Goal: Share content: Share content

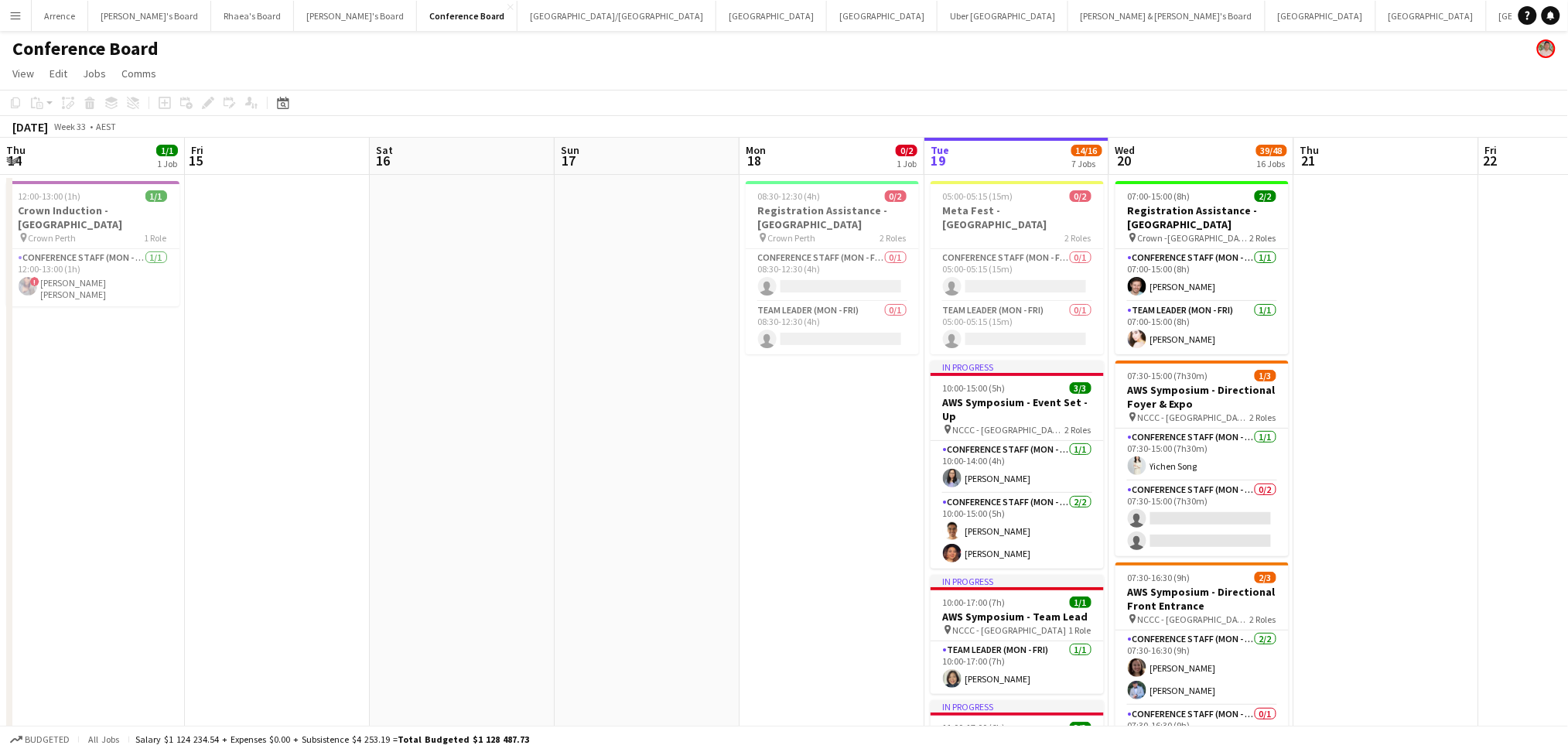
scroll to position [0, 369]
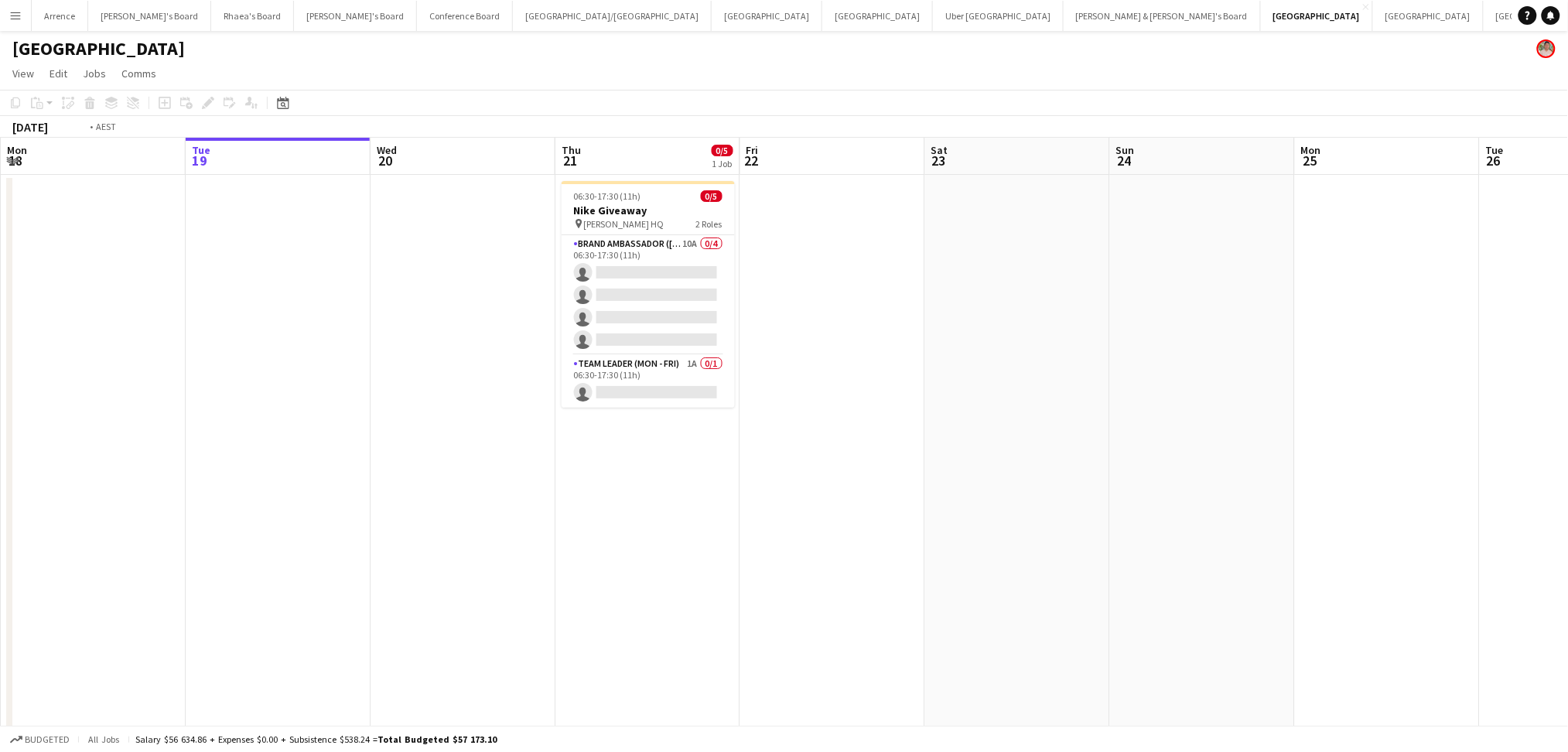
scroll to position [0, 442]
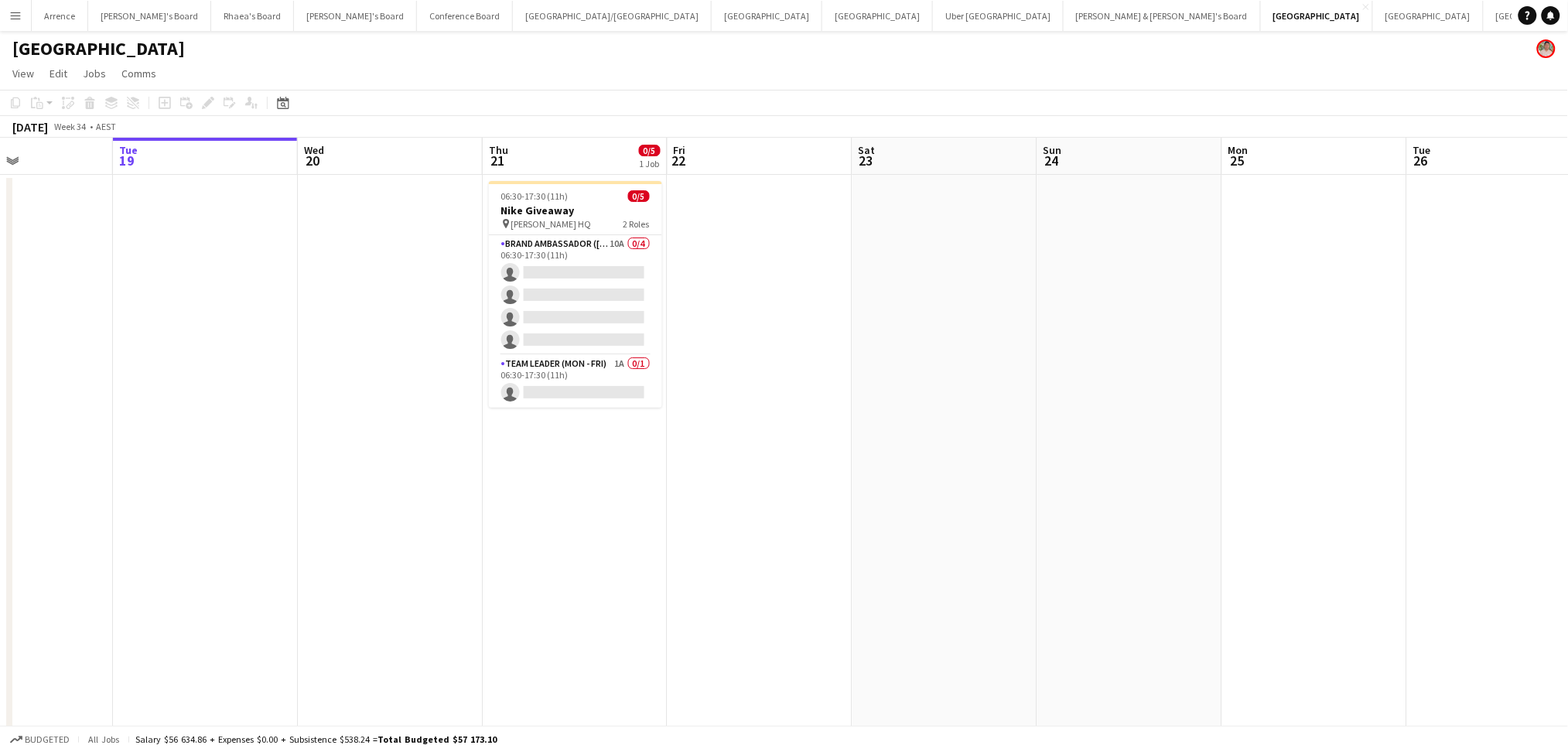
drag, startPoint x: 807, startPoint y: 561, endPoint x: 735, endPoint y: 567, distance: 72.2
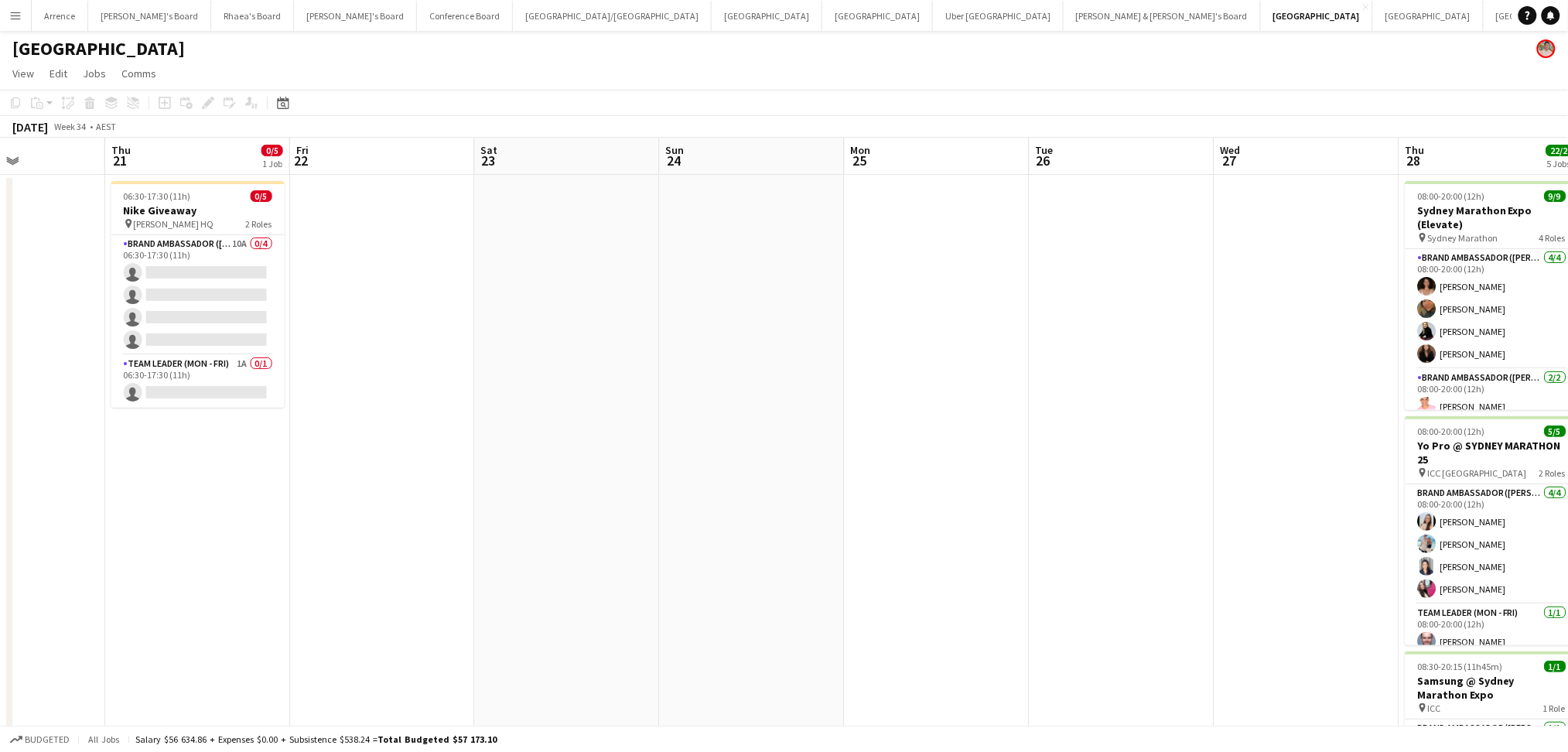
drag, startPoint x: 747, startPoint y: 568, endPoint x: 369, endPoint y: 556, distance: 378.2
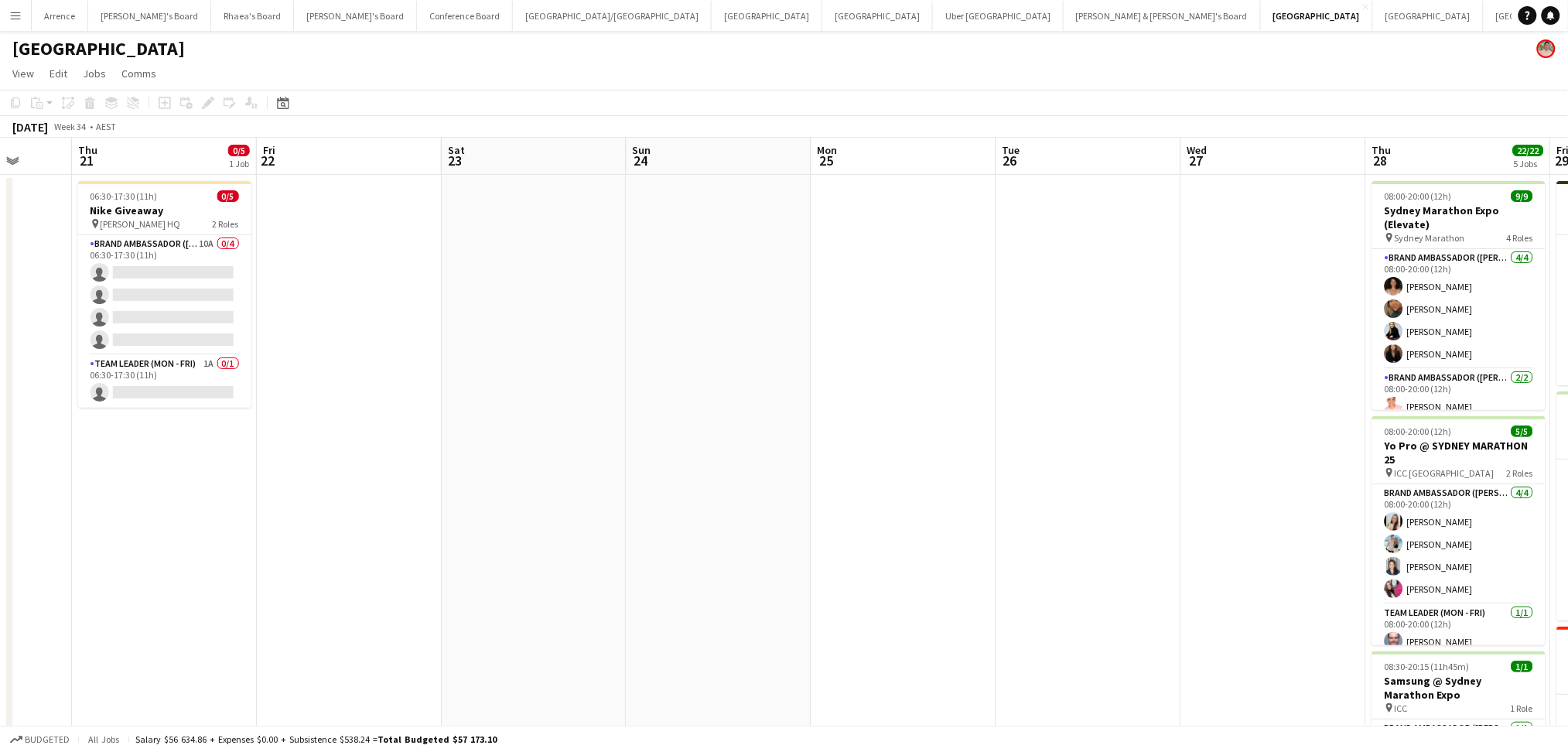
drag, startPoint x: 873, startPoint y: 563, endPoint x: 839, endPoint y: 562, distance: 34.0
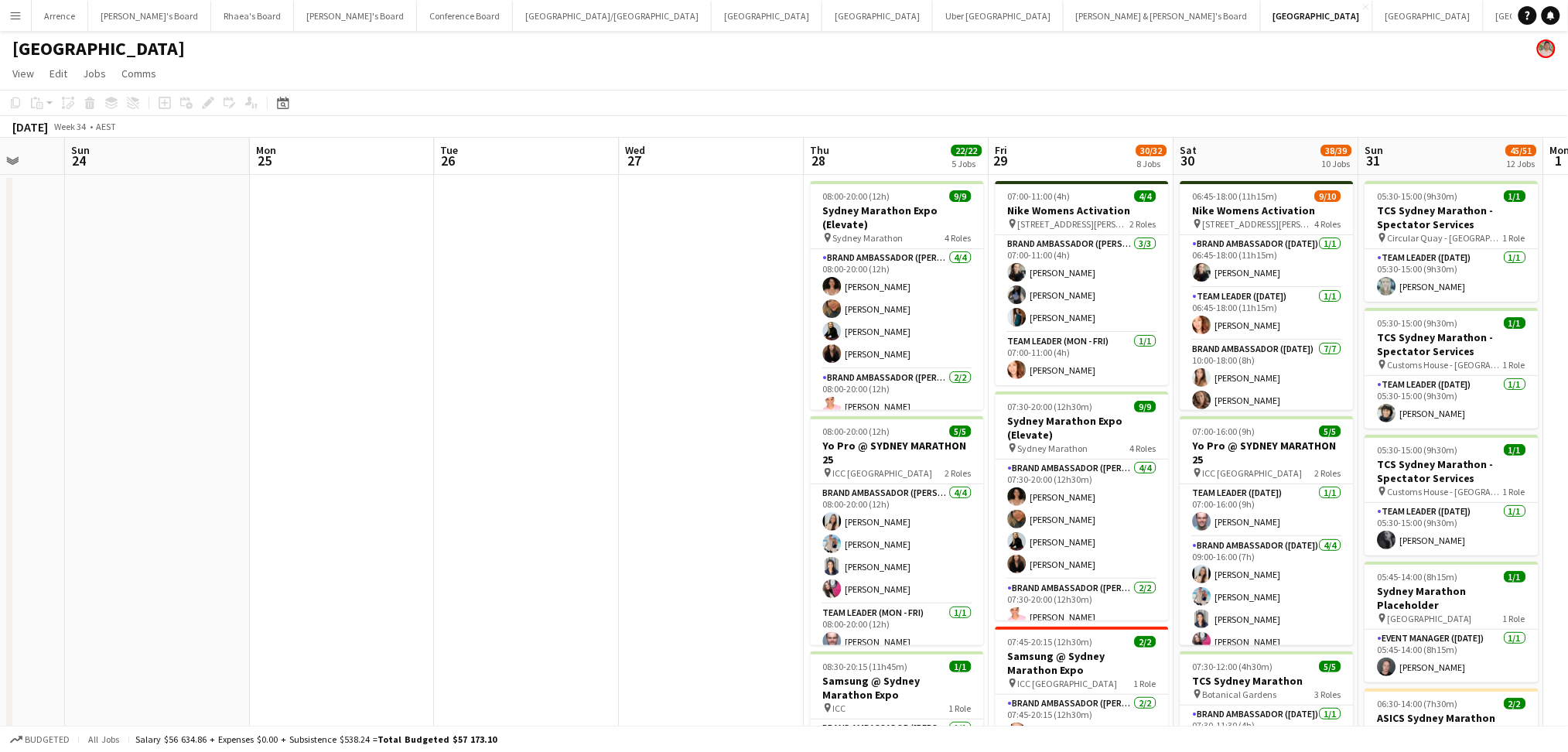
scroll to position [0, 688]
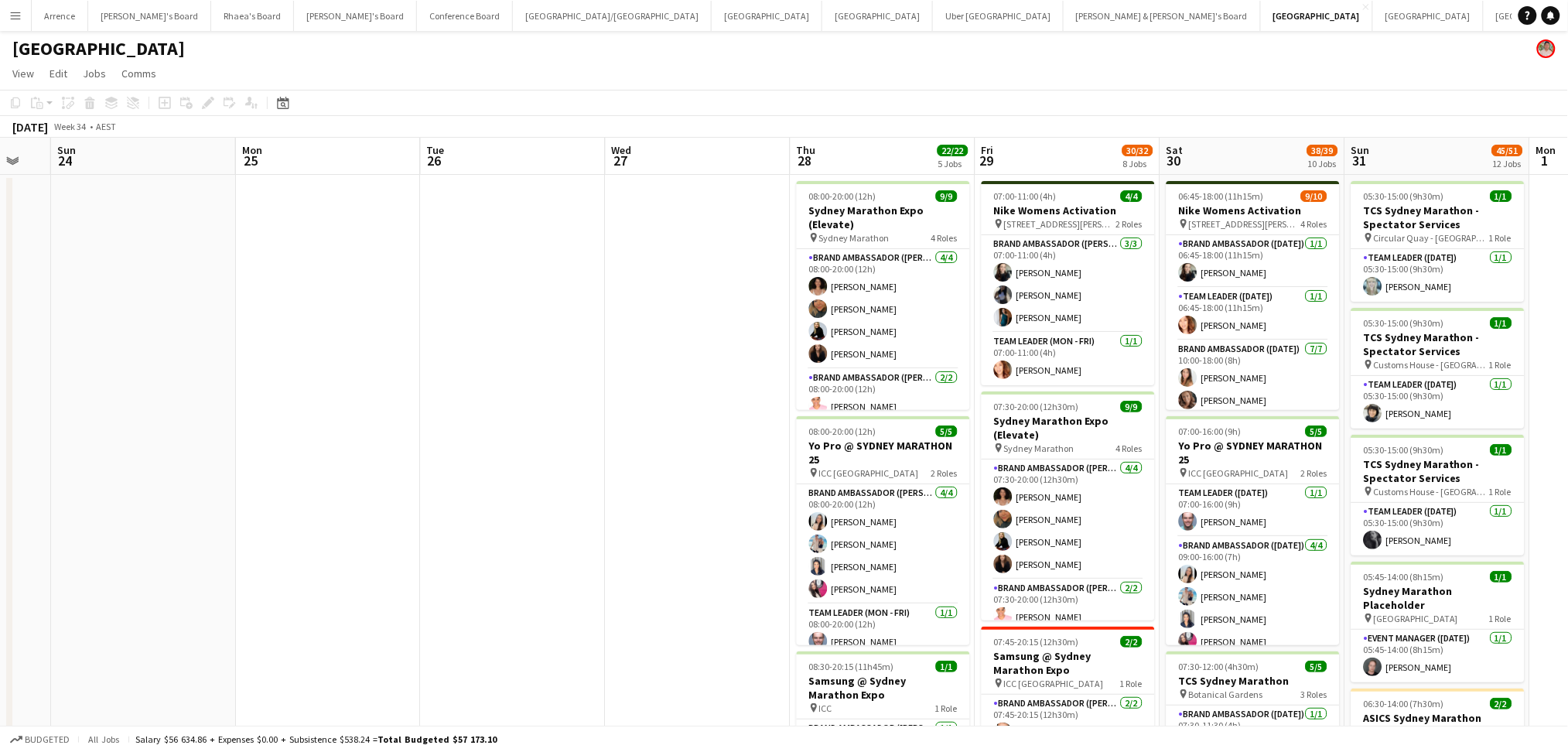
drag, startPoint x: 1024, startPoint y: 584, endPoint x: 448, endPoint y: 572, distance: 576.1
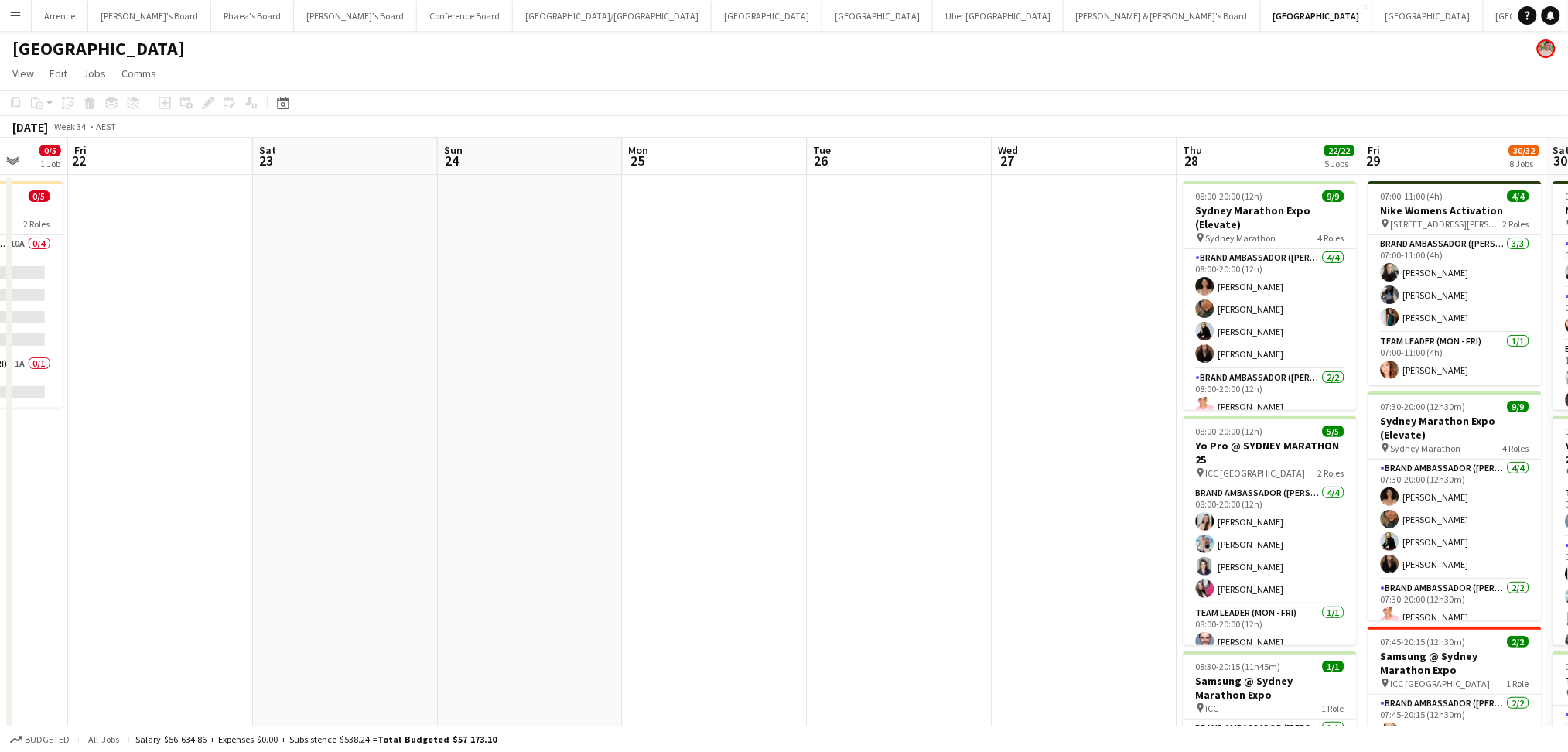
drag, startPoint x: 277, startPoint y: 570, endPoint x: 812, endPoint y: 580, distance: 535.1
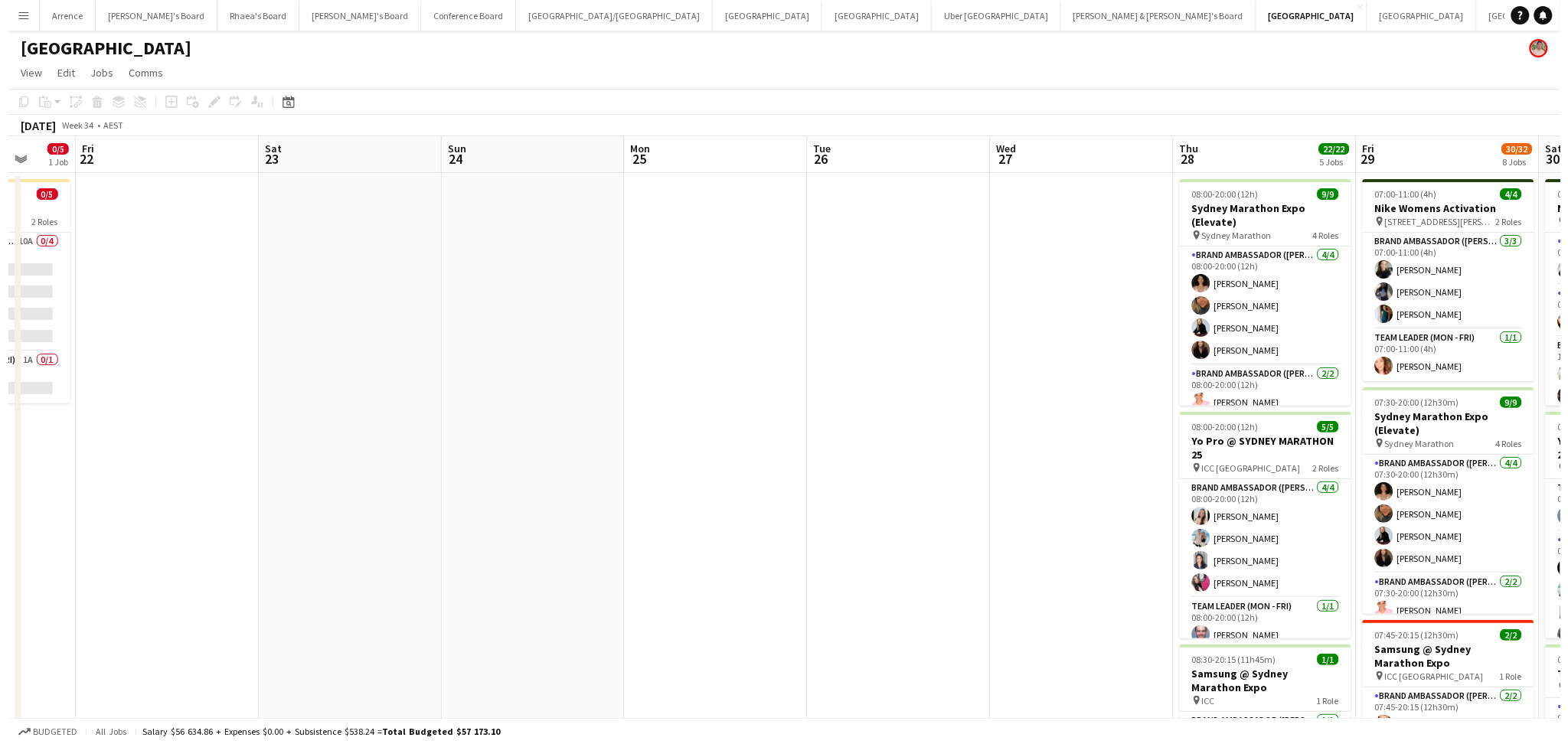
scroll to position [0, 334]
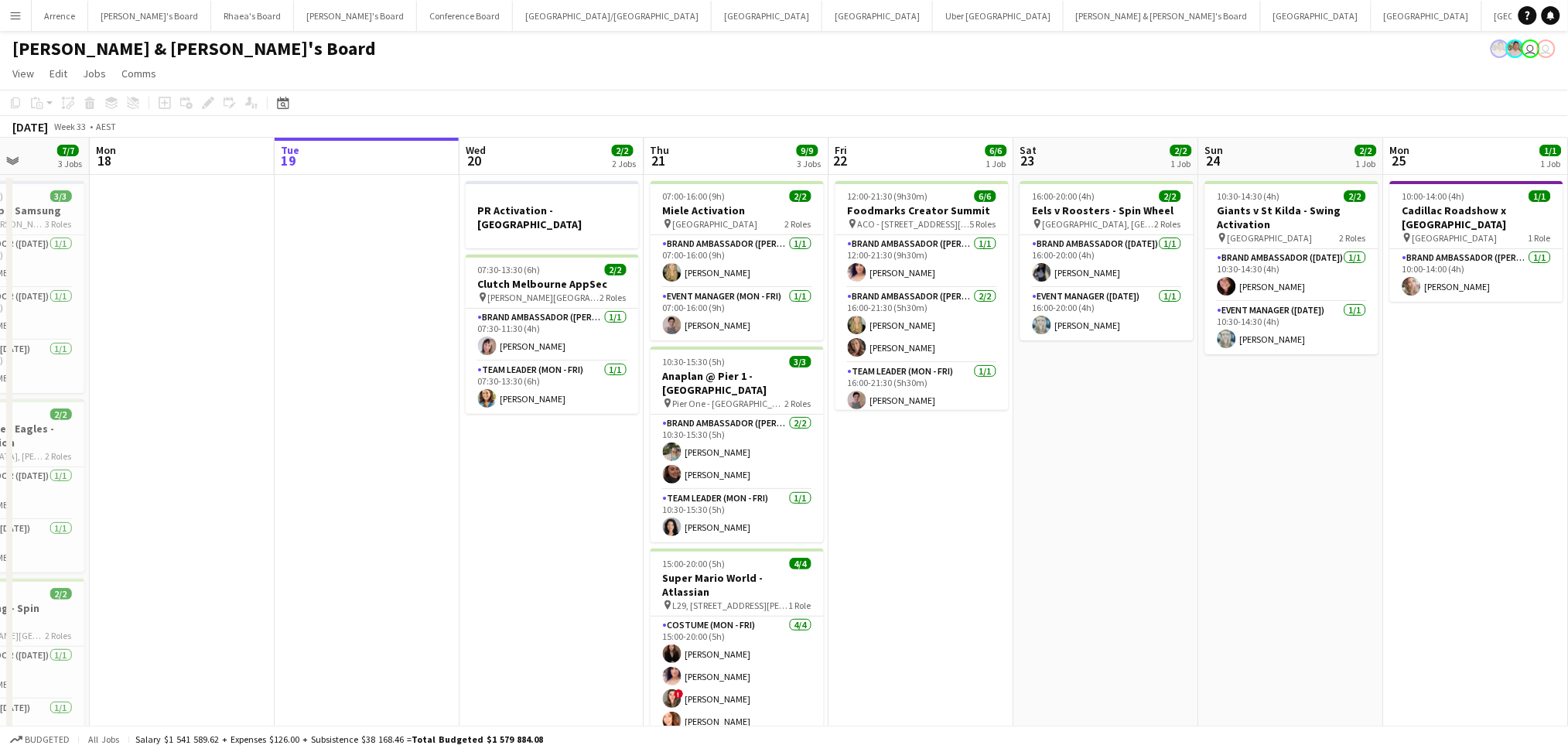
scroll to position [0, 430]
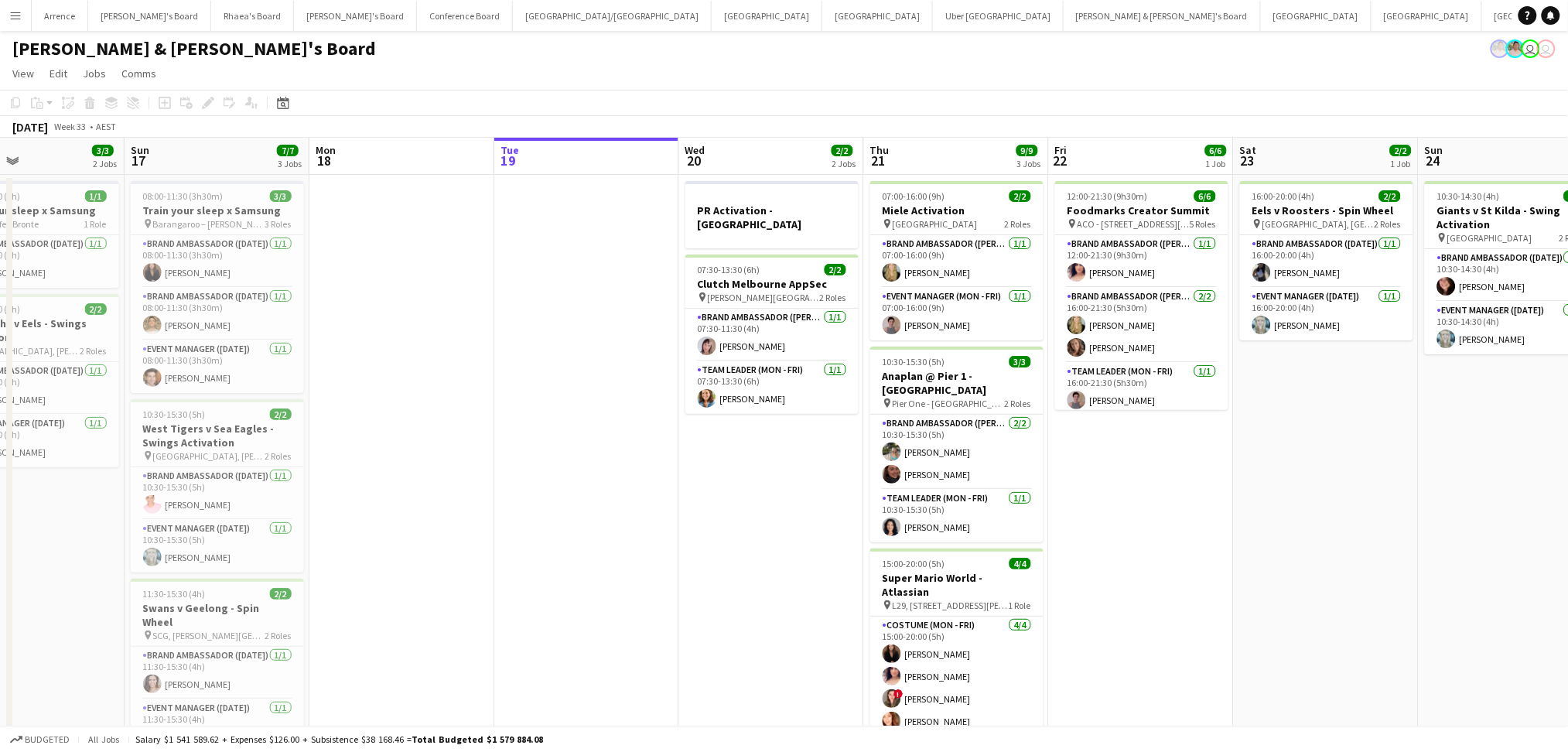
drag, startPoint x: 227, startPoint y: 517, endPoint x: 536, endPoint y: 524, distance: 309.1
click at [536, 524] on app-calendar-viewport "Thu 14 Fri 15 Sat 16 3/3 2 Jobs Sun 17 7/7 3 Jobs Mon 18 Tue 19 Wed 20 2/2 2 Jo…" at bounding box center [784, 481] width 1568 height 688
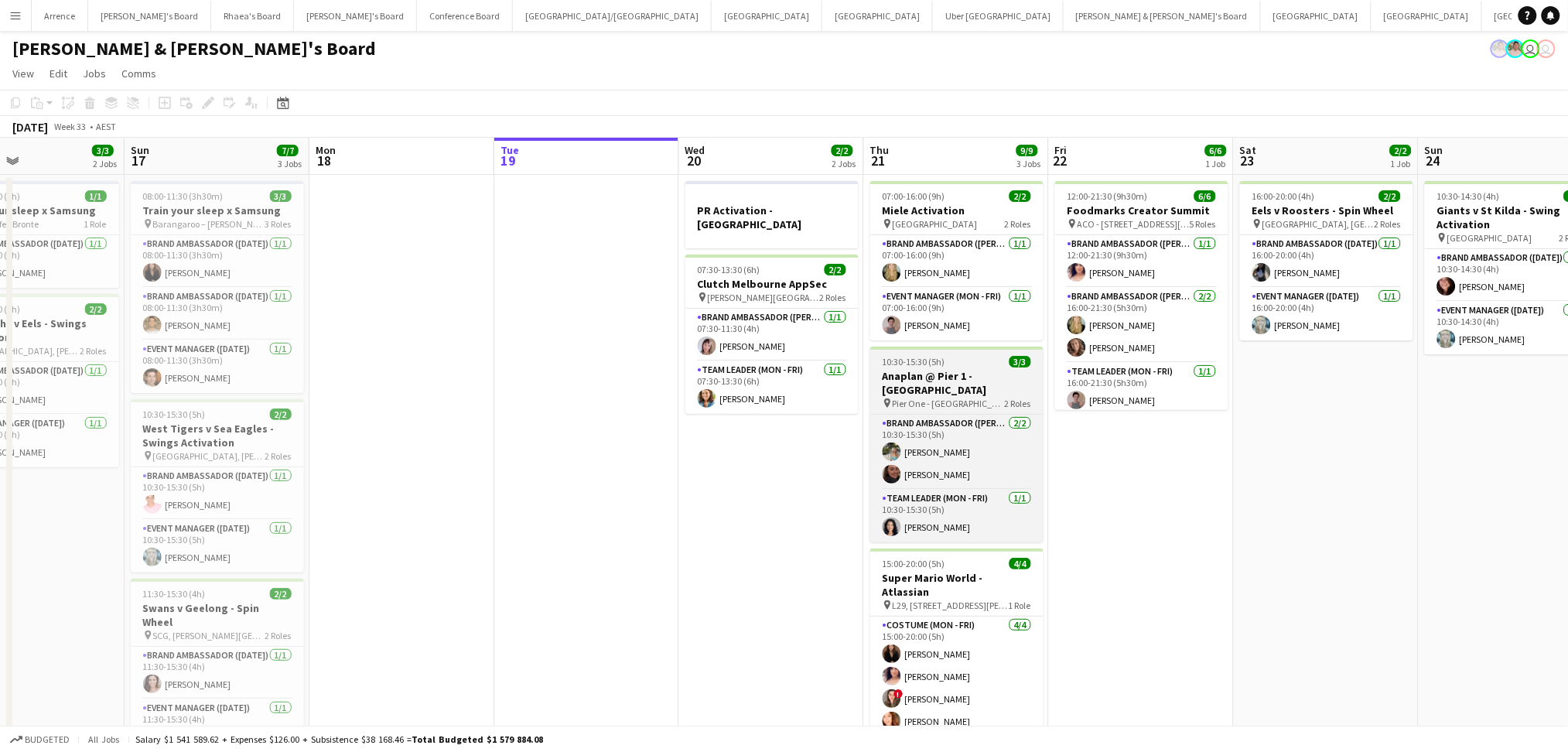
click at [983, 373] on h3 "Anaplan @ Pier 1 - [GEOGRAPHIC_DATA]" at bounding box center [956, 383] width 174 height 28
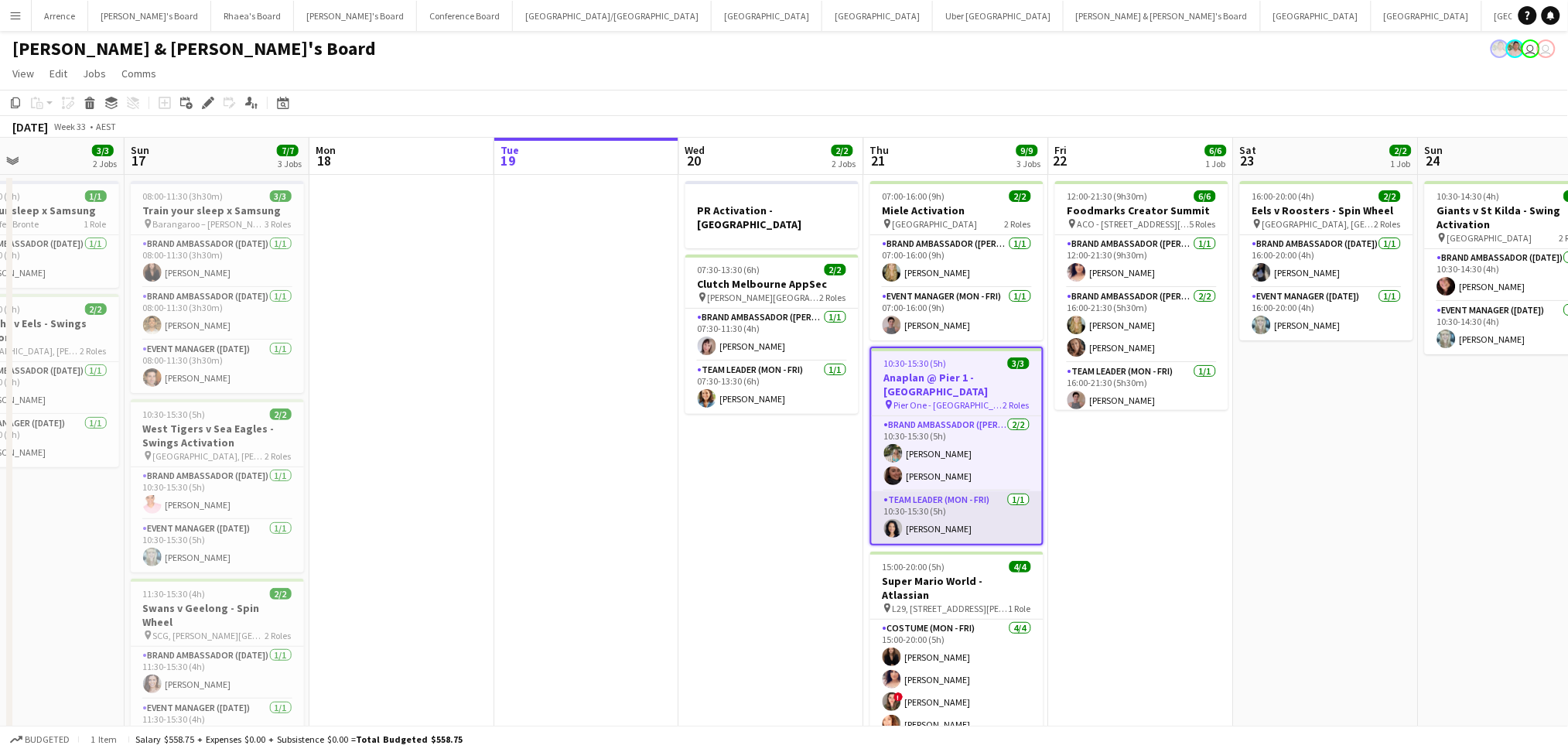
click at [957, 506] on app-card-role "Team Leader (Mon - Fri) [DATE] 10:30-15:30 (5h) [PERSON_NAME]" at bounding box center [956, 517] width 170 height 53
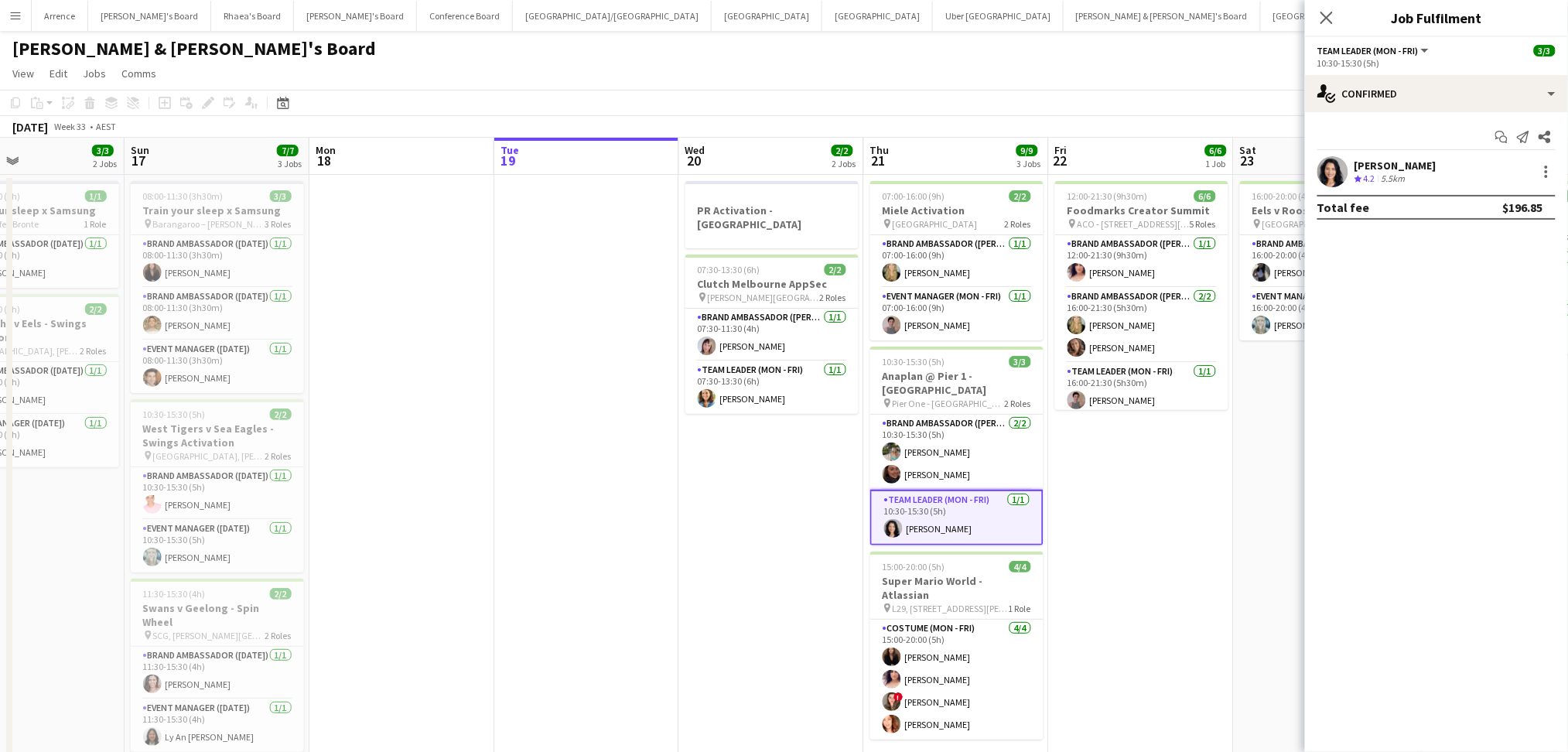
click at [1386, 178] on div "5.5km" at bounding box center [1393, 179] width 30 height 13
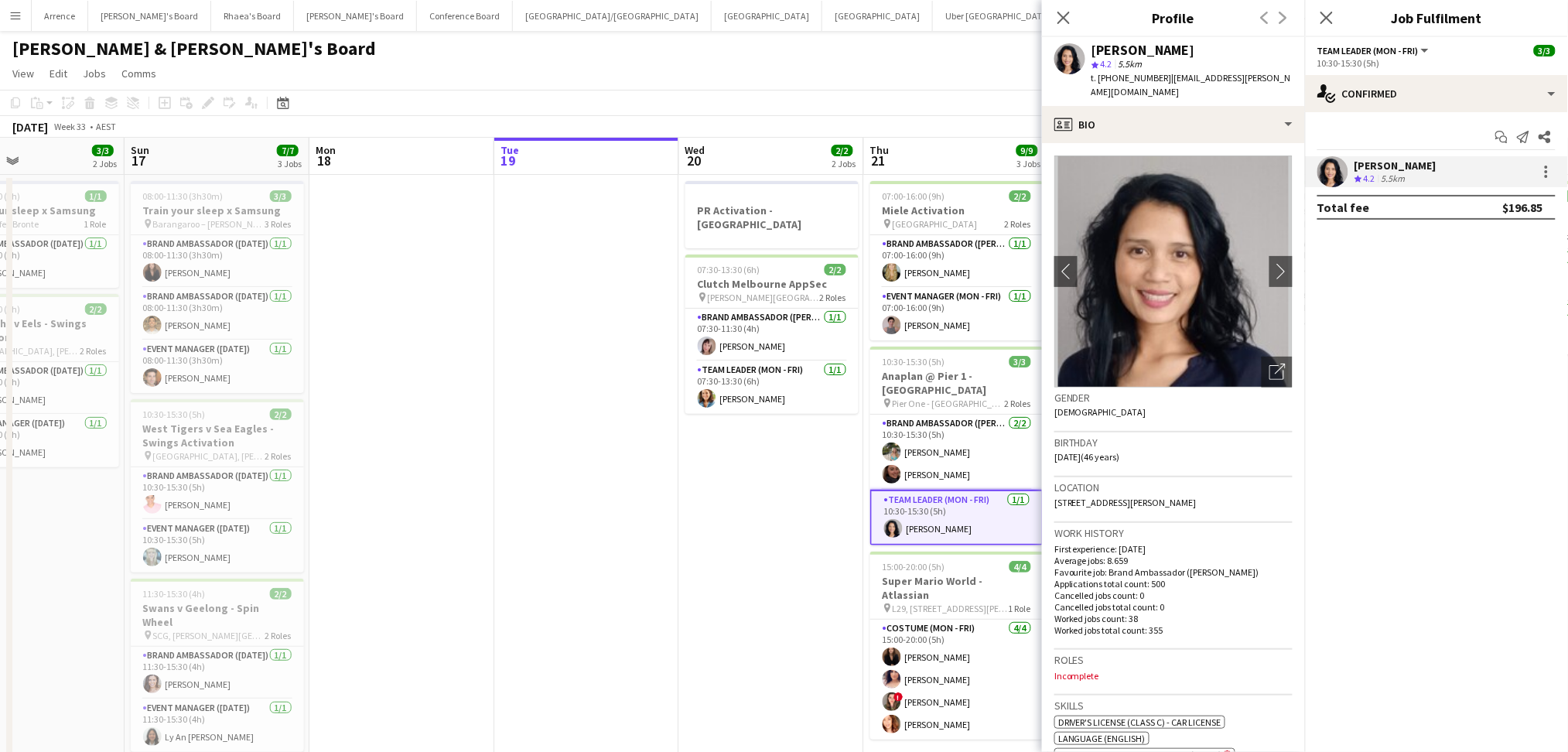
drag, startPoint x: 1093, startPoint y: 51, endPoint x: 1221, endPoint y: 56, distance: 128.1
click at [1215, 51] on div "[PERSON_NAME]" at bounding box center [1192, 50] width 201 height 14
copy div "[PERSON_NAME]"
drag, startPoint x: 1114, startPoint y: 72, endPoint x: 1159, endPoint y: 73, distance: 45.0
click at [1159, 73] on span "t. [PHONE_NUMBER]" at bounding box center [1131, 78] width 80 height 11
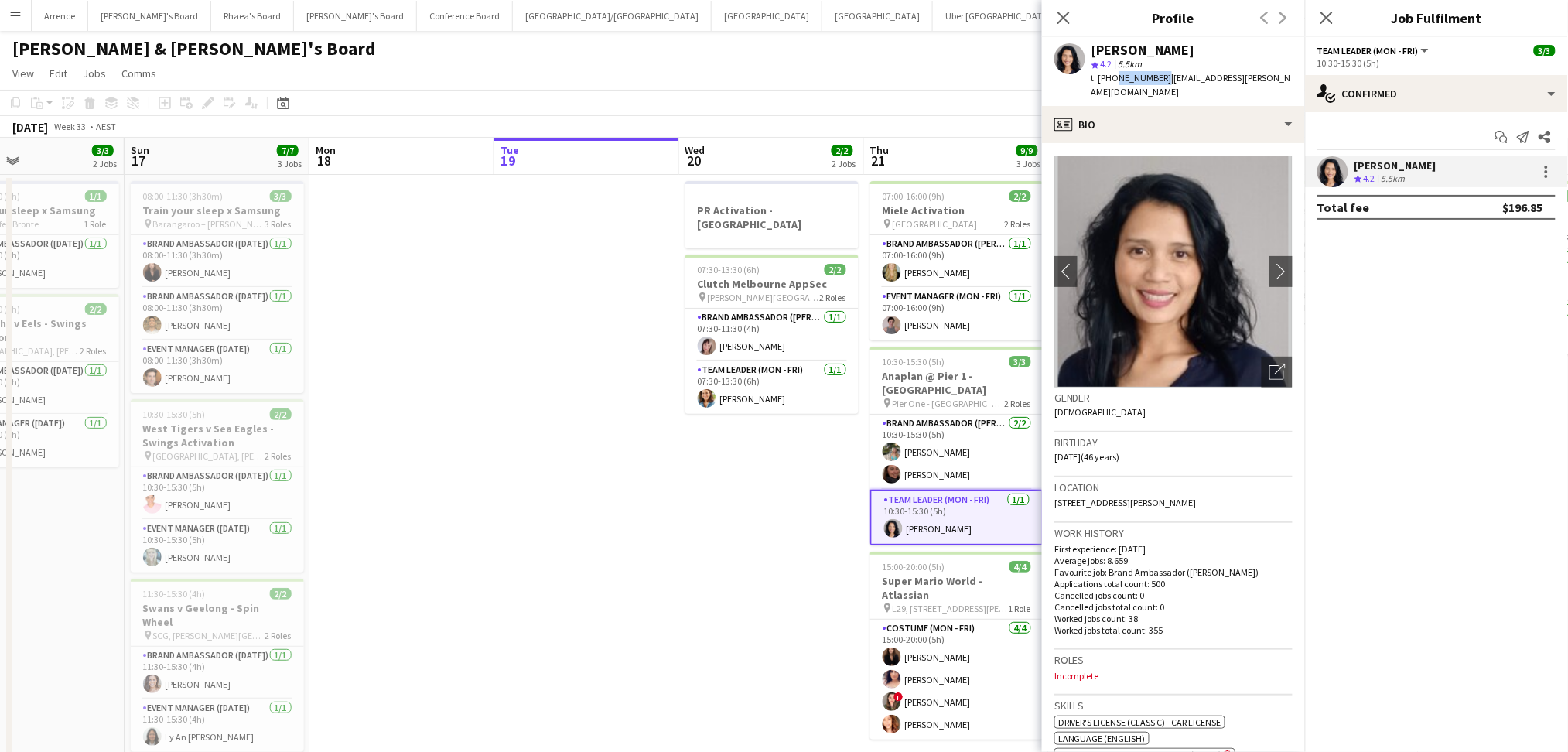
copy span "0410225462"
drag, startPoint x: 1169, startPoint y: 76, endPoint x: 1207, endPoint y: 73, distance: 38.1
click at [1207, 73] on span "| [EMAIL_ADDRESS][PERSON_NAME][DOMAIN_NAME]" at bounding box center [1191, 85] width 199 height 26
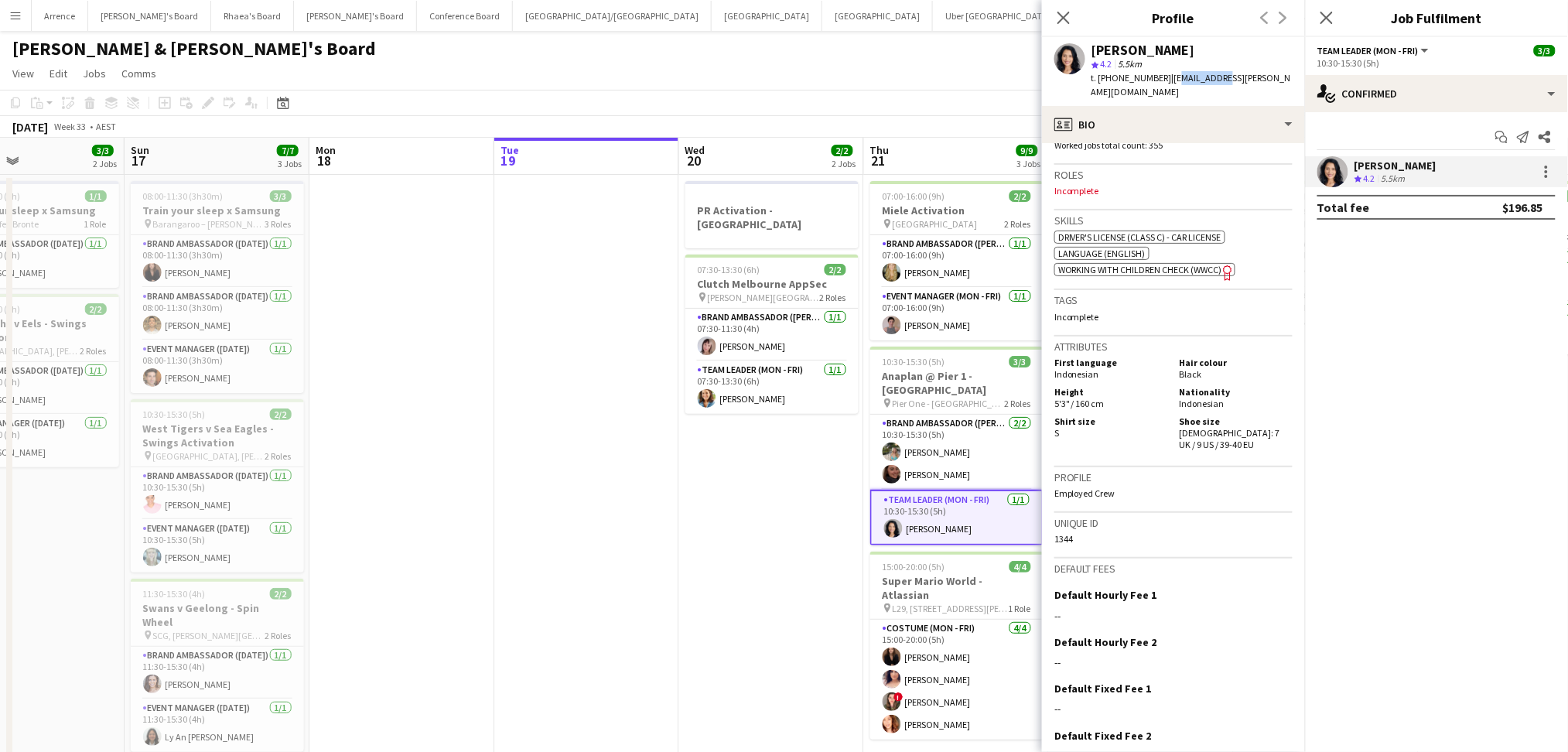
scroll to position [515, 0]
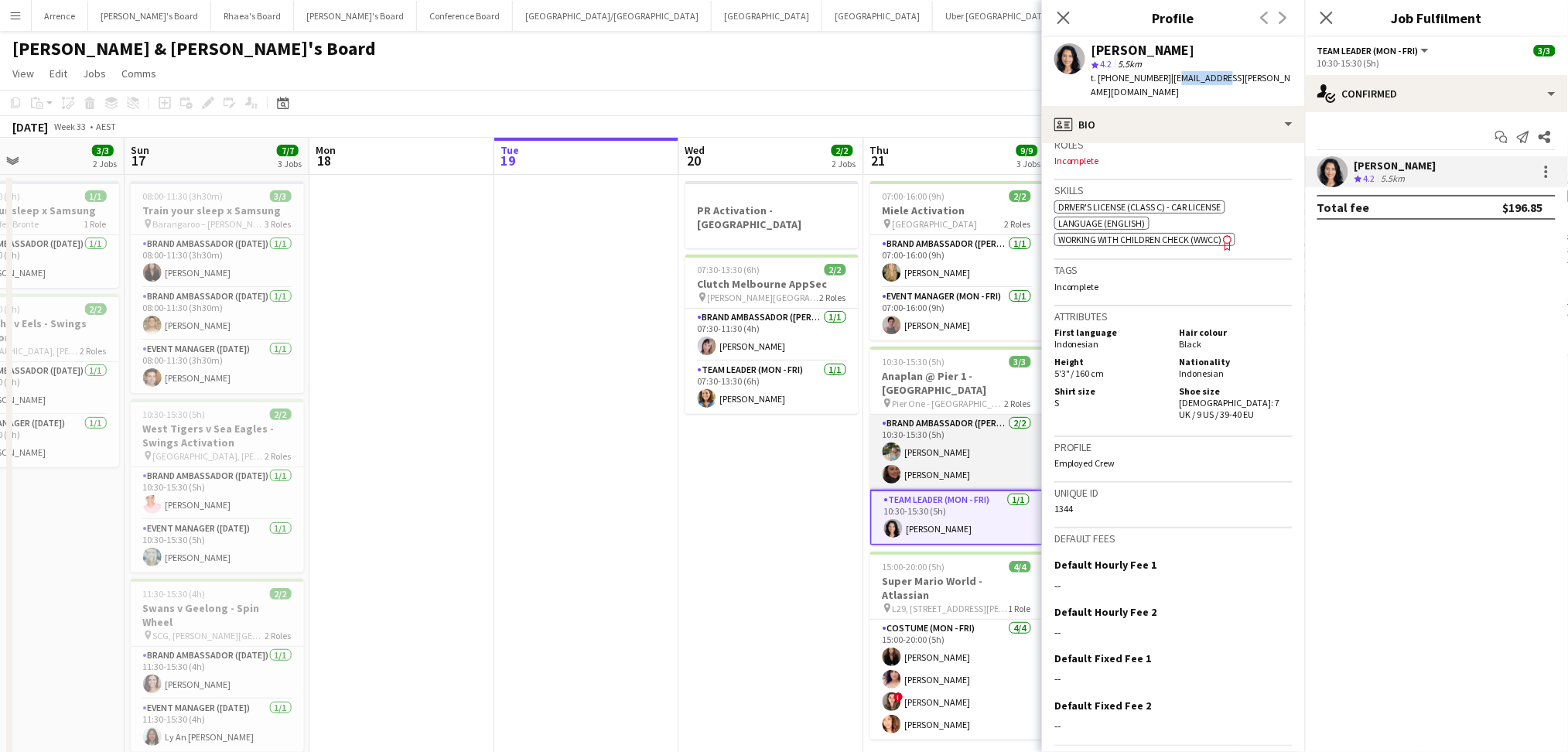
click at [975, 435] on app-card-role "Brand Ambassador (Mon - Fri) [DATE] 10:30-15:30 (5h) [PERSON_NAME] [PERSON_NAME]" at bounding box center [956, 451] width 174 height 75
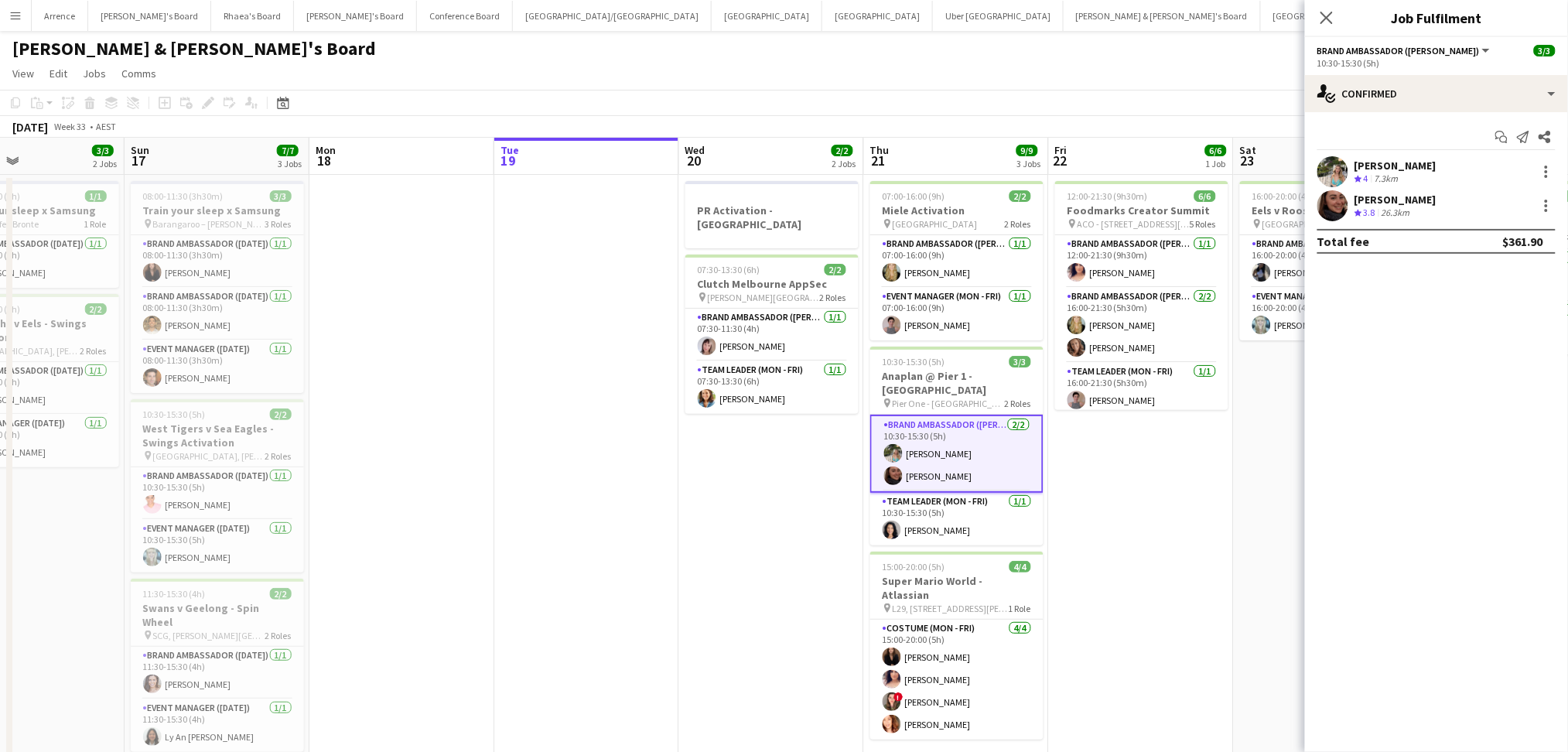
click at [1386, 178] on div "7.3km" at bounding box center [1386, 179] width 30 height 13
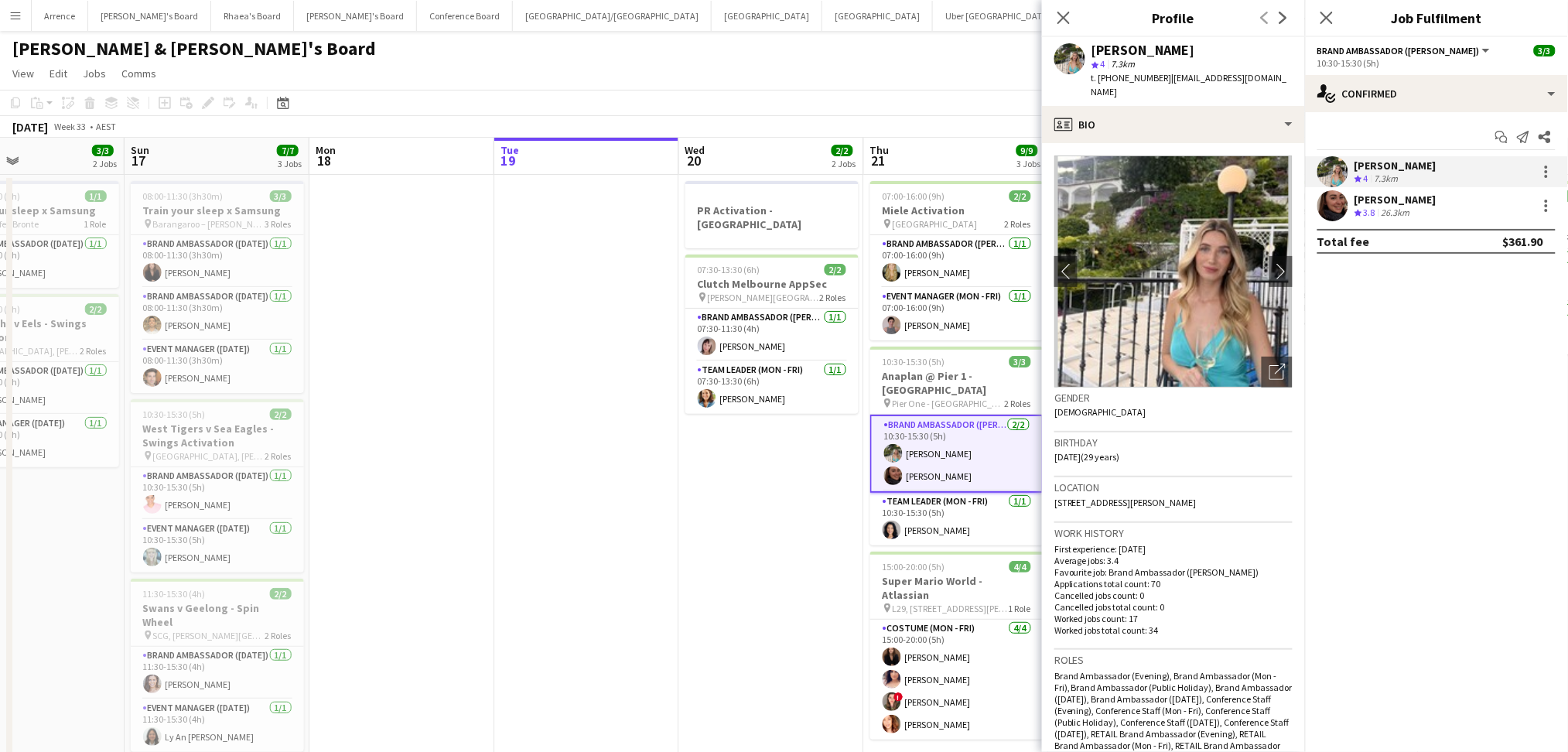
copy div "[PERSON_NAME]"
drag, startPoint x: 1095, startPoint y: 45, endPoint x: 1215, endPoint y: 47, distance: 120.0
click at [1215, 47] on div "[PERSON_NAME]" at bounding box center [1192, 50] width 201 height 14
drag, startPoint x: 1111, startPoint y: 72, endPoint x: 1153, endPoint y: 73, distance: 42.0
click at [1153, 73] on span "t. [PHONE_NUMBER]" at bounding box center [1131, 78] width 80 height 11
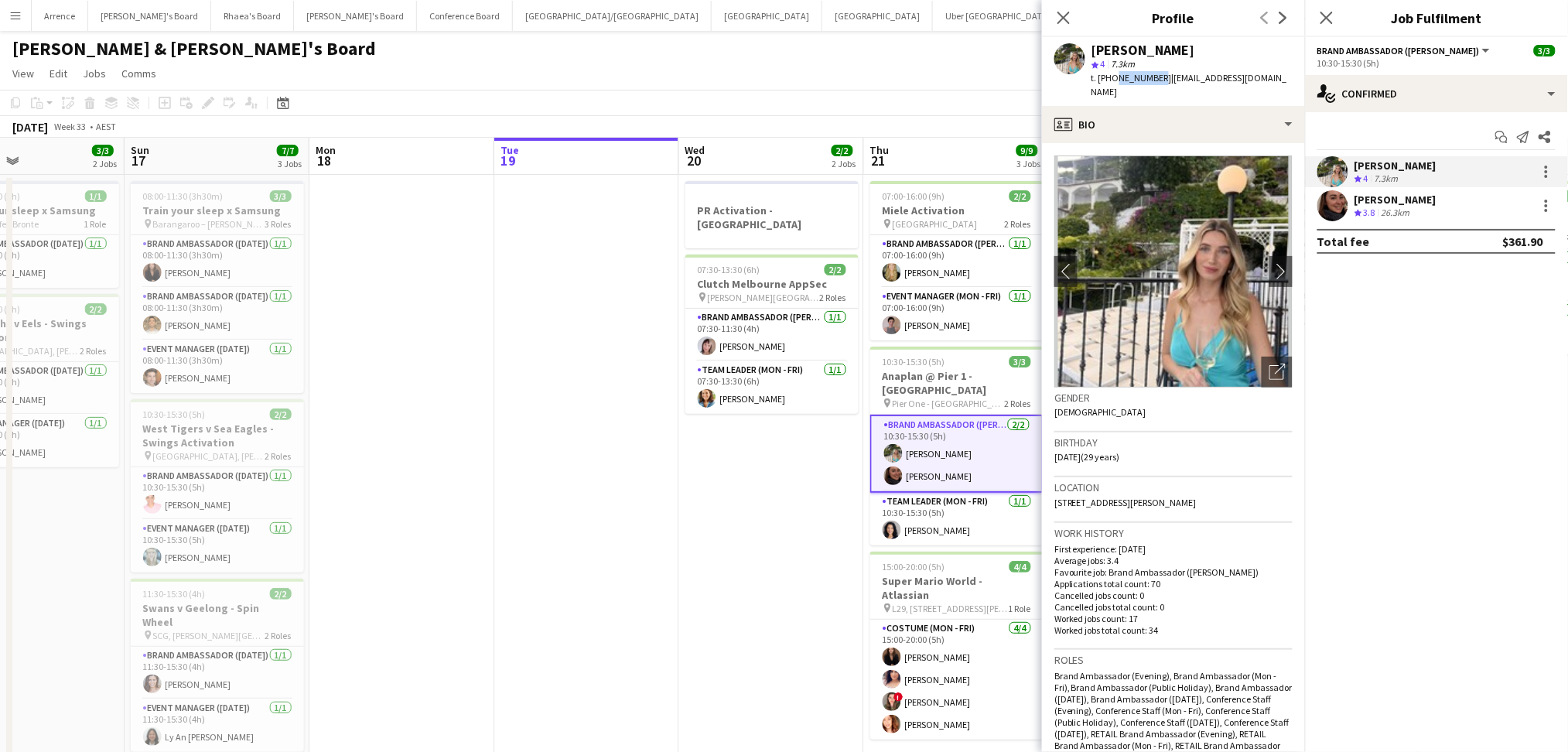
copy span "489247225"
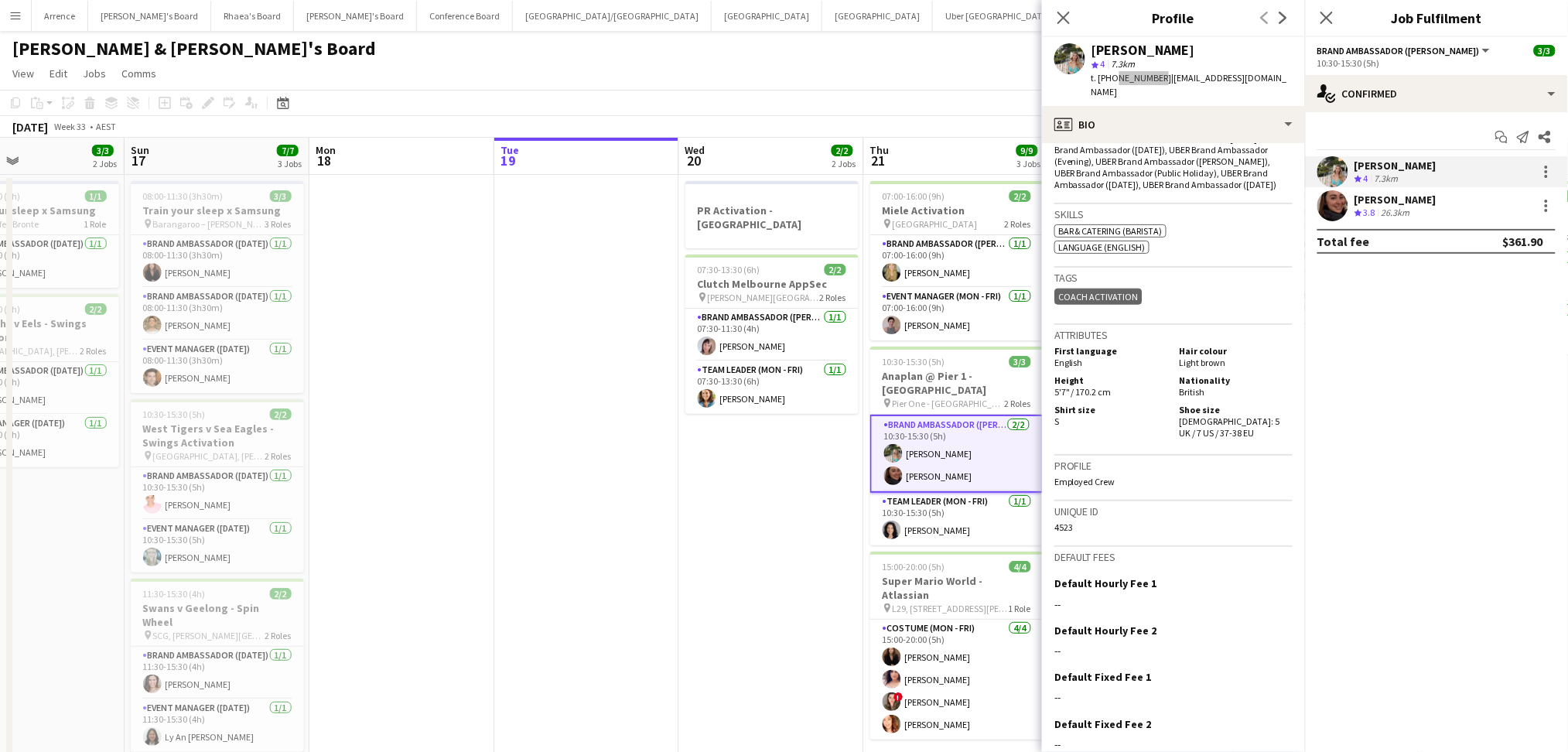
scroll to position [675, 0]
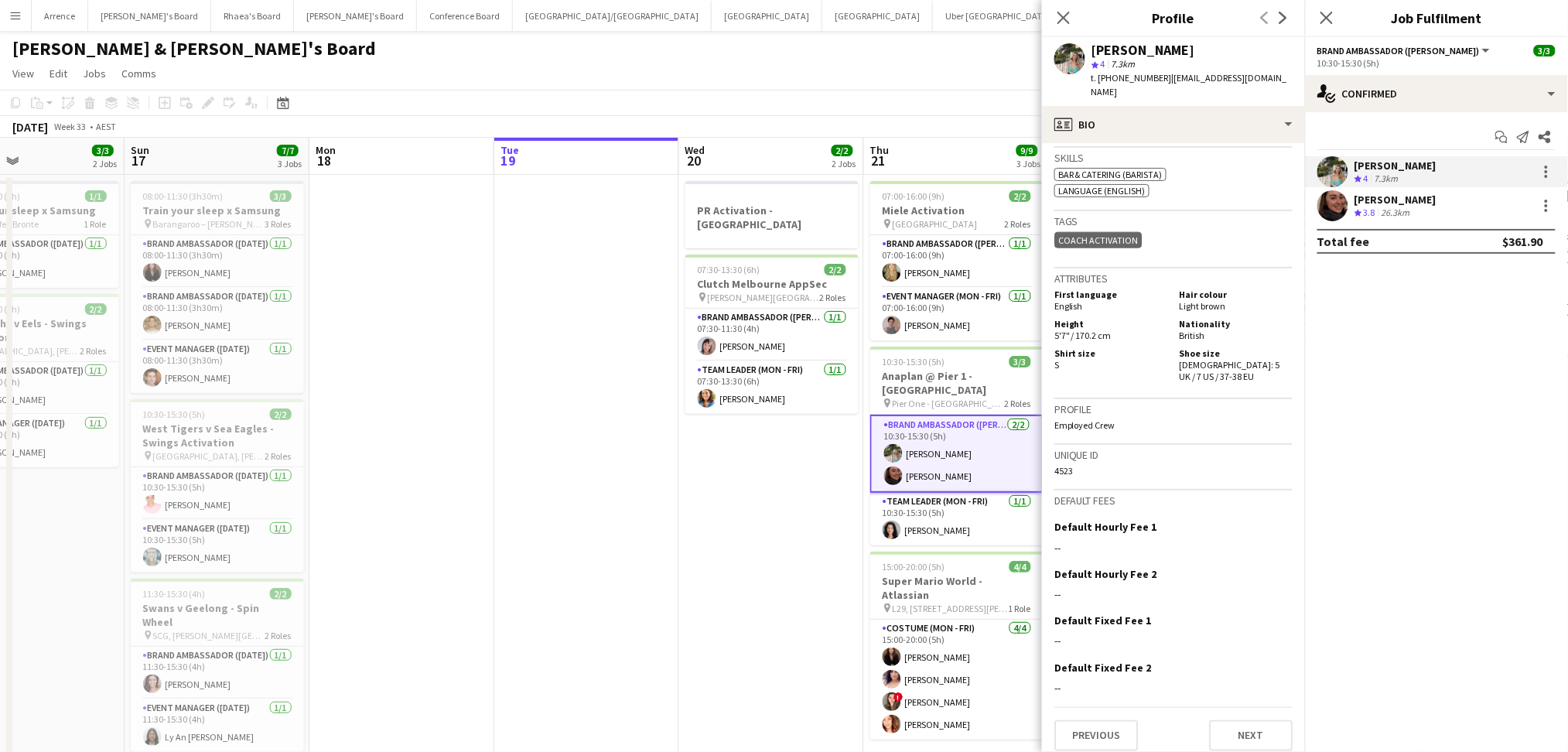
click at [1399, 202] on div "[PERSON_NAME]" at bounding box center [1395, 200] width 82 height 14
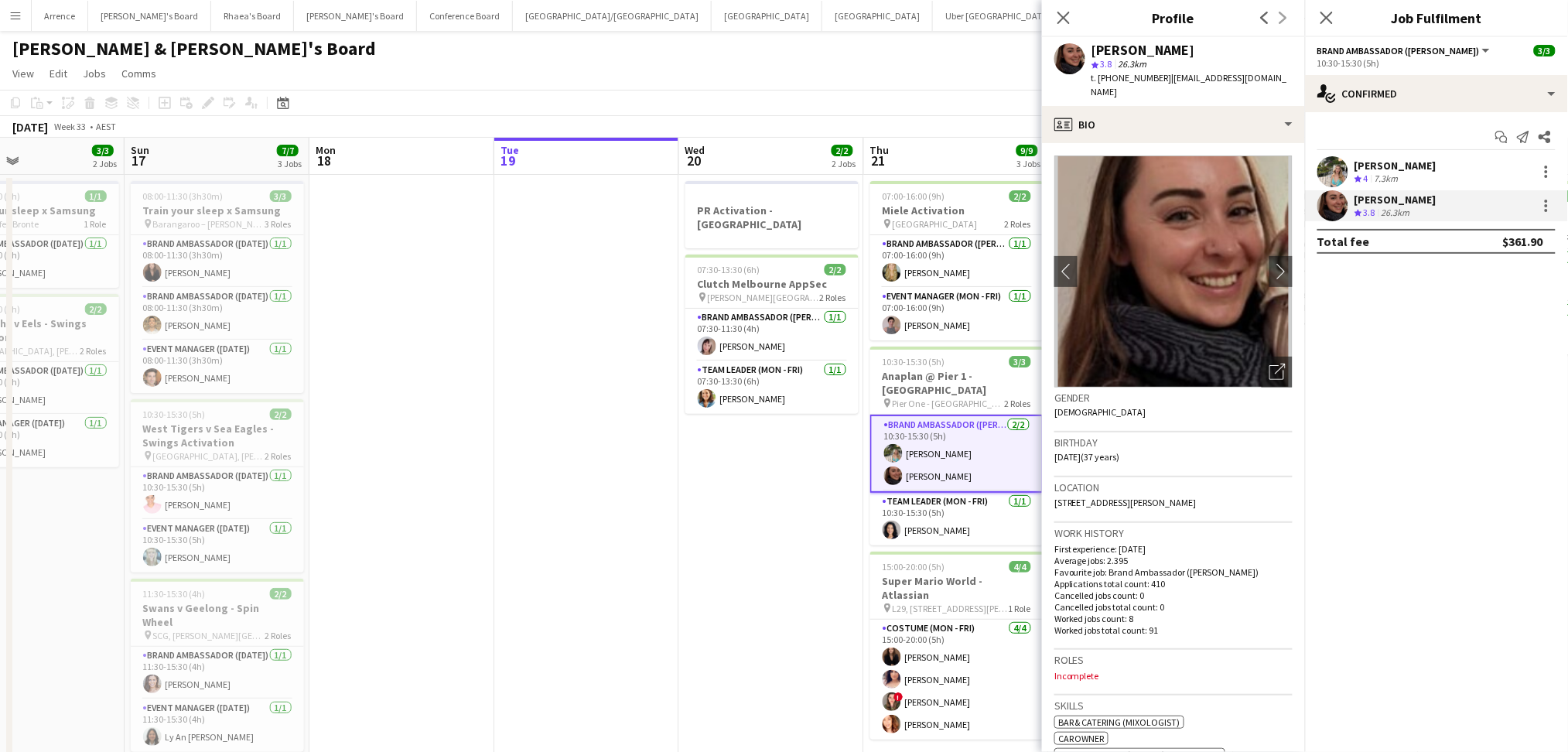
drag, startPoint x: 1096, startPoint y: 51, endPoint x: 1215, endPoint y: 48, distance: 119.0
click at [1215, 48] on div "[PERSON_NAME]" at bounding box center [1192, 50] width 201 height 14
click at [1088, 43] on div "[PERSON_NAME] star 3.8 26.3km t. [PHONE_NUMBER] | [EMAIL_ADDRESS][DOMAIN_NAME]" at bounding box center [1173, 71] width 263 height 69
drag, startPoint x: 1093, startPoint y: 54, endPoint x: 1229, endPoint y: 48, distance: 136.1
click at [1229, 48] on div "[PERSON_NAME]" at bounding box center [1192, 50] width 201 height 14
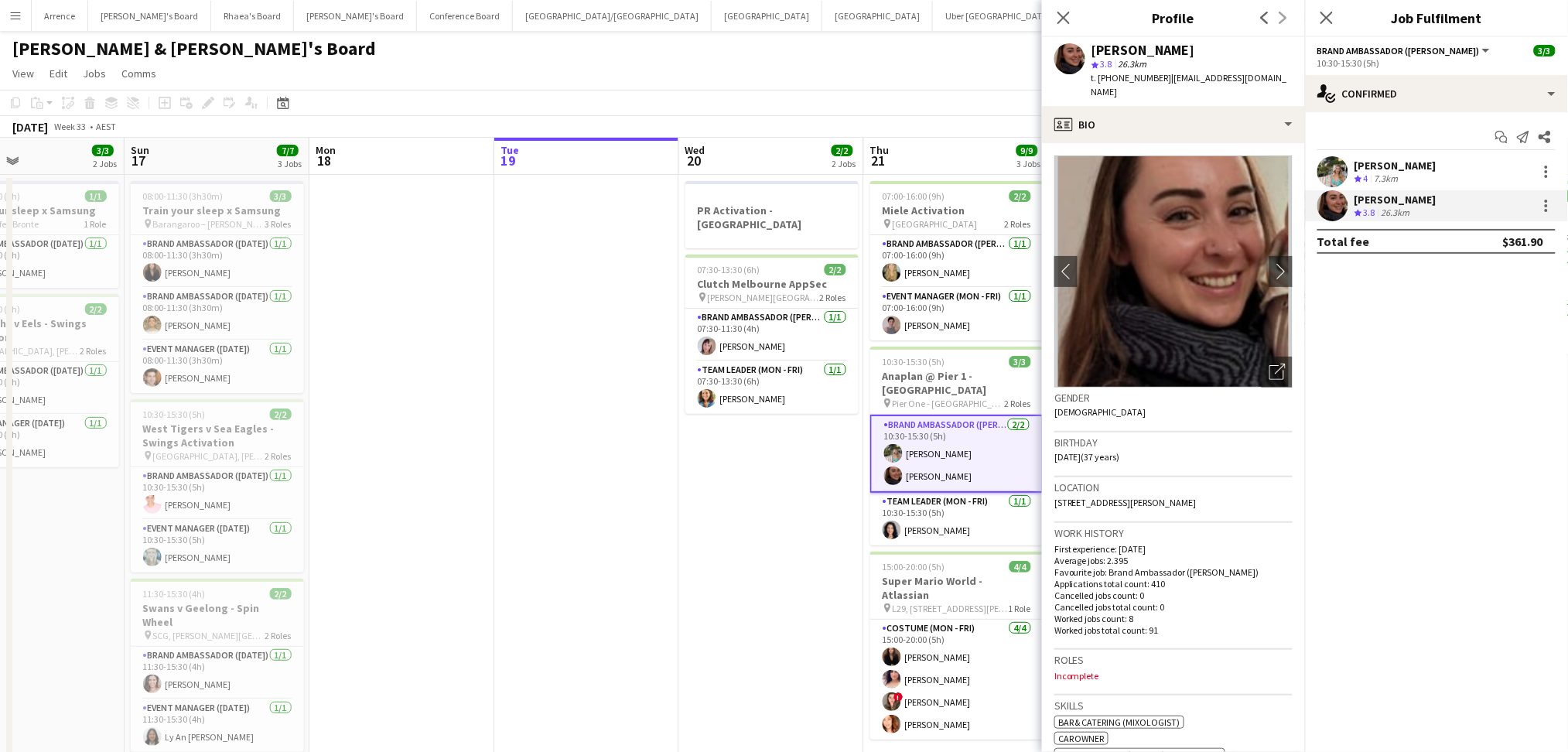
copy div "[PERSON_NAME]"
drag, startPoint x: 1111, startPoint y: 77, endPoint x: 1153, endPoint y: 78, distance: 42.0
click at [1153, 78] on span "t. [PHONE_NUMBER]" at bounding box center [1131, 78] width 80 height 11
copy span "419970877"
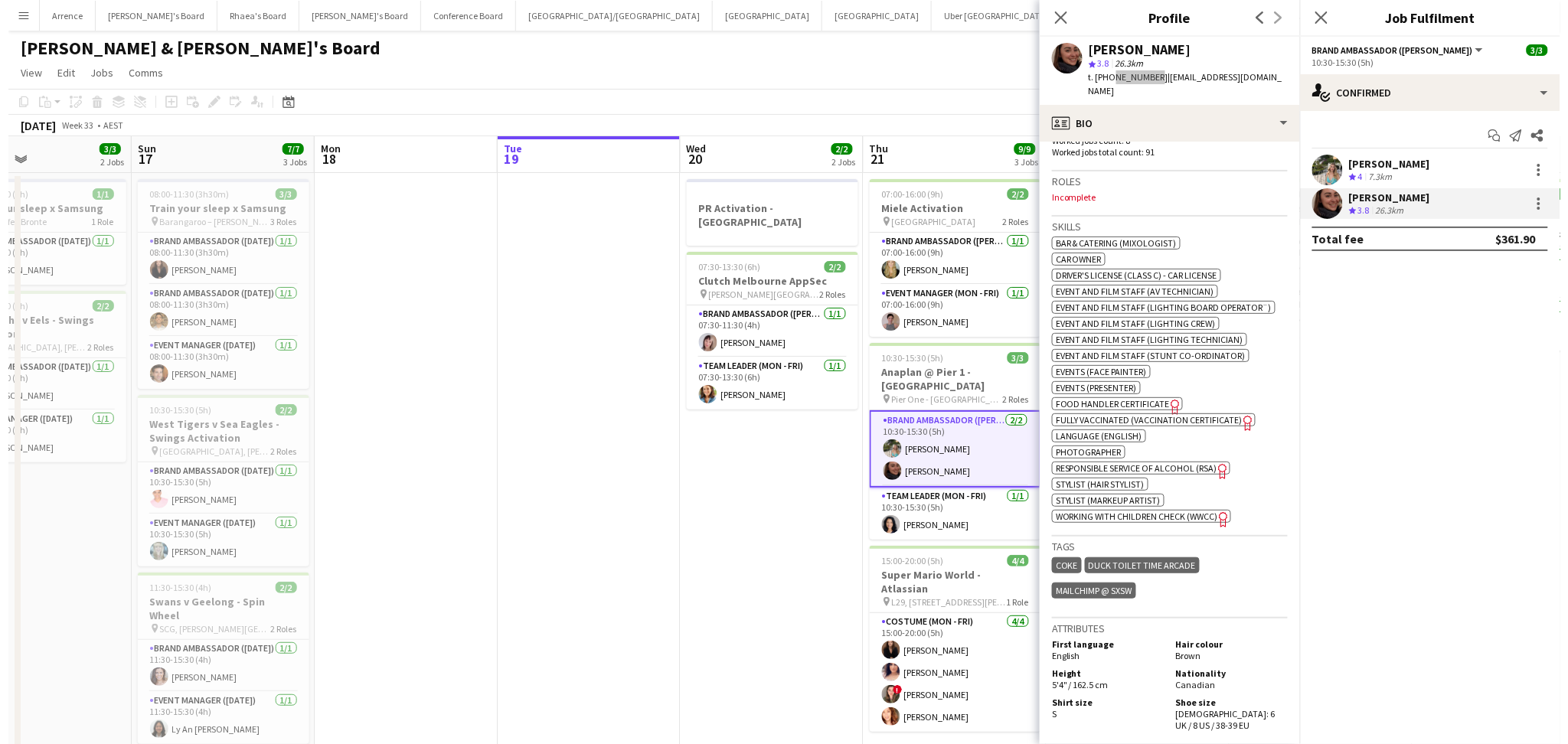
scroll to position [612, 0]
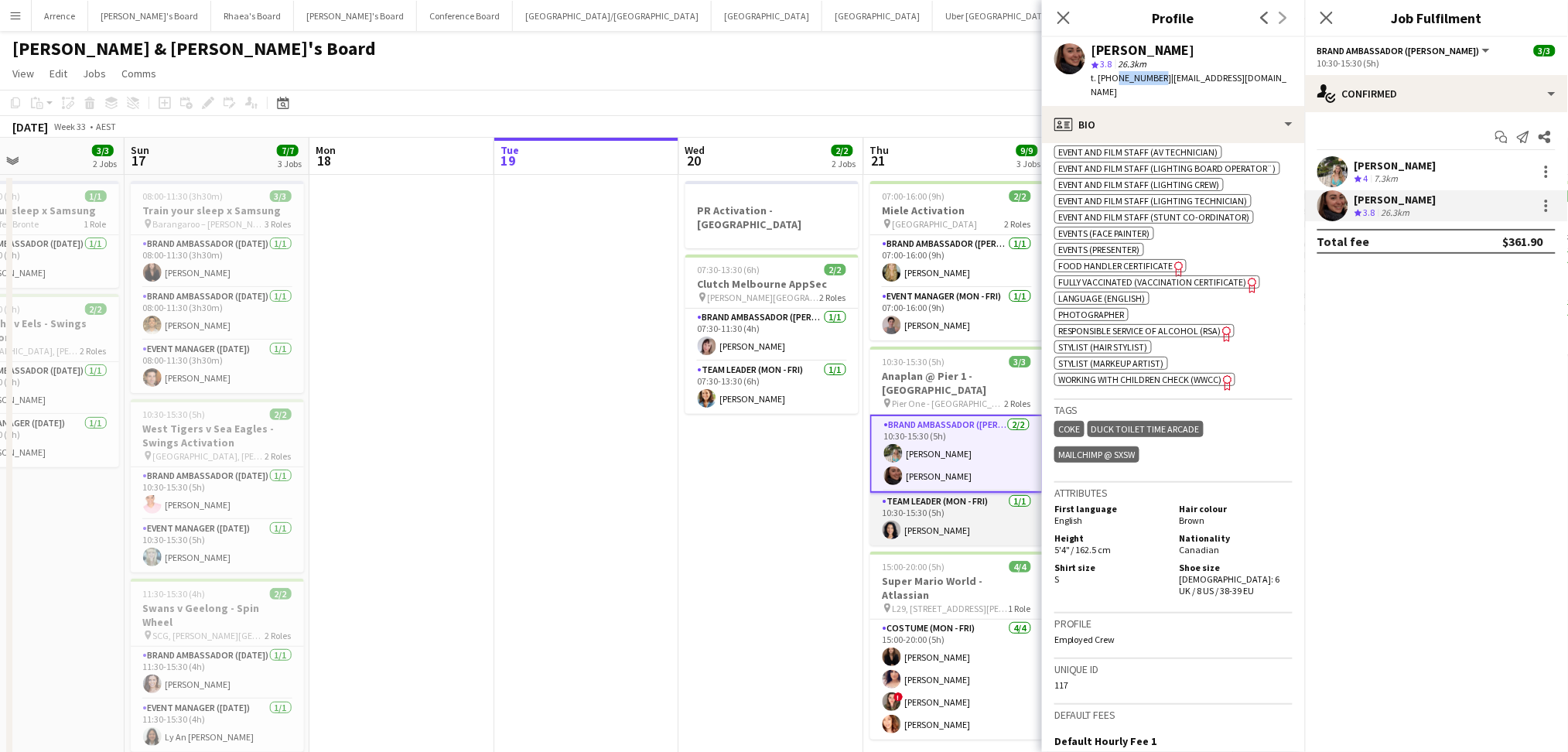
click at [932, 510] on app-card-role "Team Leader (Mon - Fri) [DATE] 10:30-15:30 (5h) [PERSON_NAME]" at bounding box center [956, 519] width 174 height 53
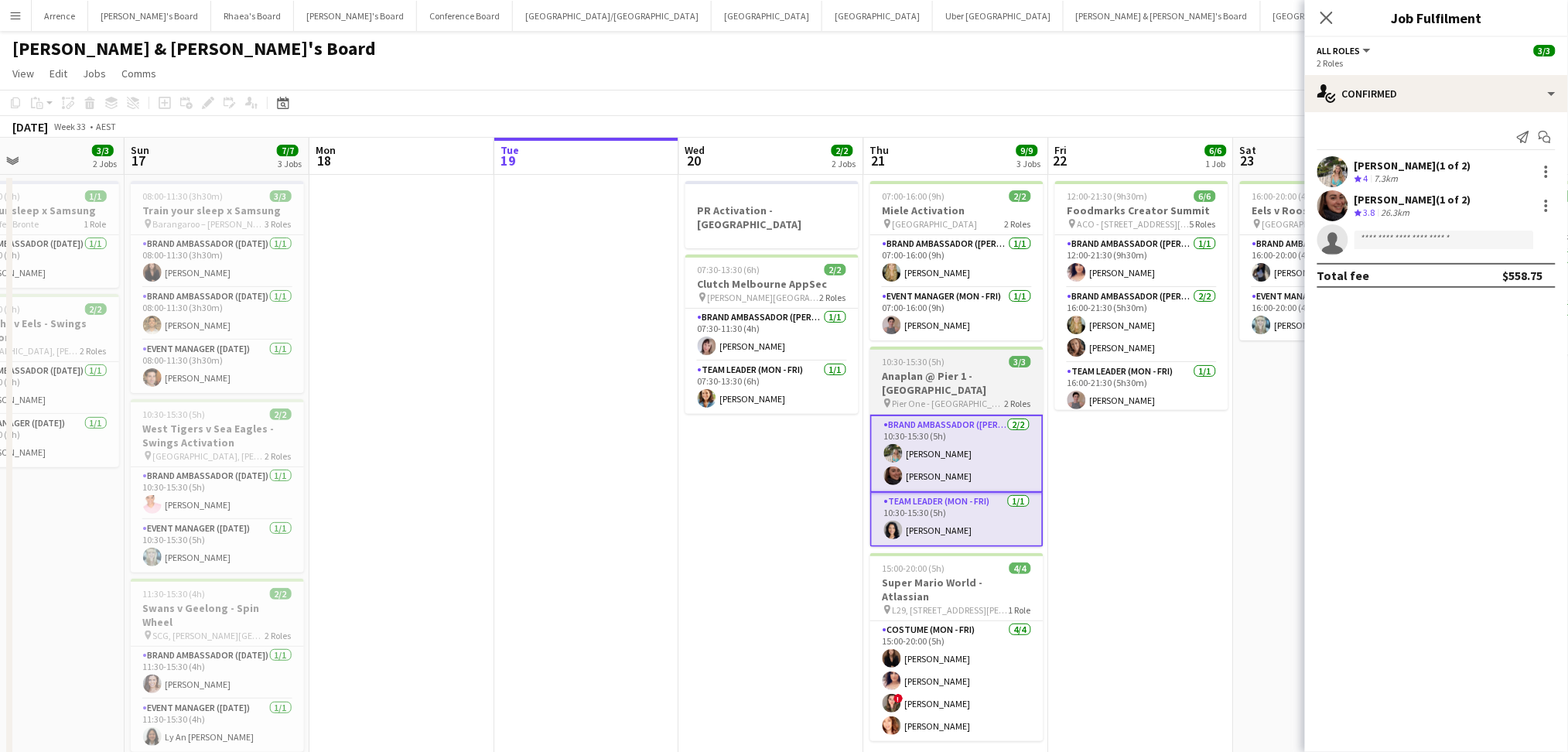
click at [987, 382] on h3 "Anaplan @ Pier 1 - [GEOGRAPHIC_DATA]" at bounding box center [956, 383] width 174 height 28
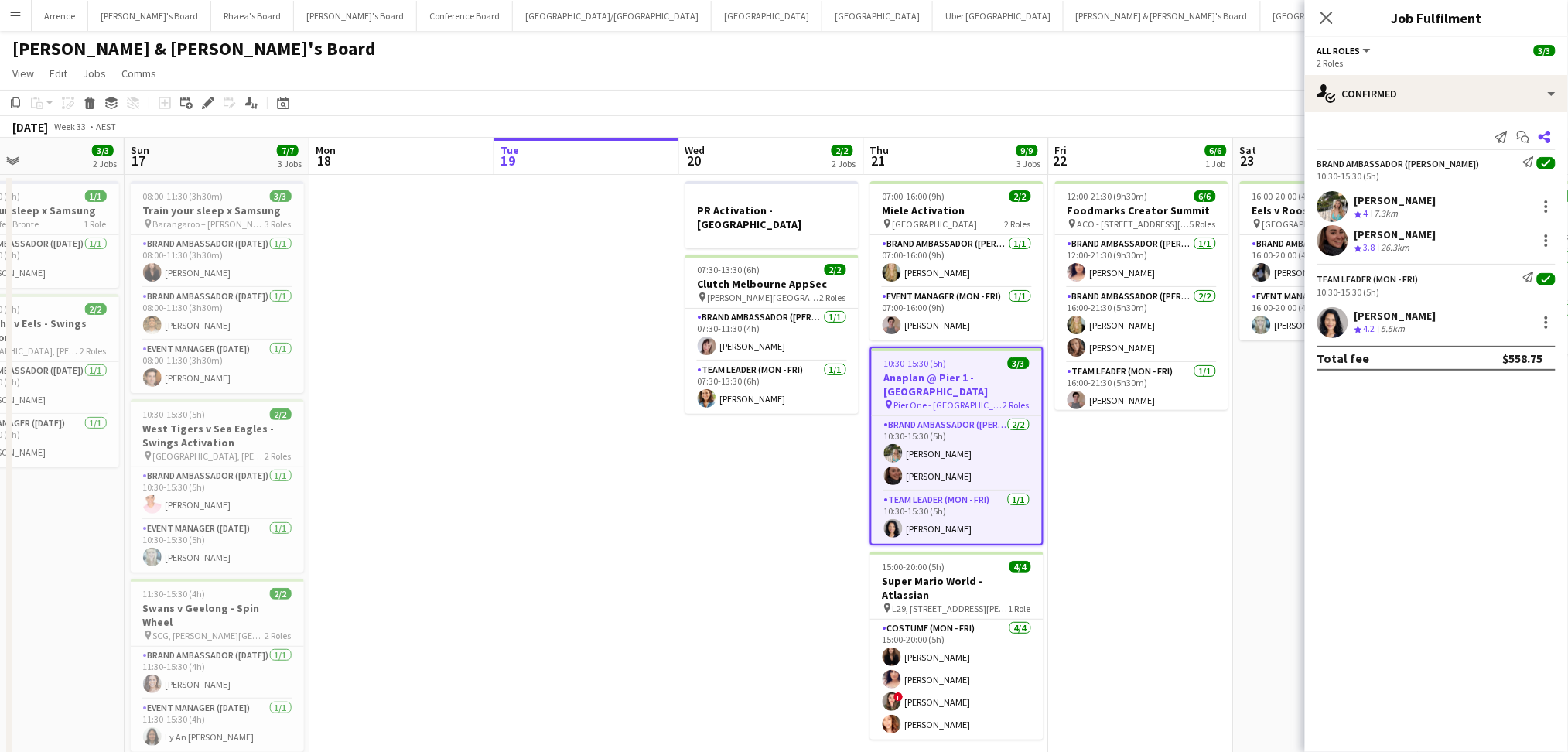
click at [1549, 131] on icon at bounding box center [1544, 137] width 12 height 12
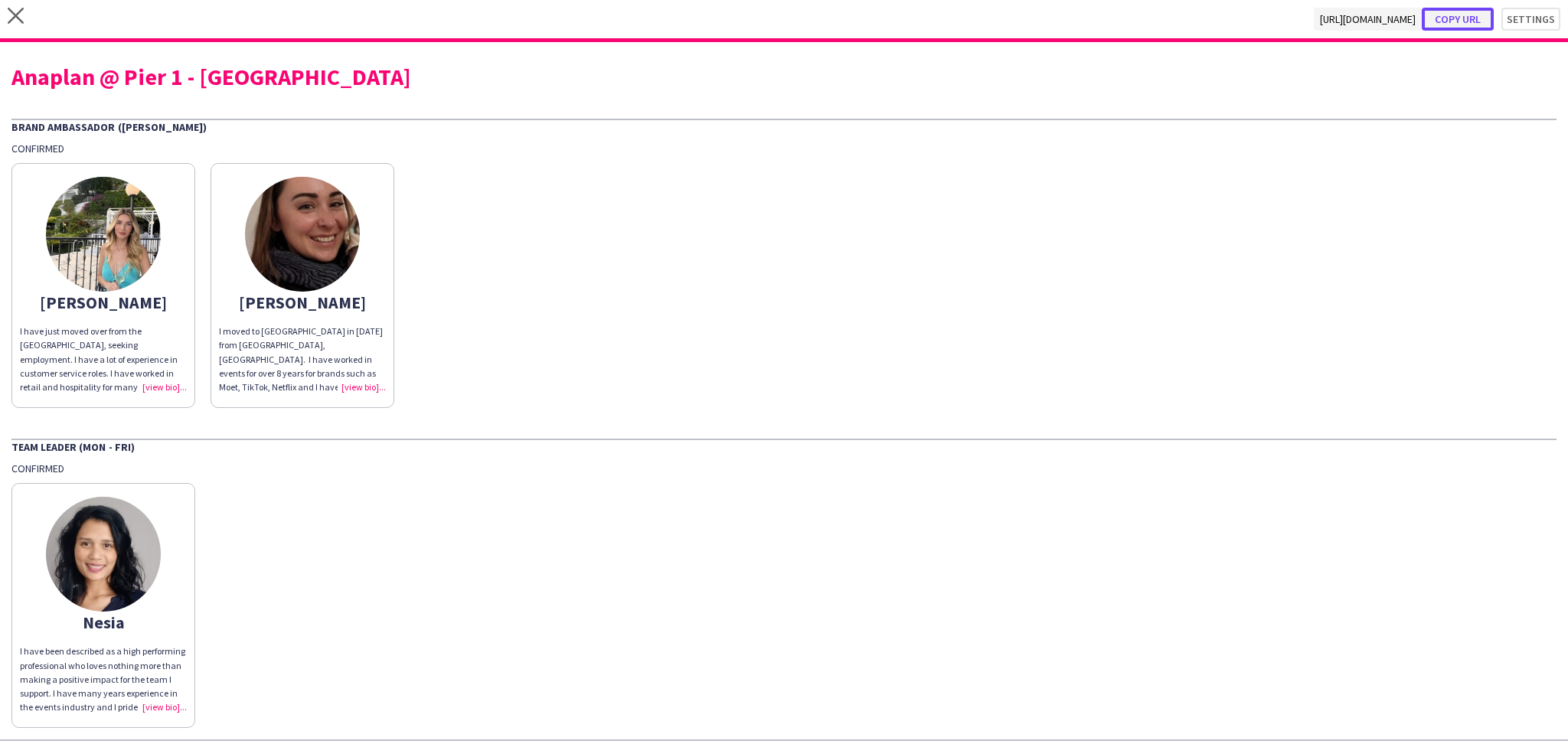
click at [1454, 10] on button "Copy url" at bounding box center [1458, 19] width 72 height 23
click at [138, 54] on div "Anaplan @ Pier 1 - [GEOGRAPHIC_DATA]" at bounding box center [784, 70] width 1545 height 34
click at [132, 68] on div "Anaplan @ Pier 1 - [GEOGRAPHIC_DATA]" at bounding box center [784, 77] width 1545 height 23
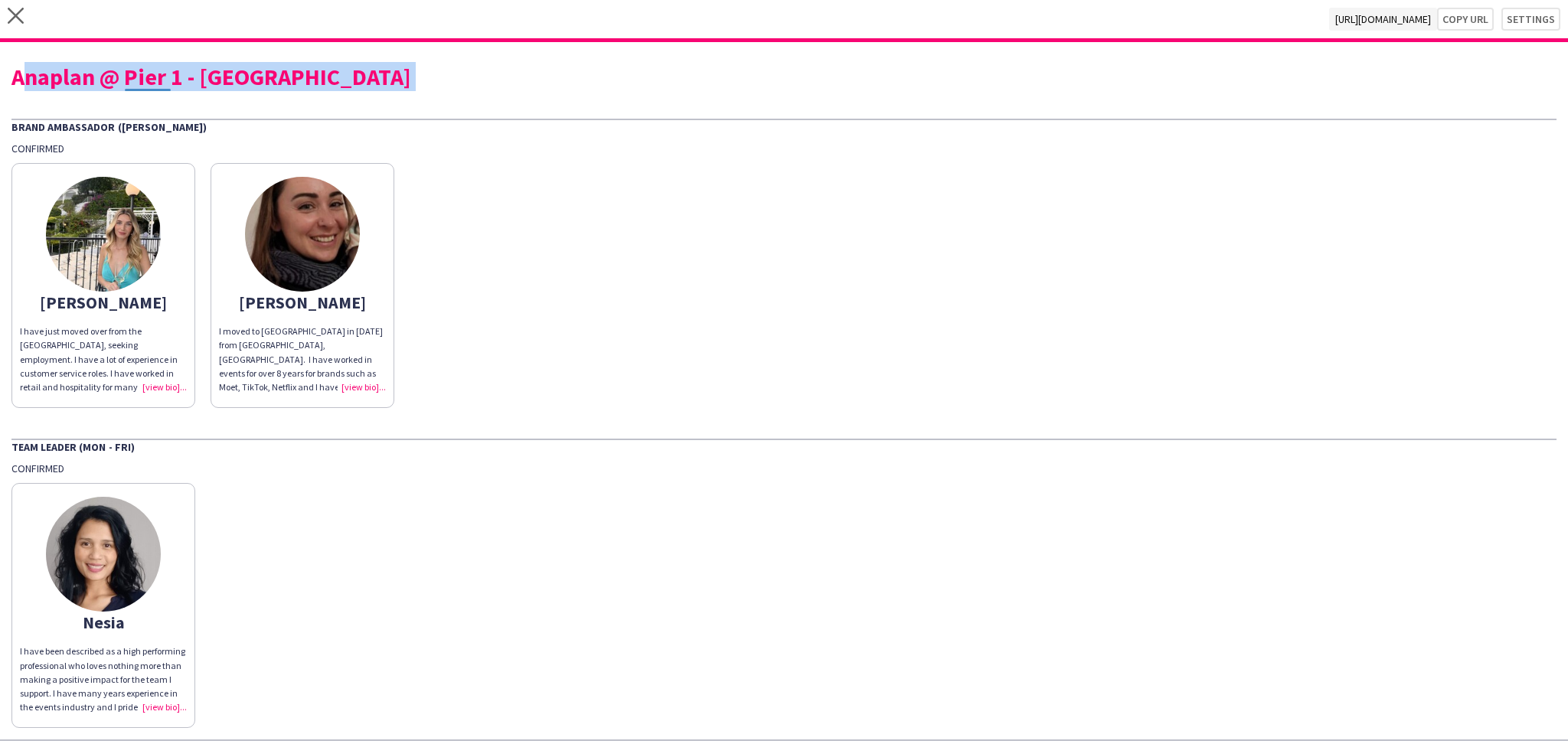
click at [132, 68] on div "Anaplan @ Pier 1 - [GEOGRAPHIC_DATA]" at bounding box center [784, 77] width 1545 height 23
copy div "Anaplan @ Pier 1 - [GEOGRAPHIC_DATA]"
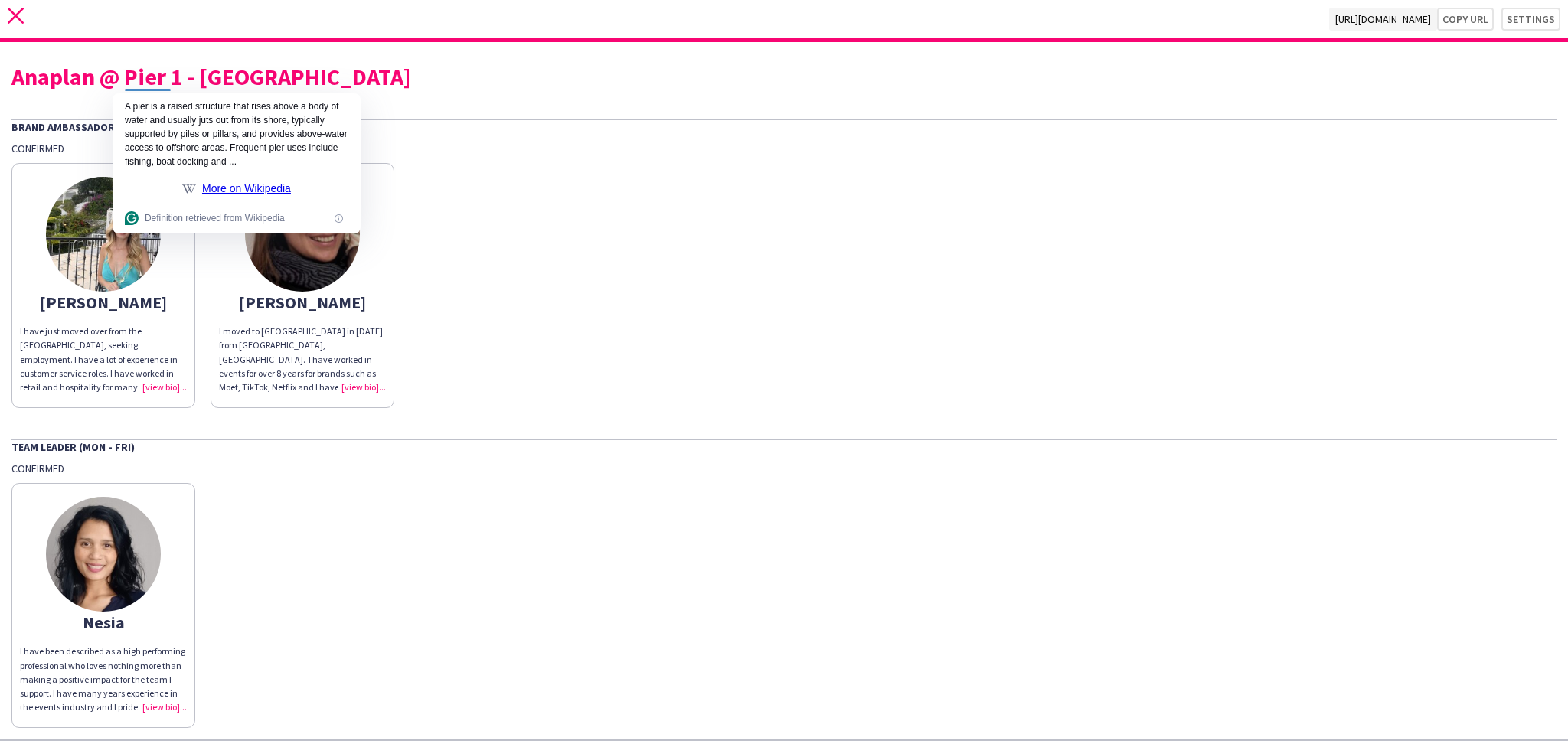
click at [8, 10] on icon "close" at bounding box center [16, 16] width 16 height 16
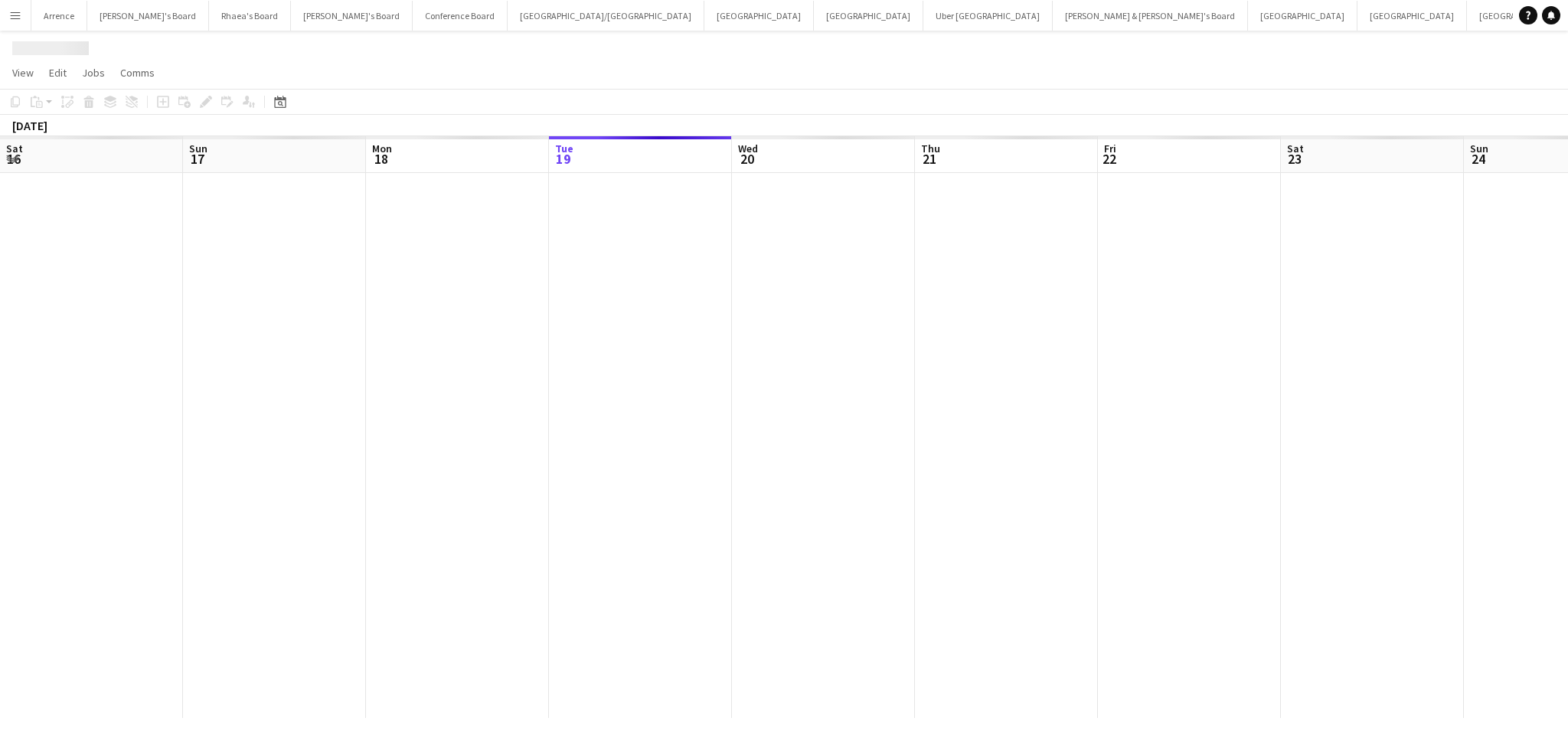
scroll to position [0, 366]
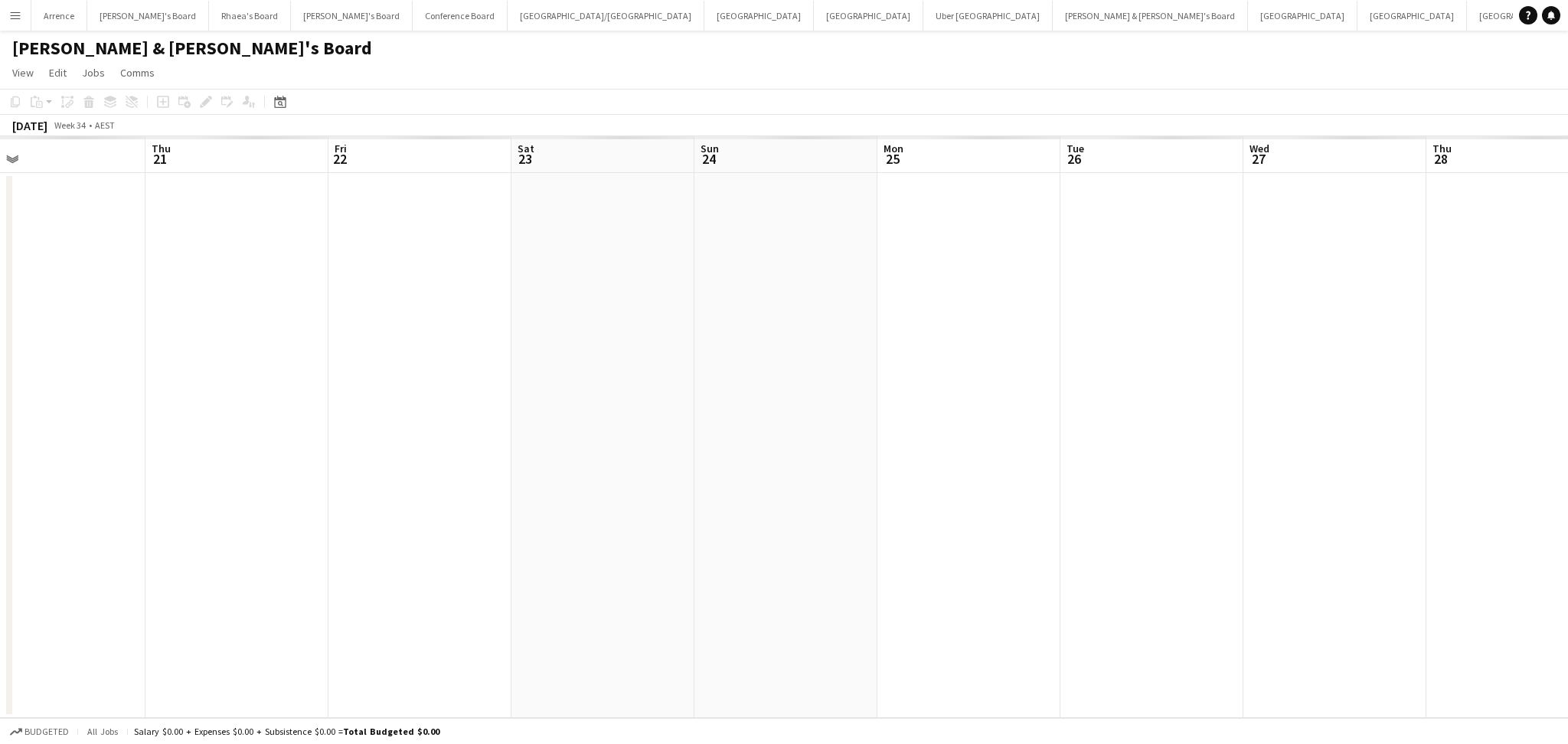
drag, startPoint x: 1326, startPoint y: 465, endPoint x: 527, endPoint y: 440, distance: 799.4
click at [527, 440] on app-calendar-viewport "Sun 17 Mon 18 Tue 19 Wed 20 Thu 21 Fri 22 Sat 23 Sun 24 Mon 25 Tue 26 Wed 27 Th…" at bounding box center [784, 427] width 1568 height 582
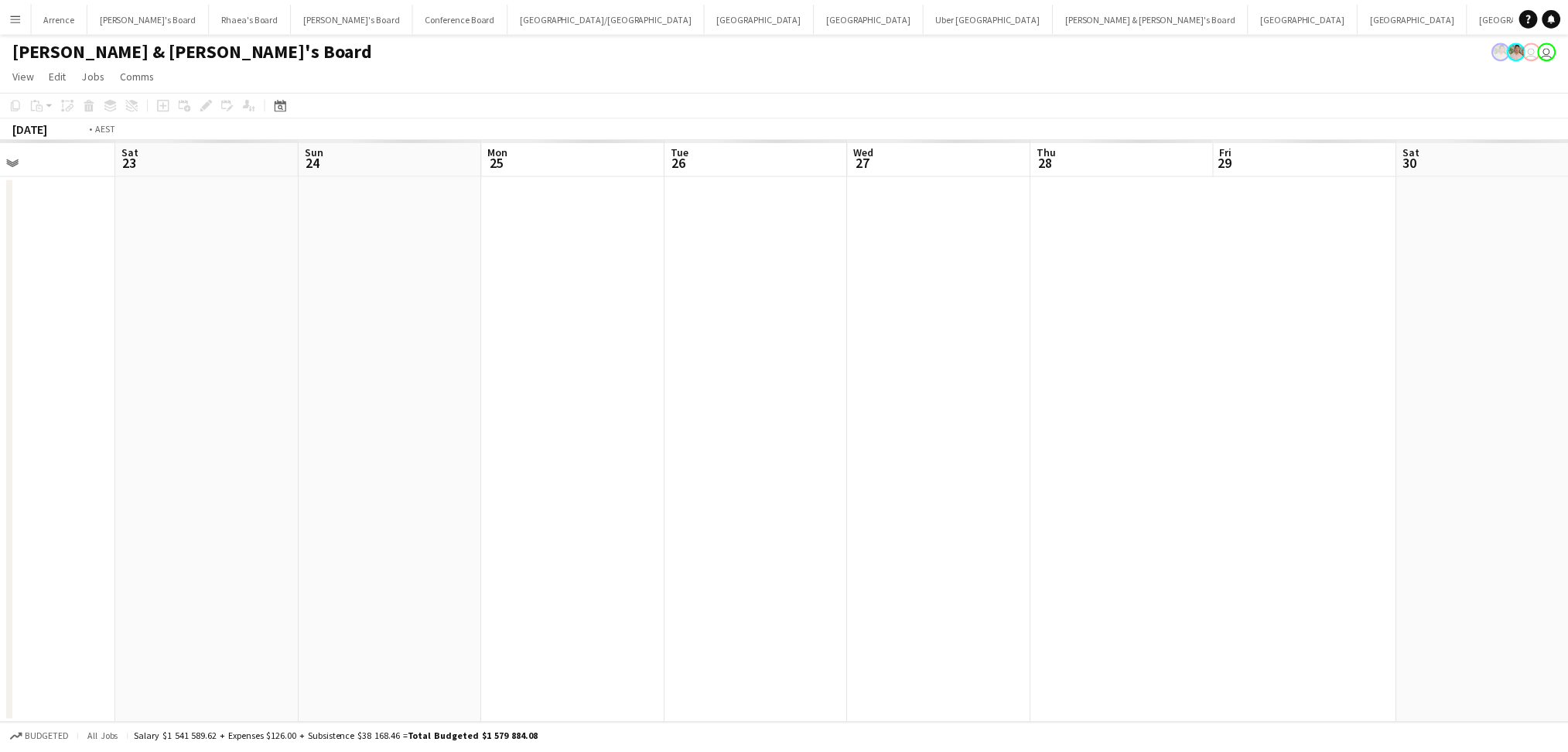
scroll to position [0, 427]
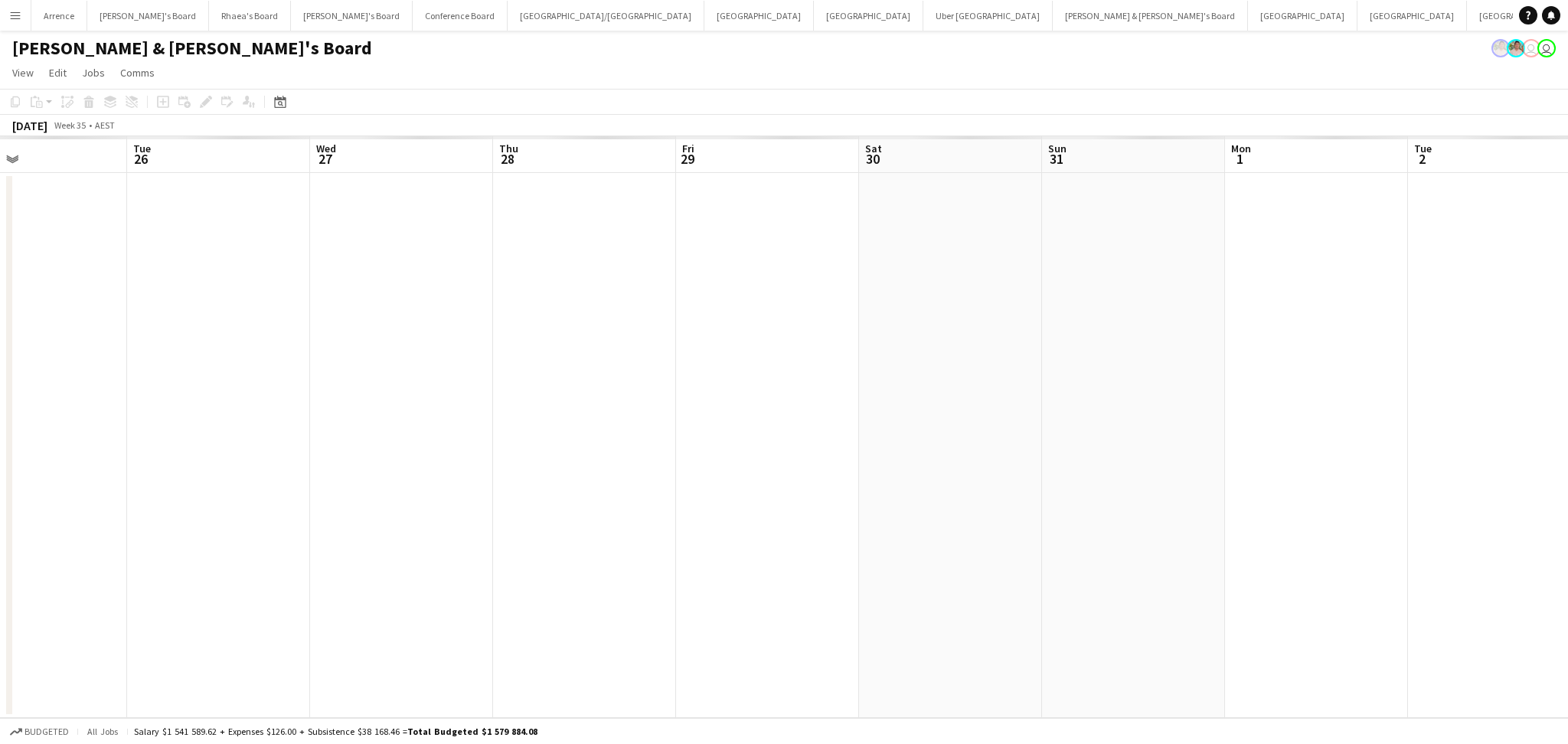
drag, startPoint x: 1078, startPoint y: 487, endPoint x: 541, endPoint y: 463, distance: 537.5
click at [541, 463] on app-calendar-viewport "Sat 23 Sun 24 Mon 25 Tue 26 Wed 27 Thu 28 Fri 29 Sat 30 Sun 31 Mon 1 Tue 2 Wed …" at bounding box center [784, 427] width 1568 height 582
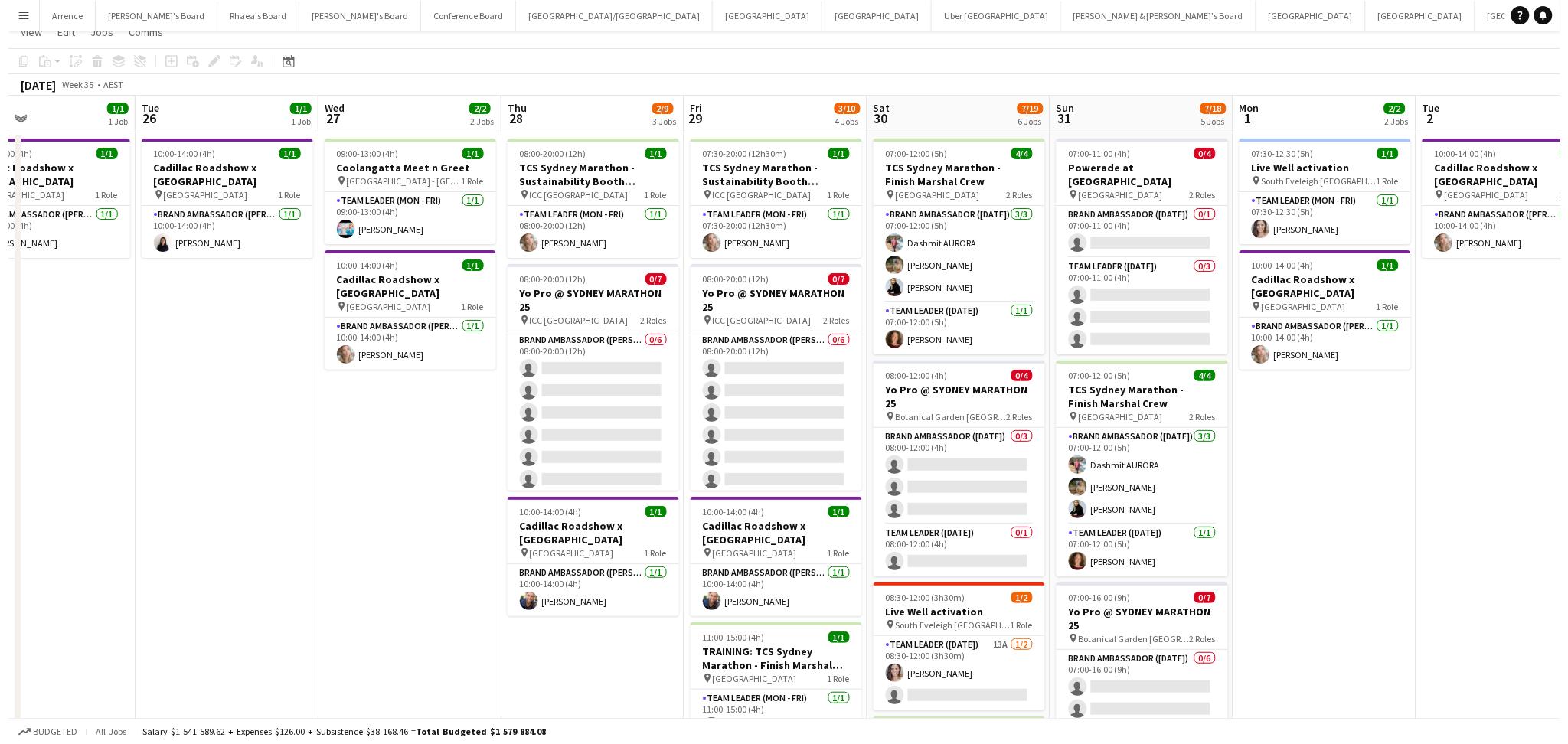
scroll to position [0, 0]
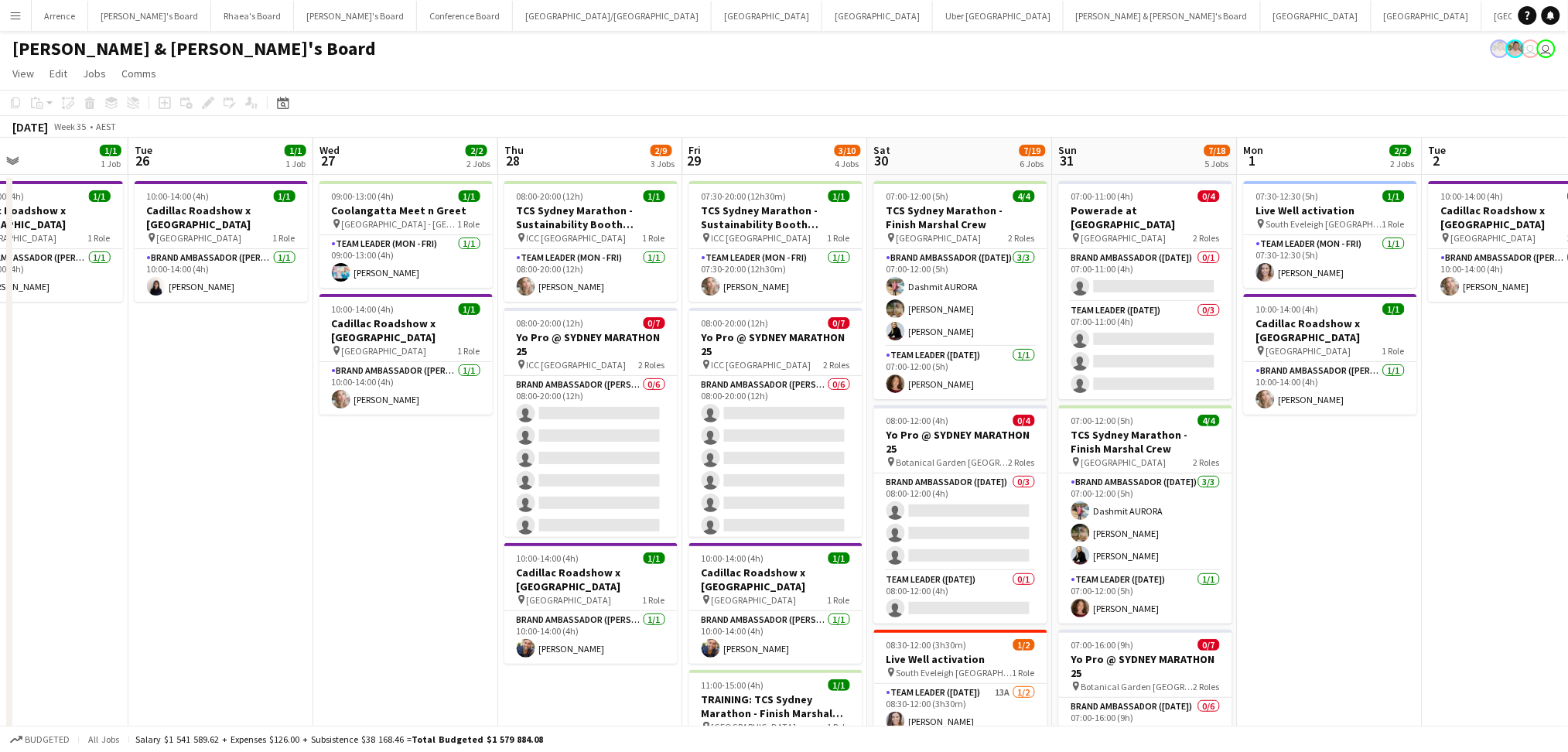
click at [839, 30] on div "Arrence Close Vicky's Board Close Rhaea's Board Close Tennille's Board Close Co…" at bounding box center [771, 15] width 1481 height 31
click at [1260, 25] on button "Sydney Close" at bounding box center [1315, 16] width 110 height 30
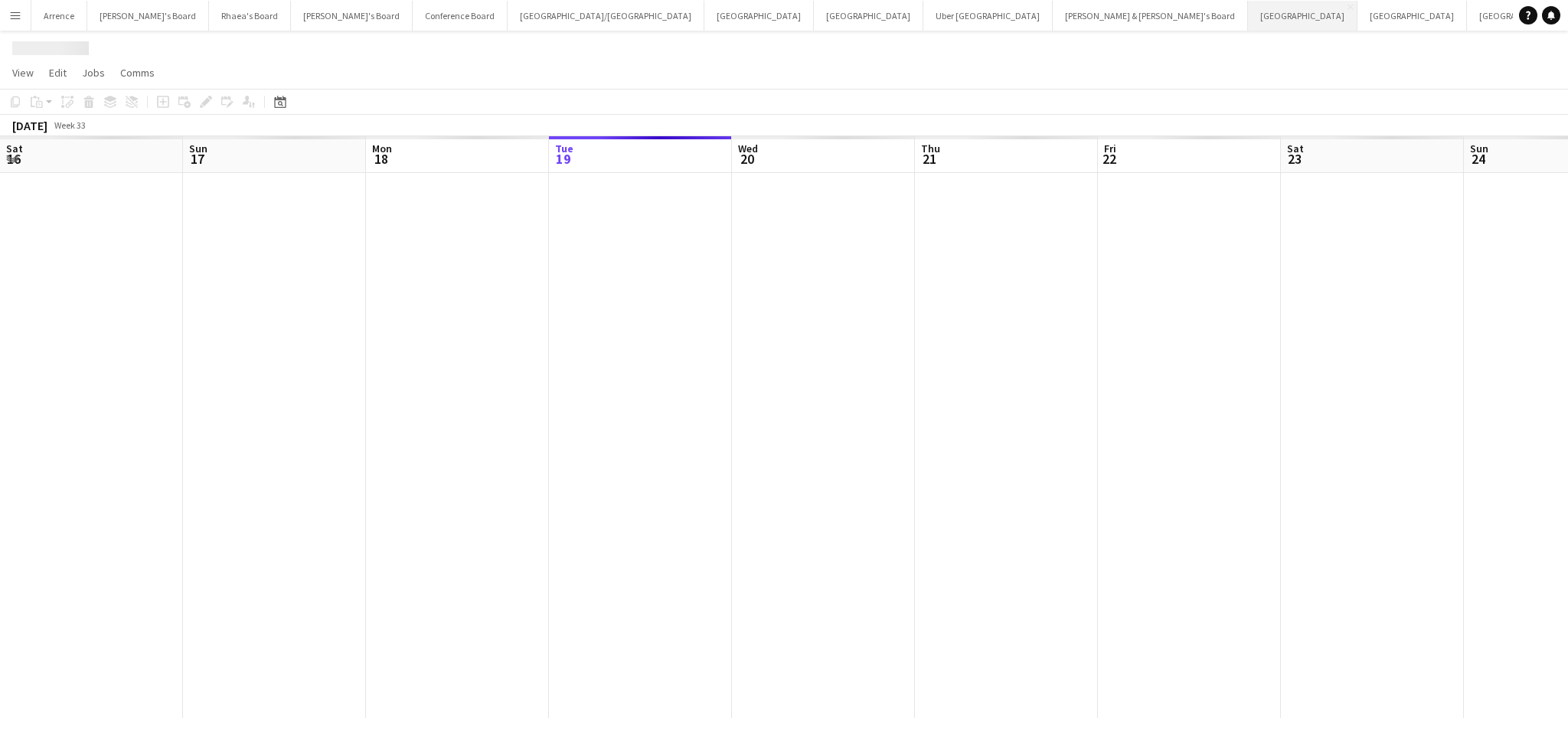
scroll to position [0, 366]
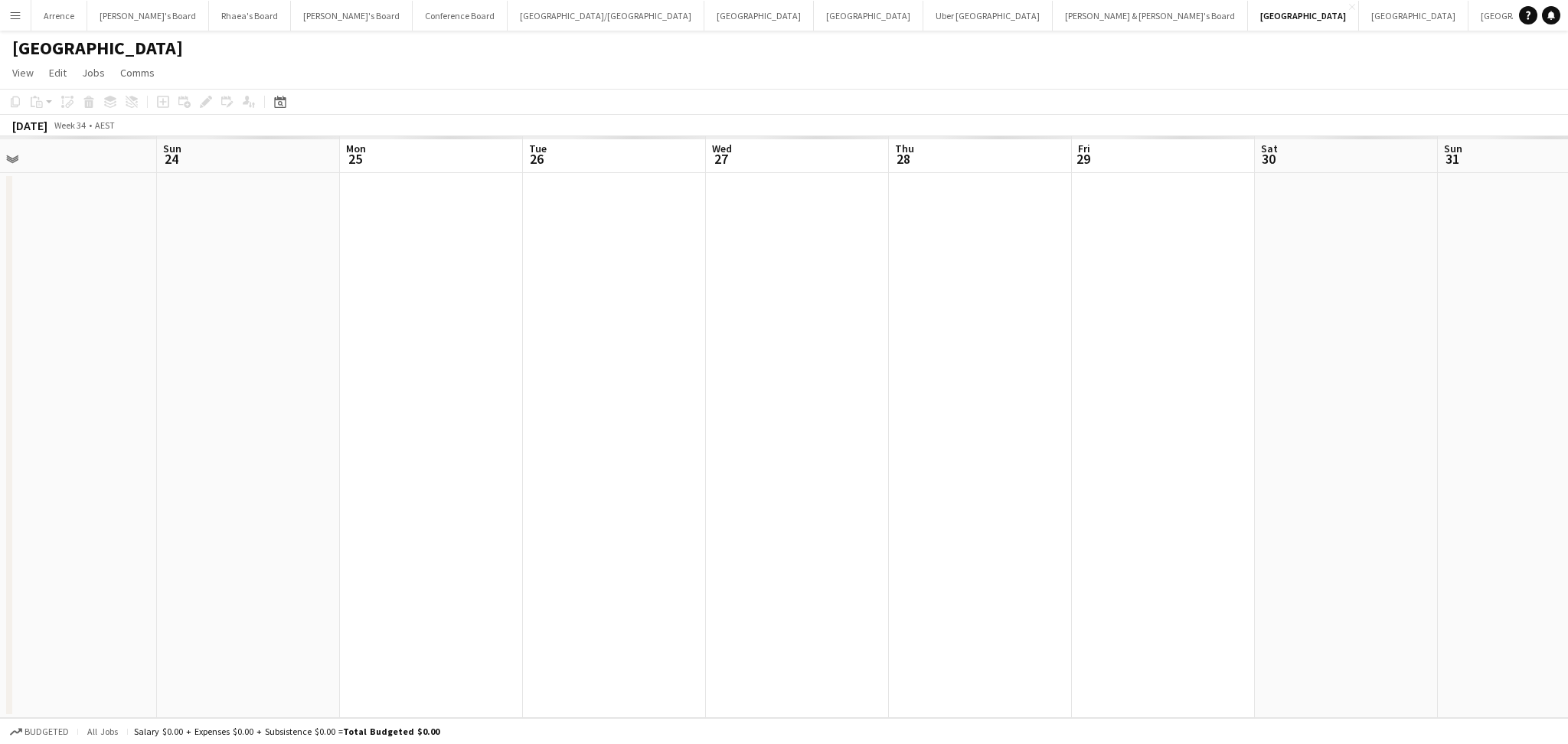
drag, startPoint x: 1220, startPoint y: 565, endPoint x: 278, endPoint y: 495, distance: 944.6
click at [278, 495] on app-calendar-viewport "Thu 21 Fri 22 Sat 23 Sun 24 Mon 25 Tue 26 Wed 27 Thu 28 Fri 29 Sat 30 Sun 31 Mo…" at bounding box center [784, 427] width 1568 height 582
drag, startPoint x: 1085, startPoint y: 495, endPoint x: 369, endPoint y: 468, distance: 716.5
click at [369, 468] on app-calendar-viewport "Mon 25 Tue 26 Wed 27 Thu 28 Fri 29 Sat 30 Sun 31 Mon 1 Tue 2 Wed 3 Thu 4 Fri 5 …" at bounding box center [784, 427] width 1568 height 582
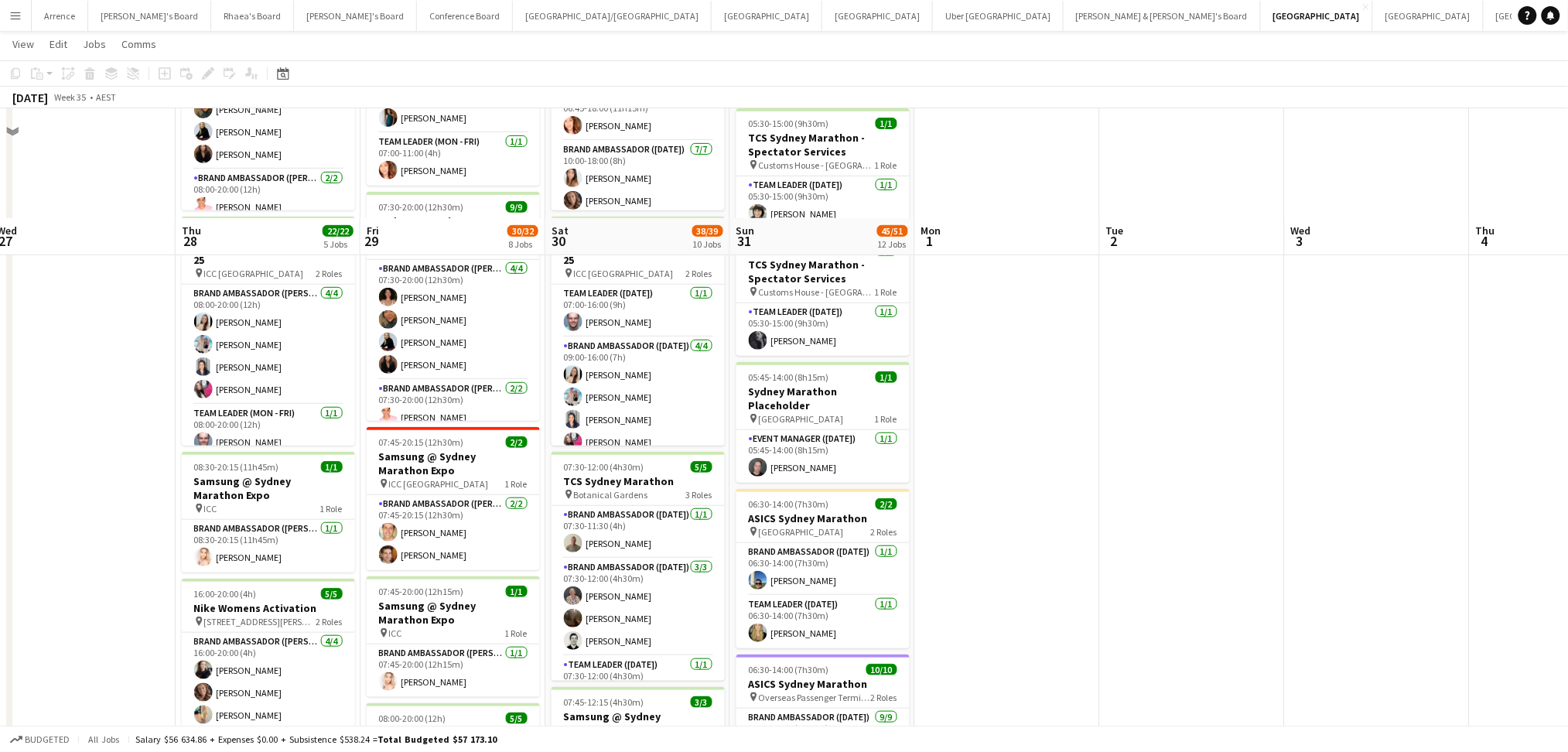
scroll to position [103, 0]
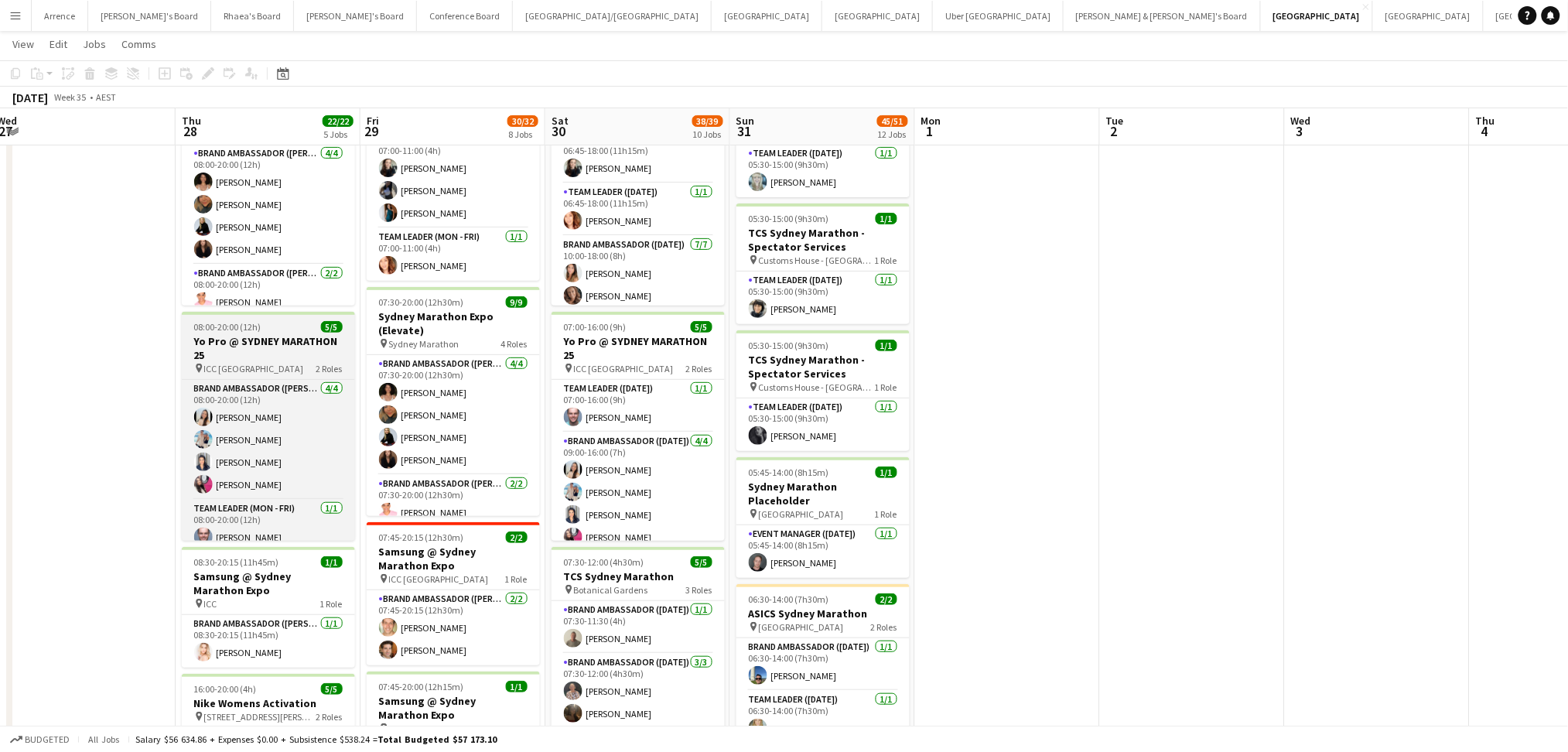
click at [246, 338] on h3 "Yo Pro @ SYDNEY MARATHON 25" at bounding box center [268, 348] width 174 height 28
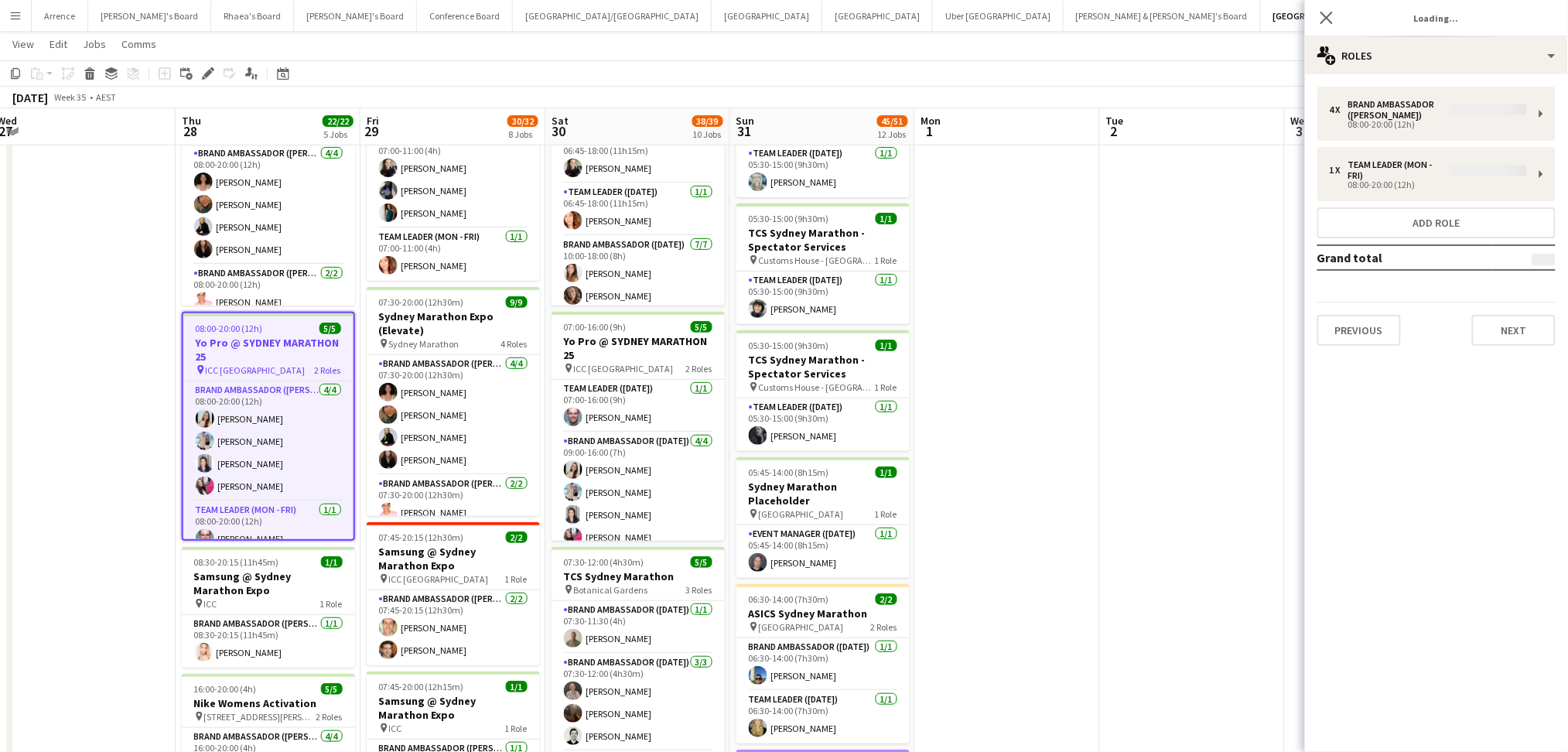
type input "**********"
click at [1512, 309] on button "Next" at bounding box center [1513, 319] width 84 height 31
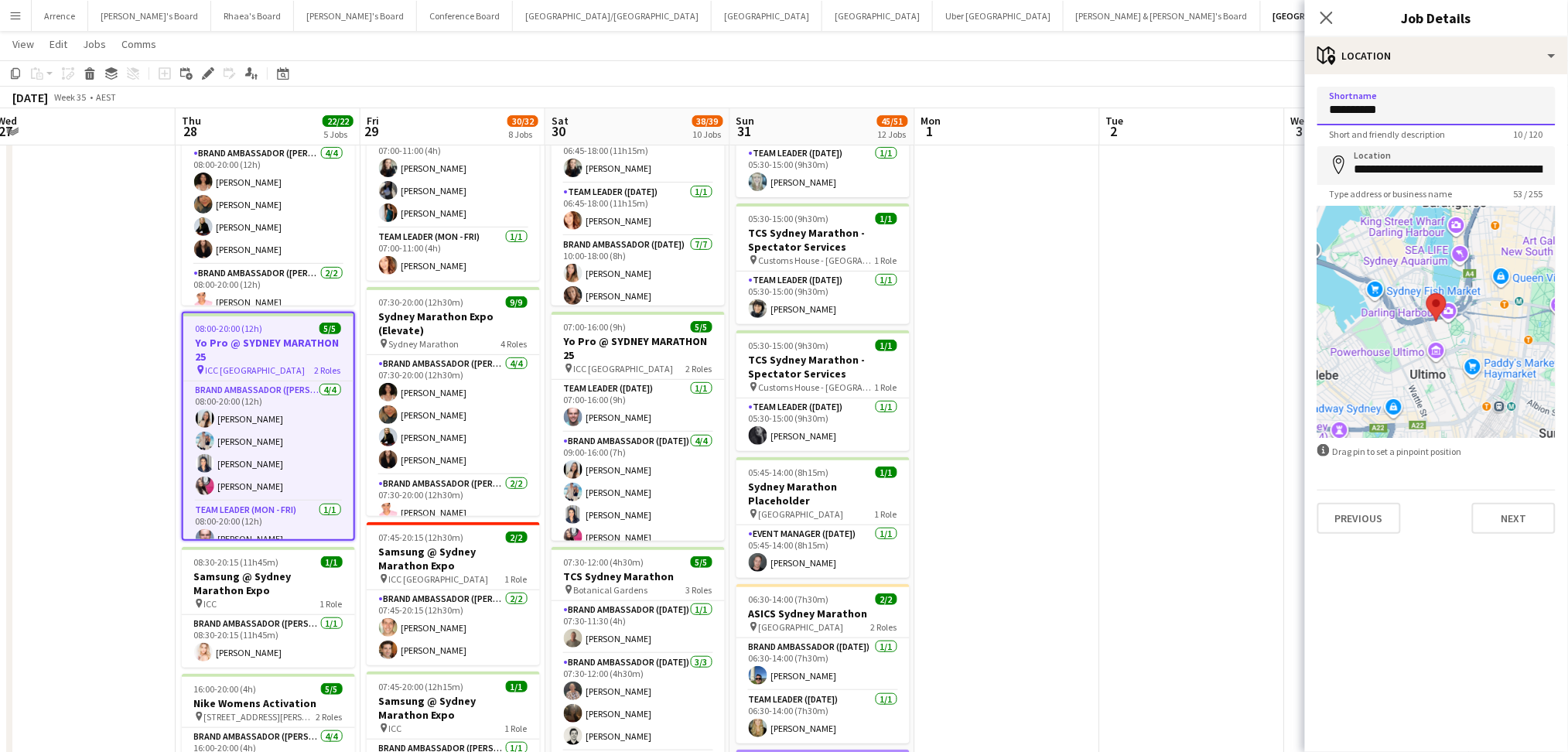
click at [1387, 106] on input "**********" at bounding box center [1436, 106] width 238 height 39
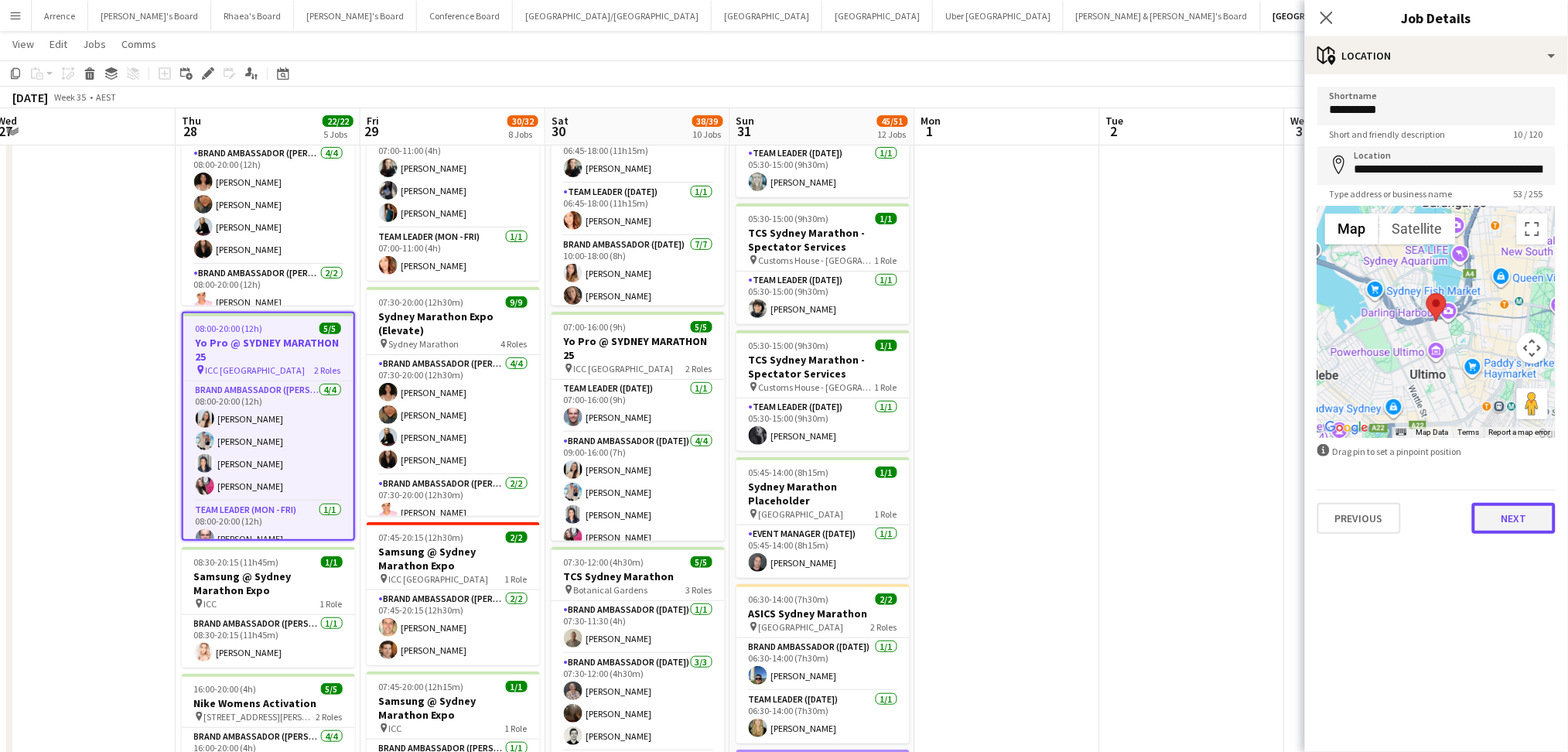
click at [1526, 510] on button "Next" at bounding box center [1513, 517] width 84 height 31
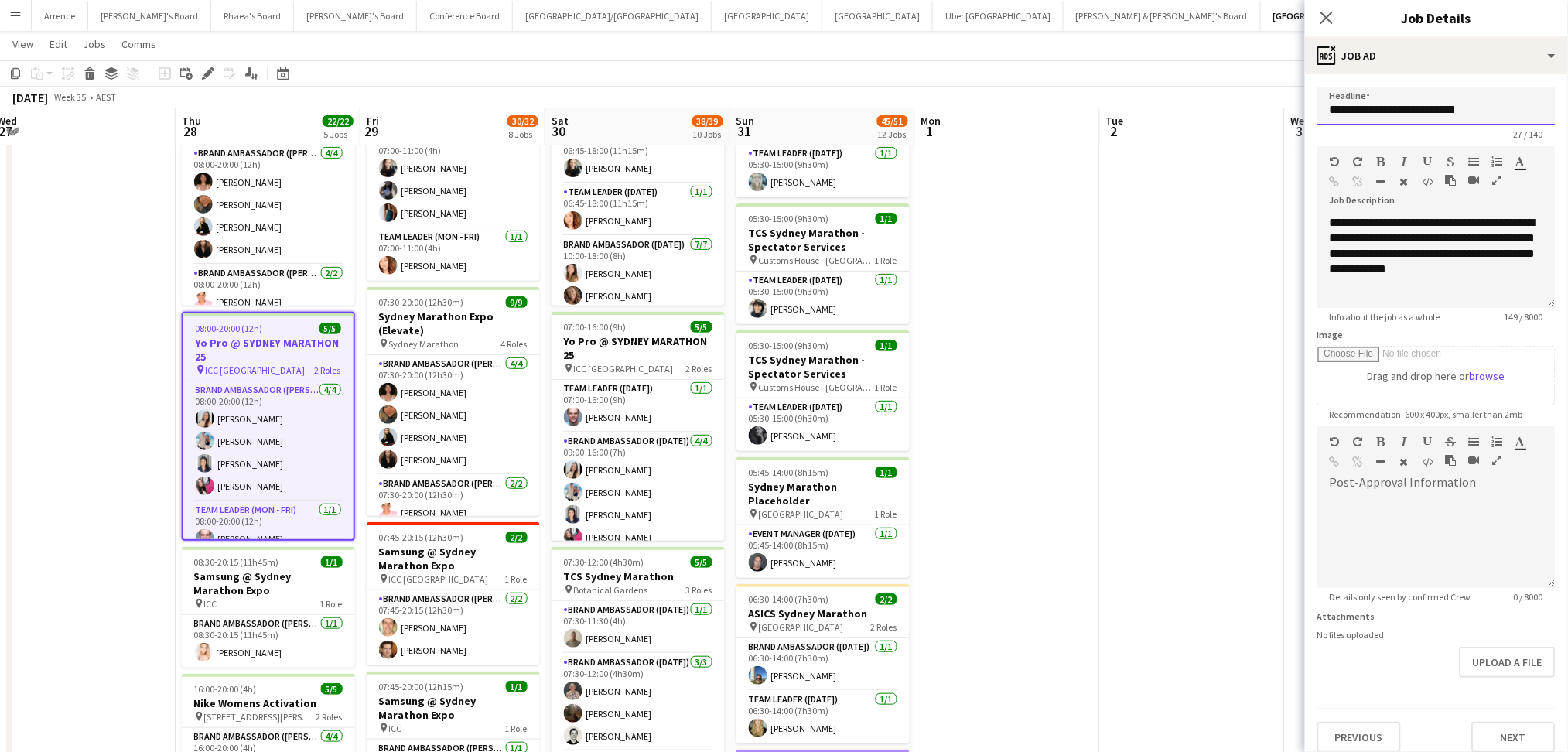
click at [1383, 104] on input "**********" at bounding box center [1436, 106] width 238 height 39
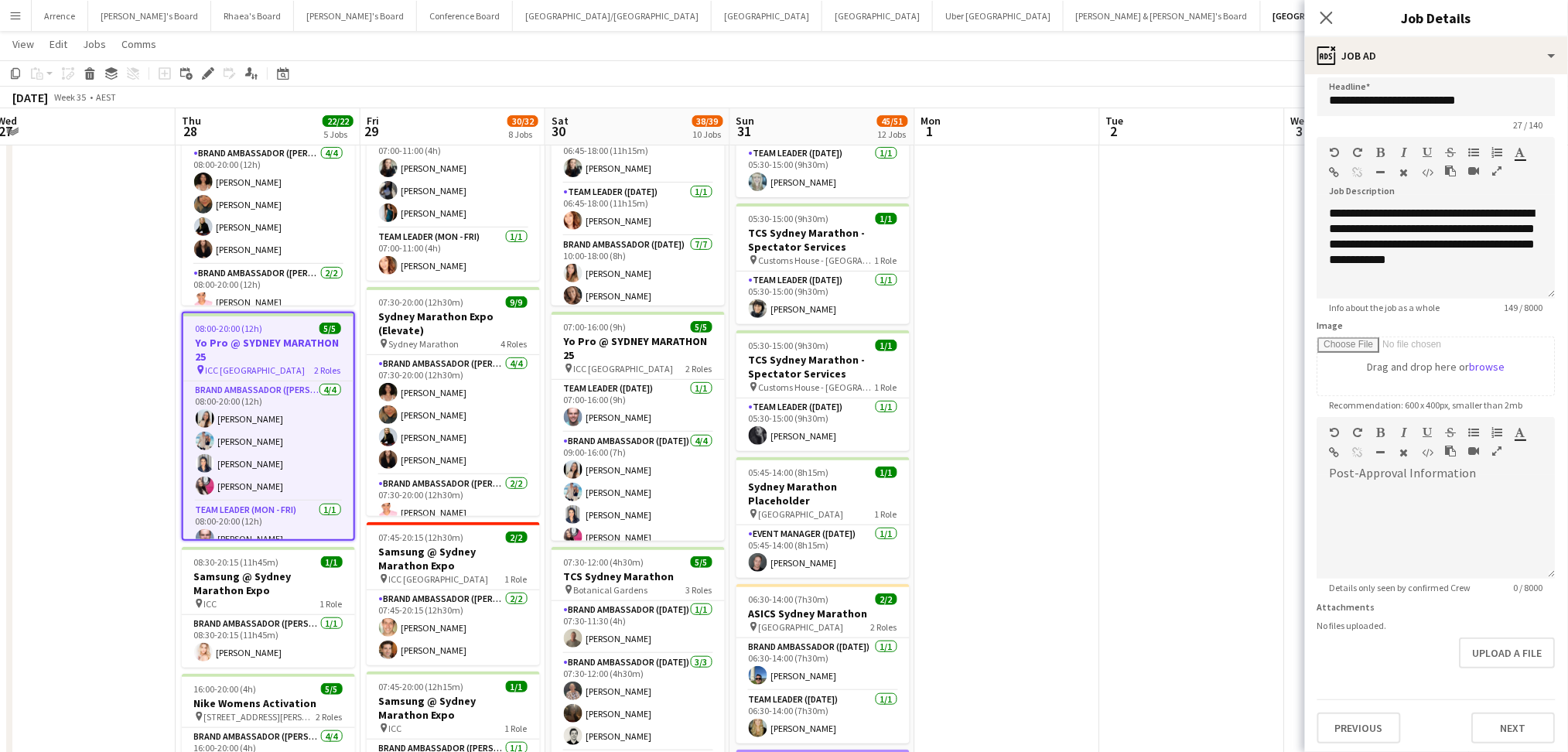
scroll to position [11, 0]
drag, startPoint x: 1516, startPoint y: 720, endPoint x: 1512, endPoint y: 674, distance: 46.2
click at [1516, 720] on button "Next" at bounding box center [1513, 727] width 84 height 31
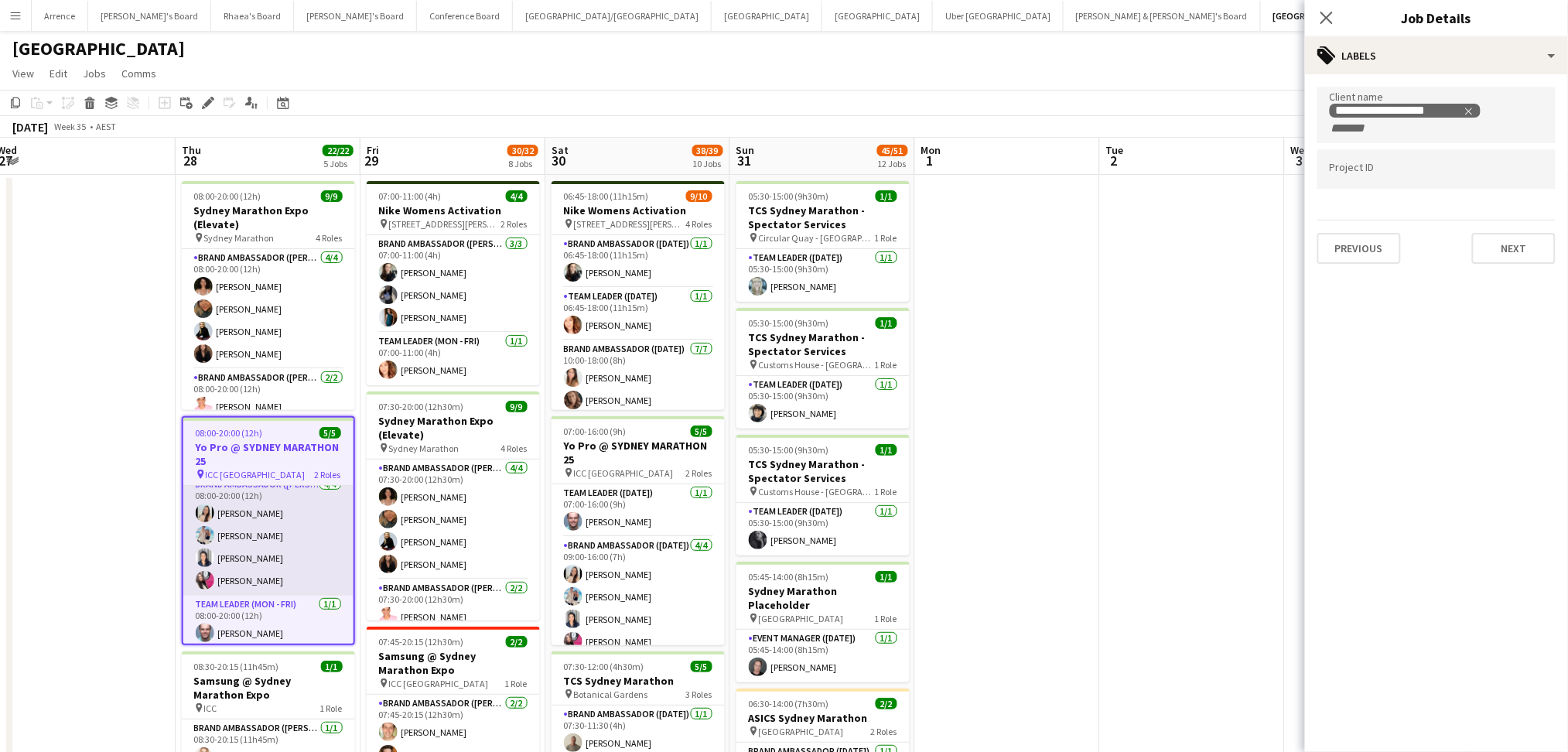
scroll to position [13, 0]
click at [246, 609] on app-card-role "Team Leader (Mon - Fri) [DATE] 08:00-20:00 (12h) [PERSON_NAME]" at bounding box center [268, 619] width 170 height 53
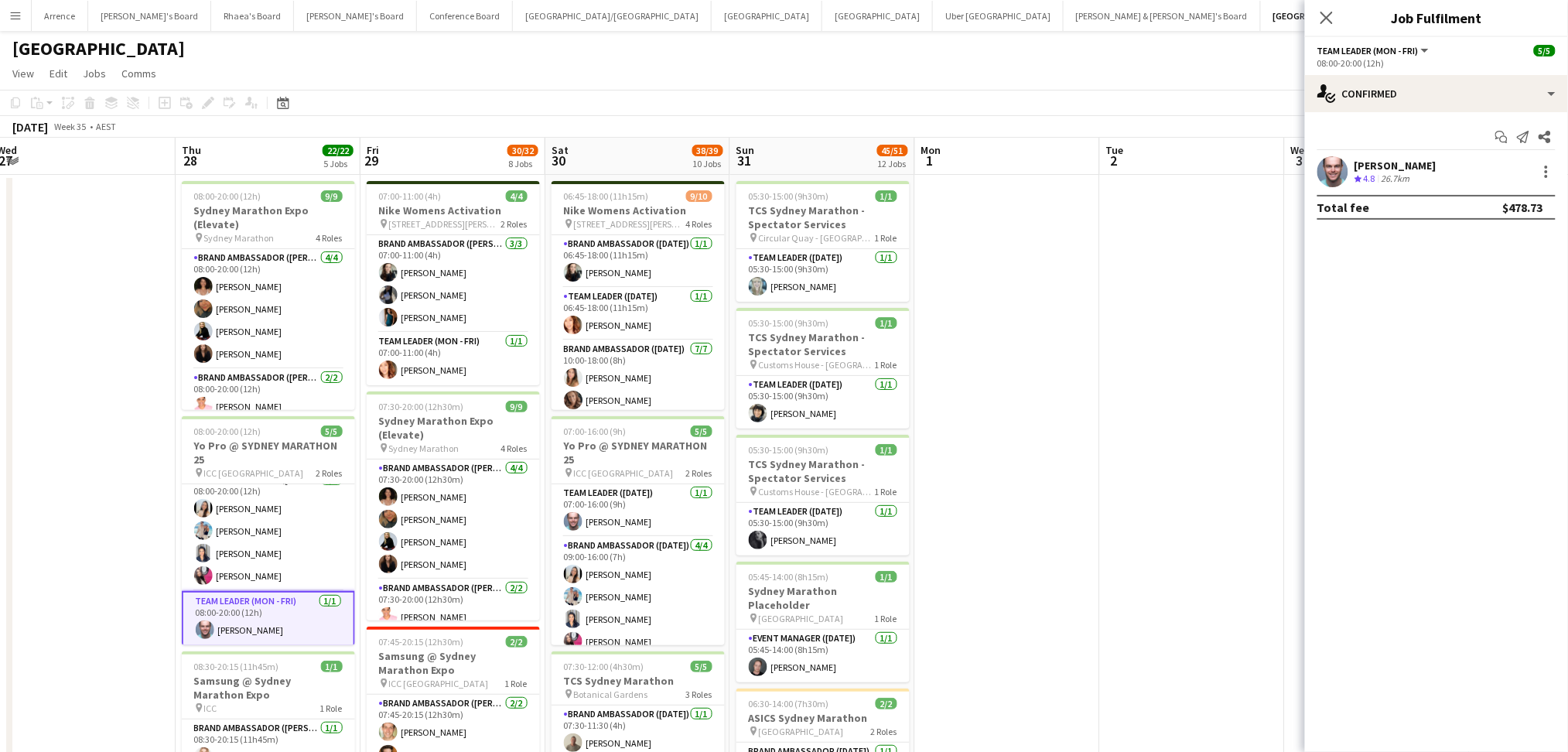
click at [1396, 175] on div "26.7km" at bounding box center [1395, 179] width 34 height 13
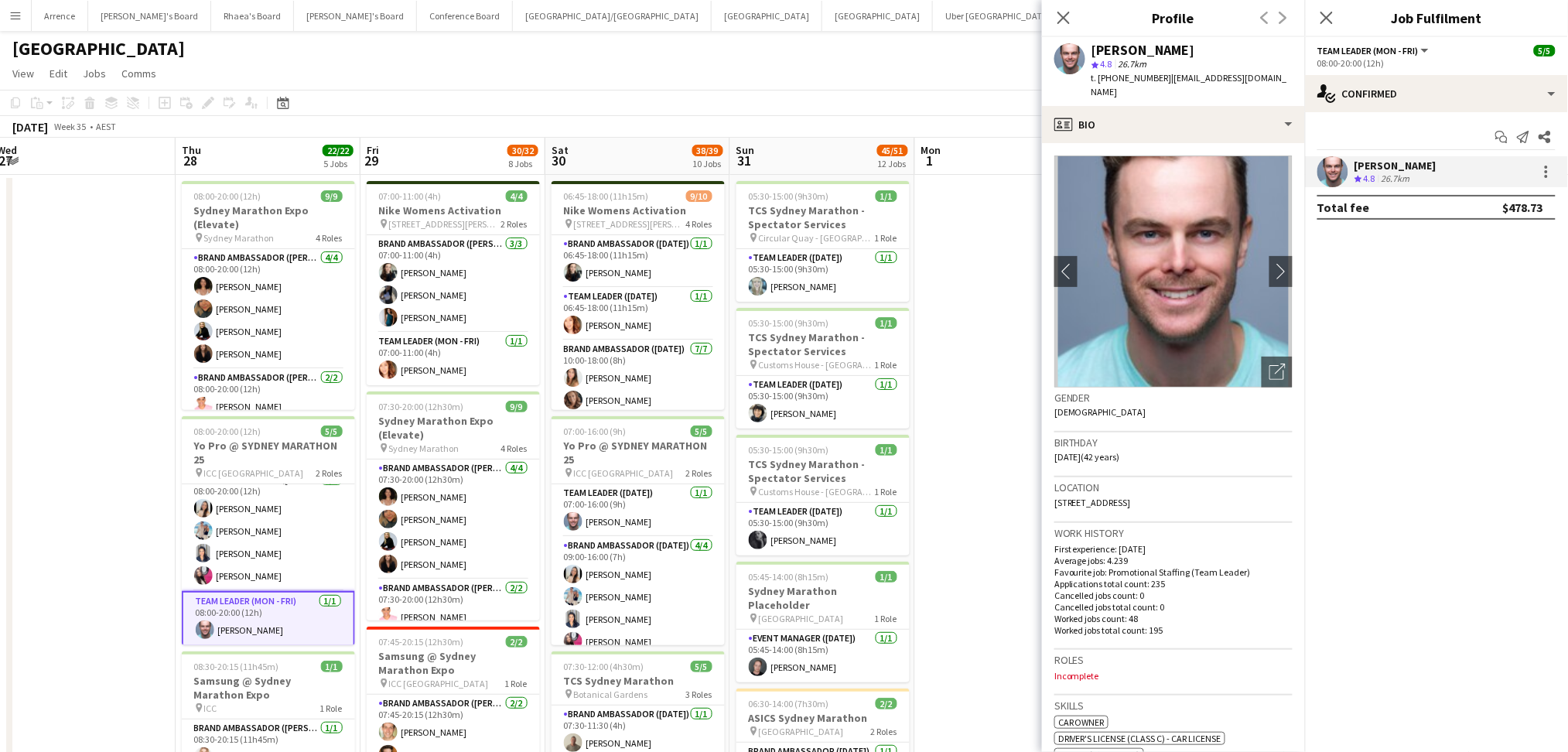
drag, startPoint x: 1092, startPoint y: 41, endPoint x: 1197, endPoint y: 43, distance: 105.0
click at [1197, 43] on div "[PERSON_NAME]" at bounding box center [1192, 50] width 201 height 14
copy div "[PERSON_NAME]"
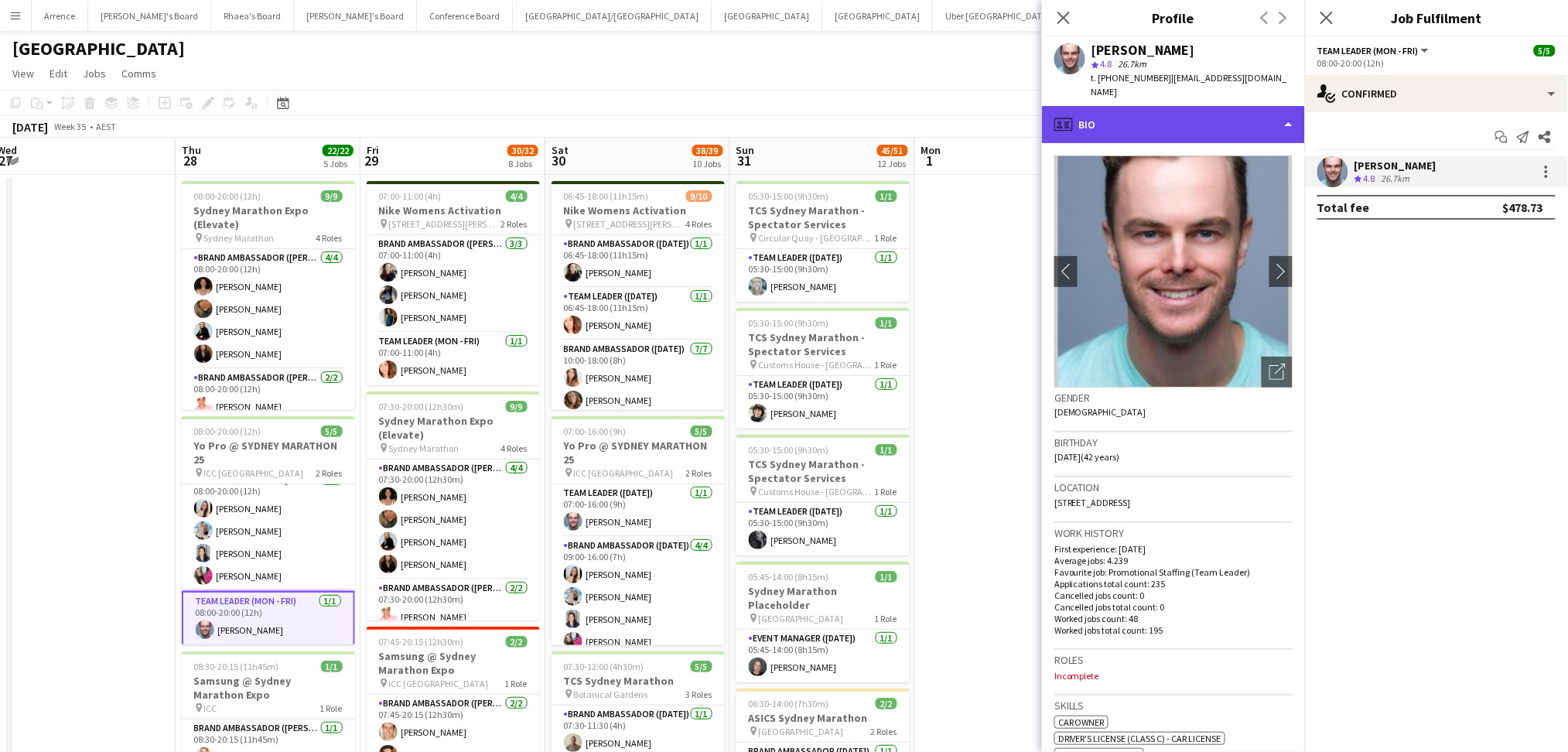
click at [1140, 114] on div "profile Bio" at bounding box center [1173, 124] width 263 height 37
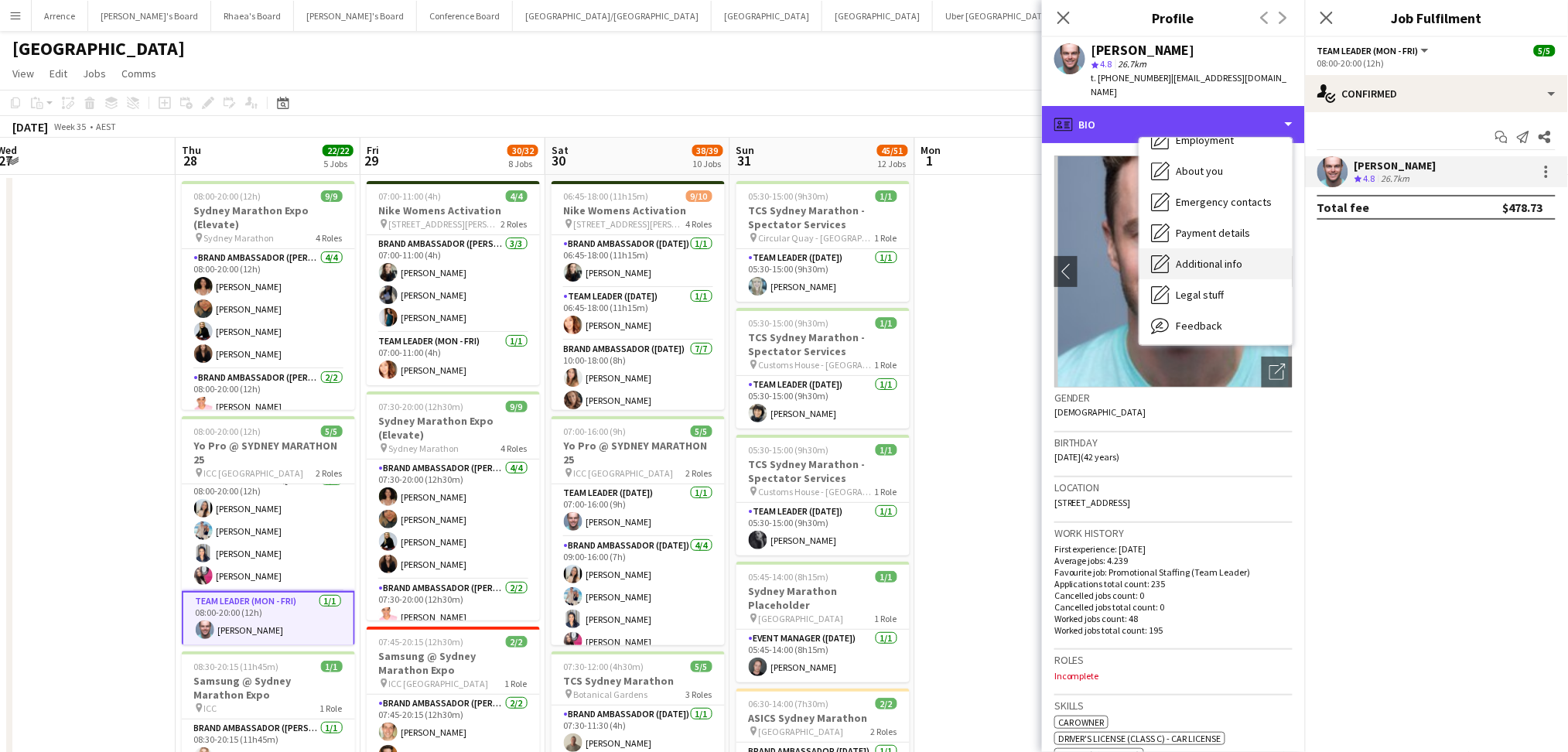
scroll to position [115, 0]
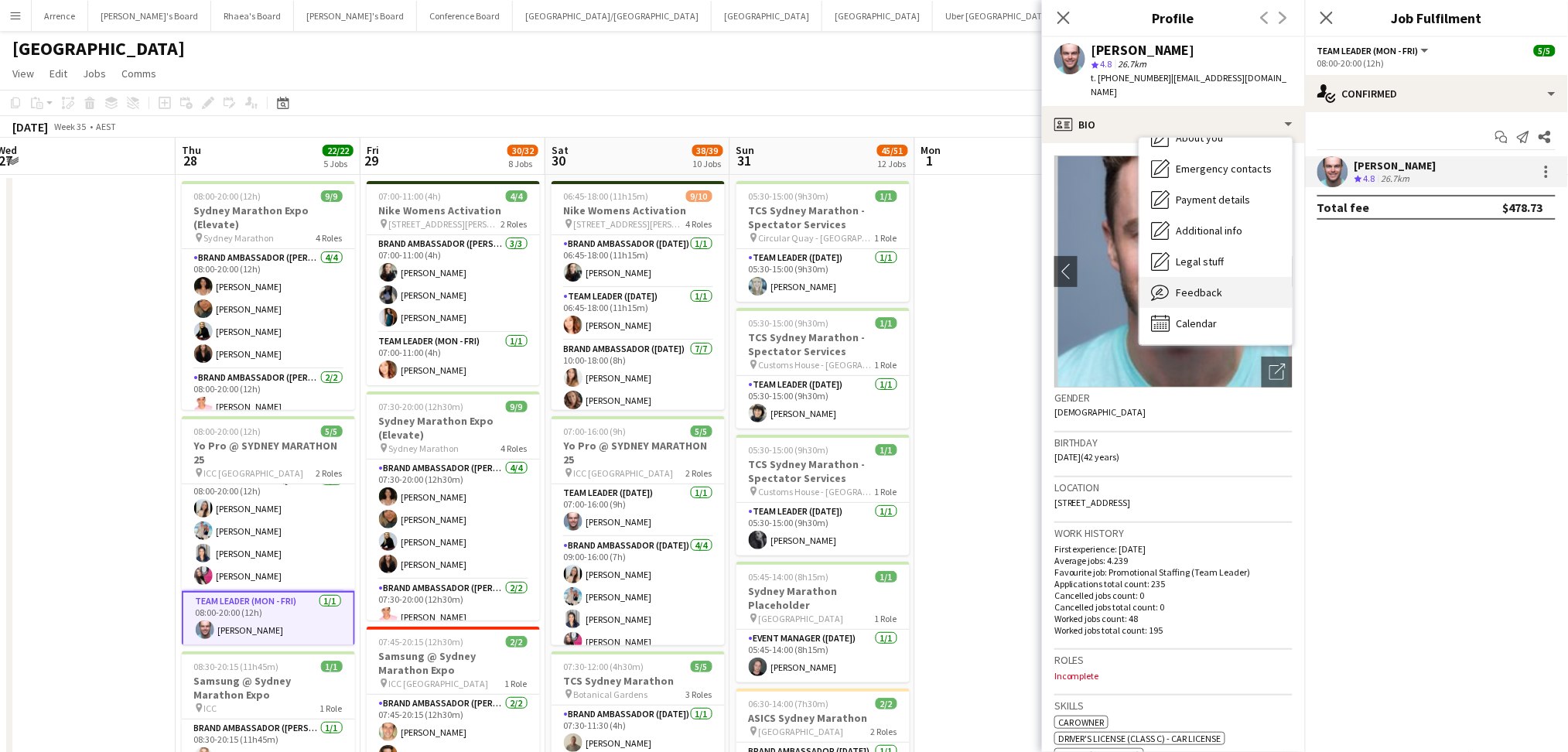
click at [1199, 286] on span "Feedback" at bounding box center [1200, 293] width 47 height 14
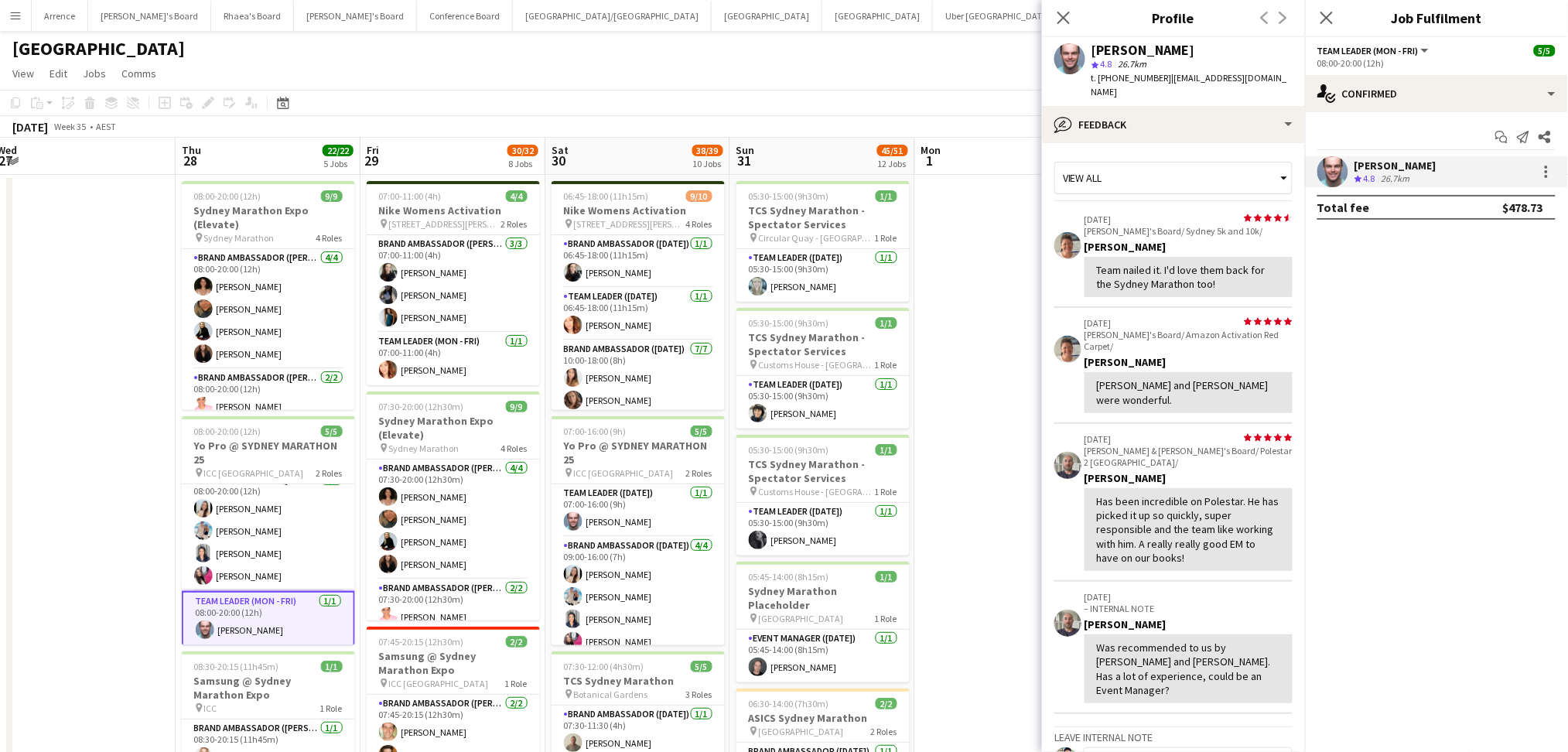
drag, startPoint x: 1111, startPoint y: 77, endPoint x: 1157, endPoint y: 75, distance: 46.0
click at [1157, 75] on span "t. [PHONE_NUMBER]" at bounding box center [1131, 78] width 80 height 11
copy span "0403989426"
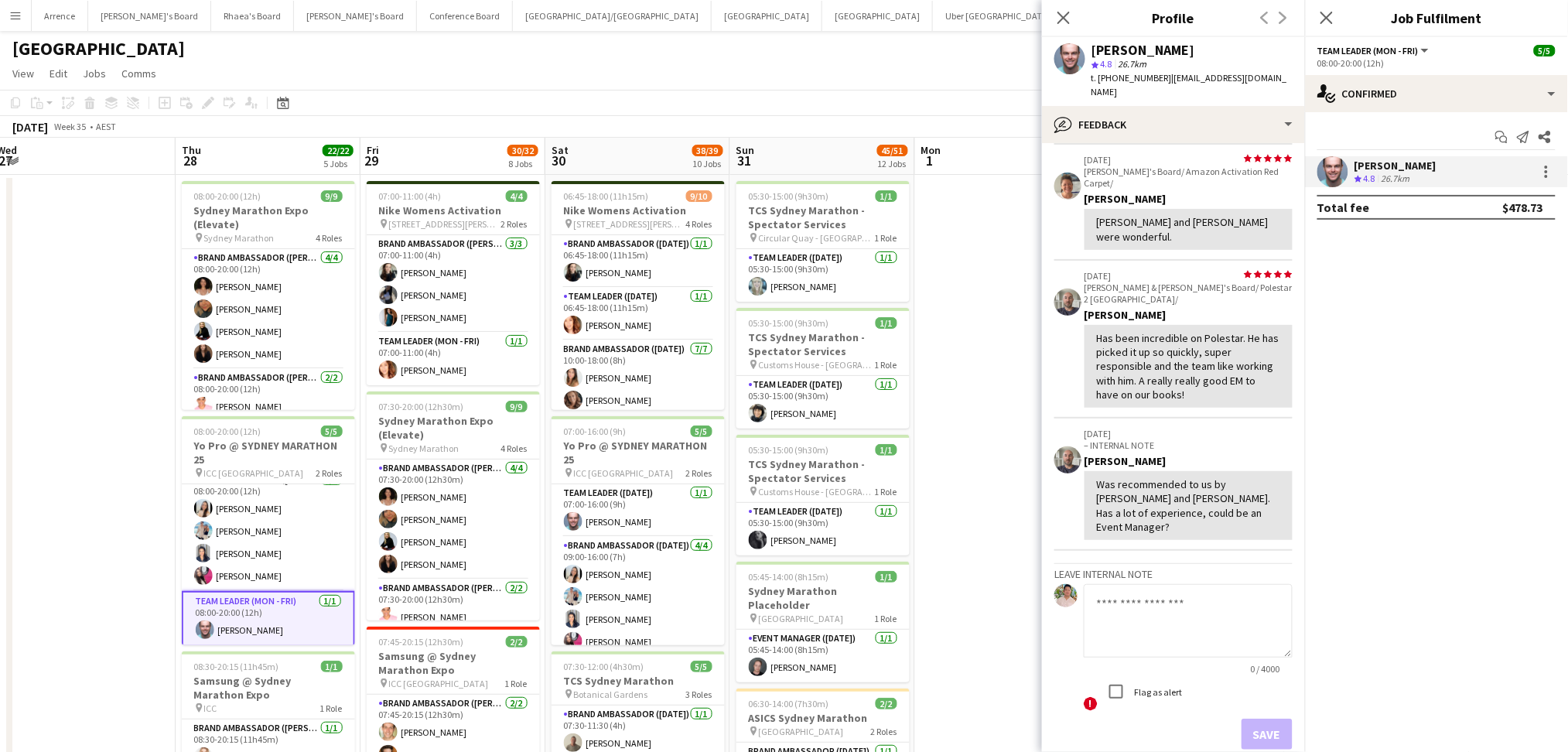
scroll to position [191, 0]
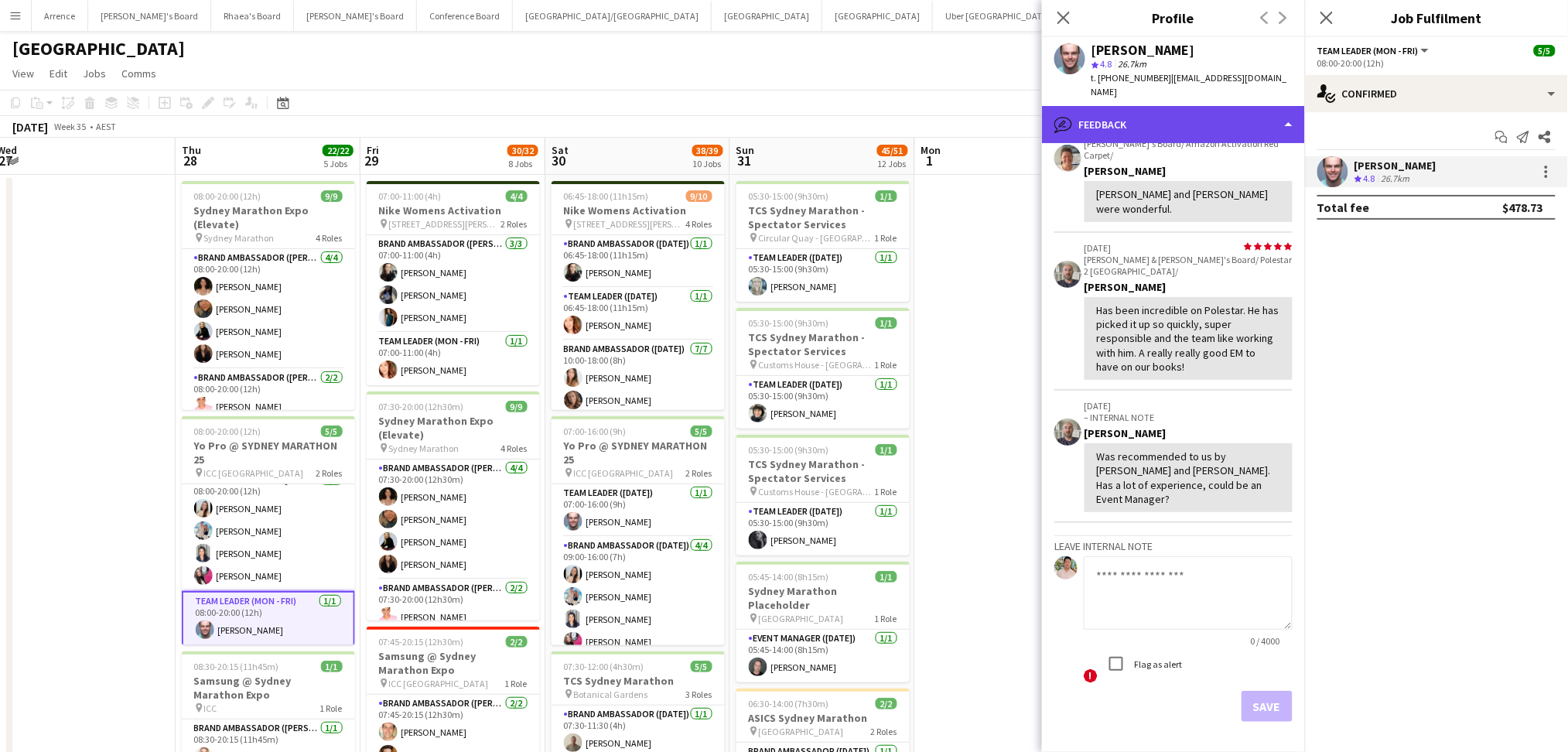
click at [1201, 106] on div "bubble-pencil Feedback" at bounding box center [1173, 124] width 263 height 37
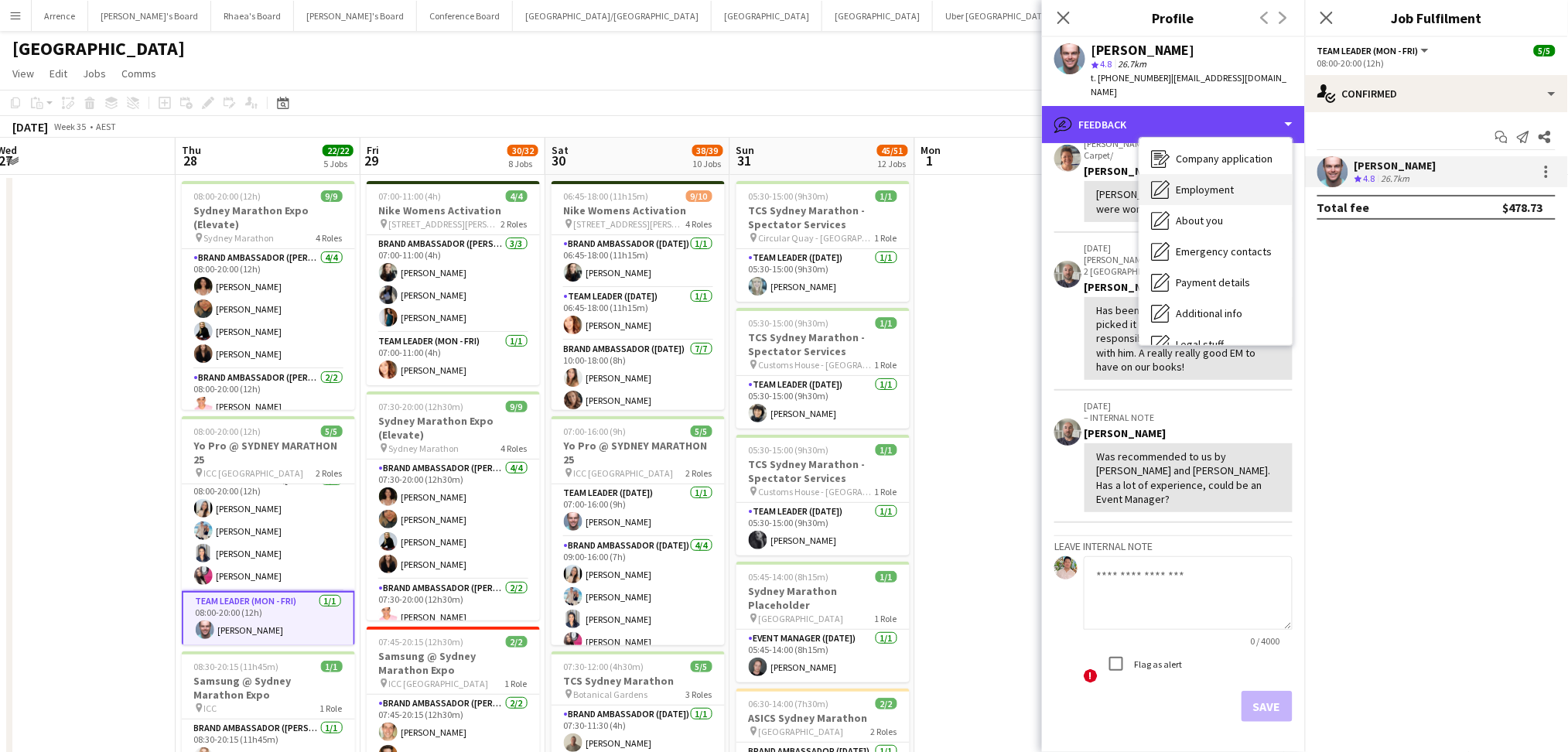
scroll to position [0, 0]
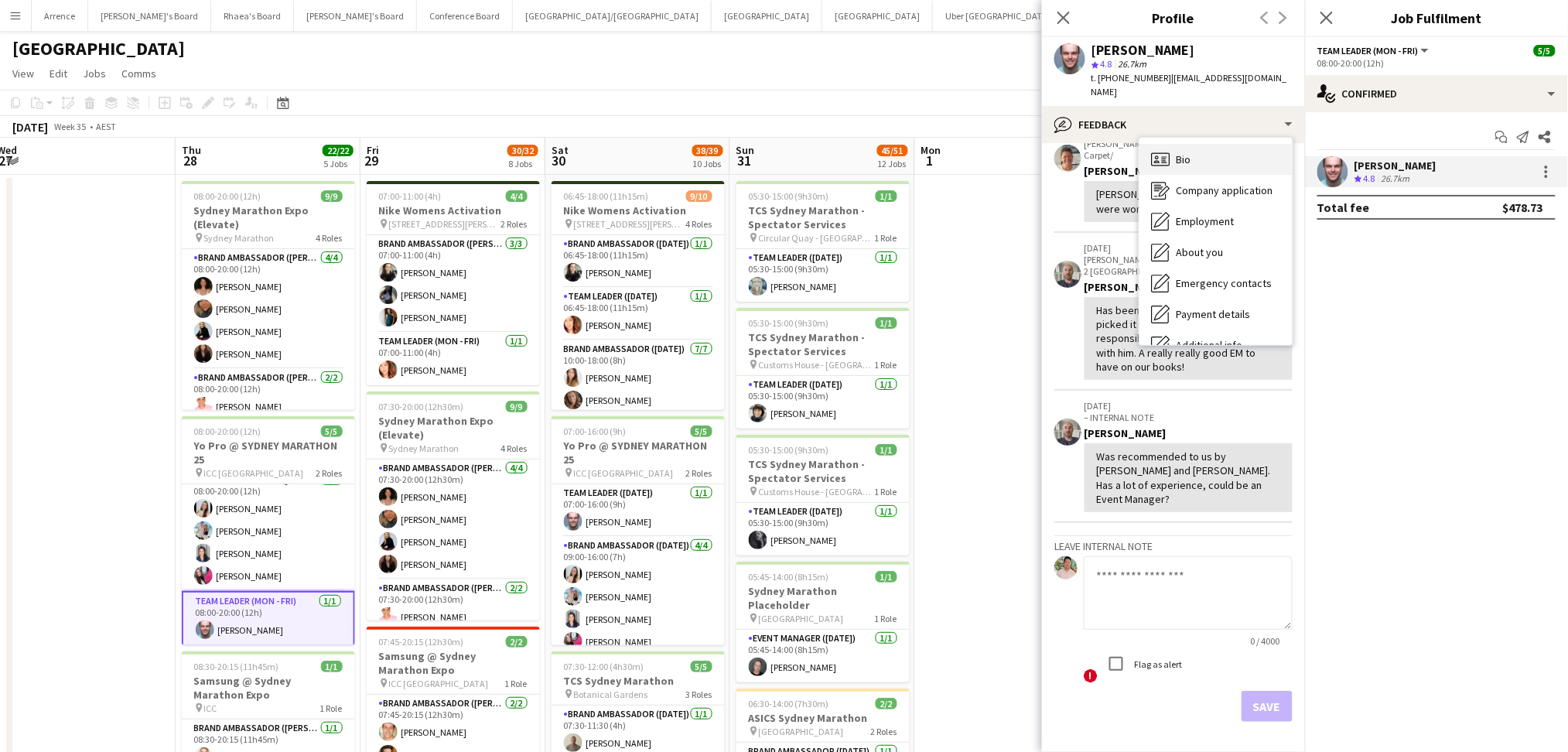
click at [1221, 153] on div "Bio Bio" at bounding box center [1216, 159] width 153 height 31
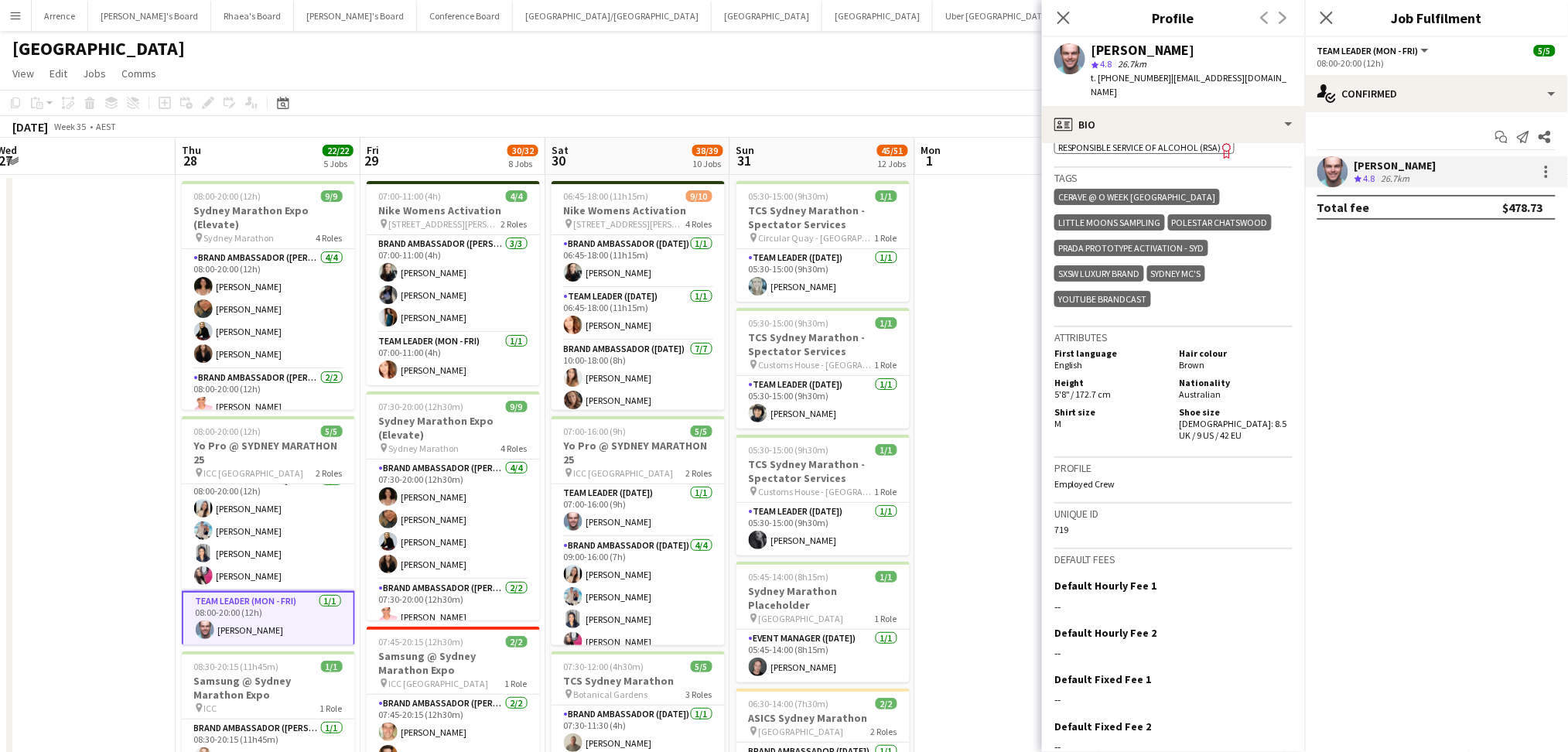
scroll to position [691, 0]
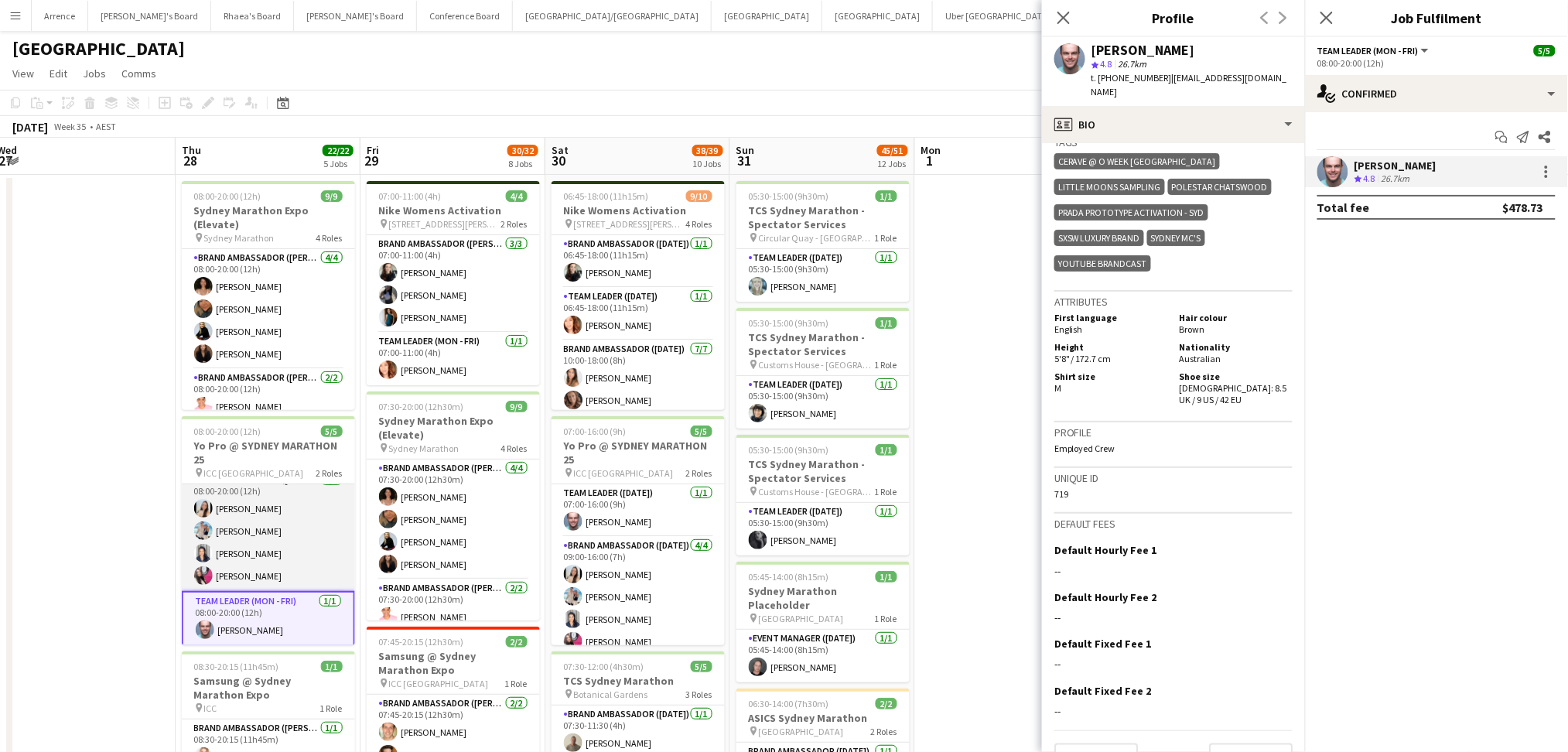
click at [258, 530] on app-card-role "Brand Ambassador (Mon - Fri) [DATE] 08:00-20:00 (12h) [PERSON_NAME] [PERSON_NAM…" at bounding box center [268, 531] width 174 height 120
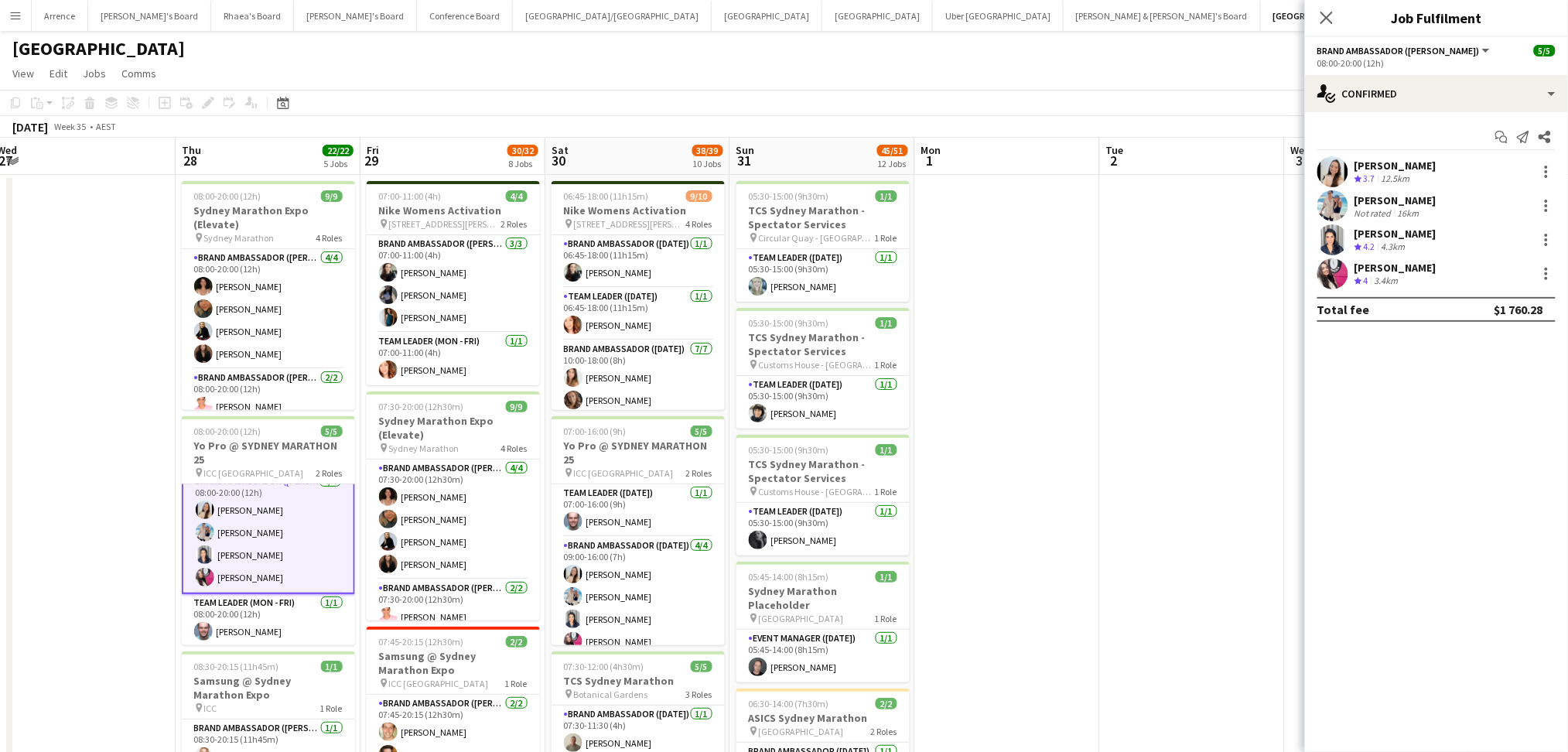
click at [1386, 168] on div "[PERSON_NAME]" at bounding box center [1395, 166] width 82 height 14
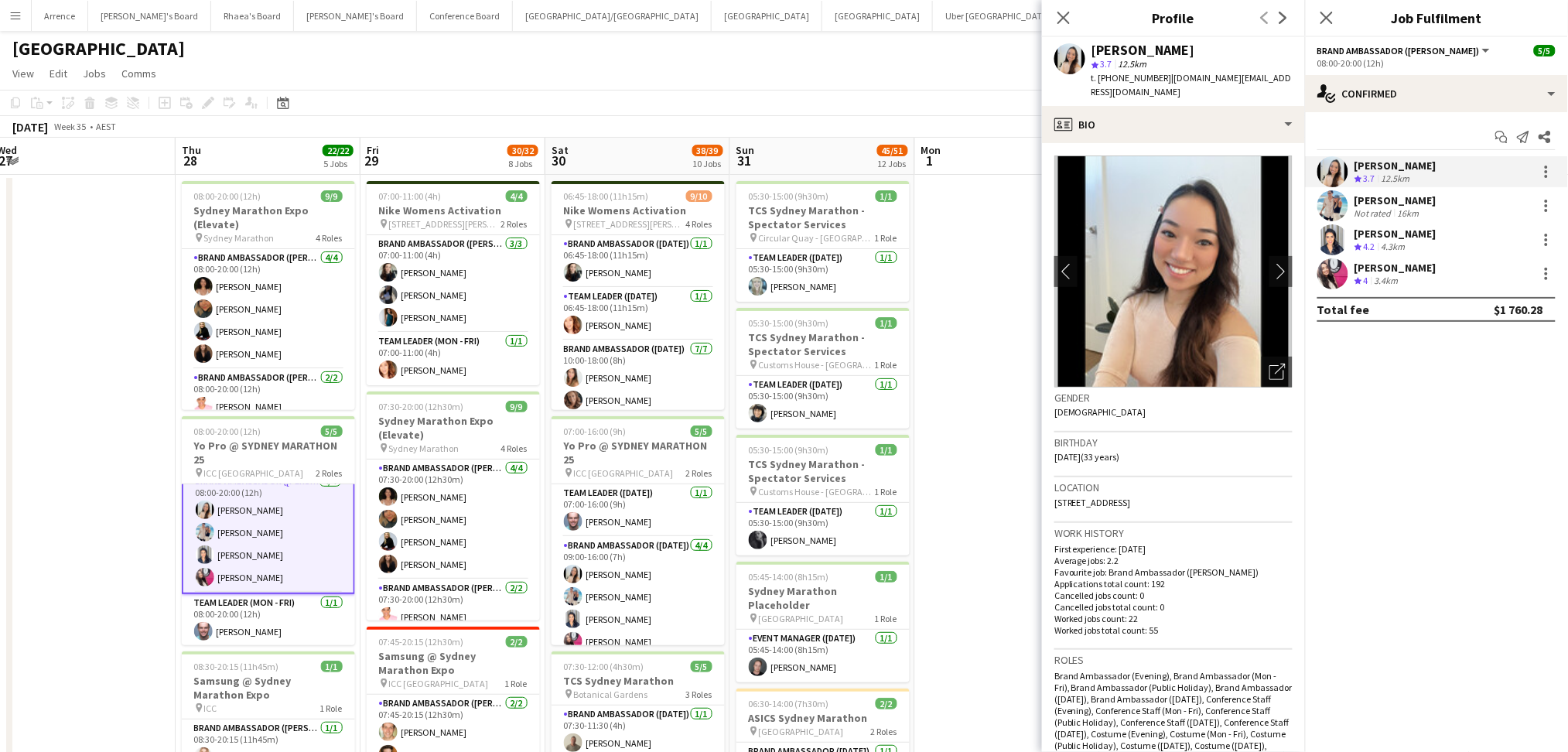
copy body "Brand Ambassador (Mon - Fri) All roles Brand Ambassador (Mon - Fri) [DATE] 08:0…"
drag, startPoint x: 1094, startPoint y: 48, endPoint x: 1306, endPoint y: 52, distance: 212.0
click at [1195, 54] on div "[PERSON_NAME]" at bounding box center [1143, 50] width 104 height 14
drag, startPoint x: 1094, startPoint y: 48, endPoint x: 1260, endPoint y: 48, distance: 166.0
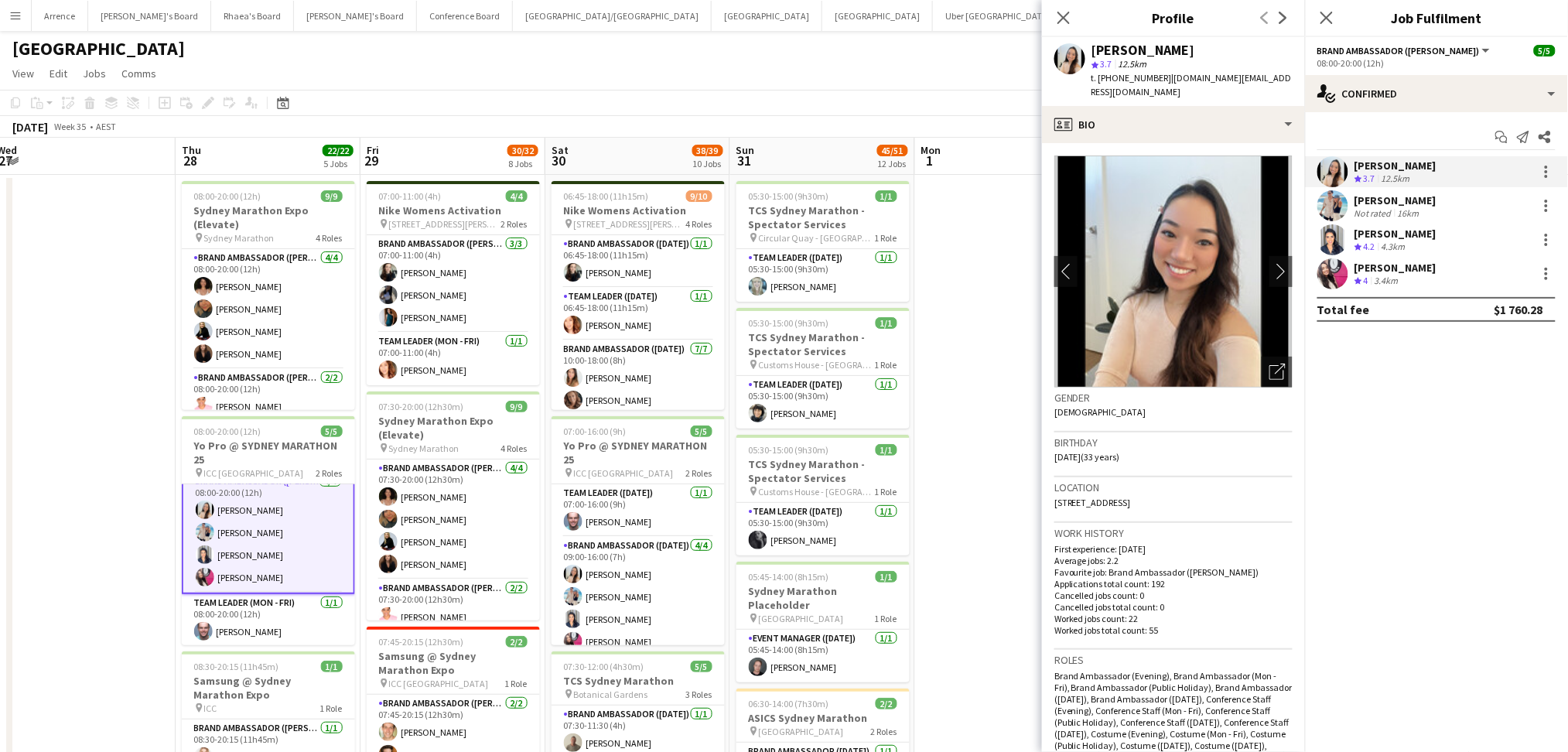
click at [1260, 48] on div "[PERSON_NAME] star 3.7 12.5km t. [PHONE_NUMBER] | [DOMAIN_NAME][EMAIL_ADDRESS][…" at bounding box center [1173, 71] width 263 height 69
drag, startPoint x: 1112, startPoint y: 78, endPoint x: 1152, endPoint y: 77, distance: 40.0
click at [1152, 77] on span "t. [PHONE_NUMBER]" at bounding box center [1131, 78] width 80 height 11
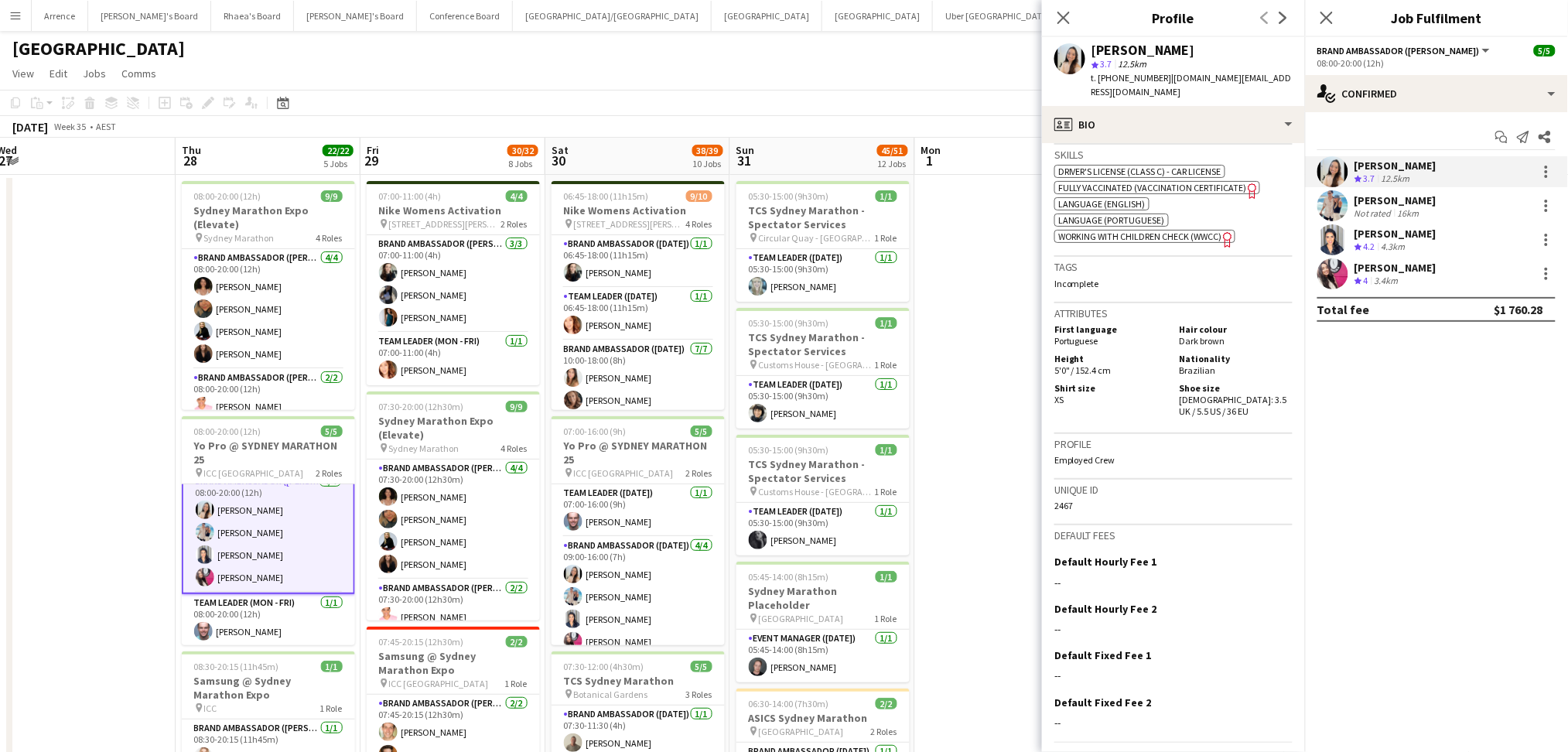
scroll to position [716, 0]
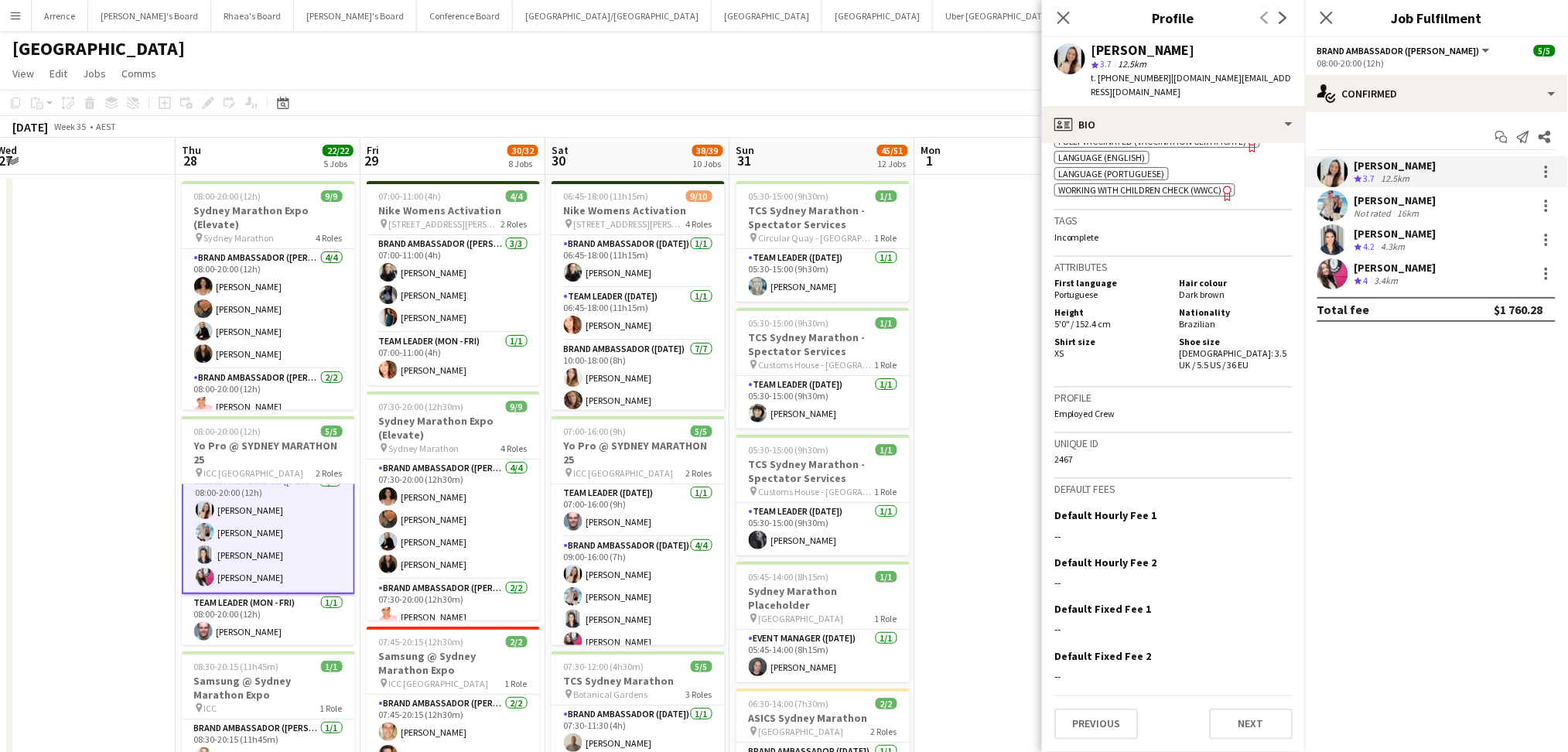
click at [1423, 205] on div "[PERSON_NAME]" at bounding box center [1395, 200] width 82 height 14
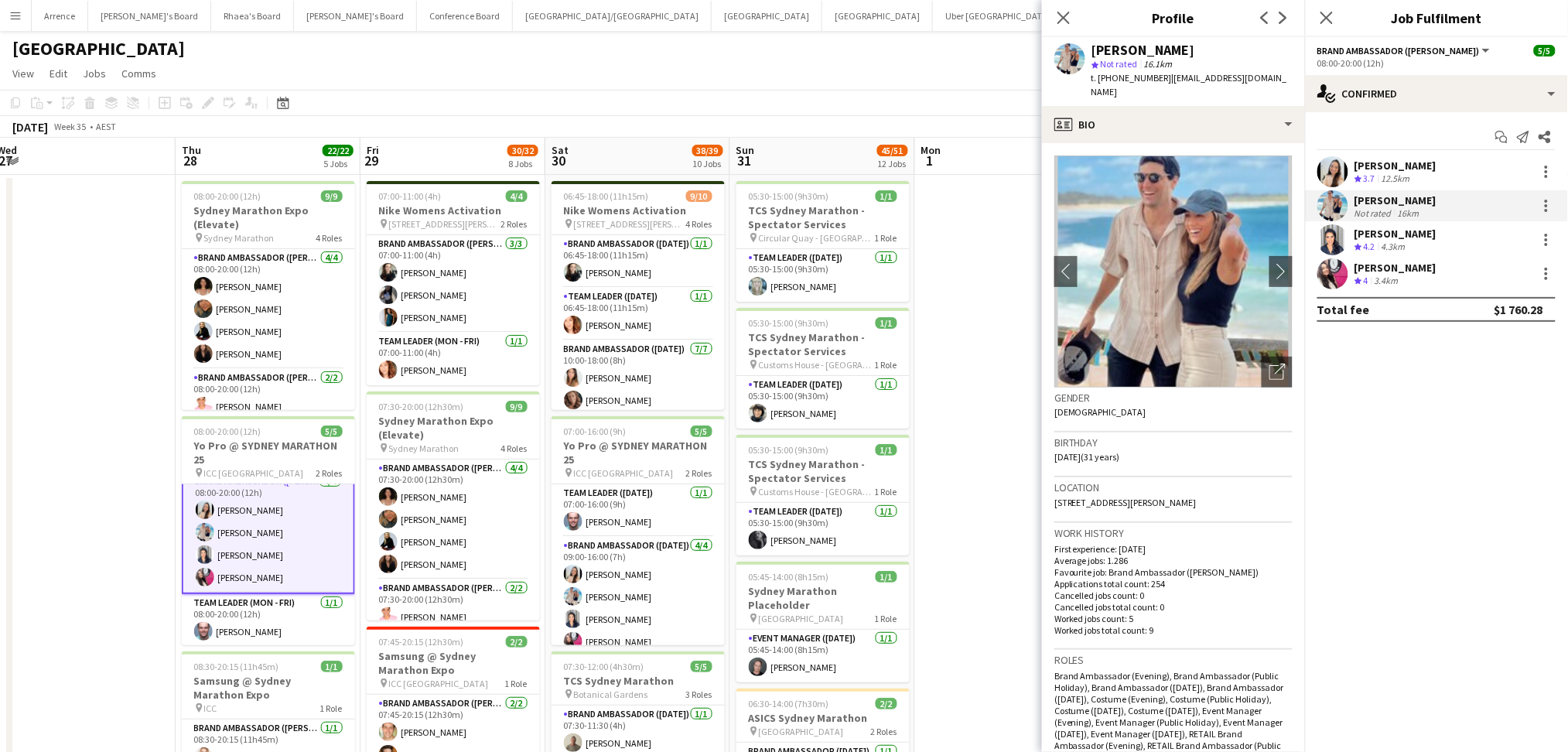
drag, startPoint x: 1092, startPoint y: 47, endPoint x: 1192, endPoint y: 44, distance: 100.0
click at [1192, 44] on div "[PERSON_NAME]" at bounding box center [1192, 50] width 201 height 14
drag, startPoint x: 1114, startPoint y: 77, endPoint x: 1155, endPoint y: 78, distance: 41.0
click at [1155, 78] on span "t. [PHONE_NUMBER]" at bounding box center [1131, 78] width 80 height 11
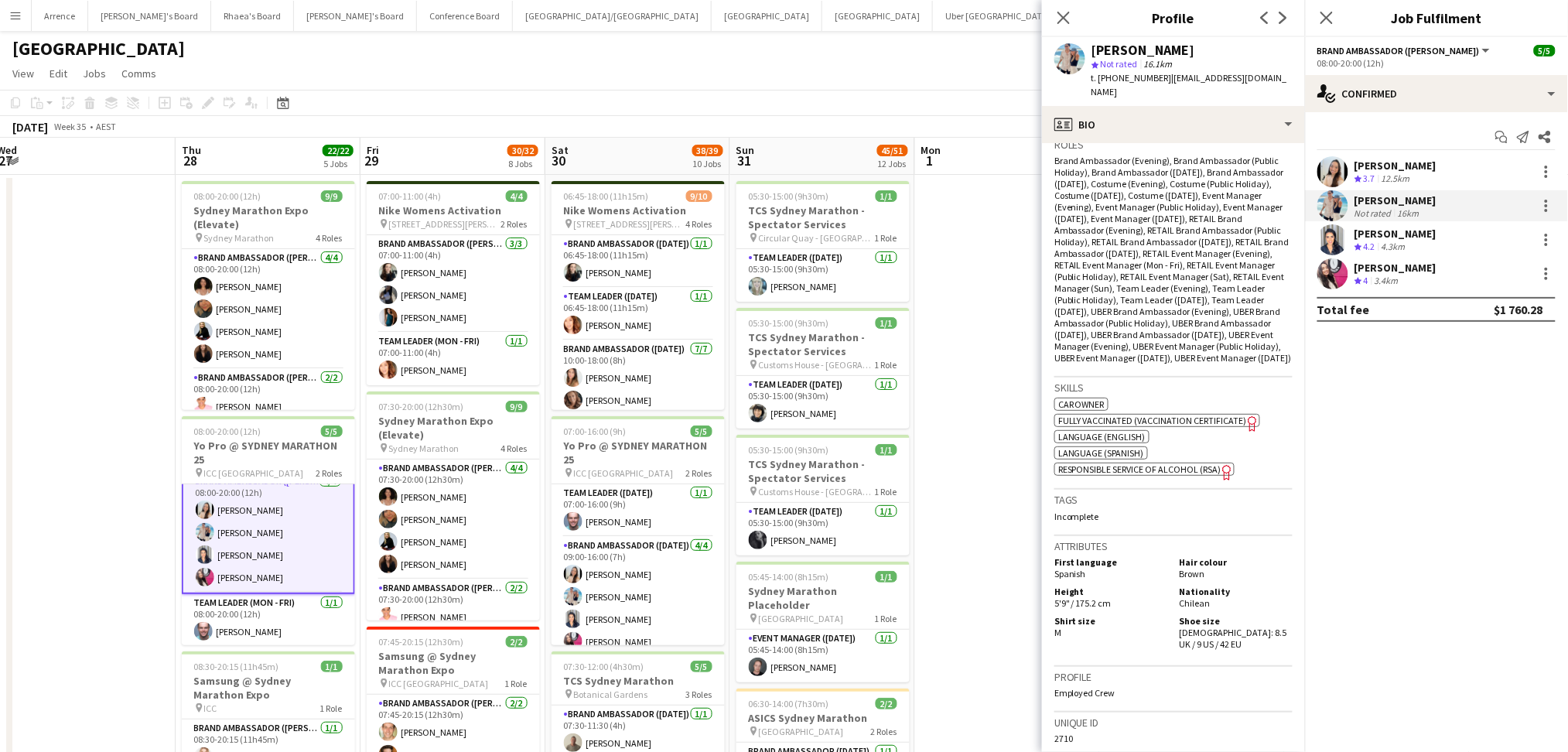
scroll to position [783, 0]
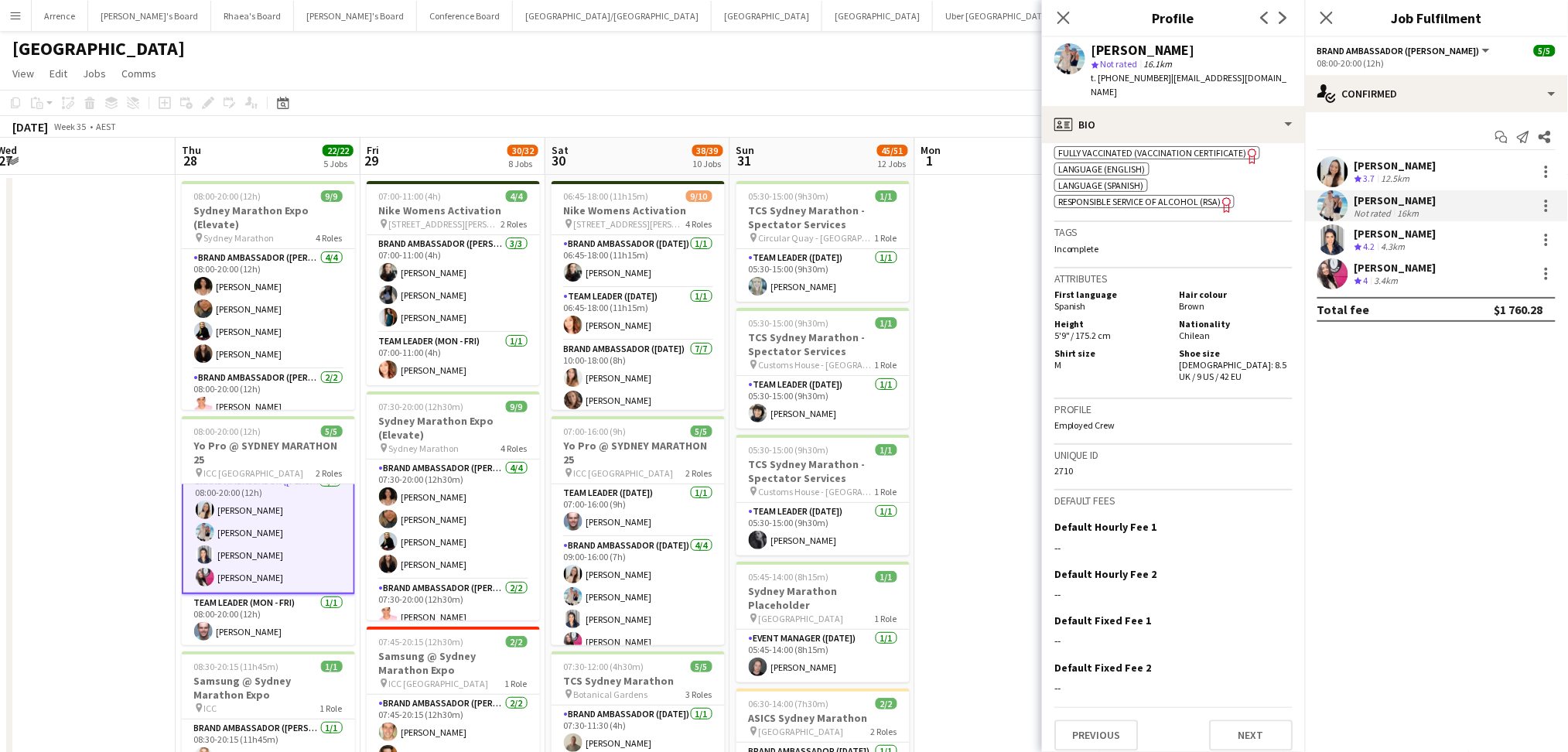
click at [1363, 238] on div "[PERSON_NAME]" at bounding box center [1395, 234] width 82 height 14
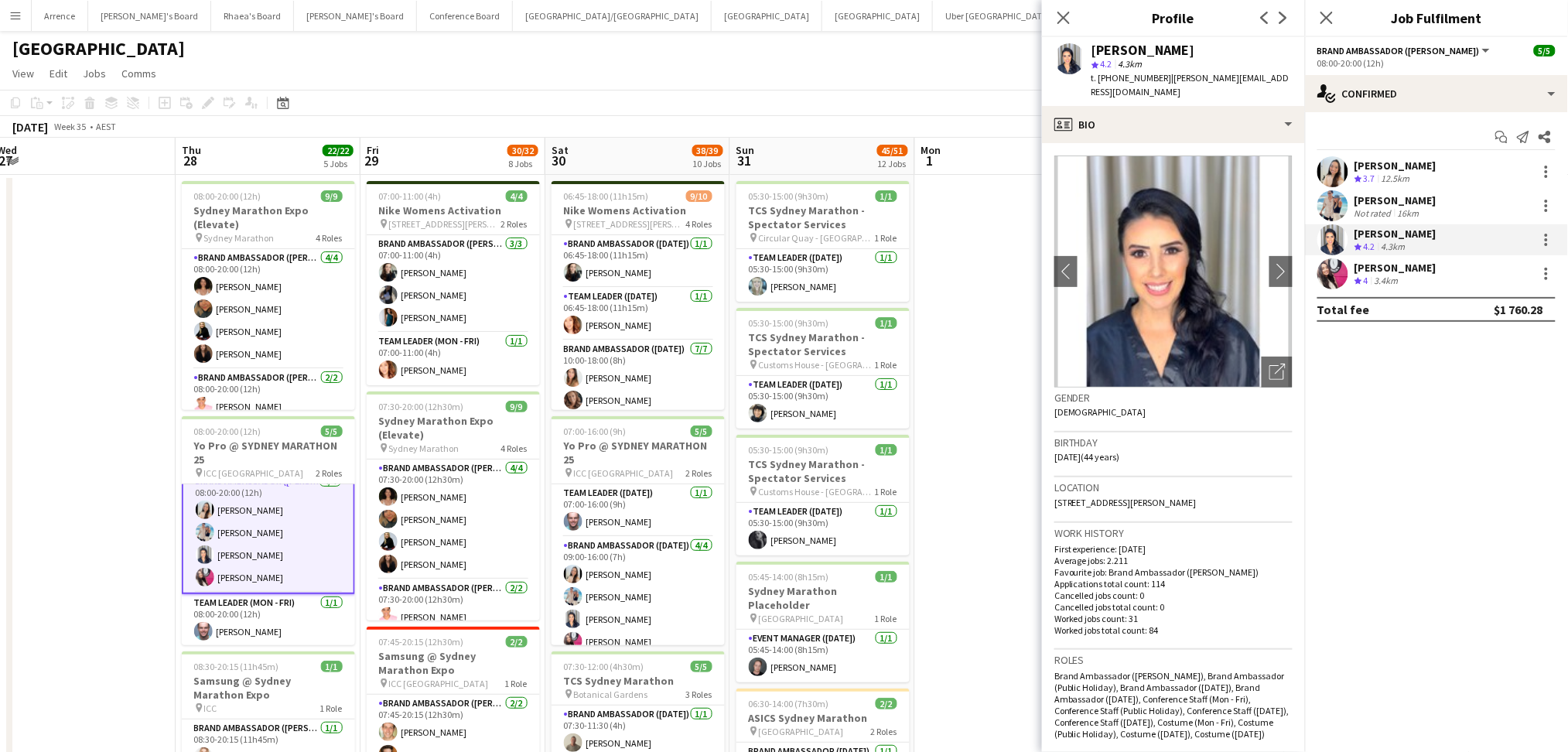
drag, startPoint x: 1091, startPoint y: 49, endPoint x: 1225, endPoint y: 51, distance: 134.0
click at [1225, 51] on div "[PERSON_NAME]" at bounding box center [1192, 50] width 201 height 14
drag, startPoint x: 1114, startPoint y: 77, endPoint x: 1154, endPoint y: 77, distance: 40.0
click at [1154, 77] on span "t. [PHONE_NUMBER]" at bounding box center [1131, 78] width 80 height 11
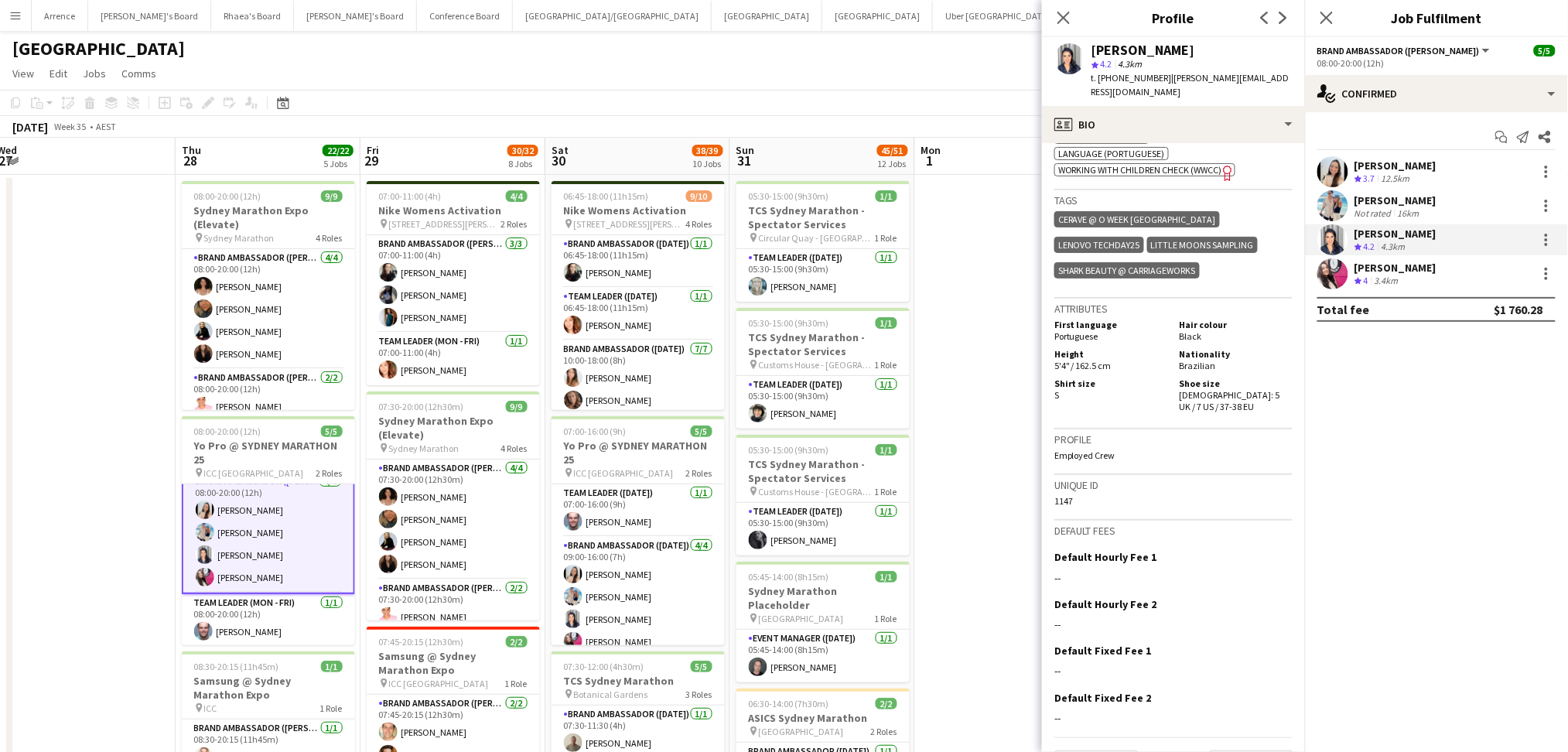
scroll to position [620, 0]
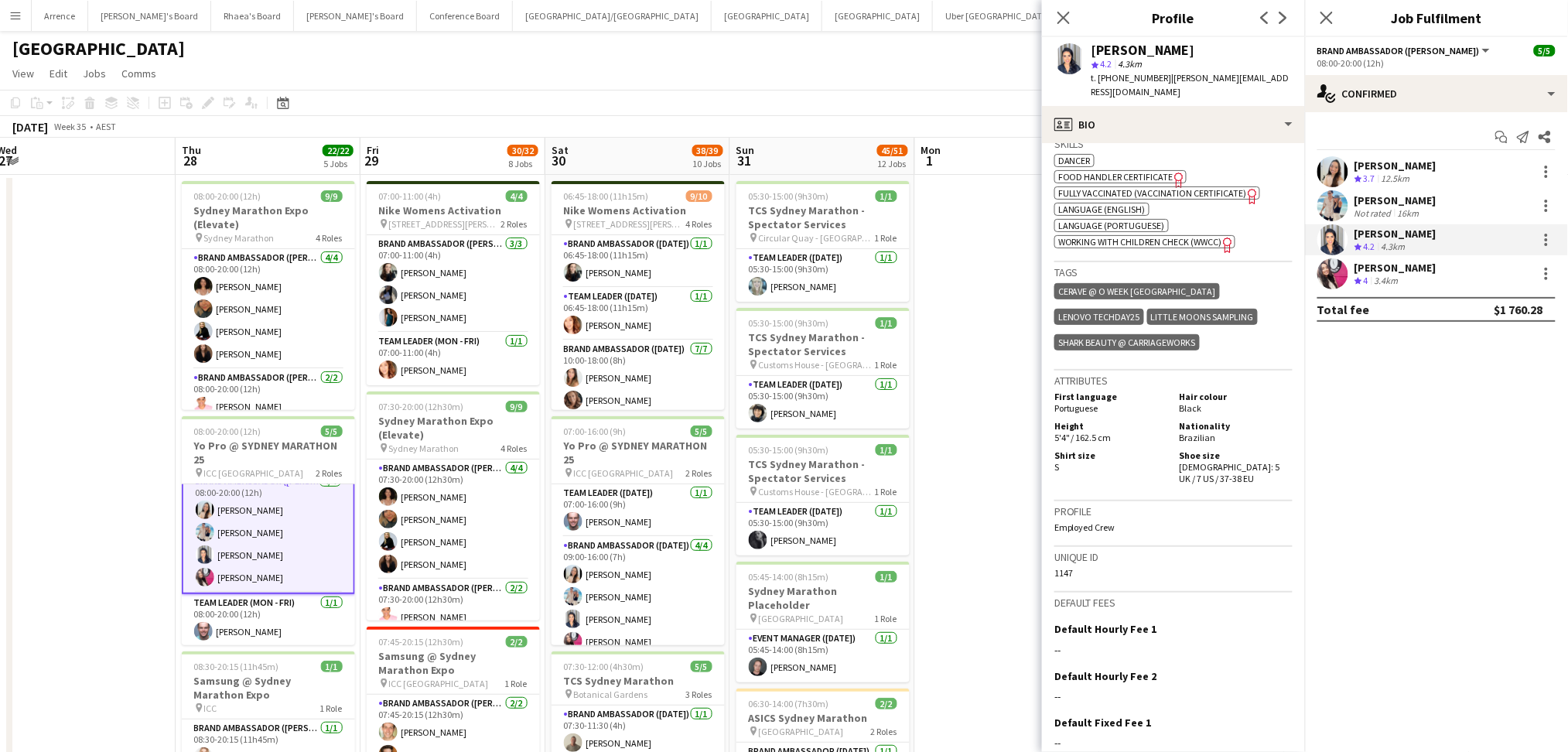
click at [1387, 287] on app-confirmed-crew "[PERSON_NAME] Crew rating 3.7 12.5km [PERSON_NAME] Not rated 16km [PERSON_NAME]…" at bounding box center [1436, 239] width 263 height 166
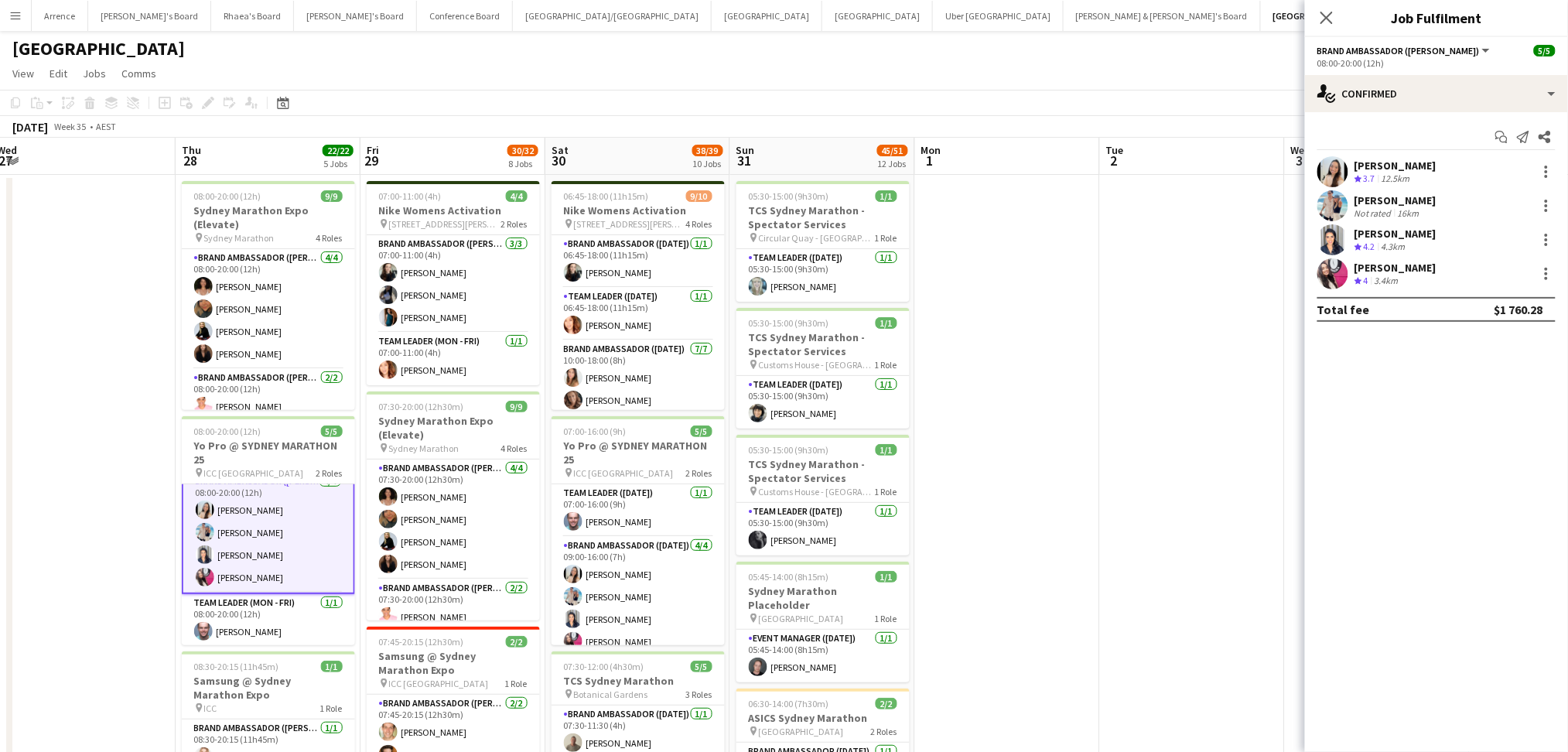
click at [1392, 277] on div "3.4km" at bounding box center [1386, 281] width 30 height 13
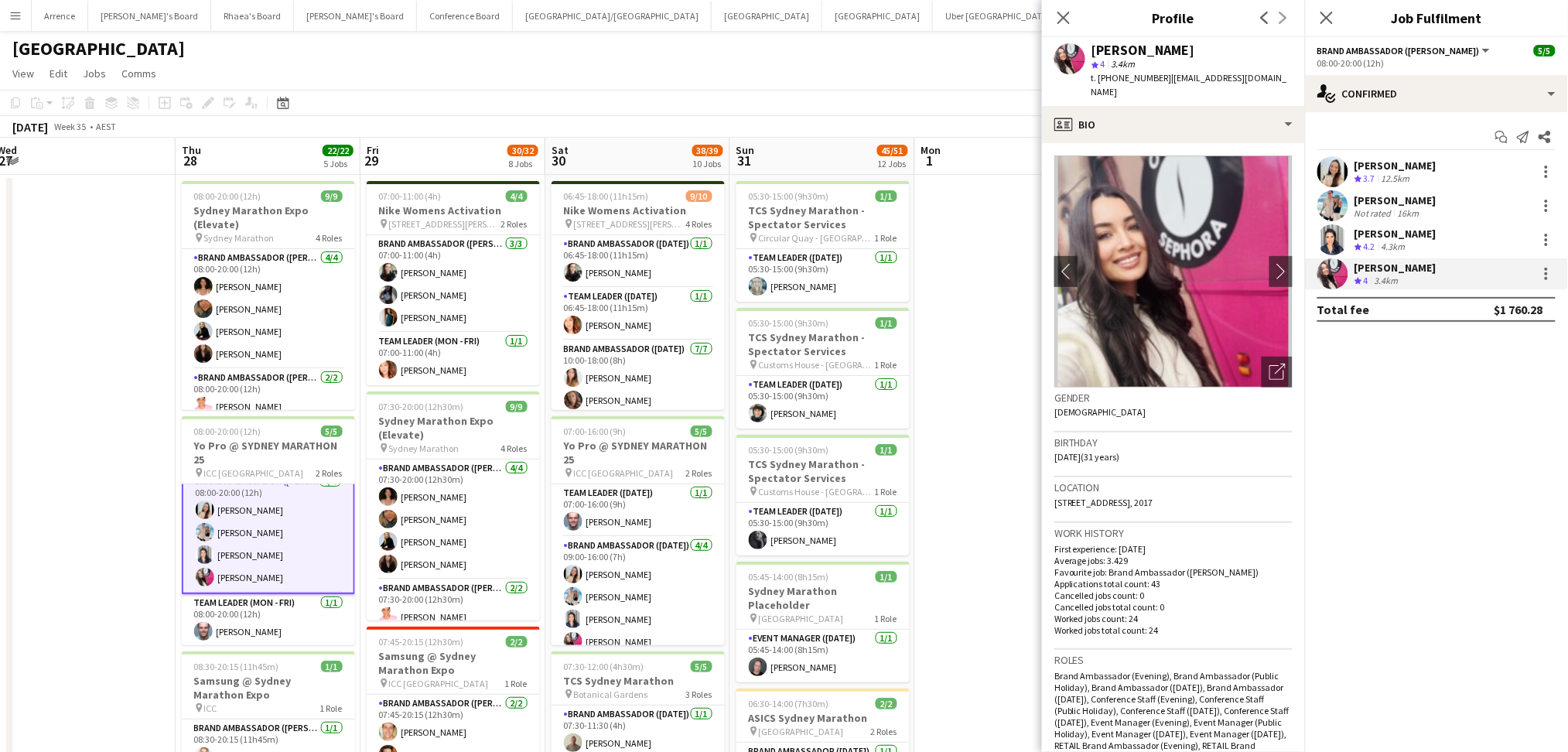
drag, startPoint x: 1094, startPoint y: 49, endPoint x: 1197, endPoint y: 48, distance: 103.0
click at [1197, 48] on div "[PERSON_NAME]" at bounding box center [1192, 50] width 201 height 14
drag, startPoint x: 1114, startPoint y: 76, endPoint x: 1158, endPoint y: 72, distance: 44.2
click at [1158, 72] on span "t. [PHONE_NUMBER]" at bounding box center [1131, 78] width 80 height 11
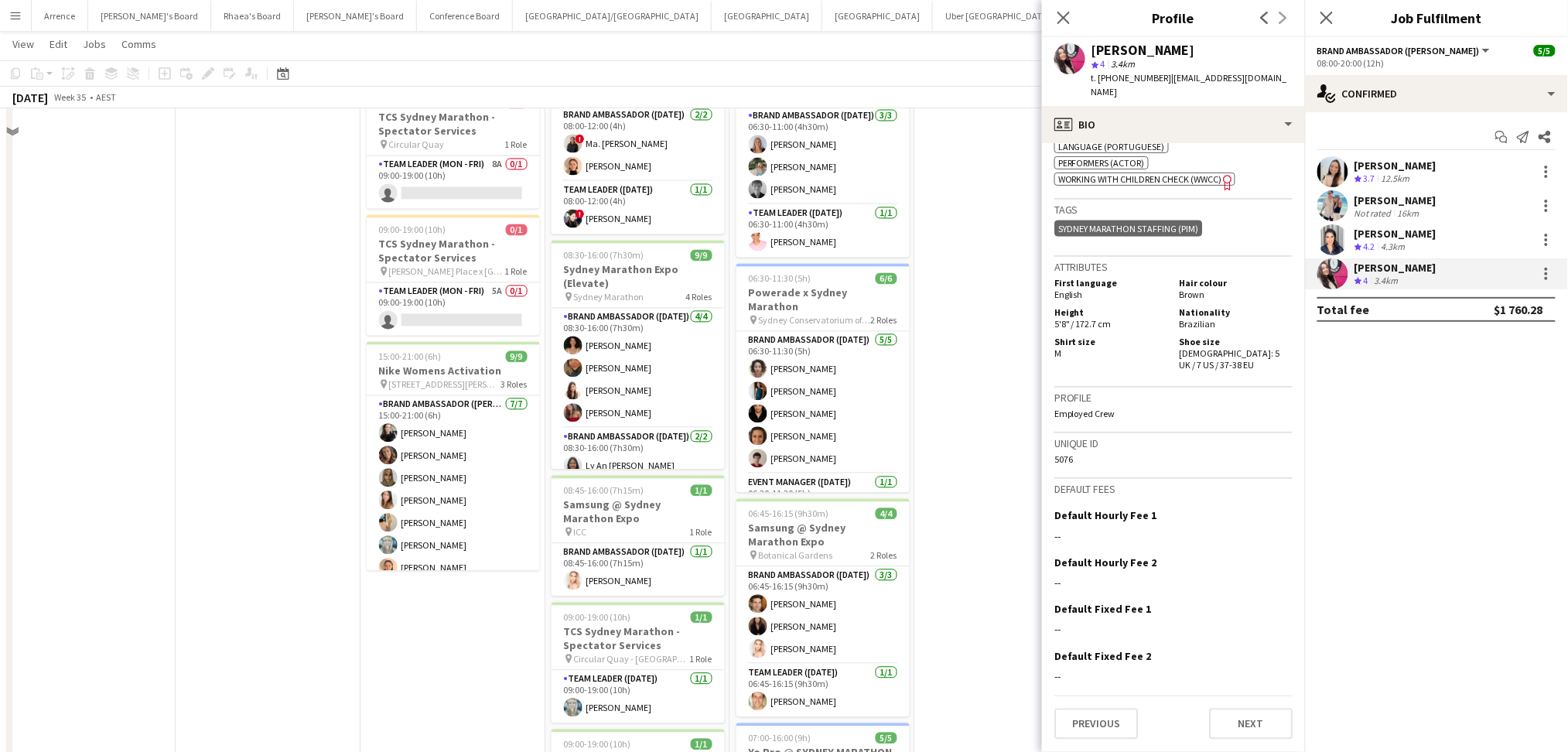
scroll to position [928, 0]
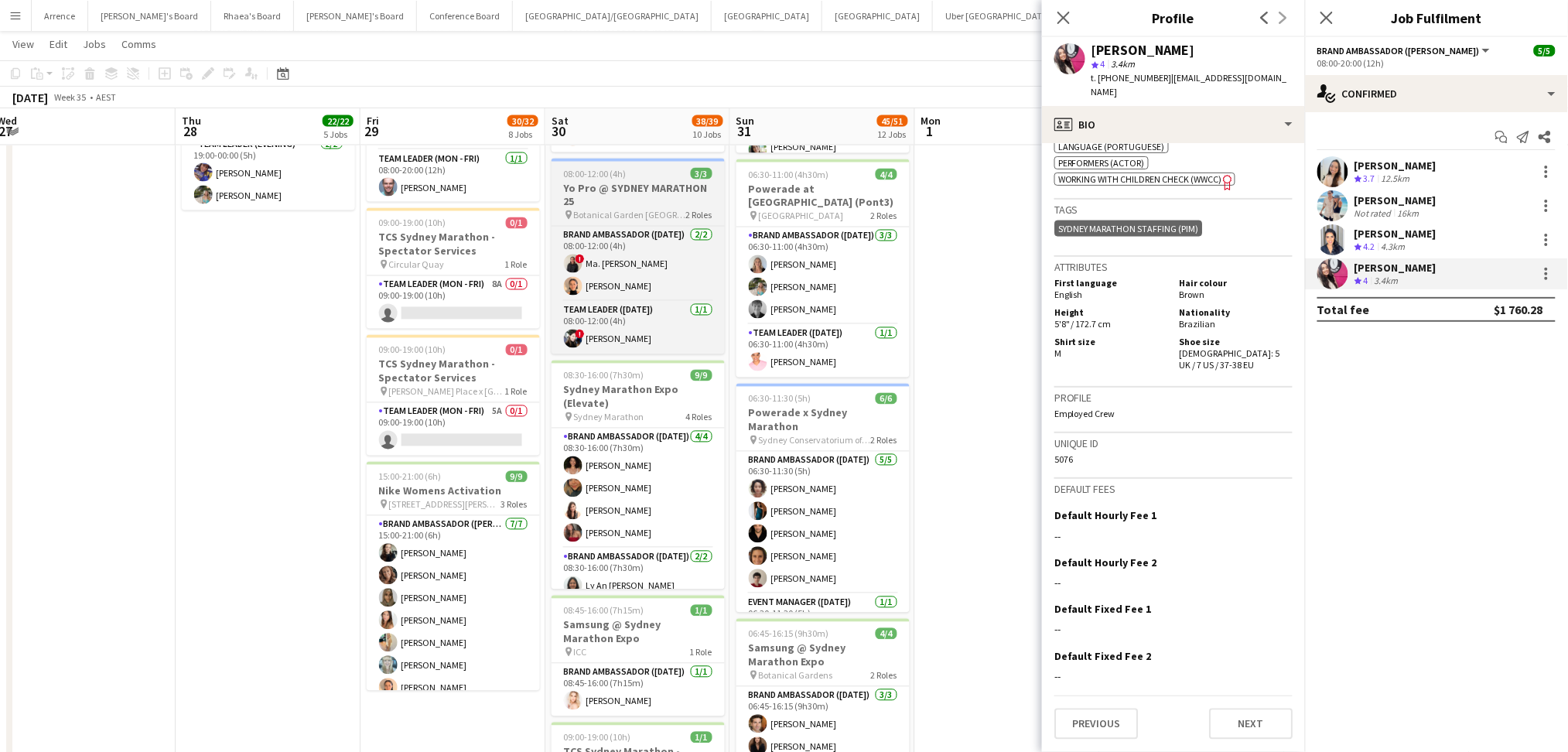
drag, startPoint x: 654, startPoint y: 180, endPoint x: 666, endPoint y: 181, distance: 12.0
click at [654, 181] on h3 "Yo Pro @ SYDNEY MARATHON 25" at bounding box center [638, 195] width 174 height 28
click at [654, 180] on app-job-card "08:00-12:00 (4h) 3/[DEMOGRAPHIC_DATA] Pro @ [GEOGRAPHIC_DATA] MARATHON 25 pin B…" at bounding box center [638, 257] width 174 height 196
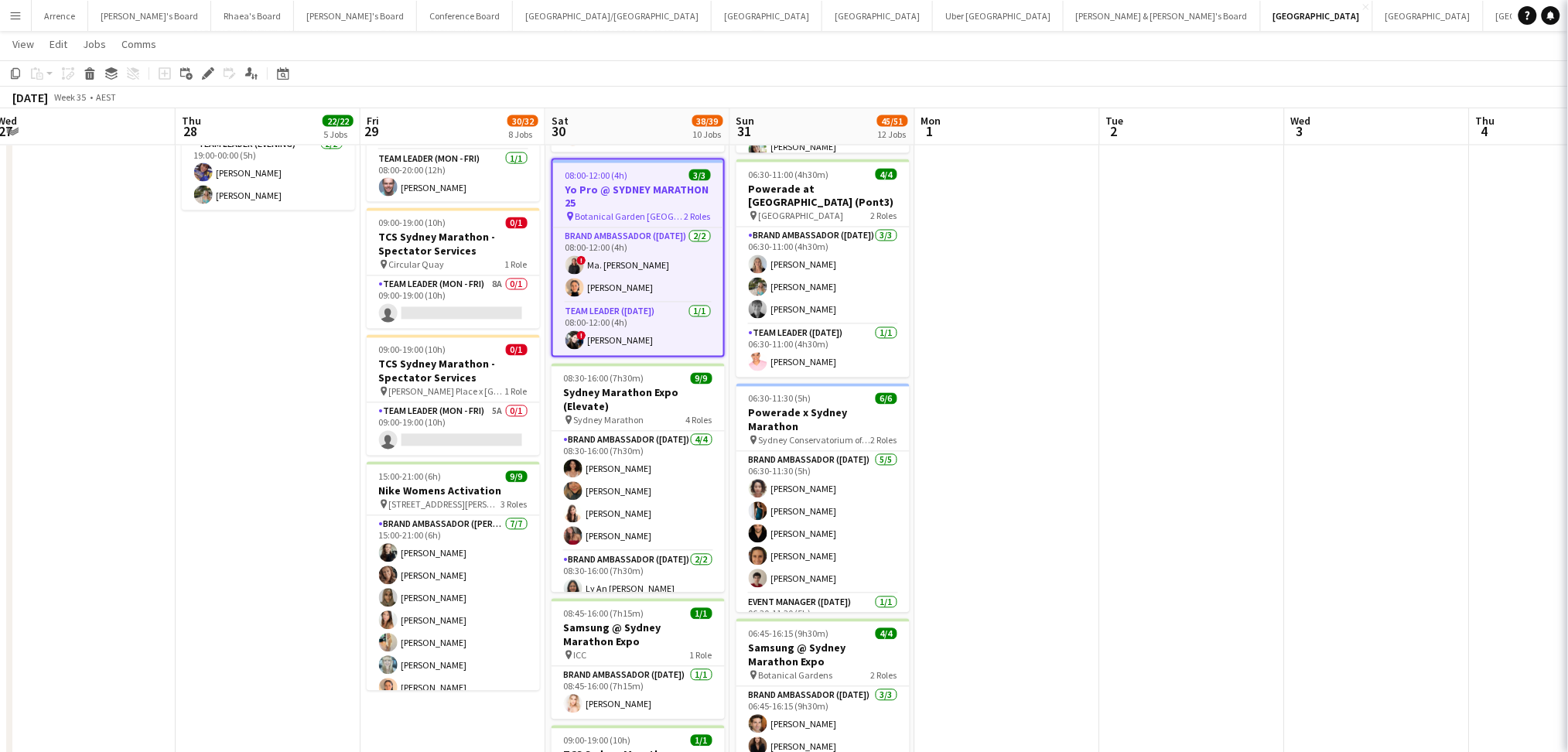
scroll to position [11, 0]
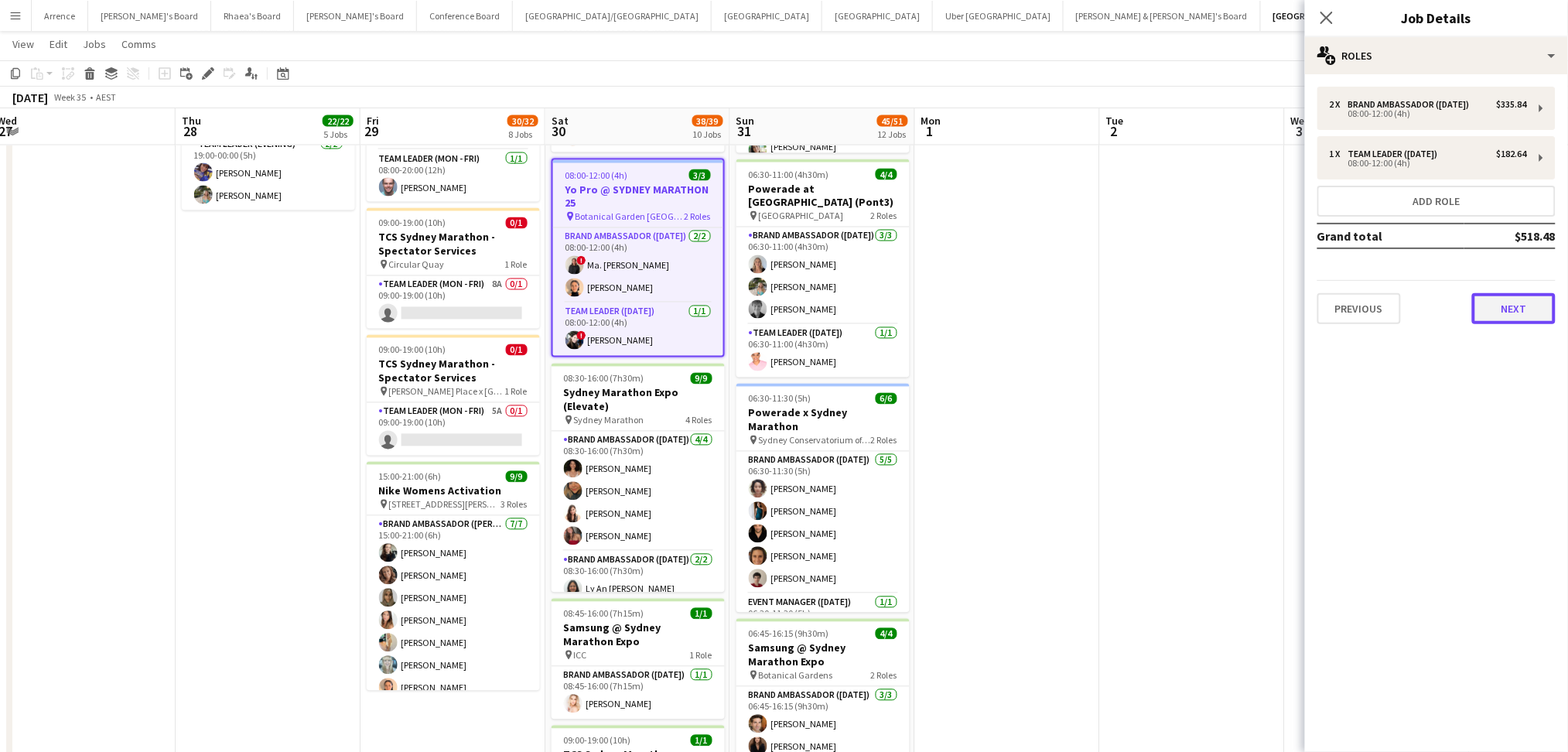
click at [1542, 306] on button "Next" at bounding box center [1513, 309] width 84 height 31
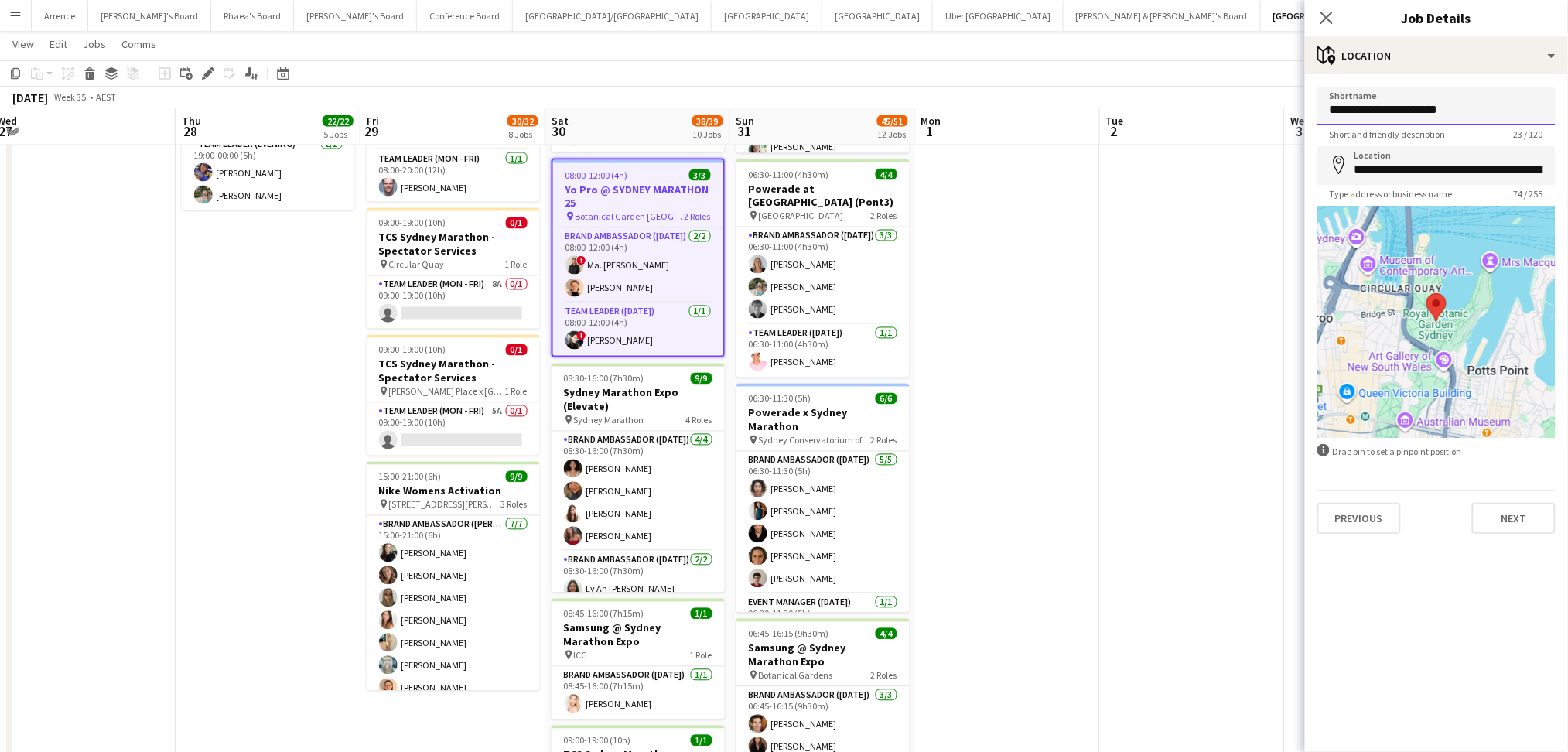
click at [1397, 106] on input "**********" at bounding box center [1436, 106] width 238 height 39
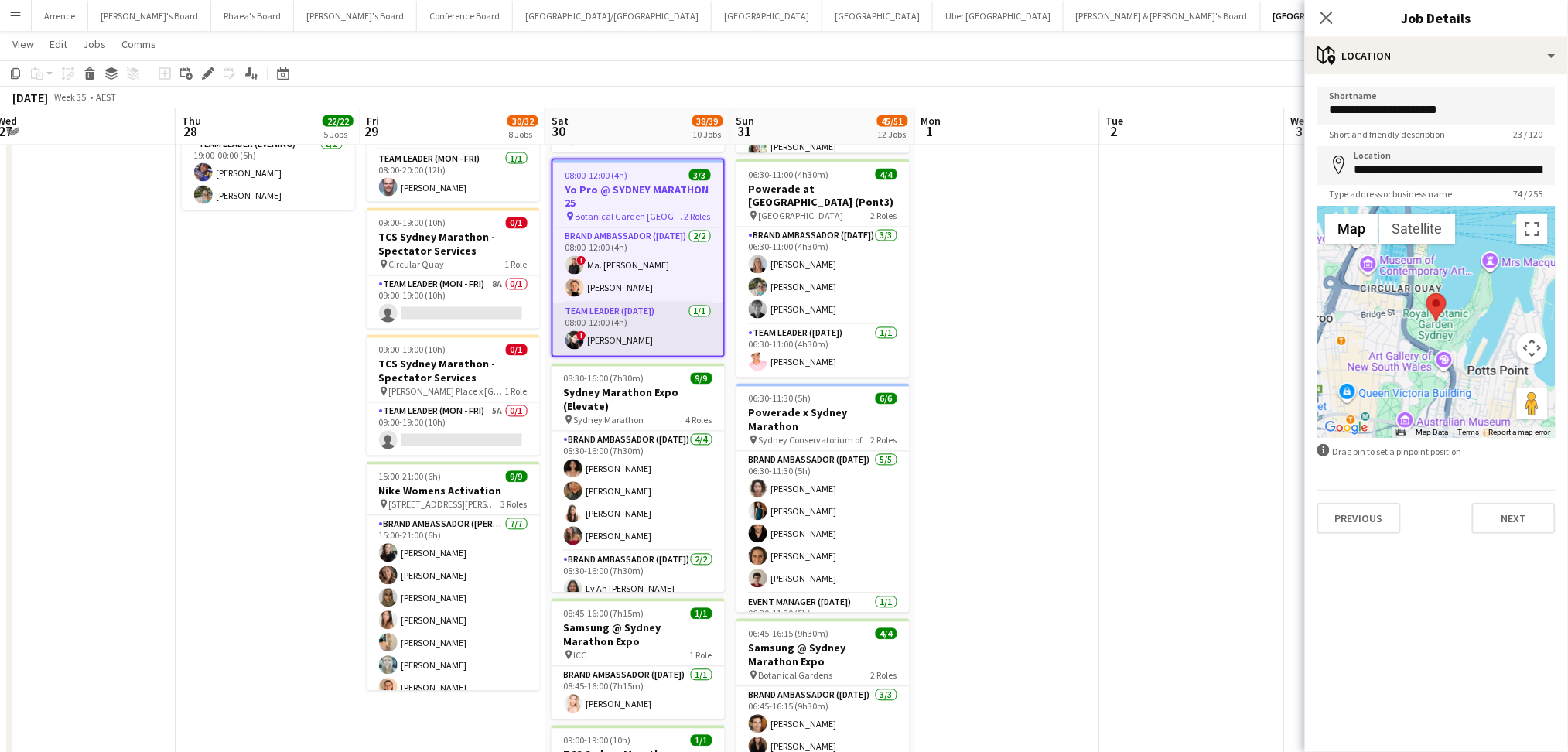
drag, startPoint x: 622, startPoint y: 339, endPoint x: 611, endPoint y: 346, distance: 13.0
click at [622, 339] on app-card-role "Team Leader ([DATE]) [DATE] 08:00-12:00 (4h) ! [PERSON_NAME]" at bounding box center [637, 330] width 170 height 53
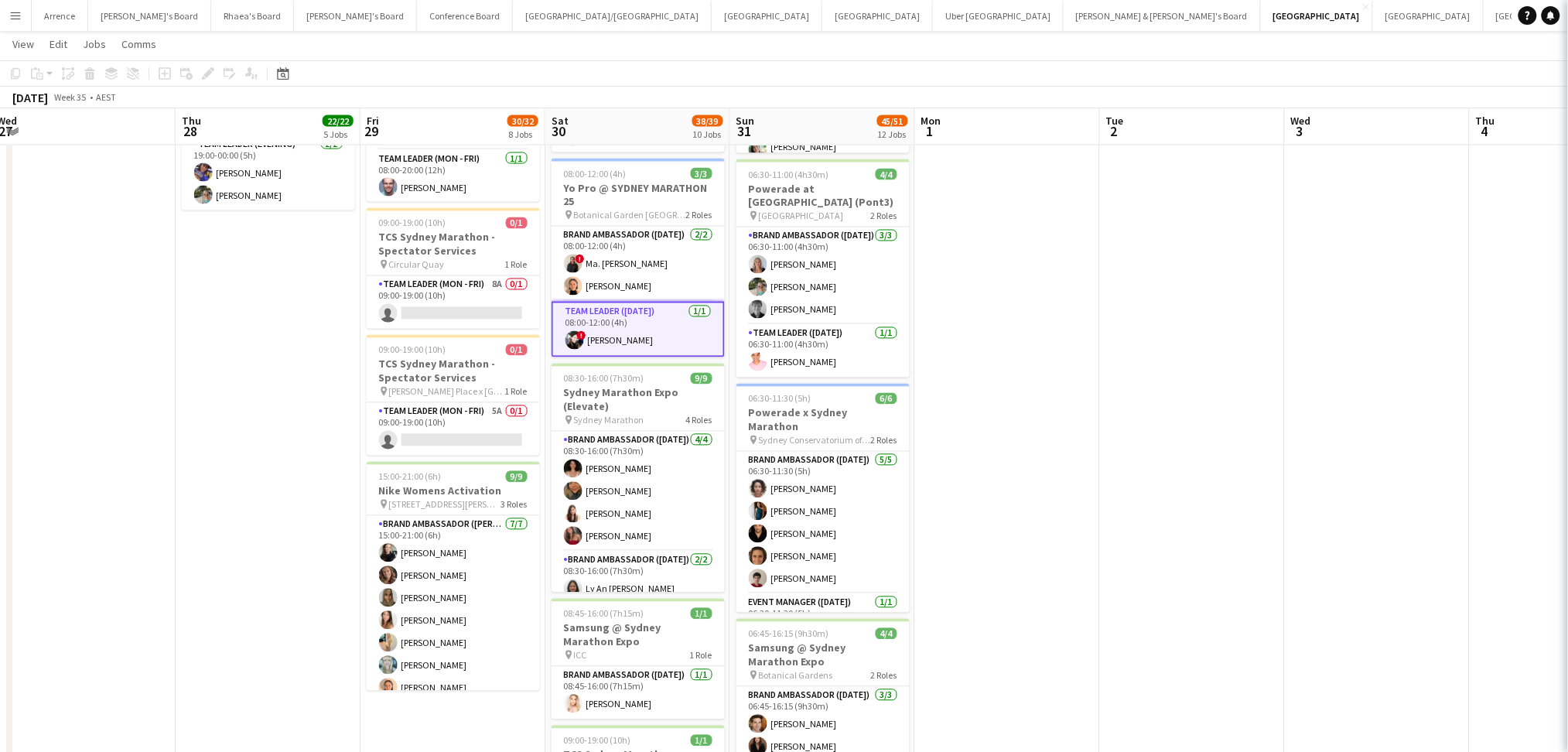
scroll to position [0, 380]
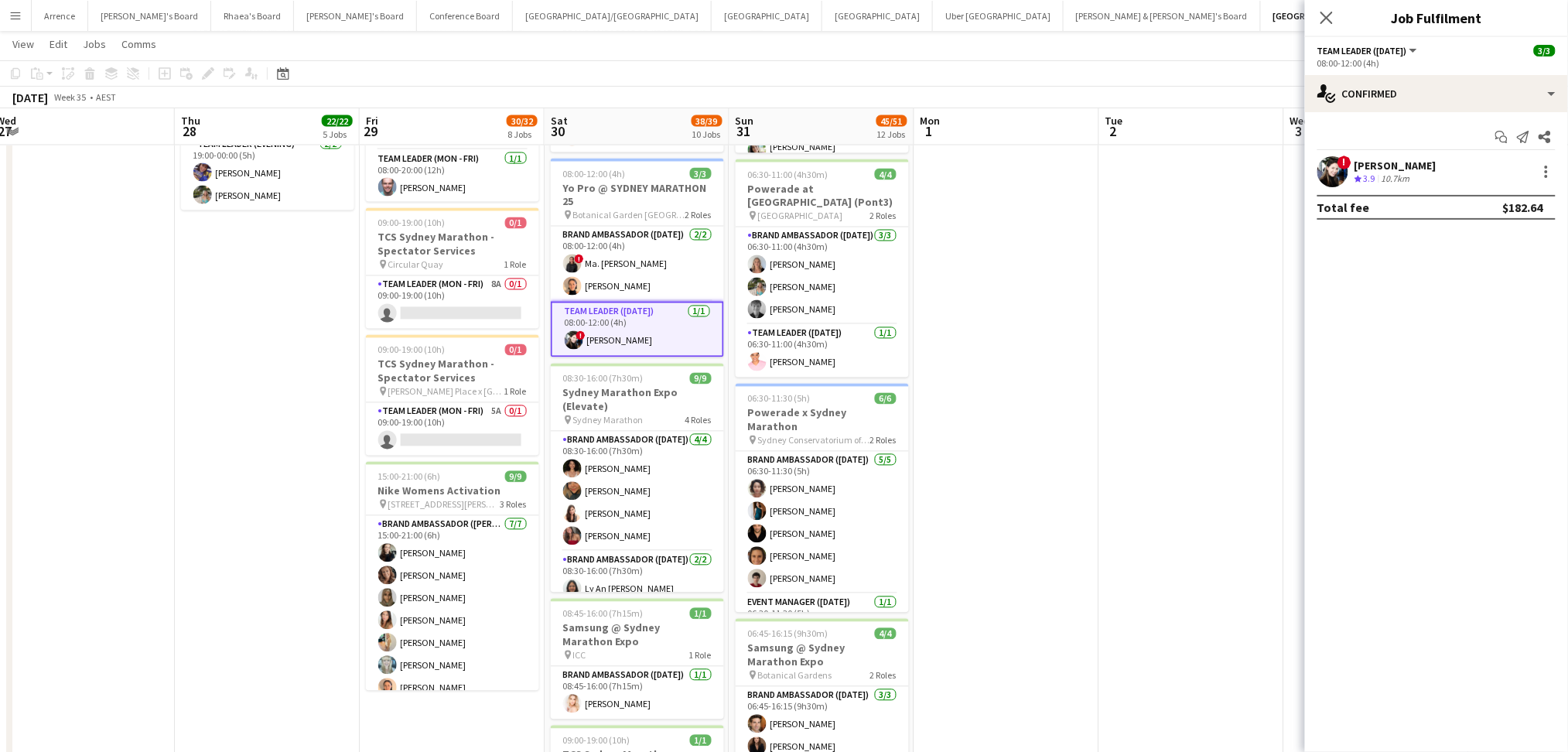
click at [1386, 153] on div "Start chat Send notification Share ! [PERSON_NAME] Crew rating 3.9 10.7km Total…" at bounding box center [1436, 172] width 263 height 120
click at [1386, 161] on div "[PERSON_NAME]" at bounding box center [1395, 166] width 82 height 14
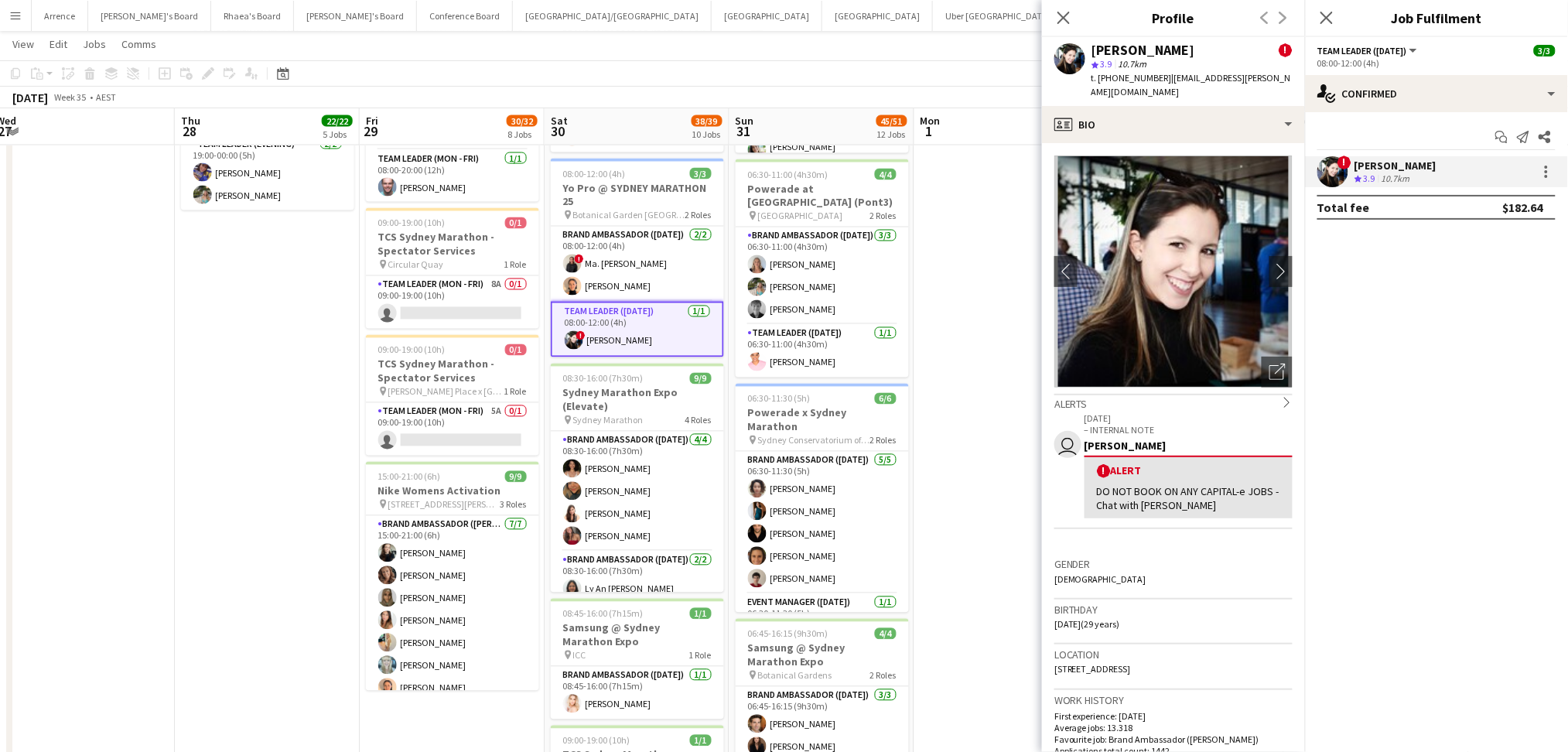
drag, startPoint x: 1092, startPoint y: 48, endPoint x: 1172, endPoint y: 45, distance: 80.1
click at [1172, 45] on div "[PERSON_NAME] !" at bounding box center [1192, 50] width 201 height 14
drag, startPoint x: 1114, startPoint y: 78, endPoint x: 1157, endPoint y: 81, distance: 43.1
click at [1157, 81] on span "t. [PHONE_NUMBER]" at bounding box center [1131, 78] width 80 height 11
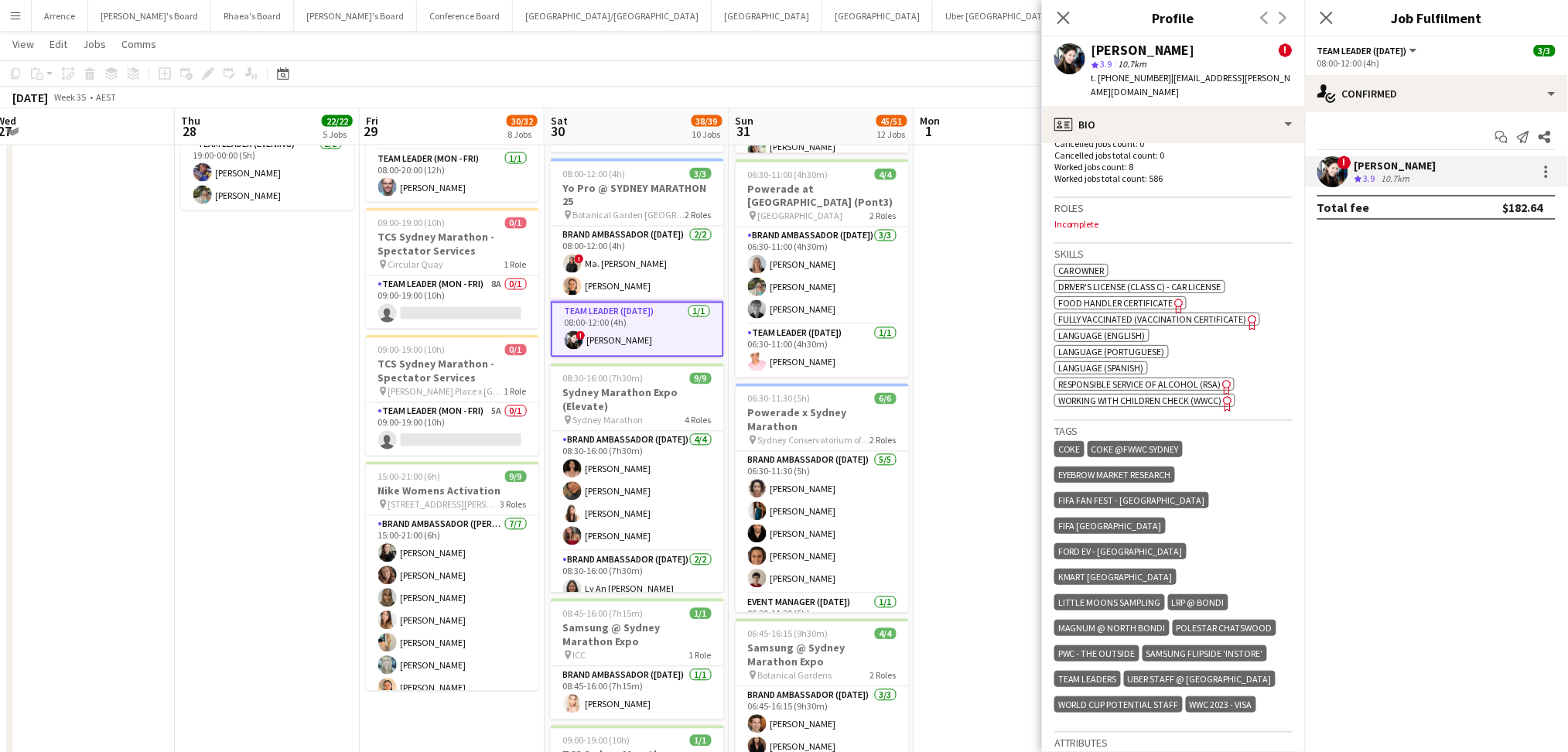
scroll to position [928, 0]
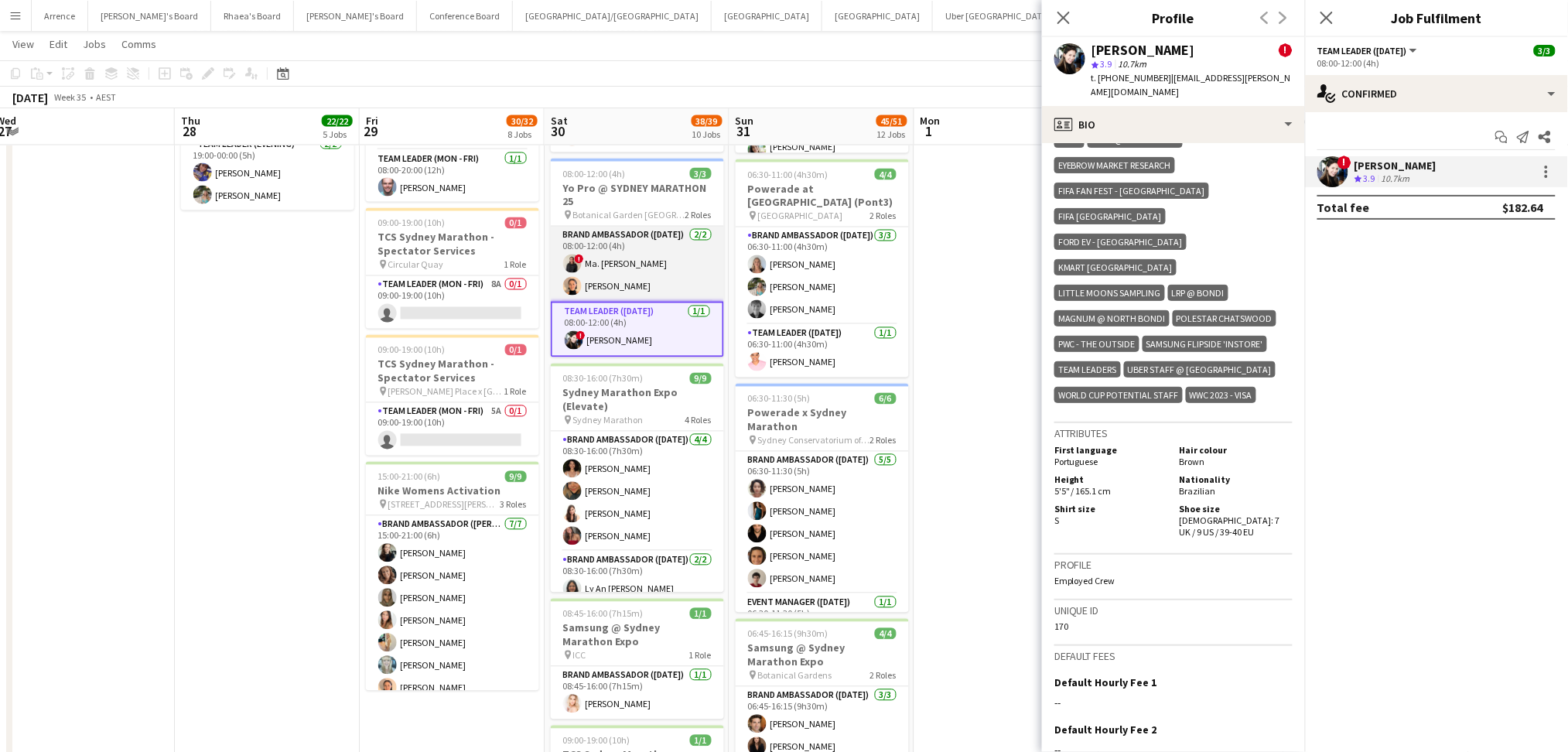
click at [592, 283] on app-card-role "Brand Ambassador ([DATE]) [DATE] 08:00-12:00 (4h) ! Ma. [PERSON_NAME] [PERSON_N…" at bounding box center [637, 264] width 174 height 75
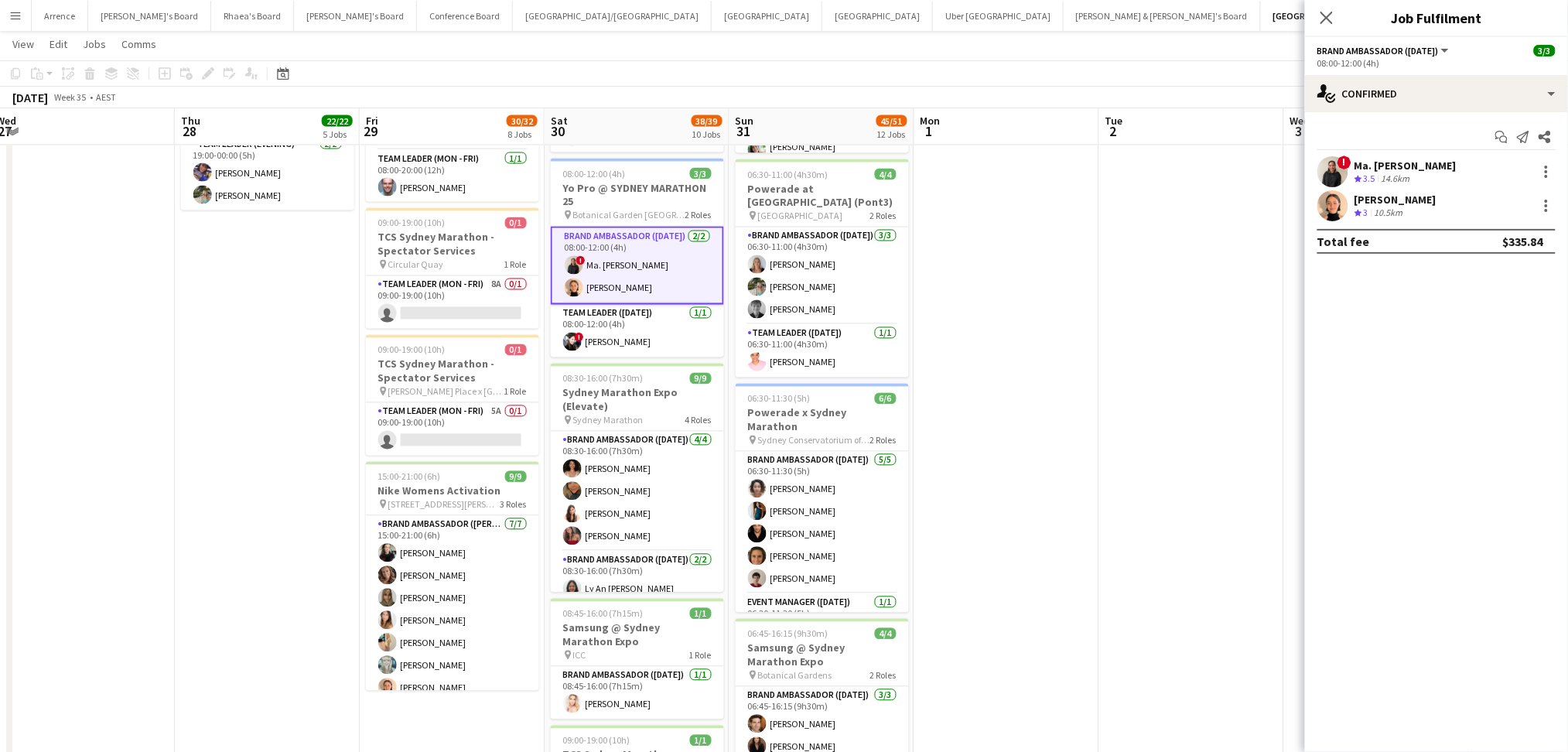
click at [1407, 164] on div "Ma. [PERSON_NAME]" at bounding box center [1406, 166] width 102 height 14
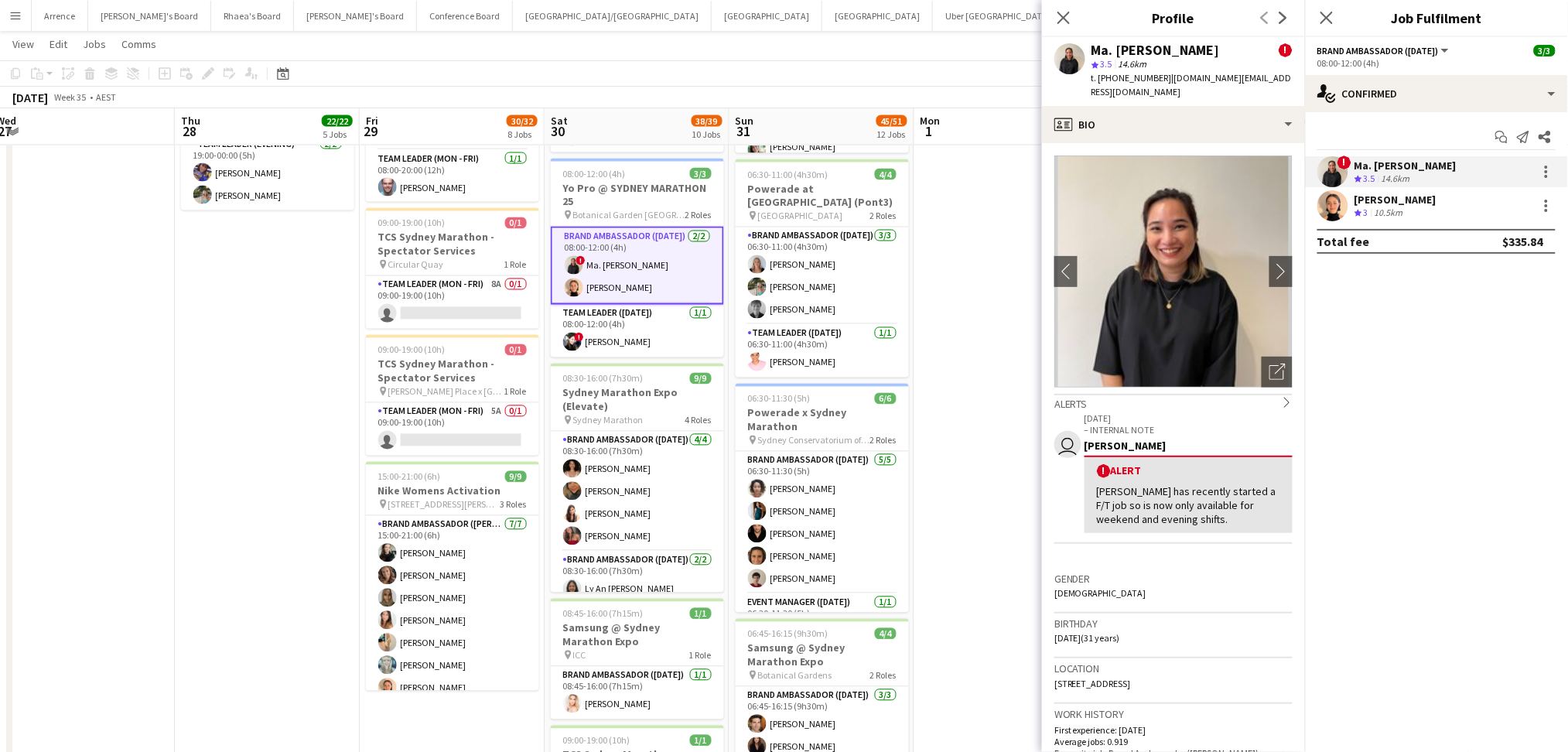
drag, startPoint x: 1095, startPoint y: 47, endPoint x: 1233, endPoint y: 41, distance: 138.1
click at [1233, 41] on div "Ma. [PERSON_NAME] ! star 3.5 14.6km t. [PHONE_NUMBER] | [DOMAIN_NAME][EMAIL_ADD…" at bounding box center [1173, 71] width 263 height 69
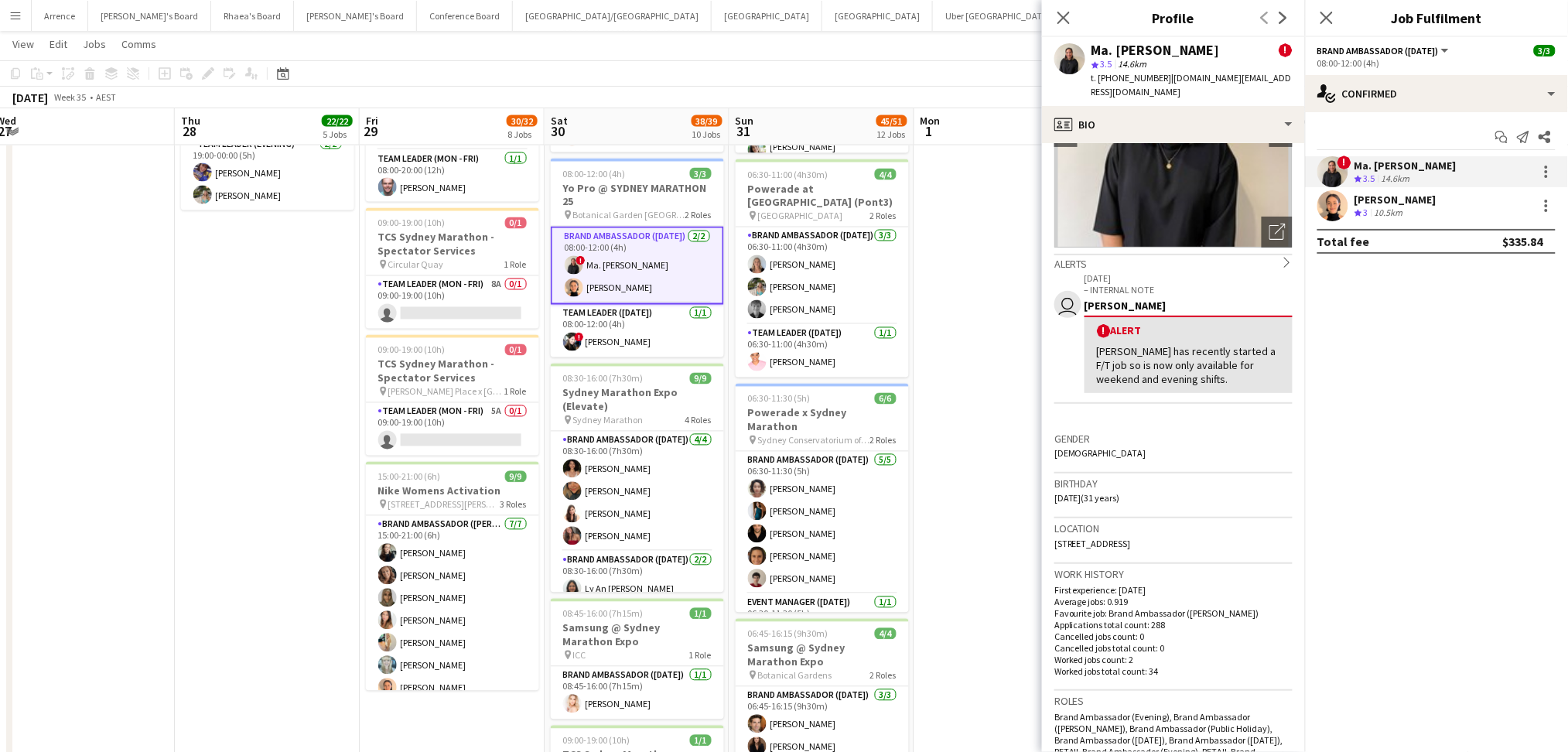
scroll to position [0, 0]
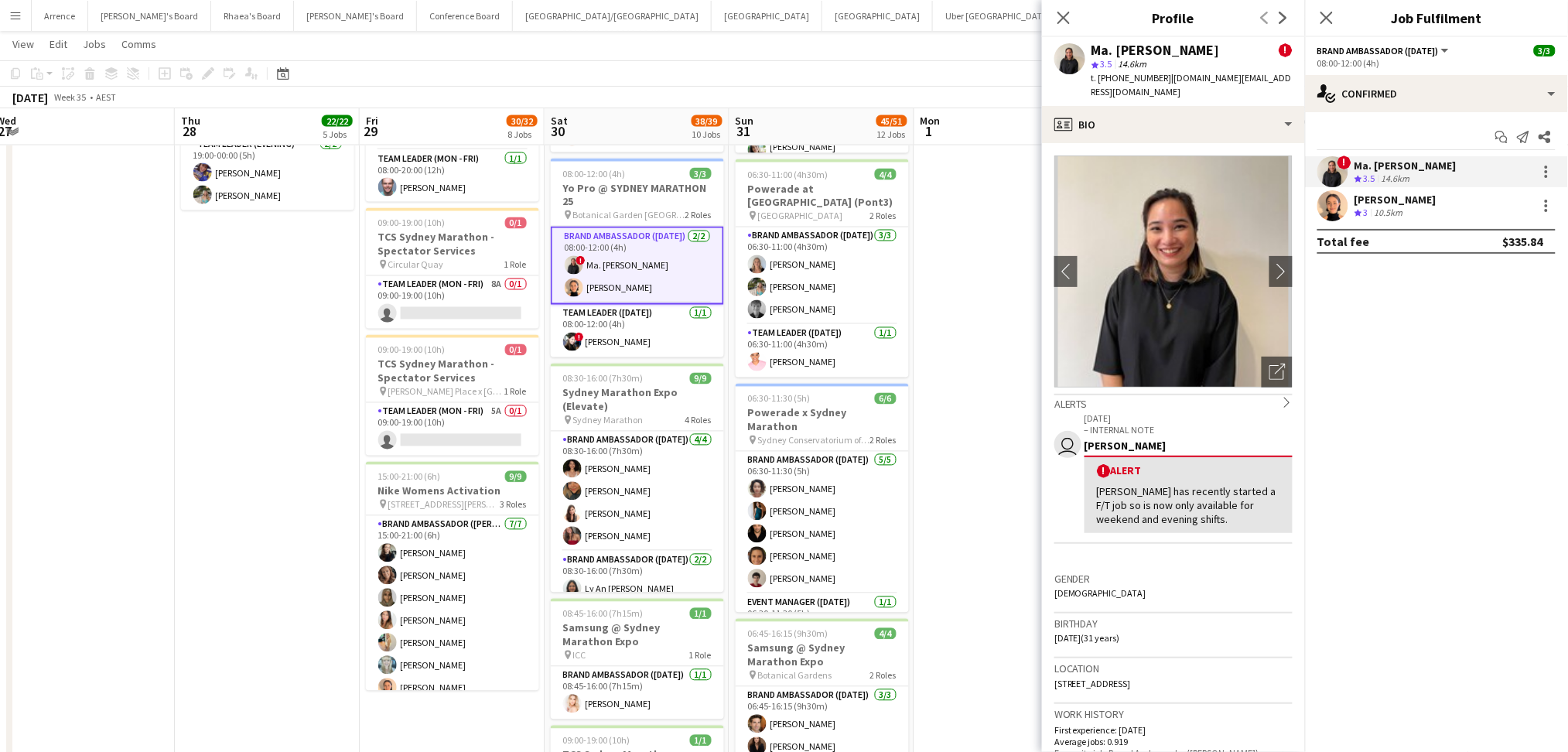
drag, startPoint x: 1112, startPoint y: 76, endPoint x: 1155, endPoint y: 84, distance: 43.7
click at [1155, 84] on span "t. [PHONE_NUMBER]" at bounding box center [1131, 78] width 80 height 11
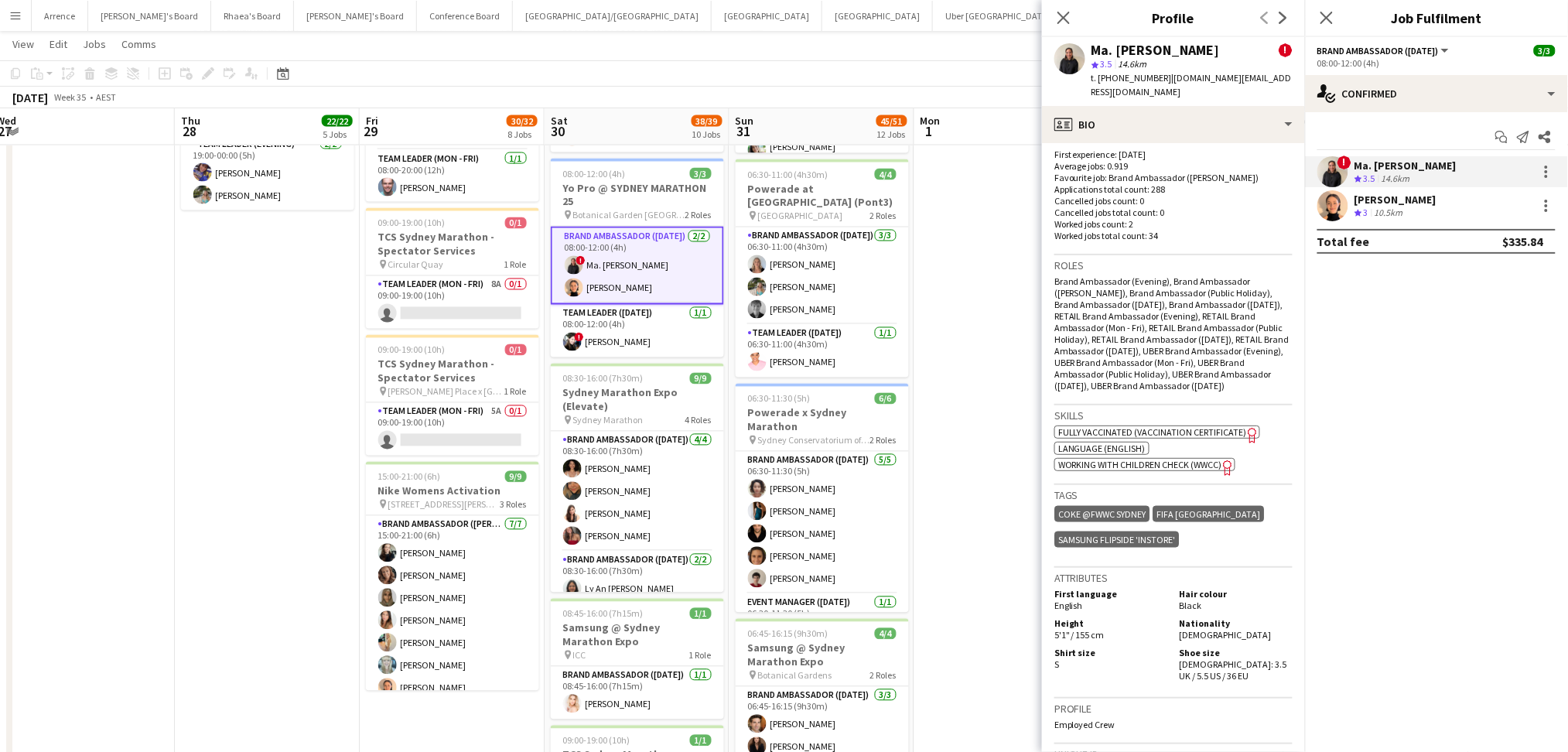
scroll to position [619, 0]
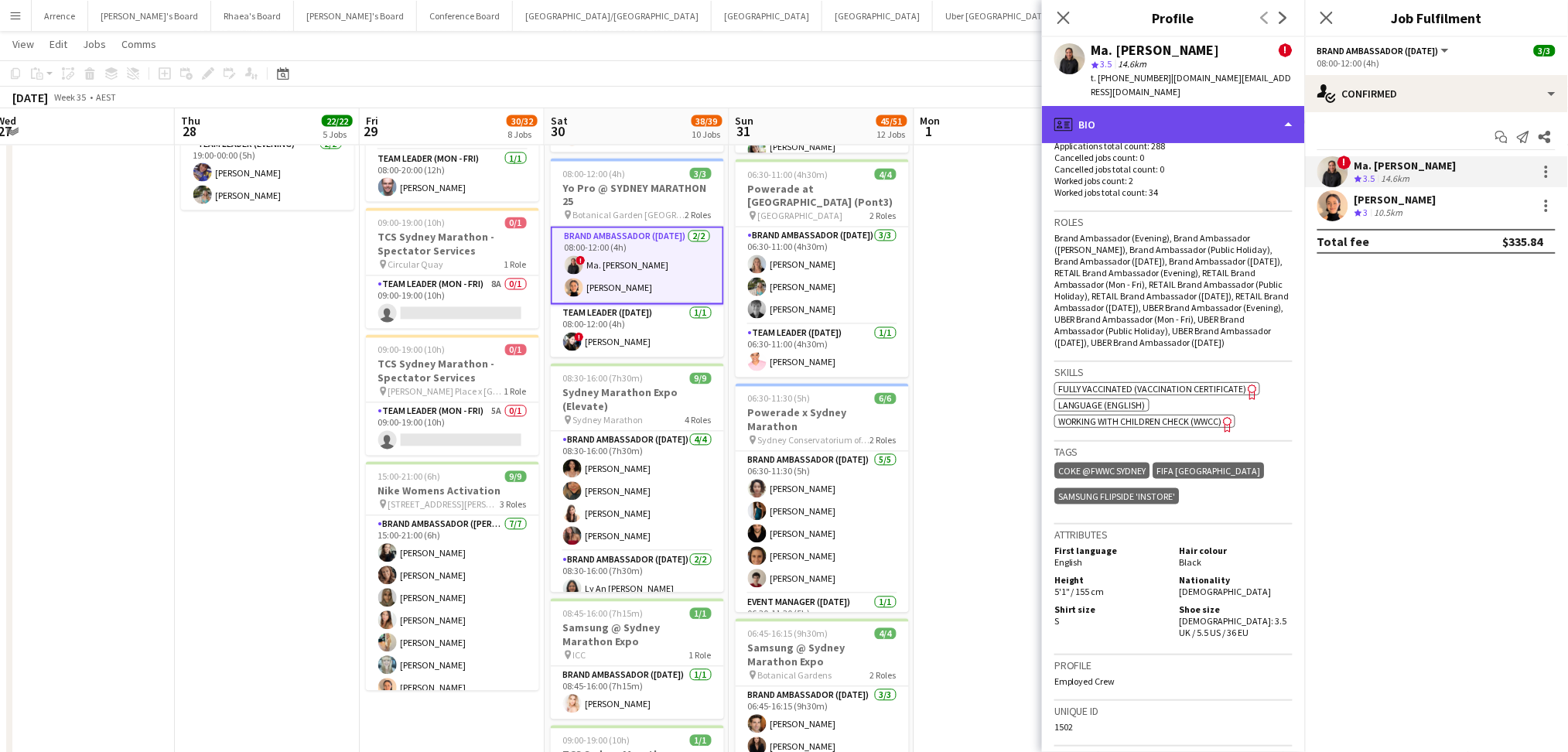
click at [1214, 106] on div "profile Bio" at bounding box center [1173, 124] width 263 height 37
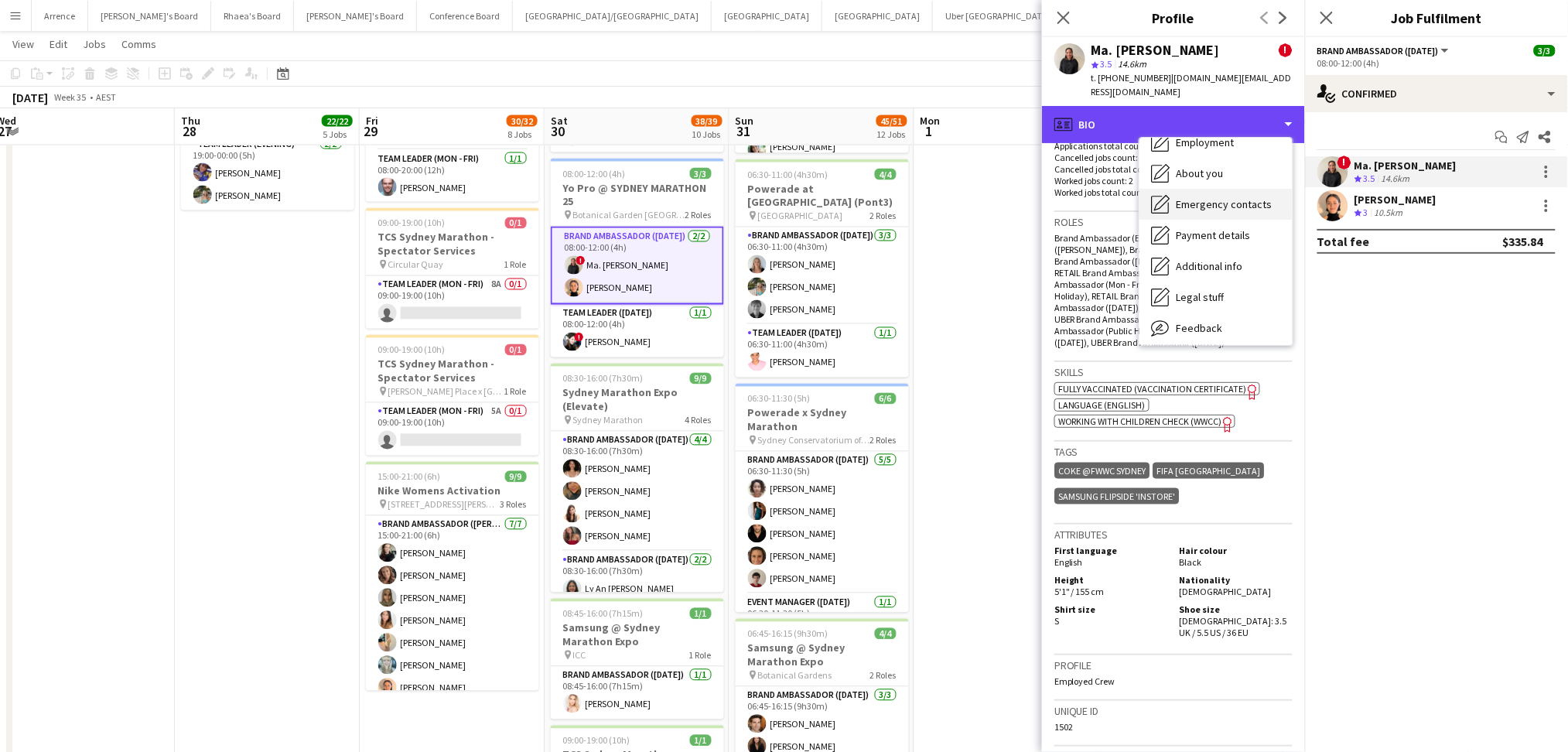
scroll to position [115, 0]
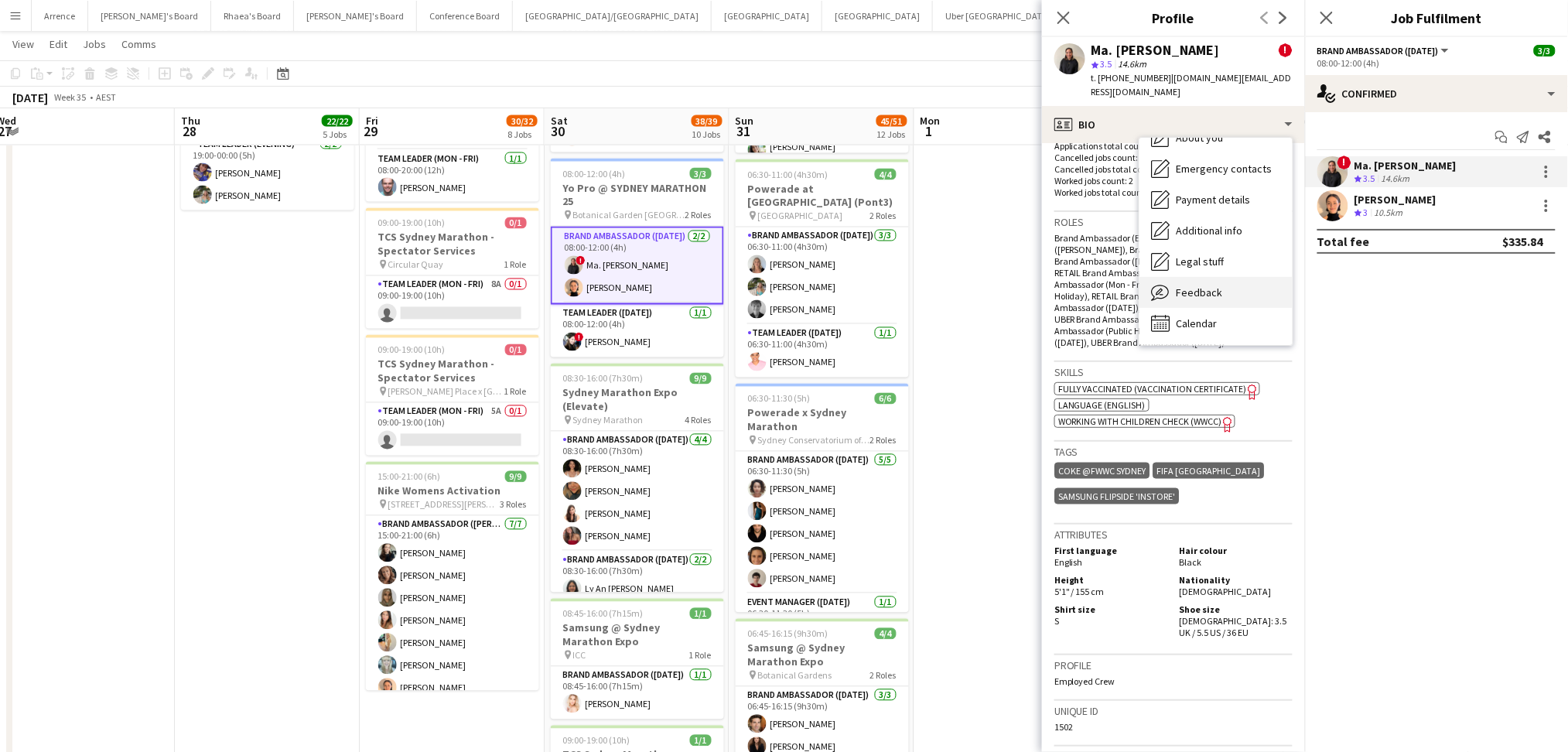
click at [1214, 286] on span "Feedback" at bounding box center [1200, 293] width 47 height 14
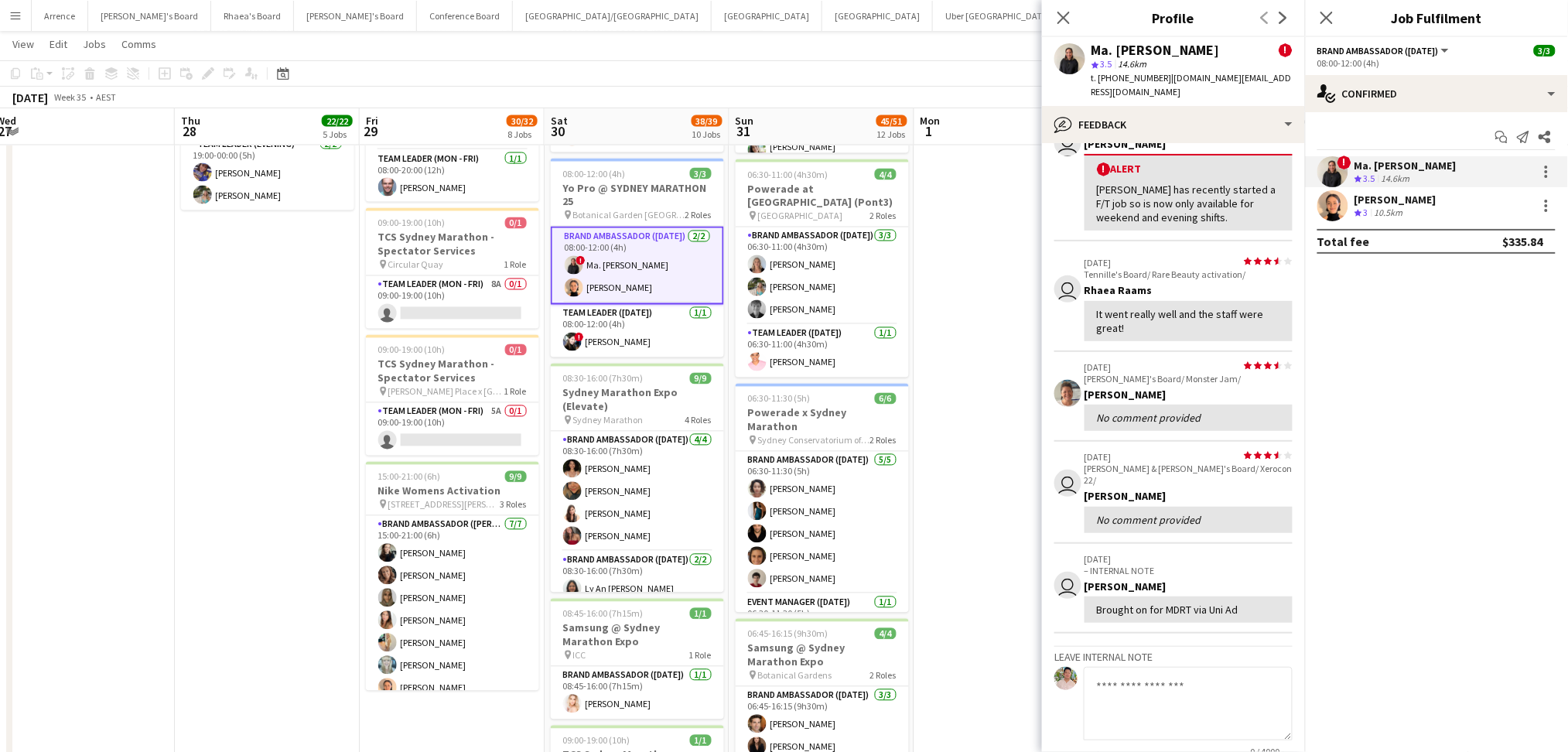
scroll to position [237, 0]
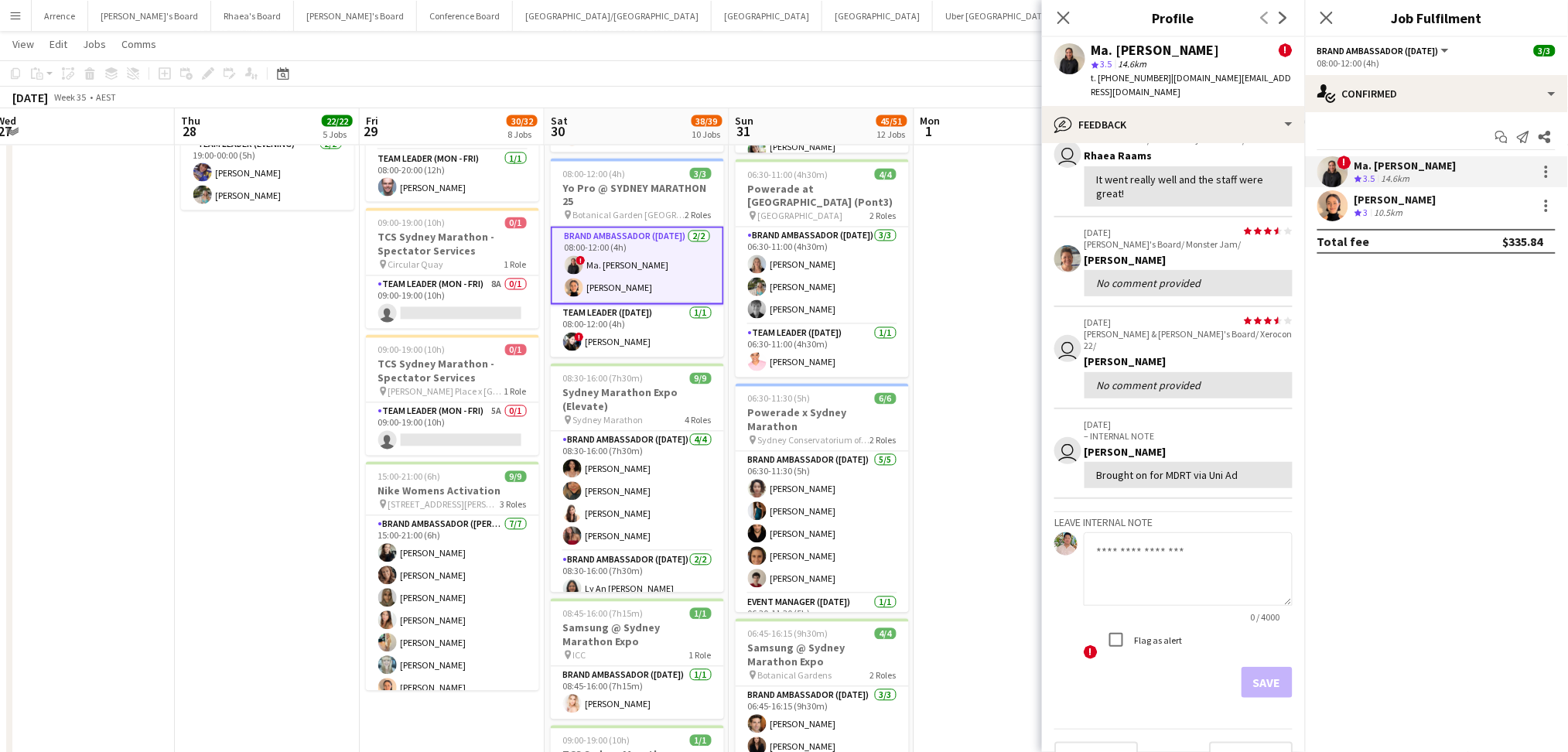
click at [1423, 210] on div "[PERSON_NAME] Crew rating 3 10.5km" at bounding box center [1436, 205] width 263 height 31
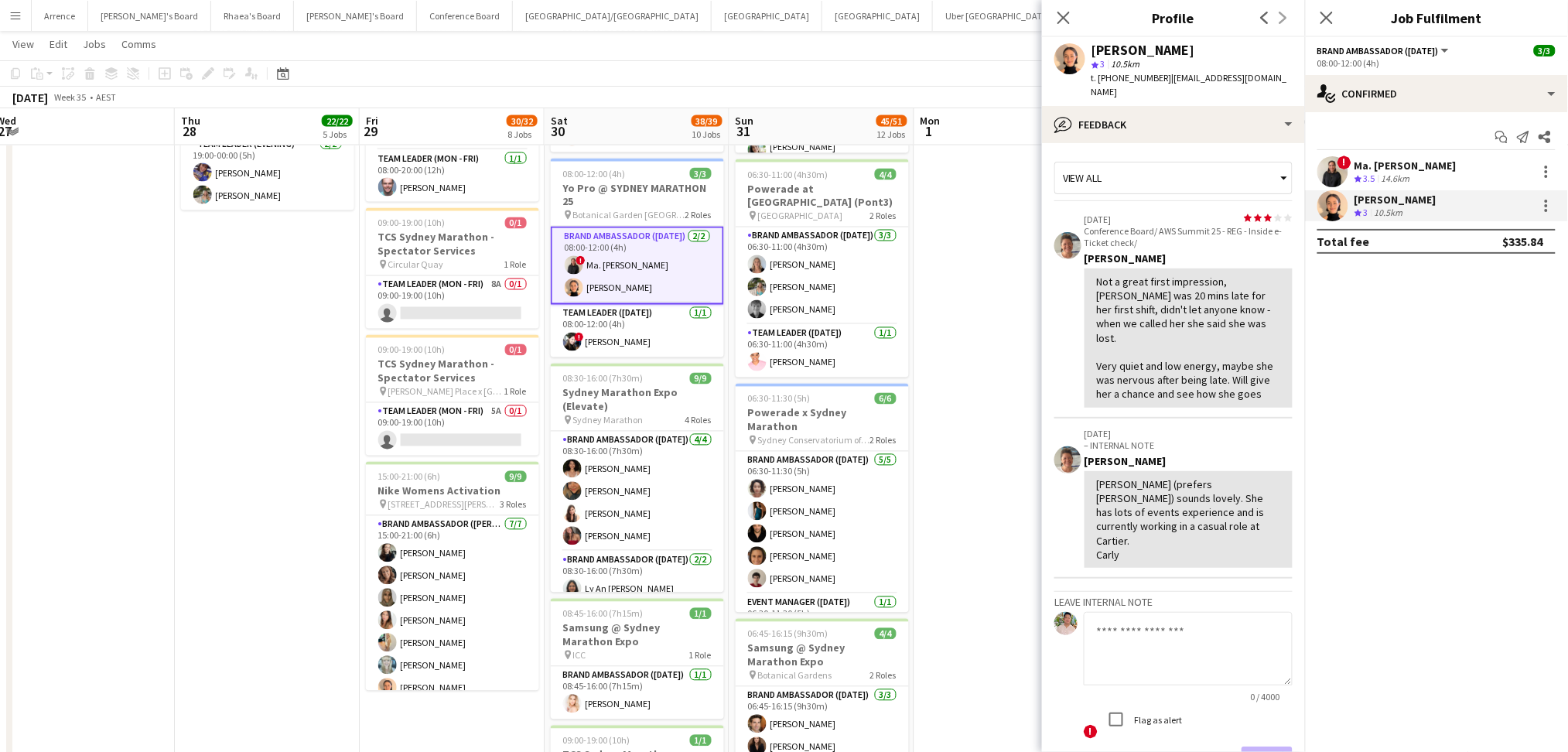
drag, startPoint x: 1090, startPoint y: 48, endPoint x: 1220, endPoint y: 42, distance: 130.1
click at [1220, 42] on div "[PERSON_NAME] star 3 10.5km t. [PHONE_NUMBER] | [EMAIL_ADDRESS][DOMAIN_NAME]" at bounding box center [1173, 71] width 263 height 69
click at [1115, 76] on span "t. [PHONE_NUMBER]" at bounding box center [1131, 78] width 80 height 11
click at [1112, 76] on span "t. [PHONE_NUMBER]" at bounding box center [1131, 78] width 80 height 11
drag, startPoint x: 1112, startPoint y: 76, endPoint x: 1141, endPoint y: 73, distance: 29.2
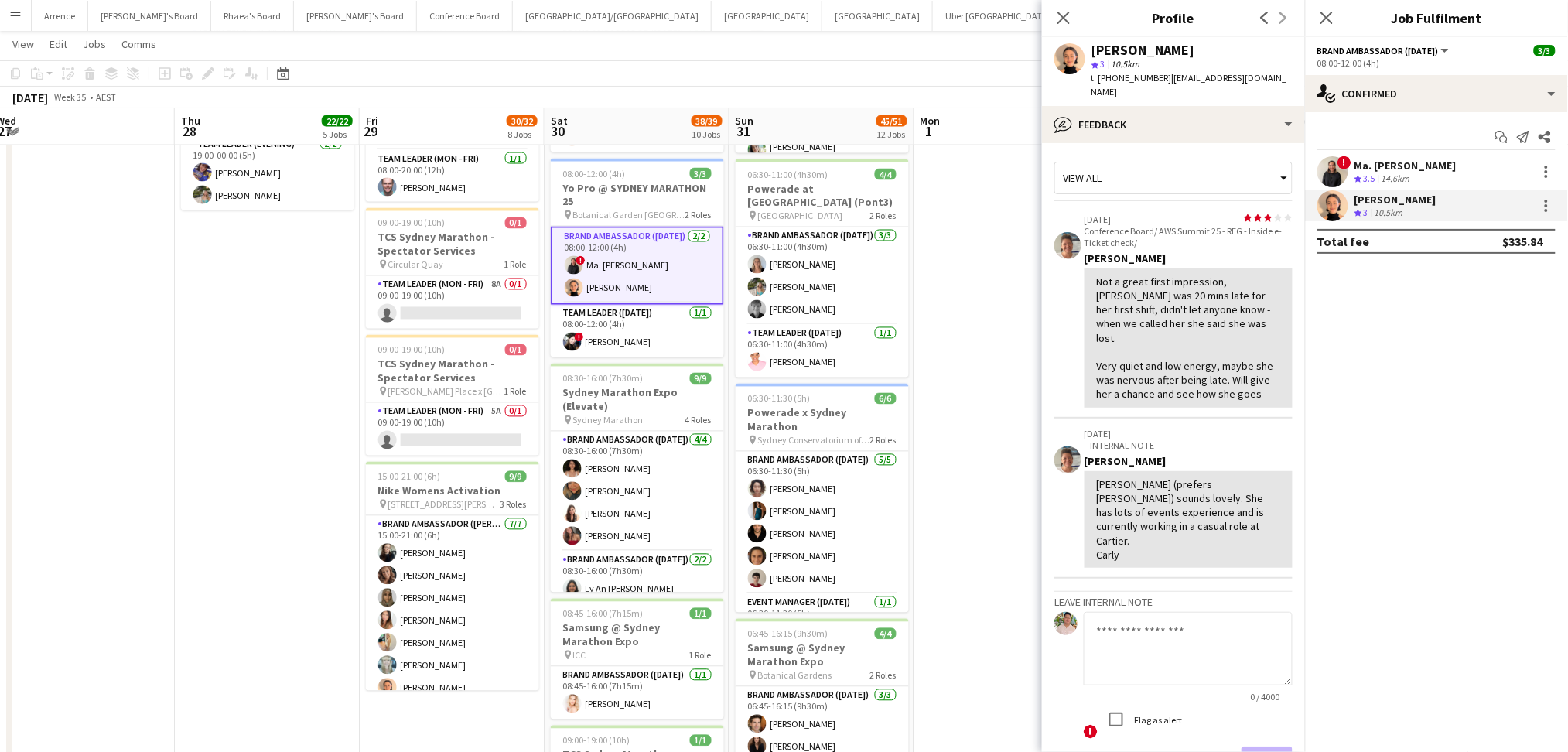
click at [1141, 73] on span "t. [PHONE_NUMBER]" at bounding box center [1131, 78] width 80 height 11
click at [1136, 74] on span "t. [PHONE_NUMBER]" at bounding box center [1131, 78] width 80 height 11
drag, startPoint x: 1114, startPoint y: 76, endPoint x: 1152, endPoint y: 78, distance: 38.1
click at [1152, 78] on span "t. [PHONE_NUMBER]" at bounding box center [1131, 78] width 80 height 11
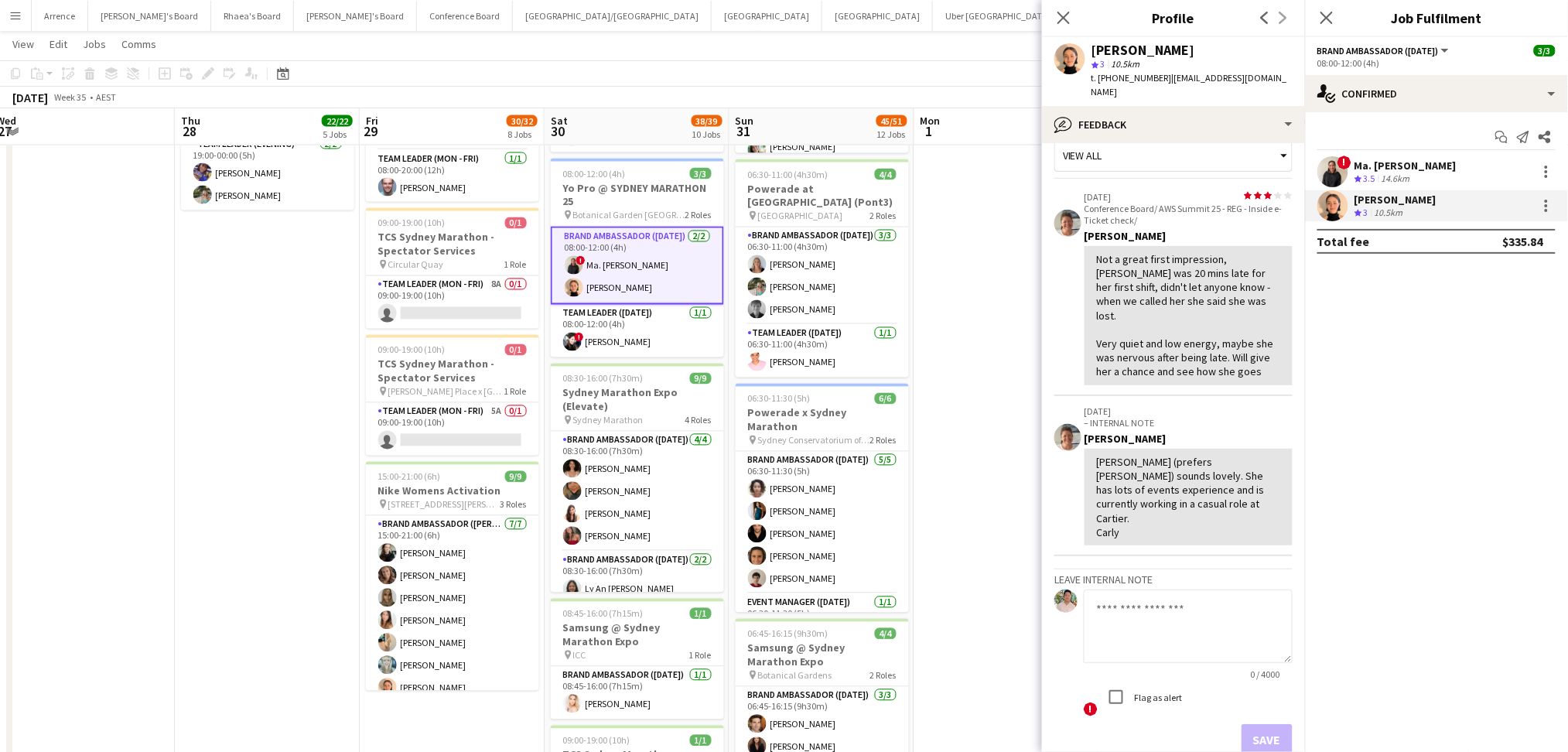
scroll to position [0, 0]
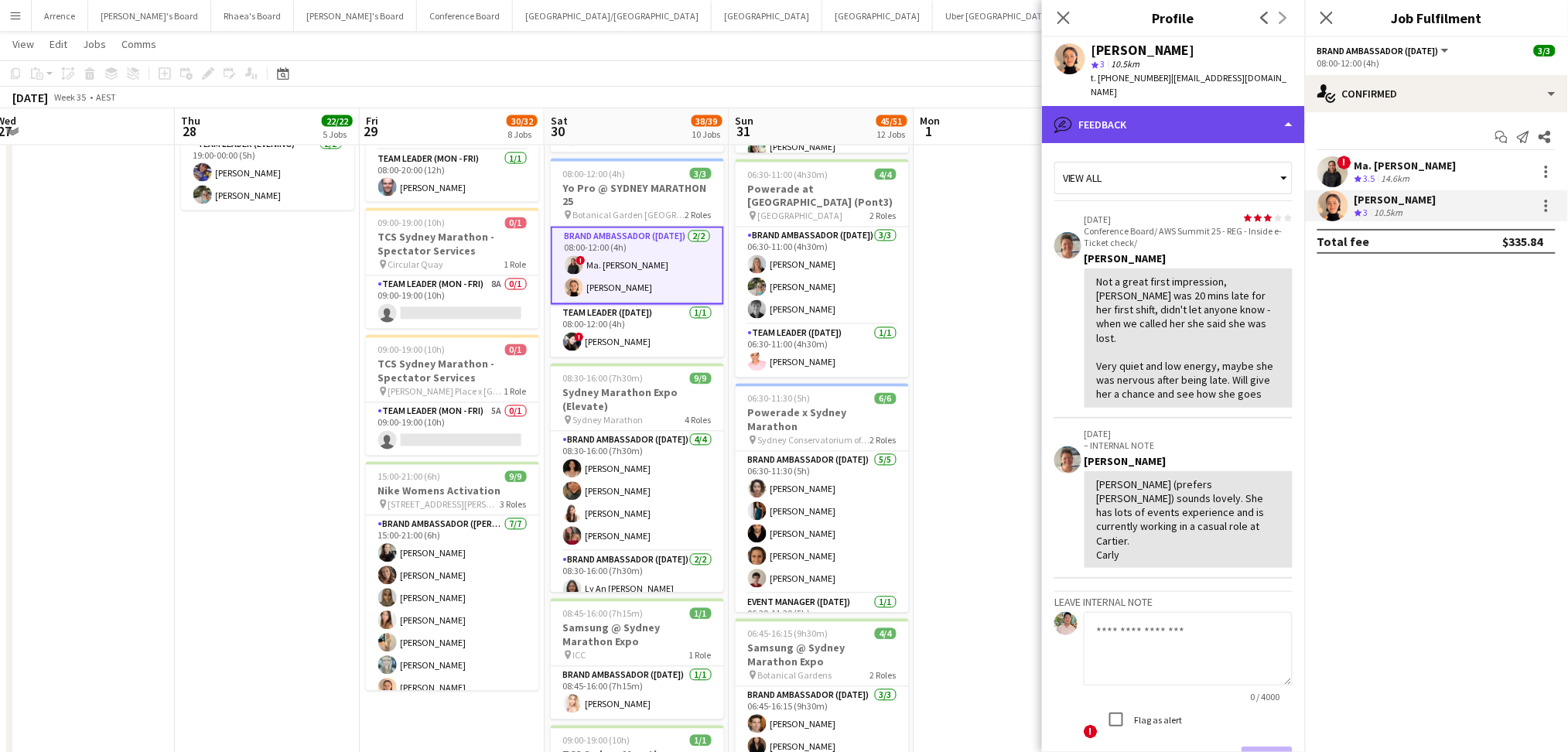
click at [1210, 114] on div "bubble-pencil Feedback" at bounding box center [1173, 124] width 263 height 37
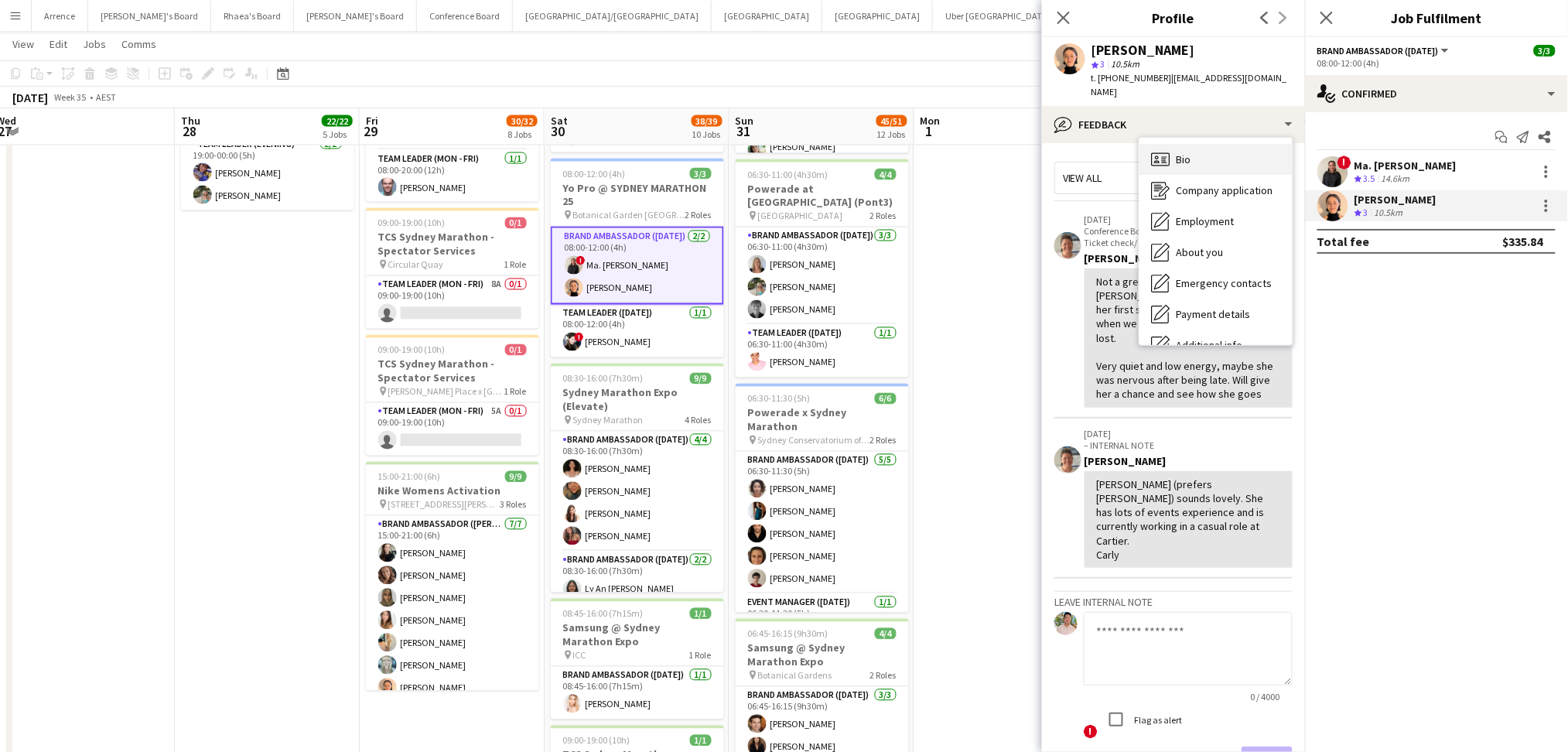
click at [1247, 147] on div "Bio Bio" at bounding box center [1216, 159] width 153 height 31
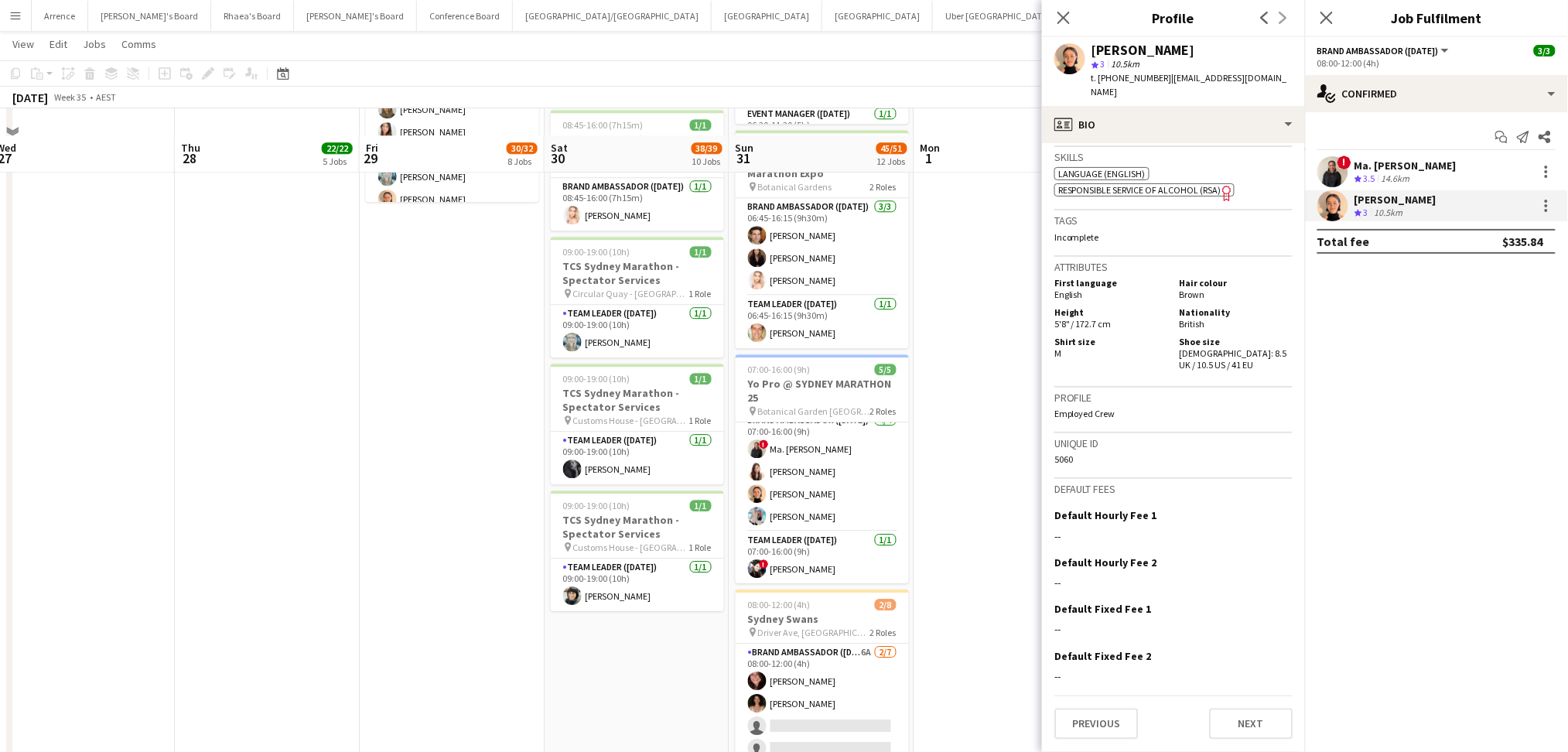
scroll to position [1443, 0]
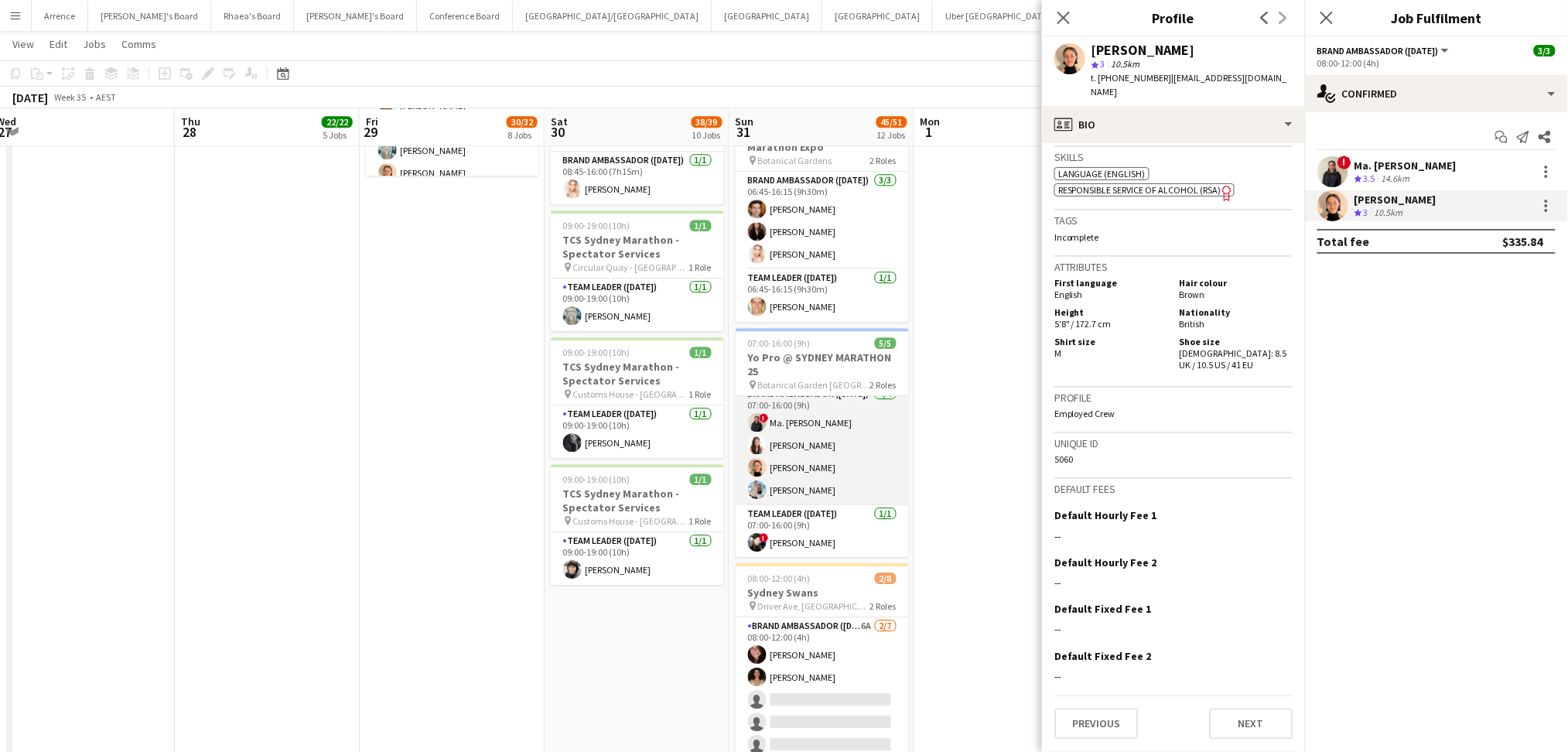
click at [772, 468] on app-card-role "Brand Ambassador ([DATE]) [DATE] 07:00-16:00 (9h) ! Ma. [PERSON_NAME] [PERSON_N…" at bounding box center [822, 445] width 174 height 120
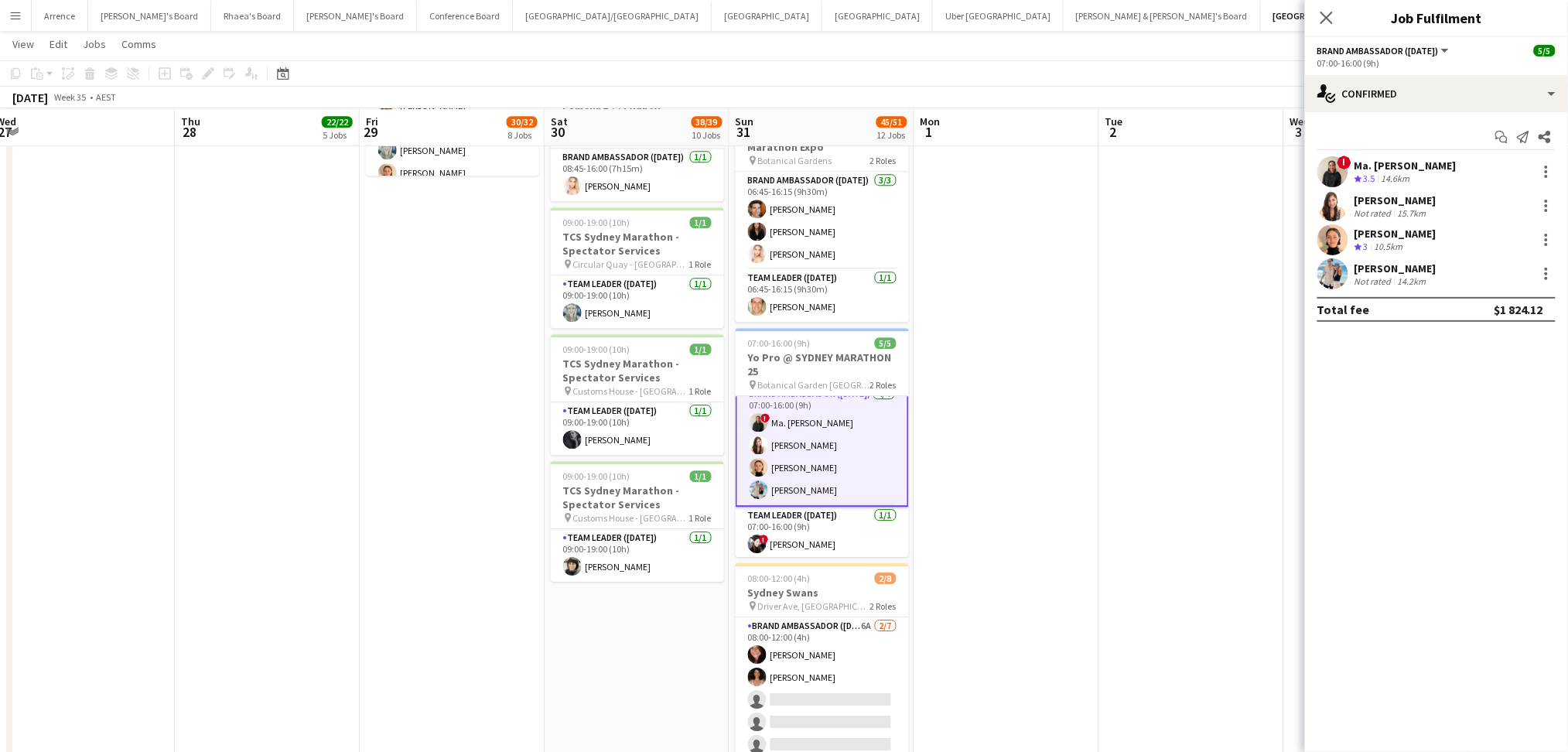
click at [856, 415] on app-card-role "Brand Ambassador ([DATE]) [DATE] 07:00-16:00 (9h) ! Ma. [PERSON_NAME] [PERSON_N…" at bounding box center [822, 445] width 174 height 123
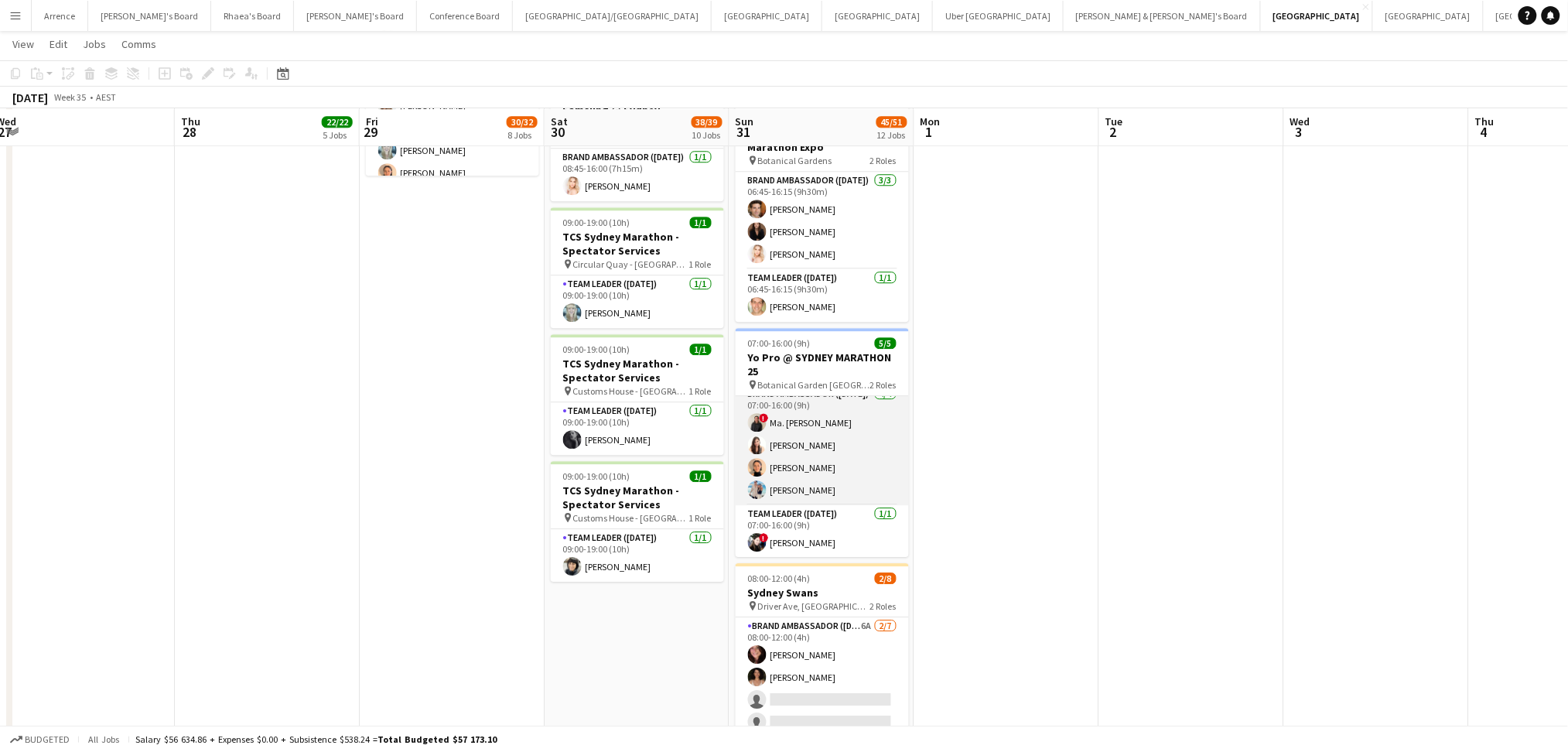
click at [864, 445] on app-card-role "Brand Ambassador ([DATE]) [DATE] 07:00-16:00 (9h) ! Ma. [PERSON_NAME] [PERSON_N…" at bounding box center [822, 445] width 174 height 120
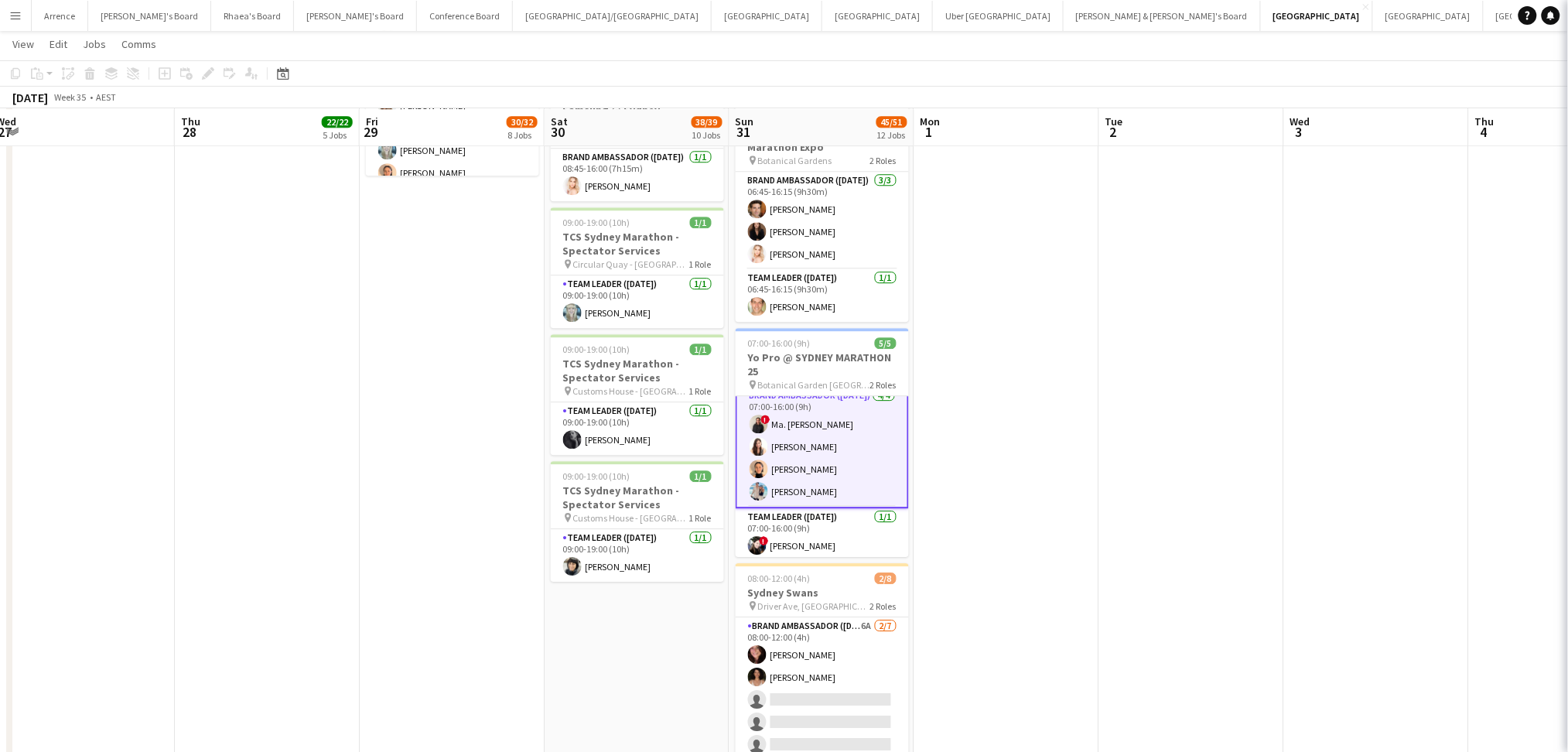
scroll to position [12, 0]
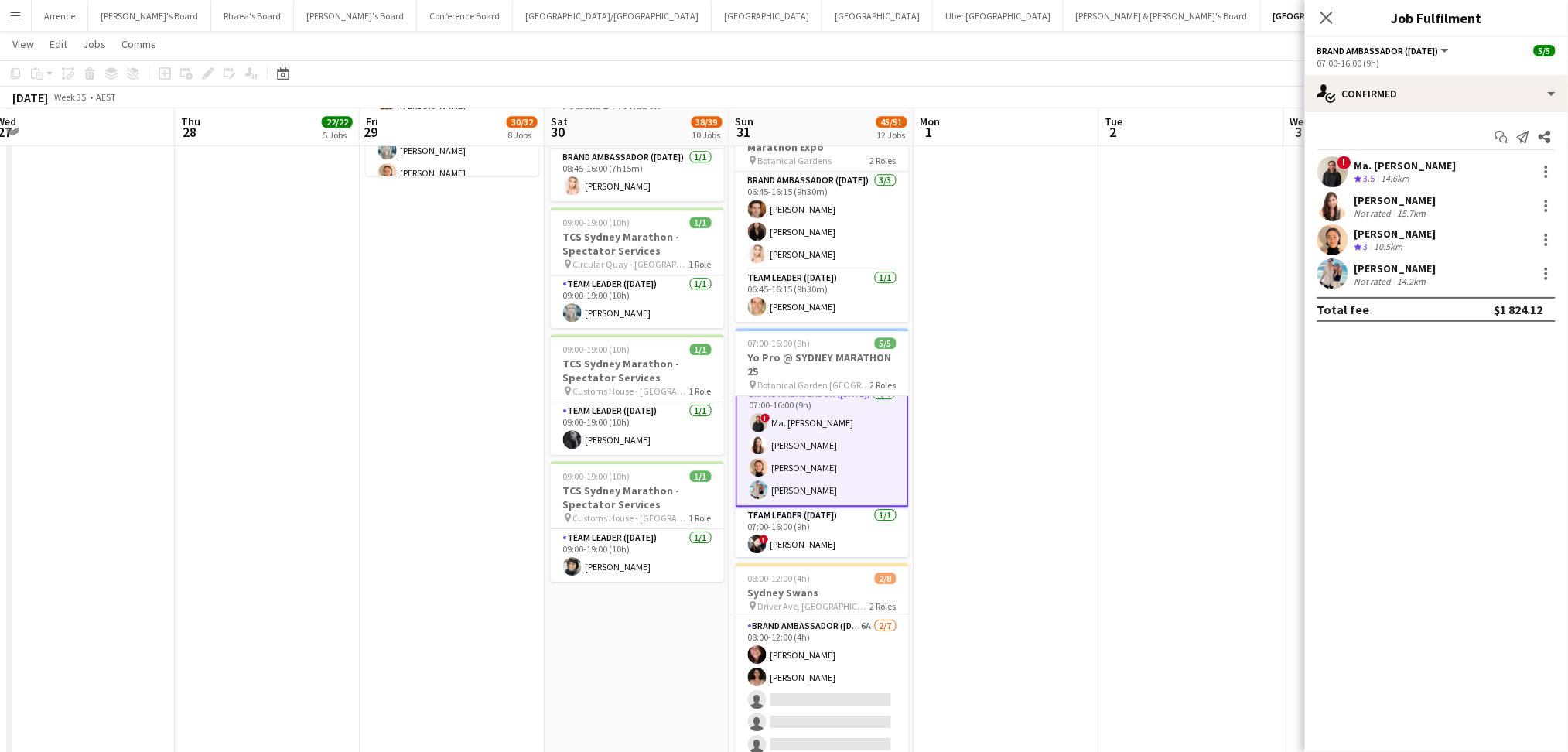
click at [1377, 193] on div "[PERSON_NAME]" at bounding box center [1395, 200] width 82 height 14
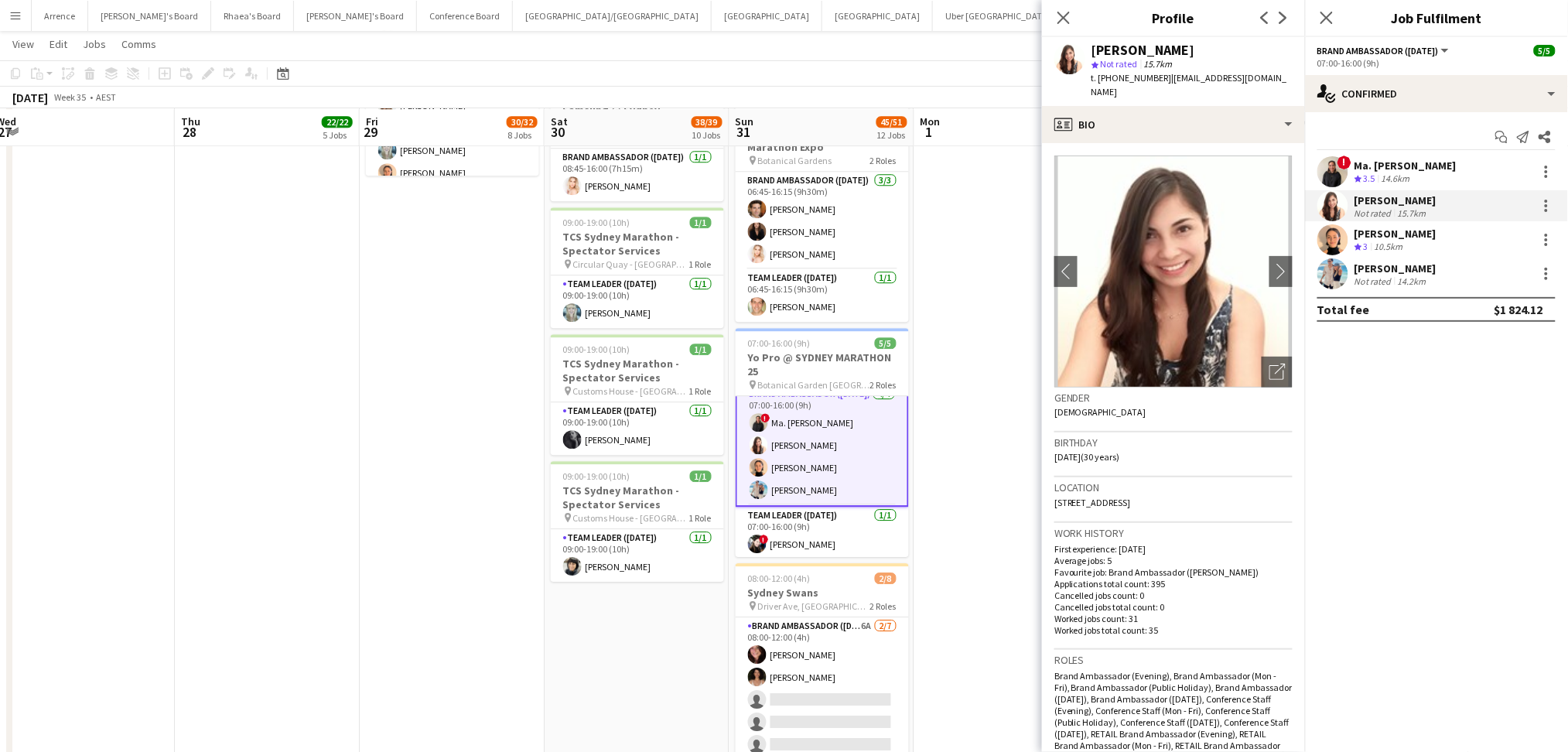
drag, startPoint x: 1092, startPoint y: 51, endPoint x: 1240, endPoint y: 50, distance: 148.0
click at [1240, 50] on div "[PERSON_NAME]" at bounding box center [1192, 50] width 201 height 14
drag, startPoint x: 1111, startPoint y: 72, endPoint x: 1154, endPoint y: 75, distance: 43.1
click at [1154, 75] on span "t. [PHONE_NUMBER]" at bounding box center [1131, 78] width 80 height 11
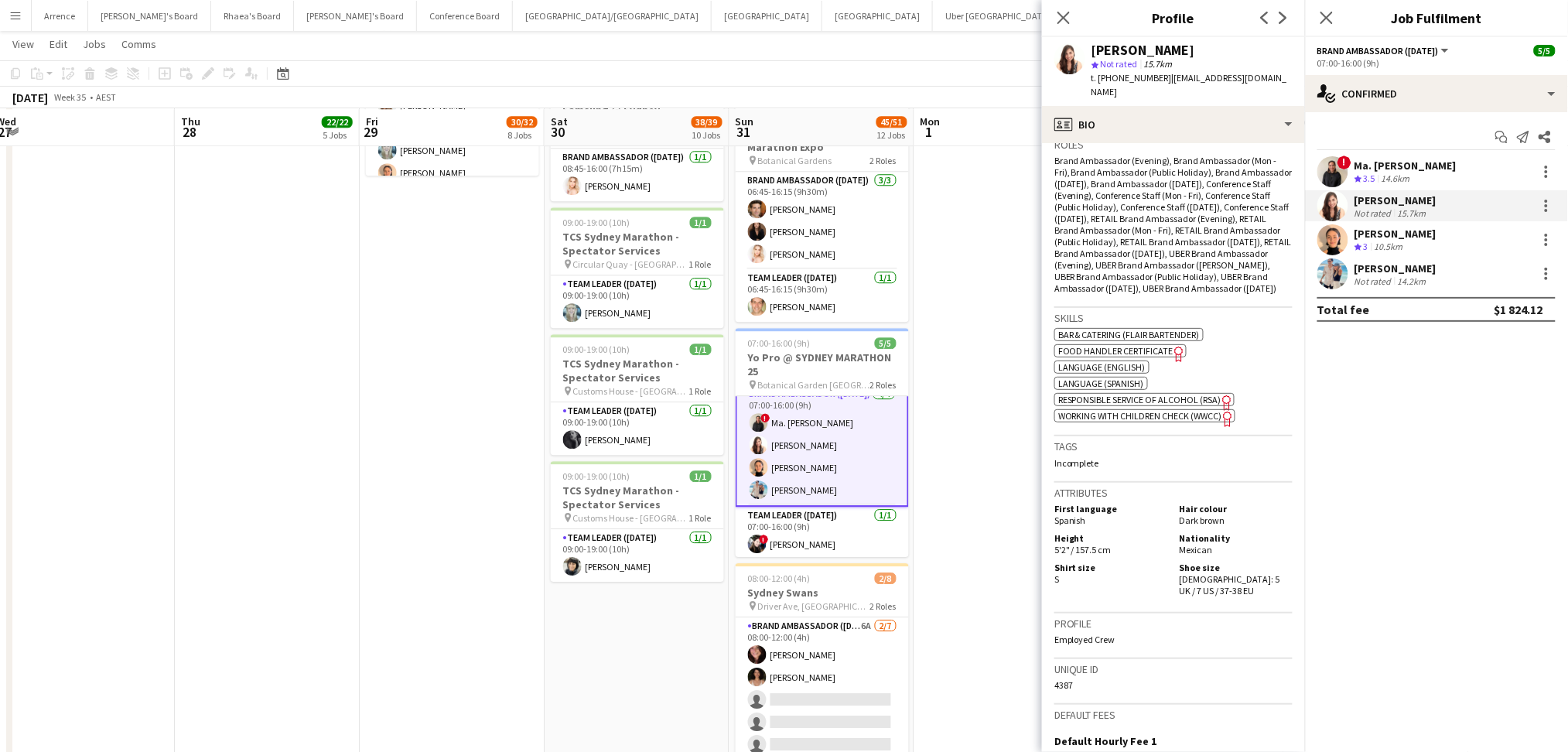
scroll to position [730, 0]
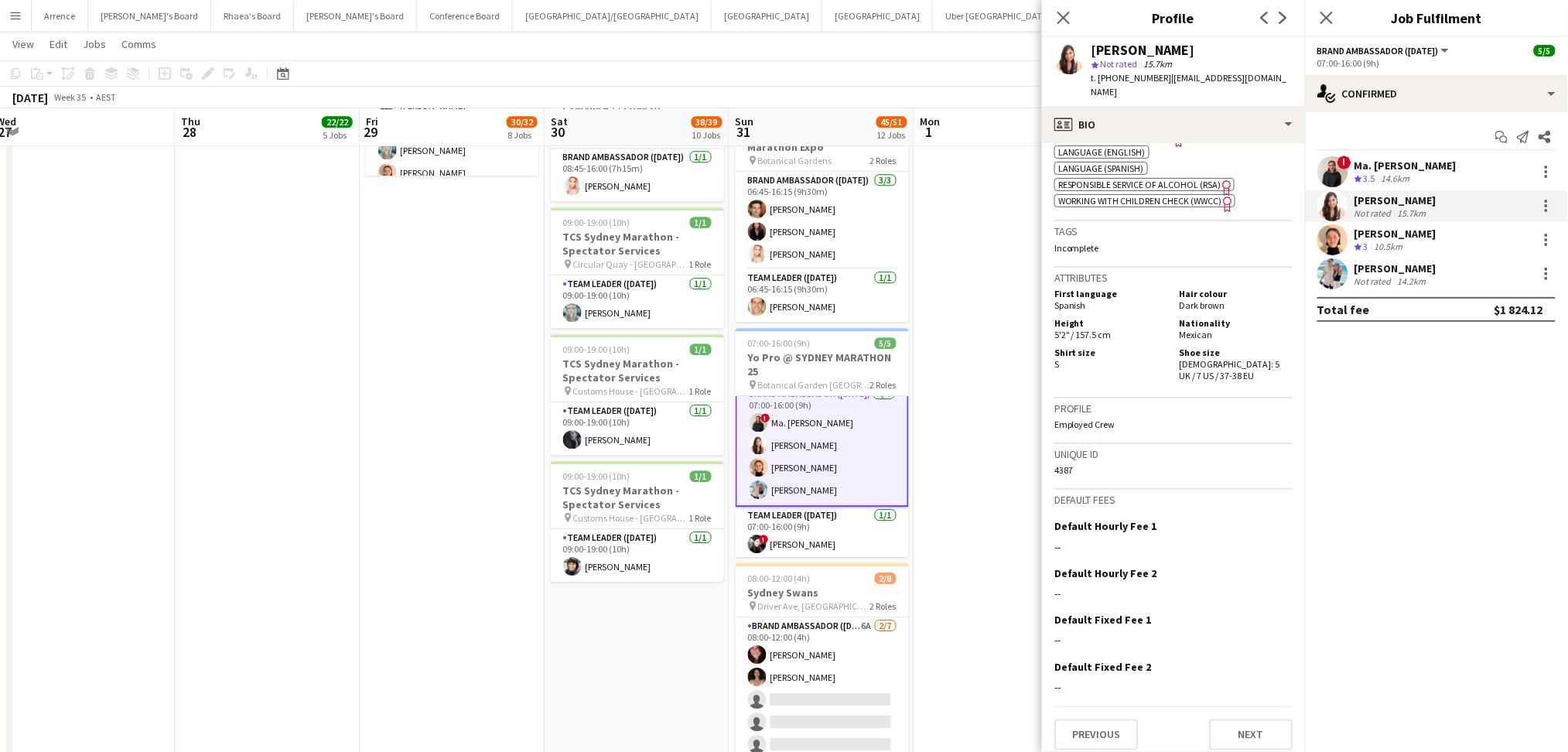
click at [1383, 272] on div "[PERSON_NAME]" at bounding box center [1395, 269] width 82 height 14
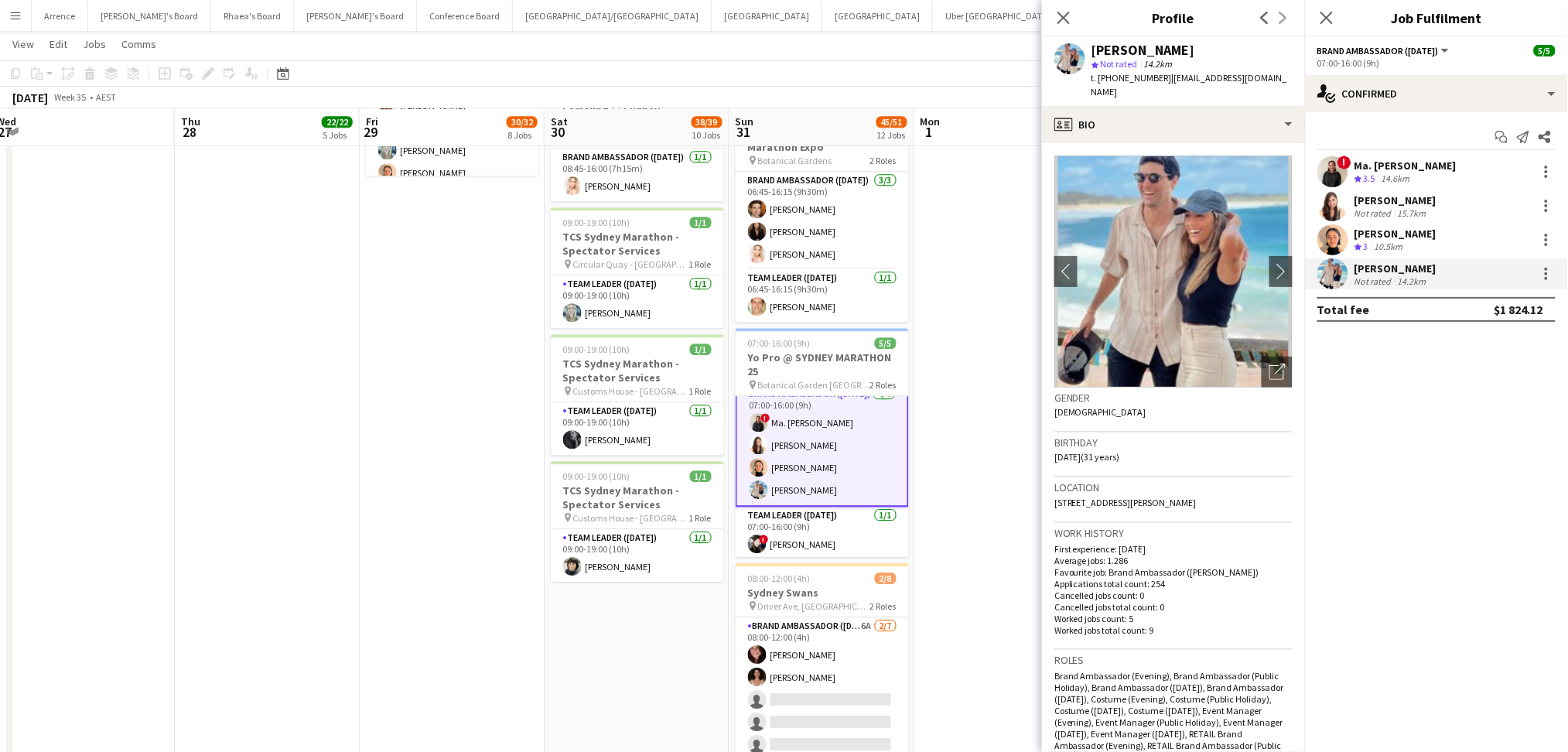
drag, startPoint x: 1161, startPoint y: 79, endPoint x: 1275, endPoint y: 78, distance: 114.0
click at [1275, 78] on div "[PERSON_NAME] star Not rated 14.2km t. [PHONE_NUMBER] | [EMAIL_ADDRESS][DOMAIN_…" at bounding box center [1173, 71] width 263 height 69
click at [1417, 165] on div "Ma. [PERSON_NAME]" at bounding box center [1406, 166] width 102 height 14
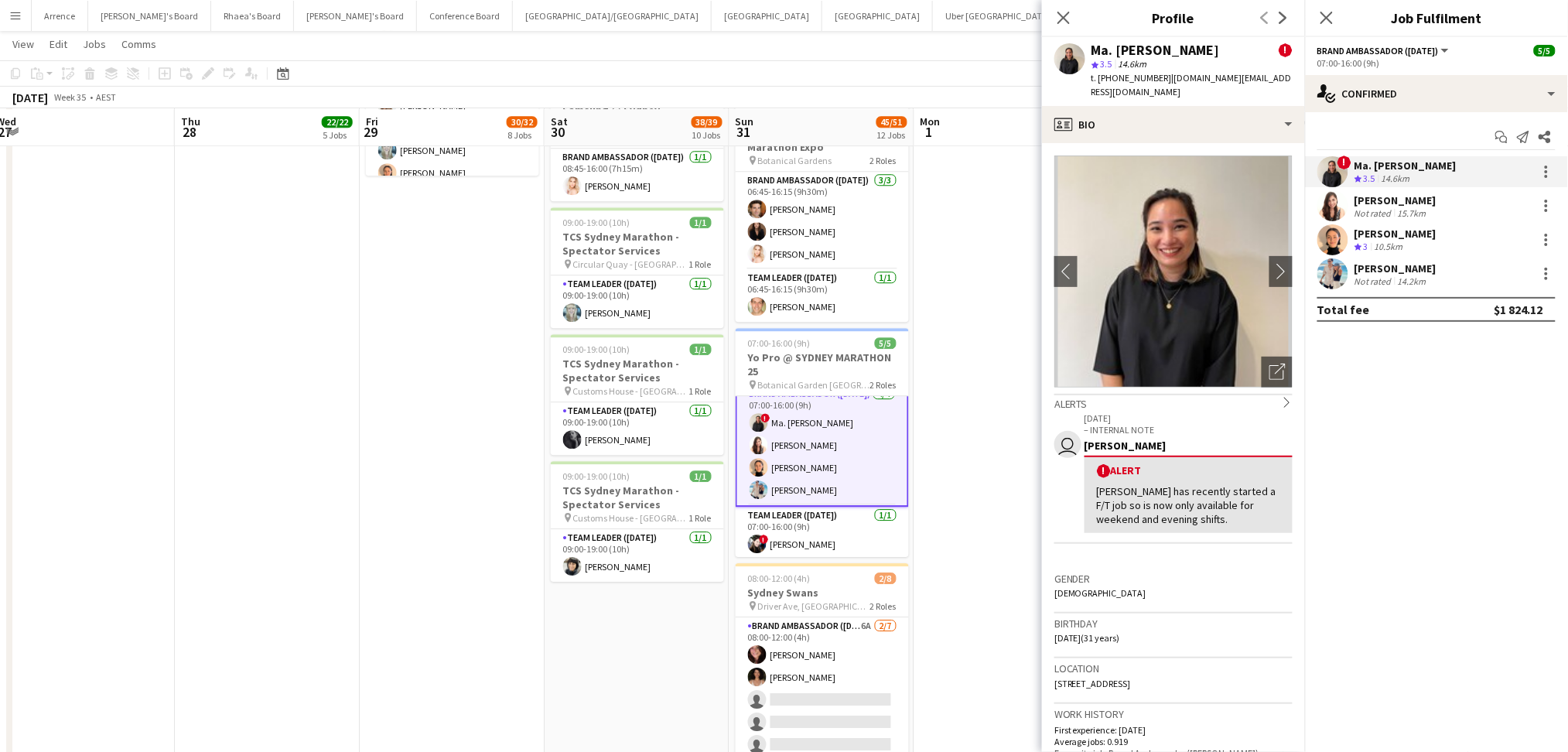
drag, startPoint x: 1162, startPoint y: 74, endPoint x: 1284, endPoint y: 73, distance: 122.0
click at [1284, 73] on span "| [DOMAIN_NAME][EMAIL_ADDRESS][DOMAIN_NAME]" at bounding box center [1191, 85] width 200 height 26
click at [1425, 199] on div "[PERSON_NAME]" at bounding box center [1395, 200] width 82 height 14
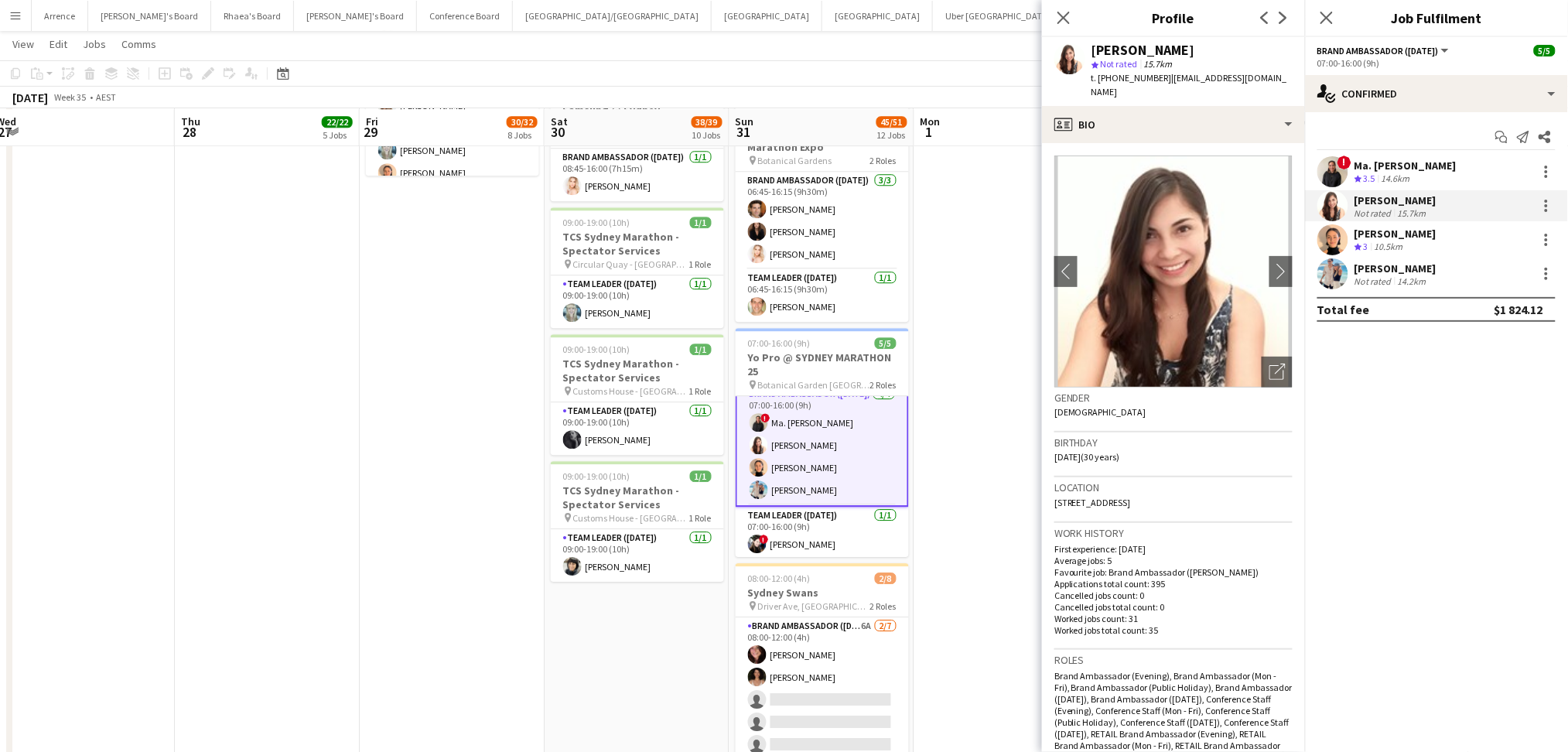
drag, startPoint x: 1158, startPoint y: 75, endPoint x: 1222, endPoint y: 75, distance: 64.0
click at [1222, 75] on span "| [EMAIL_ADDRESS][DOMAIN_NAME]" at bounding box center [1189, 85] width 196 height 26
drag, startPoint x: 1178, startPoint y: 78, endPoint x: 1170, endPoint y: 81, distance: 8.5
click at [1177, 79] on span "| [EMAIL_ADDRESS][DOMAIN_NAME]" at bounding box center [1189, 85] width 196 height 26
click at [1164, 79] on span "| [EMAIL_ADDRESS][DOMAIN_NAME]" at bounding box center [1189, 85] width 196 height 26
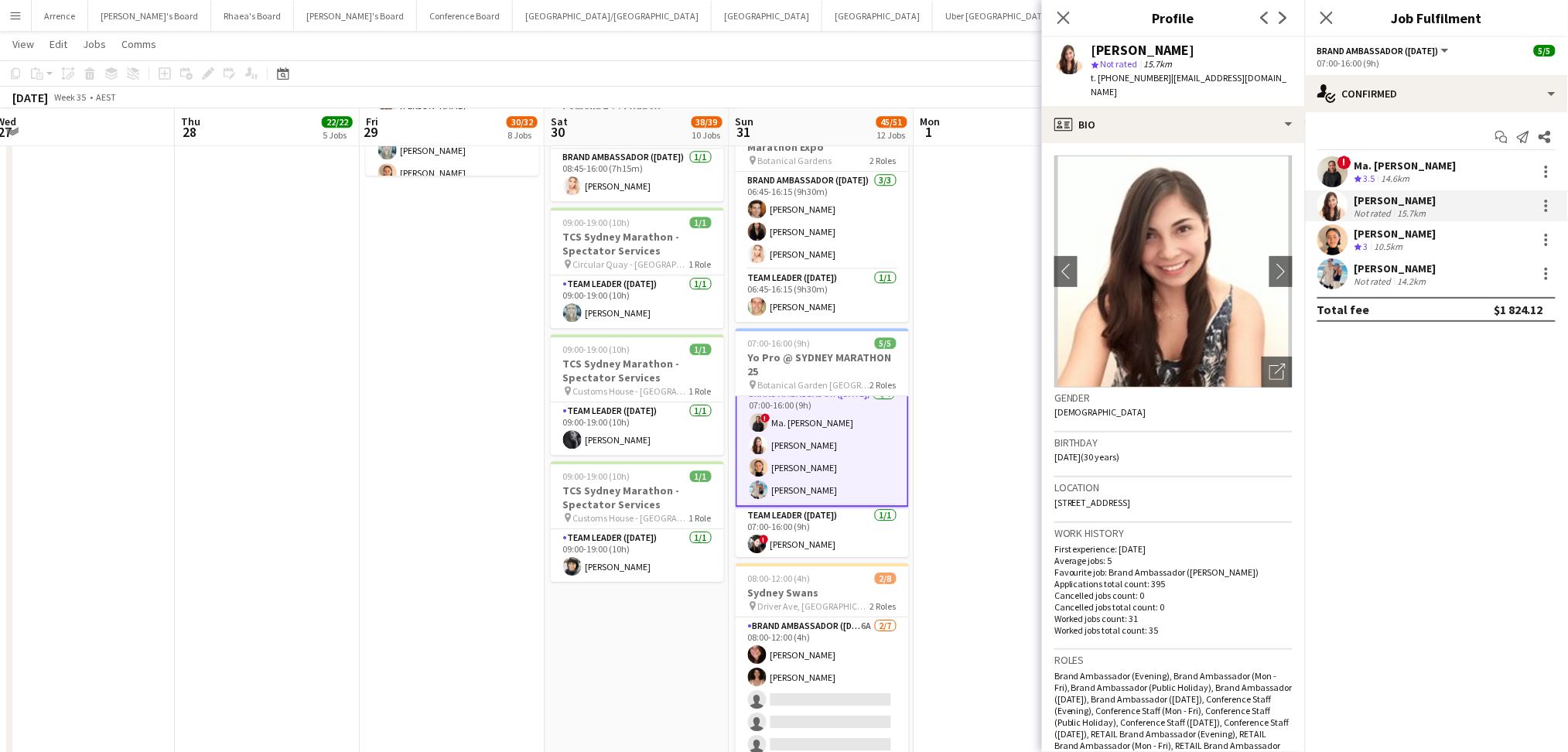
drag, startPoint x: 1160, startPoint y: 79, endPoint x: 1267, endPoint y: 72, distance: 107.2
click at [1267, 72] on app-profile-header "[PERSON_NAME] star Not rated 15.7km t. [PHONE_NUMBER] | [EMAIL_ADDRESS][DOMAIN_…" at bounding box center [1173, 71] width 263 height 69
click at [1368, 239] on div "[PERSON_NAME]" at bounding box center [1395, 234] width 82 height 14
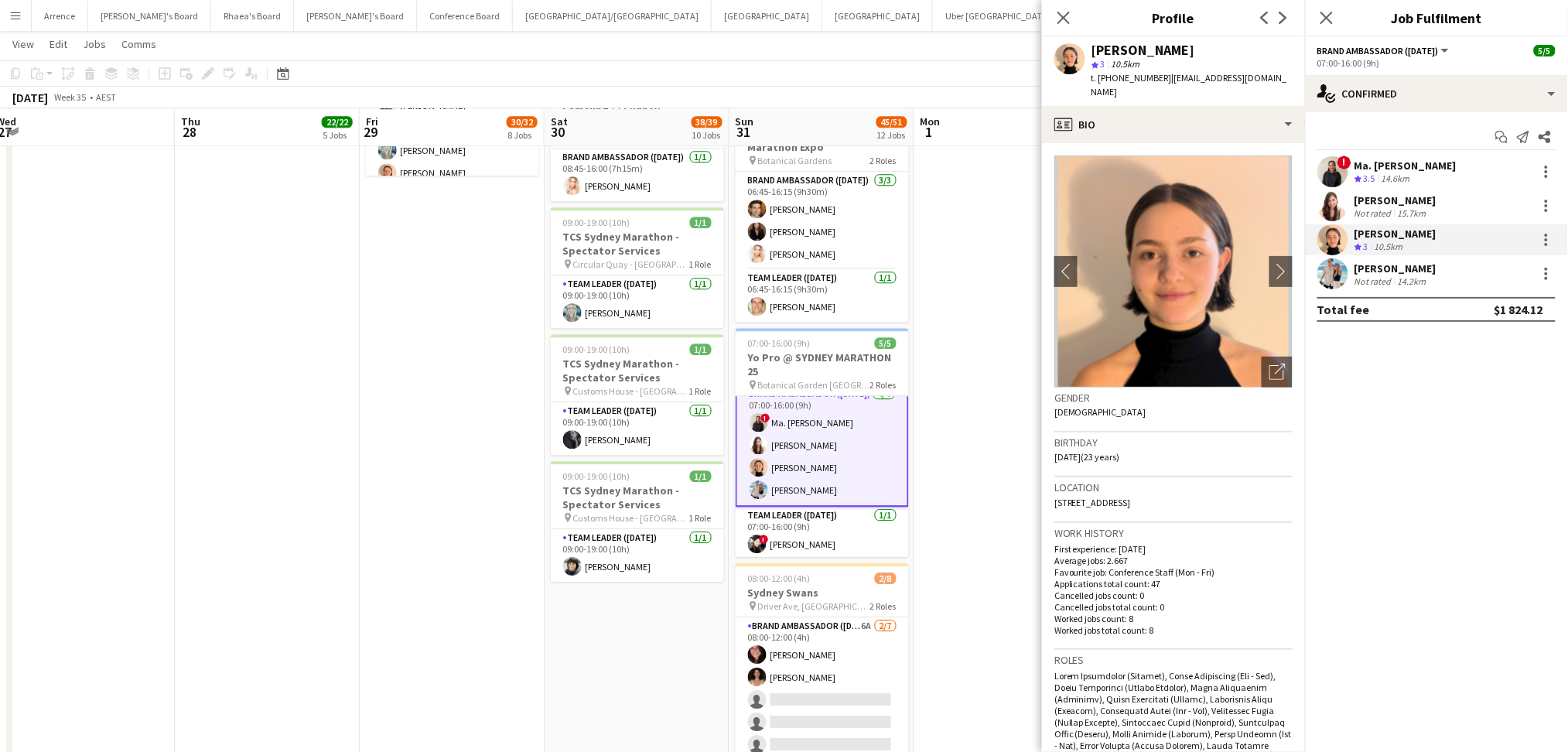
click at [1160, 74] on span "| [EMAIL_ADDRESS][DOMAIN_NAME]" at bounding box center [1189, 85] width 196 height 26
drag, startPoint x: 1165, startPoint y: 77, endPoint x: 1260, endPoint y: 88, distance: 95.6
click at [1260, 88] on div "[PERSON_NAME] star 3 10.5km t. [PHONE_NUMBER] | [EMAIL_ADDRESS][DOMAIN_NAME]" at bounding box center [1173, 71] width 263 height 69
drag, startPoint x: 793, startPoint y: 525, endPoint x: 1355, endPoint y: 262, distance: 620.5
click at [793, 525] on app-card-role "Team Leader ([DATE]) [DATE] 07:00-16:00 (9h) ! [PERSON_NAME]" at bounding box center [822, 533] width 174 height 53
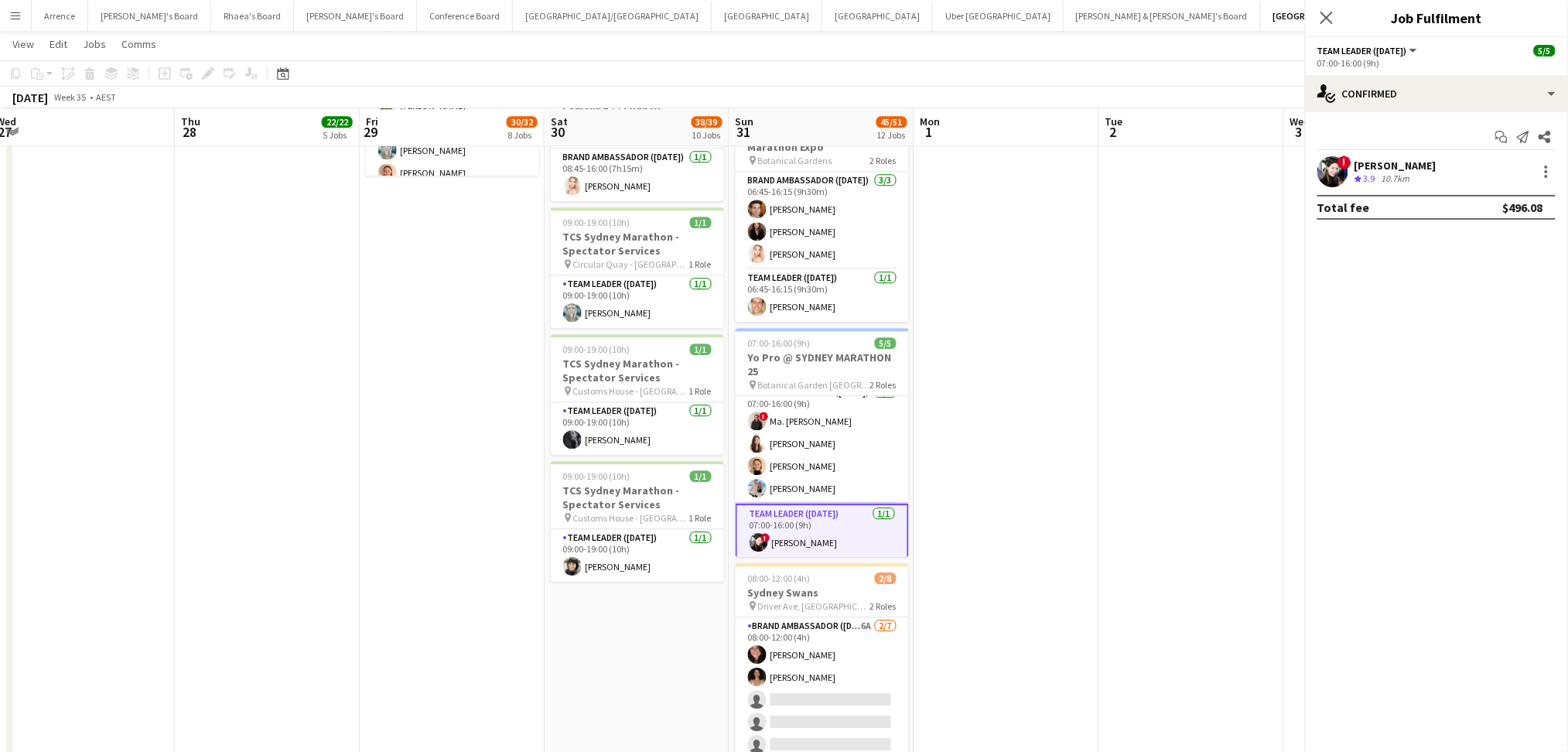
scroll to position [11, 0]
click at [1411, 170] on div "[PERSON_NAME]" at bounding box center [1395, 166] width 82 height 14
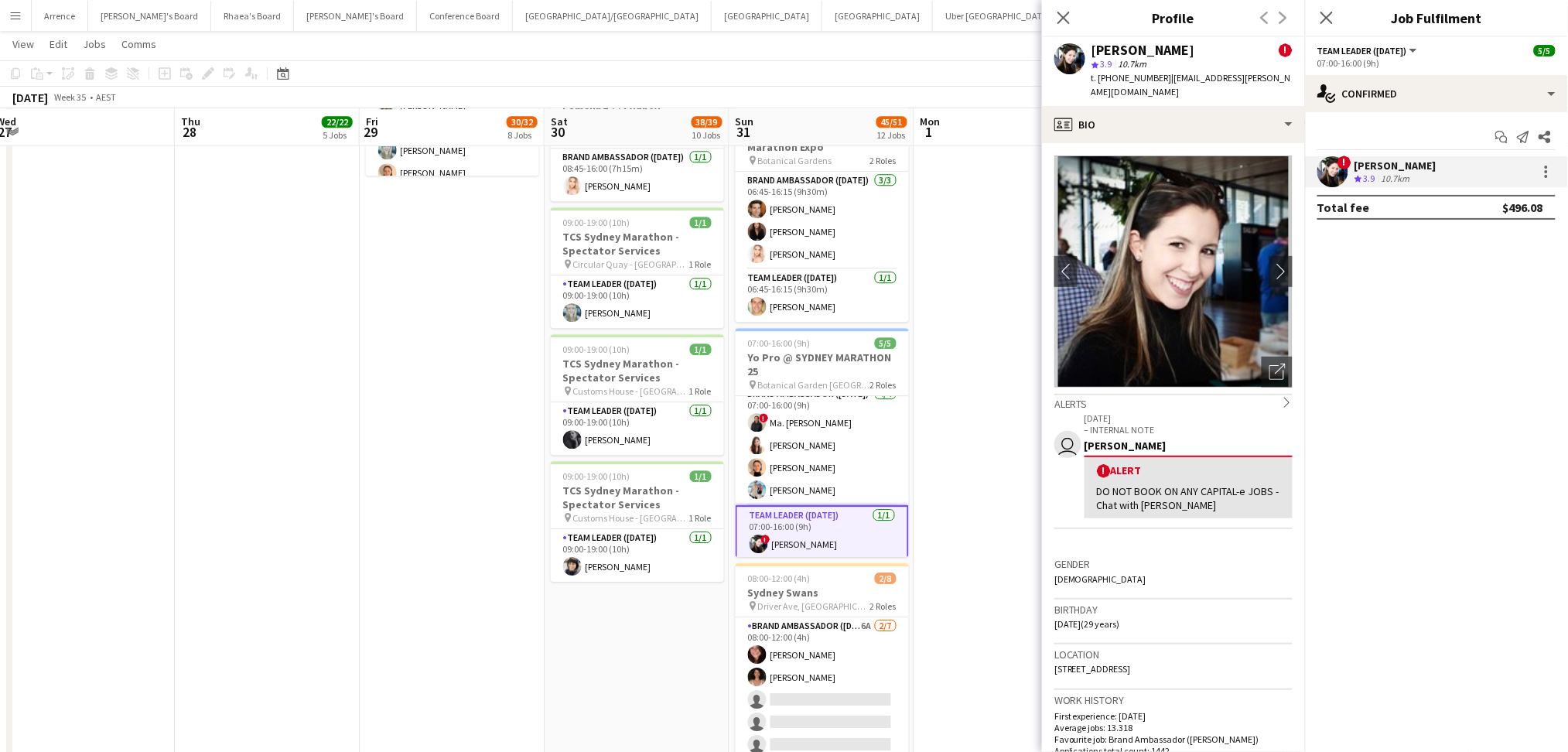
drag, startPoint x: 1165, startPoint y: 77, endPoint x: 1293, endPoint y: 78, distance: 128.0
click at [1293, 78] on div "[PERSON_NAME] ! star 3.9 10.7km t. [PHONE_NUMBER] | [EMAIL_ADDRESS][PERSON_NAME…" at bounding box center [1173, 71] width 263 height 69
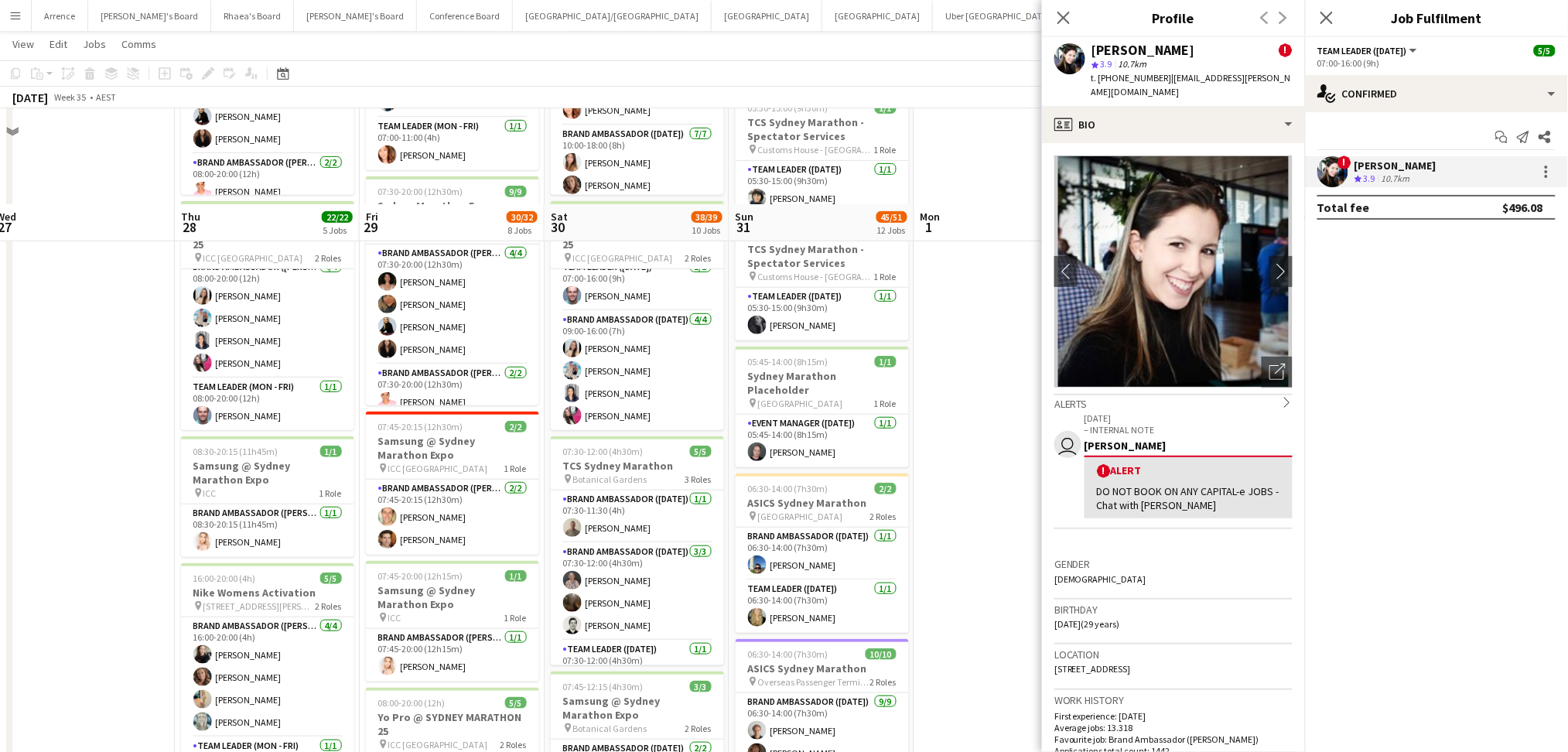
scroll to position [103, 0]
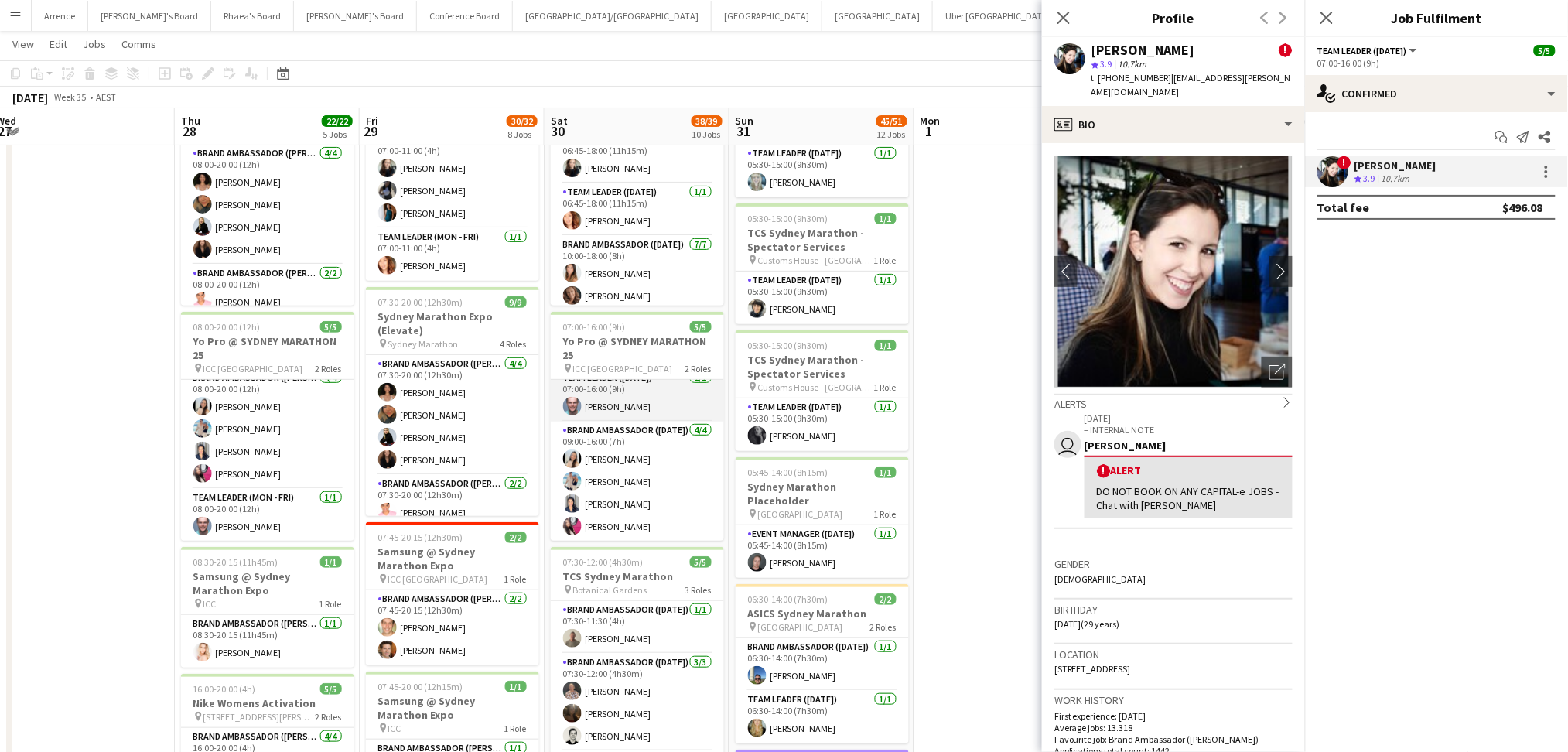
click at [646, 399] on app-card-role "Team Leader ([DATE]) [DATE] 07:00-16:00 (9h) [PERSON_NAME]" at bounding box center [637, 396] width 174 height 53
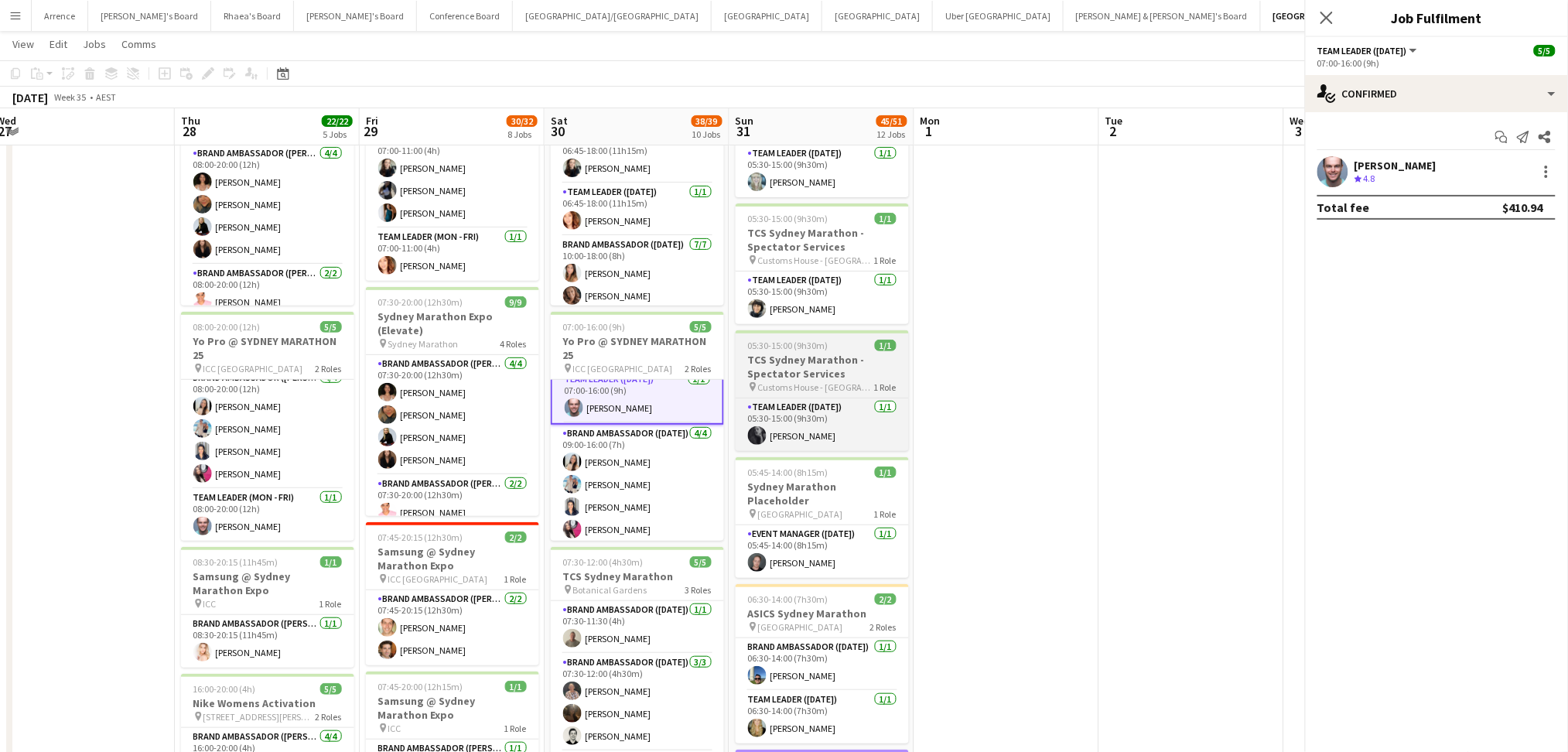
scroll to position [12, 0]
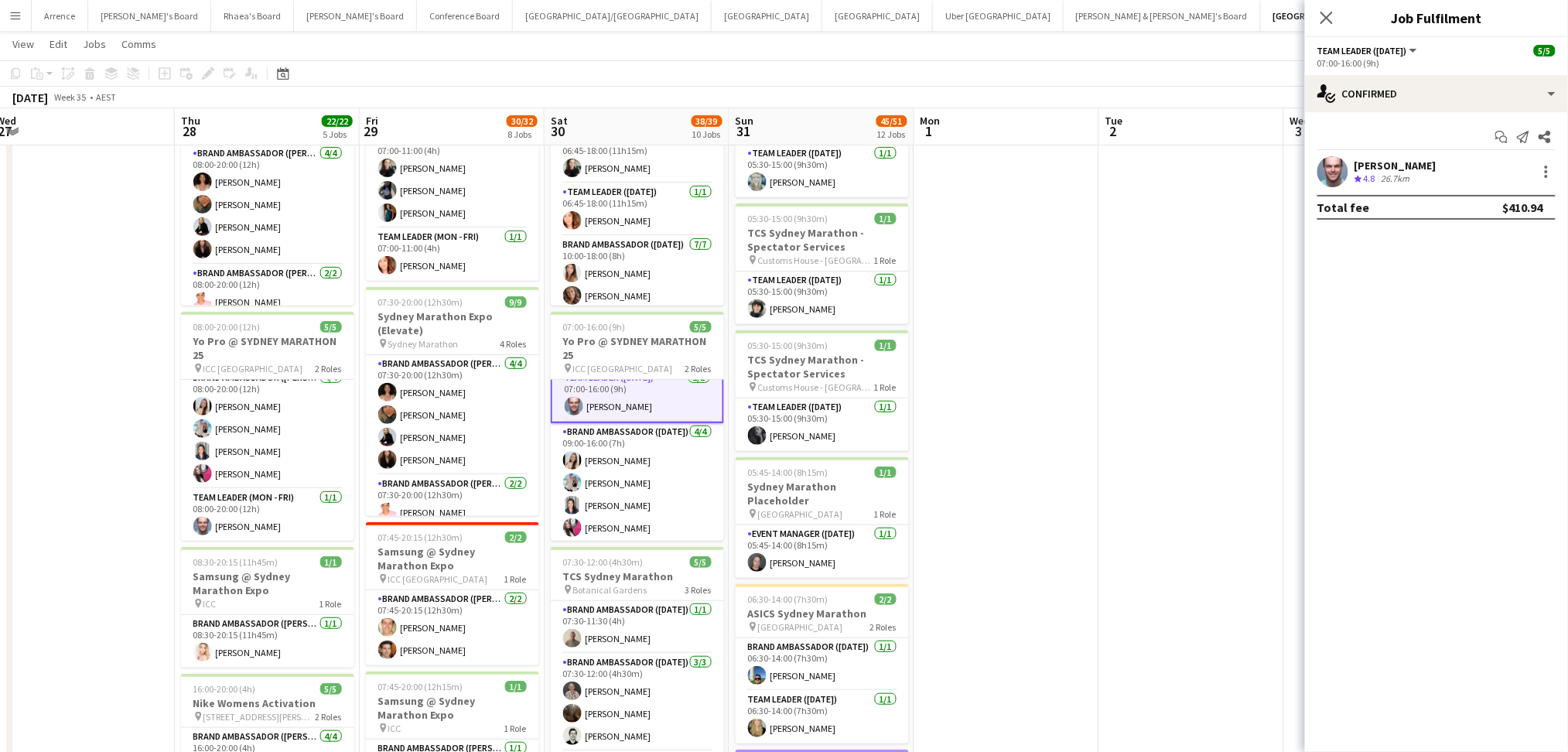
click at [1379, 165] on div "[PERSON_NAME]" at bounding box center [1395, 166] width 82 height 14
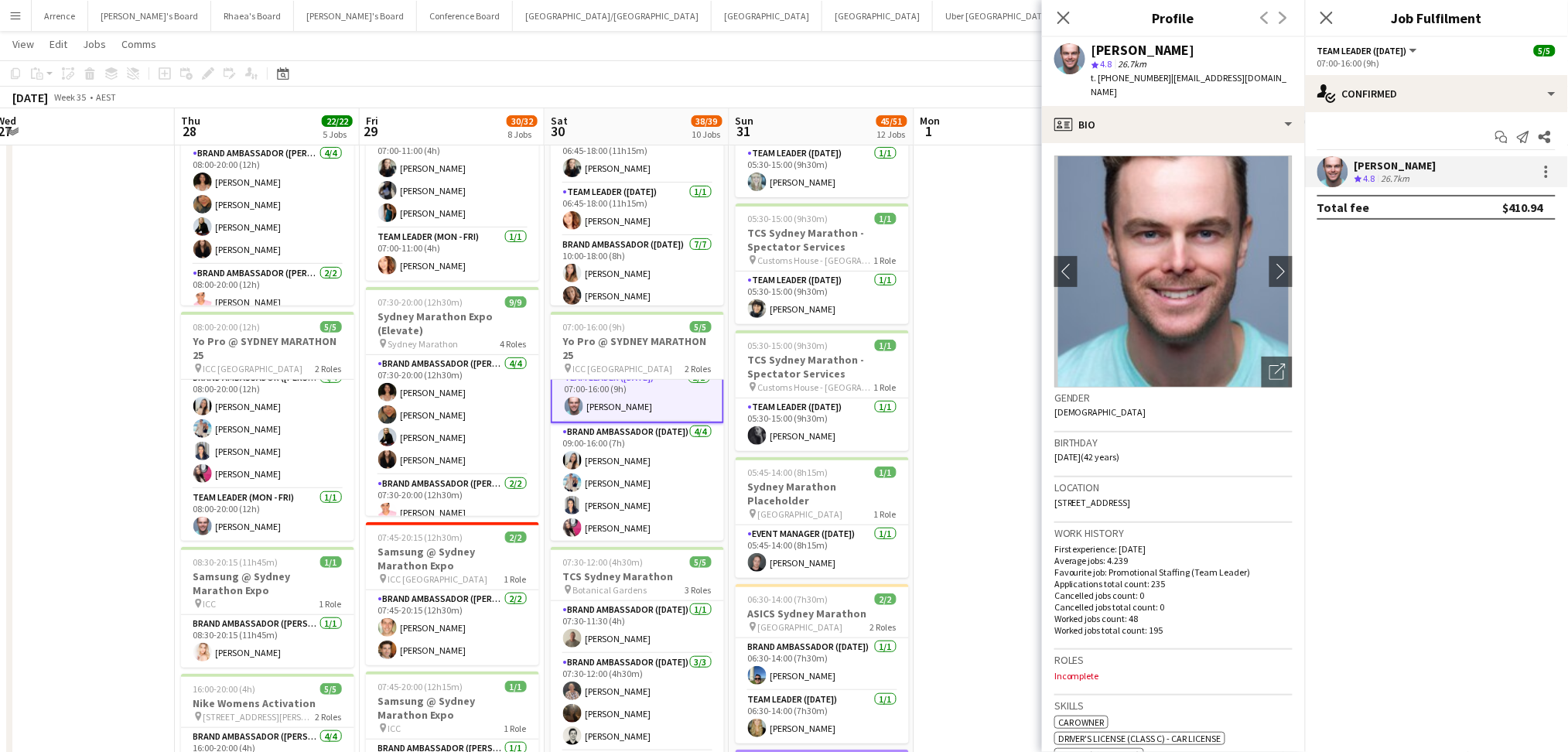
drag, startPoint x: 1165, startPoint y: 74, endPoint x: 1293, endPoint y: 69, distance: 128.1
click at [1293, 69] on app-profile-header "[PERSON_NAME] star 4.8 26.7km t. [PHONE_NUMBER] | [EMAIL_ADDRESS][DOMAIN_NAME]" at bounding box center [1173, 71] width 263 height 69
click at [1253, 73] on span "| [EMAIL_ADDRESS][DOMAIN_NAME]" at bounding box center [1189, 85] width 196 height 26
click at [1265, 74] on div "[PERSON_NAME] star 4.8 26.7km t. [PHONE_NUMBER] | [EMAIL_ADDRESS][DOMAIN_NAME]" at bounding box center [1173, 71] width 263 height 69
click at [603, 467] on app-card-role "Brand Ambassador ([DATE]) [DATE] 09:00-16:00 (7h) [PERSON_NAME] [PERSON_NAME] […" at bounding box center [637, 483] width 174 height 120
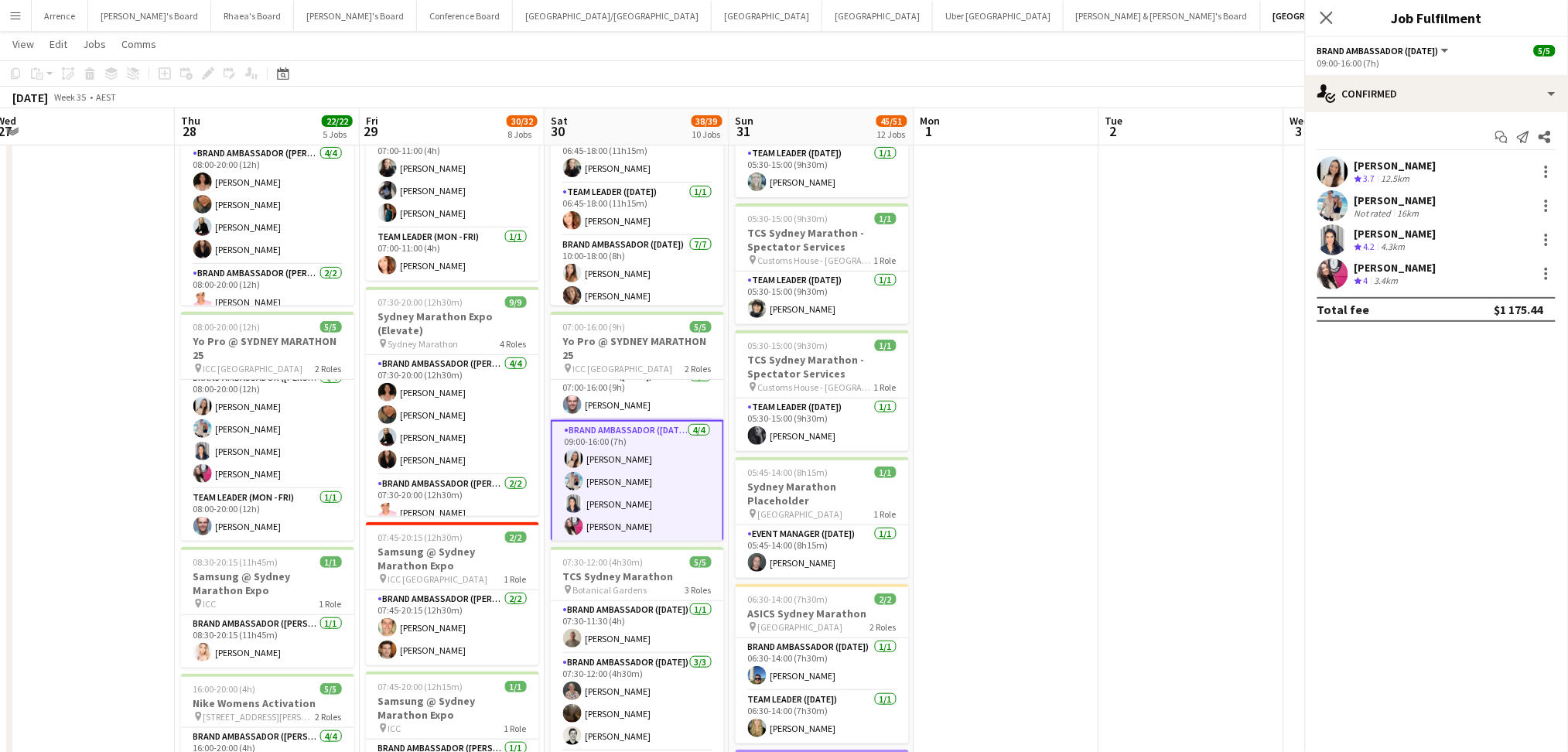
scroll to position [11, 0]
click at [1429, 161] on div "[PERSON_NAME]" at bounding box center [1395, 166] width 82 height 14
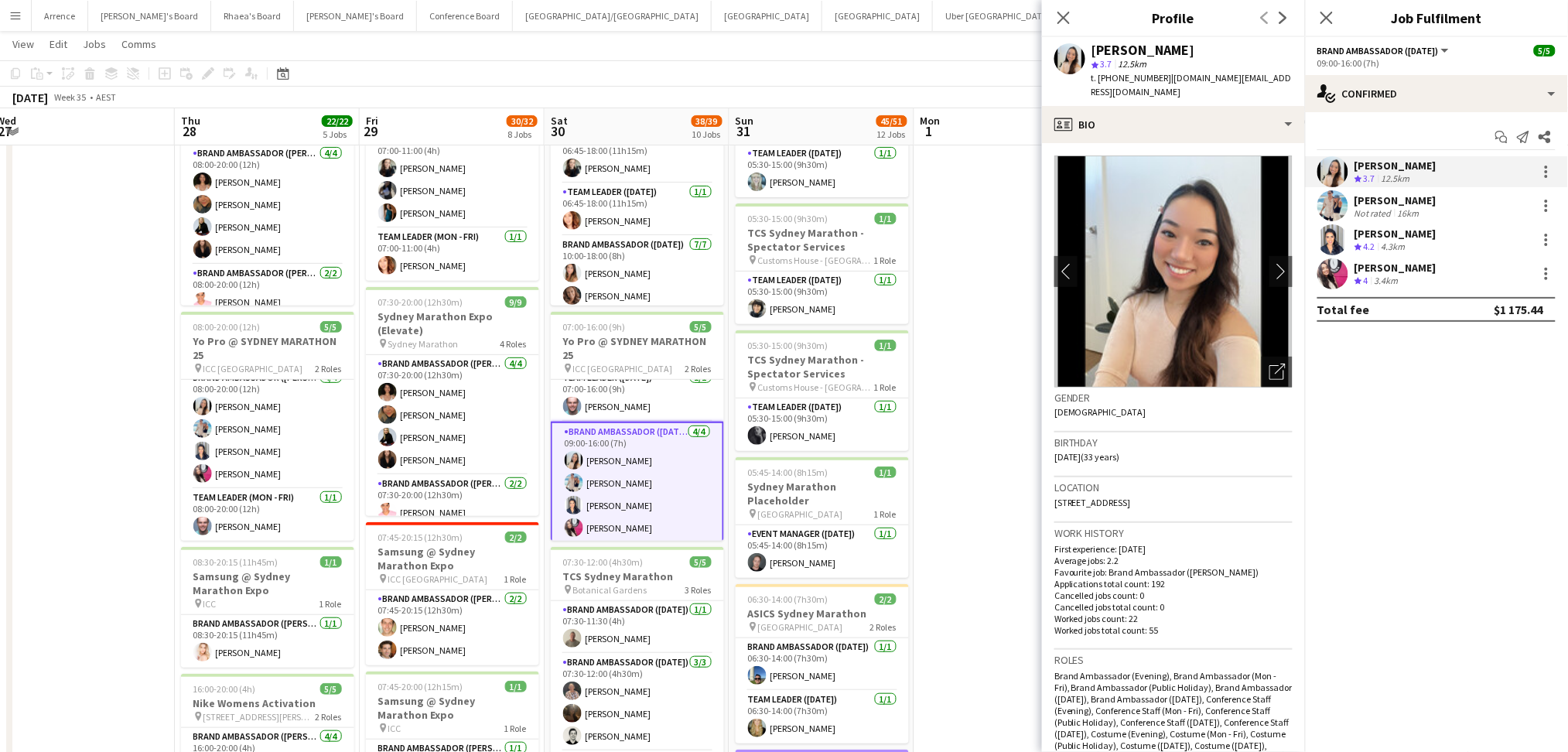
drag, startPoint x: 1159, startPoint y: 78, endPoint x: 1246, endPoint y: 72, distance: 87.2
click at [1247, 72] on div "t. [PHONE_NUMBER] | [DOMAIN_NAME][EMAIL_ADDRESS][DOMAIN_NAME]" at bounding box center [1192, 86] width 201 height 28
click at [1383, 237] on div "[PERSON_NAME]" at bounding box center [1395, 234] width 82 height 14
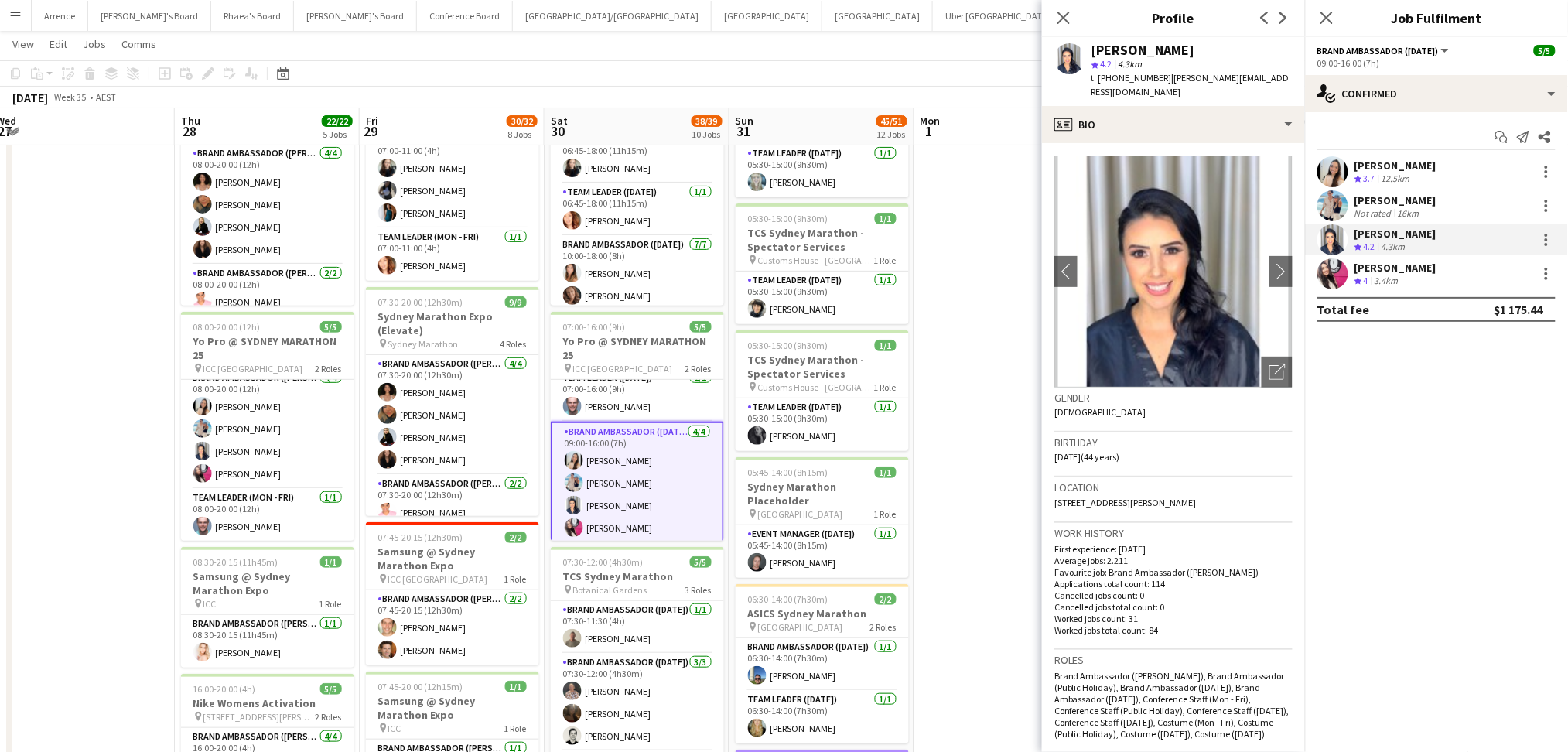
drag, startPoint x: 1158, startPoint y: 79, endPoint x: 1297, endPoint y: 71, distance: 139.2
click at [1297, 71] on app-profile-header "[PERSON_NAME] star 4.2 4.3km t. [PHONE_NUMBER] | [PERSON_NAME][EMAIL_ADDRESS][D…" at bounding box center [1173, 71] width 263 height 69
click at [1162, 78] on span "| [PERSON_NAME][EMAIL_ADDRESS][DOMAIN_NAME]" at bounding box center [1190, 85] width 198 height 26
click at [1162, 78] on span "| [PERSON_NAME][EMAIL_ADDRESS][DOMAIN_NAME]" at bounding box center [1190, 85] width 198 height 26
drag, startPoint x: 1162, startPoint y: 77, endPoint x: 1185, endPoint y: 73, distance: 23.3
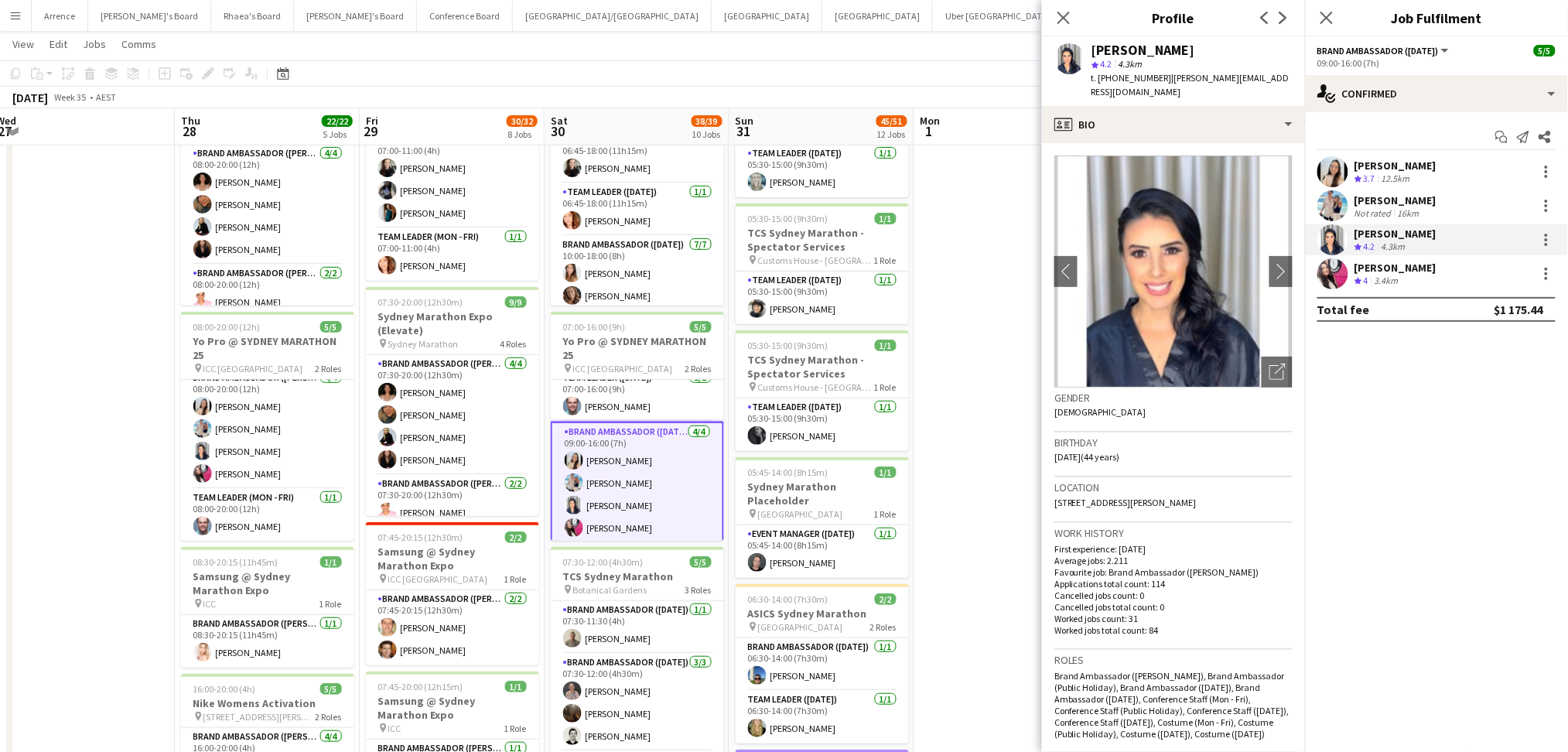
click at [1185, 73] on span "| [PERSON_NAME][EMAIL_ADDRESS][DOMAIN_NAME]" at bounding box center [1190, 85] width 198 height 26
click at [1288, 79] on div "[PERSON_NAME] star 4.2 4.3km t. [PHONE_NUMBER] | [PERSON_NAME][EMAIL_ADDRESS][D…" at bounding box center [1173, 71] width 263 height 69
click at [1355, 286] on app-icon "Crew rating" at bounding box center [1358, 280] width 8 height 11
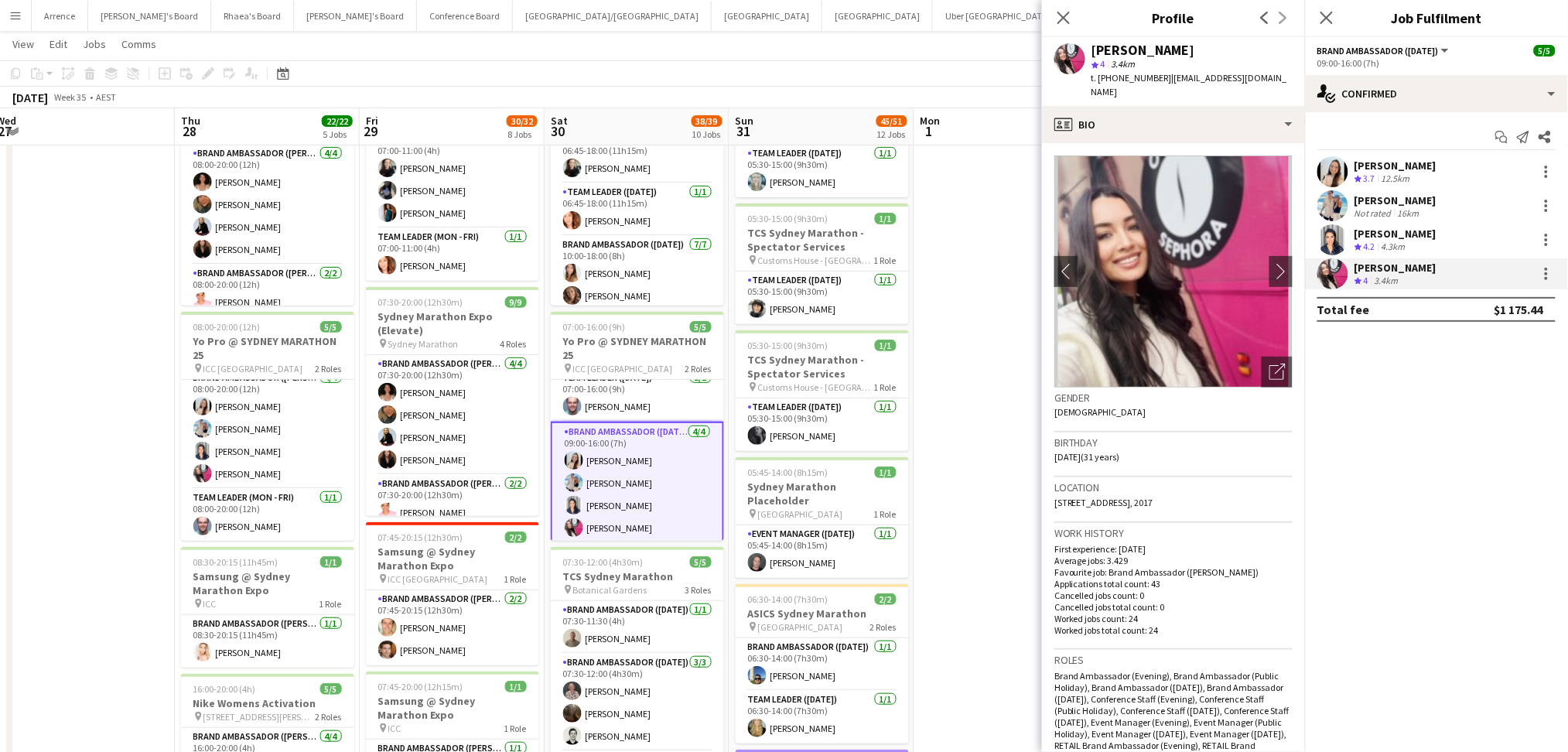
drag, startPoint x: 1166, startPoint y: 77, endPoint x: 1293, endPoint y: 72, distance: 127.1
click at [1293, 72] on div "[PERSON_NAME] star 4 3.4km t. [PHONE_NUMBER] | [EMAIL_ADDRESS][DOMAIN_NAME]" at bounding box center [1173, 71] width 263 height 69
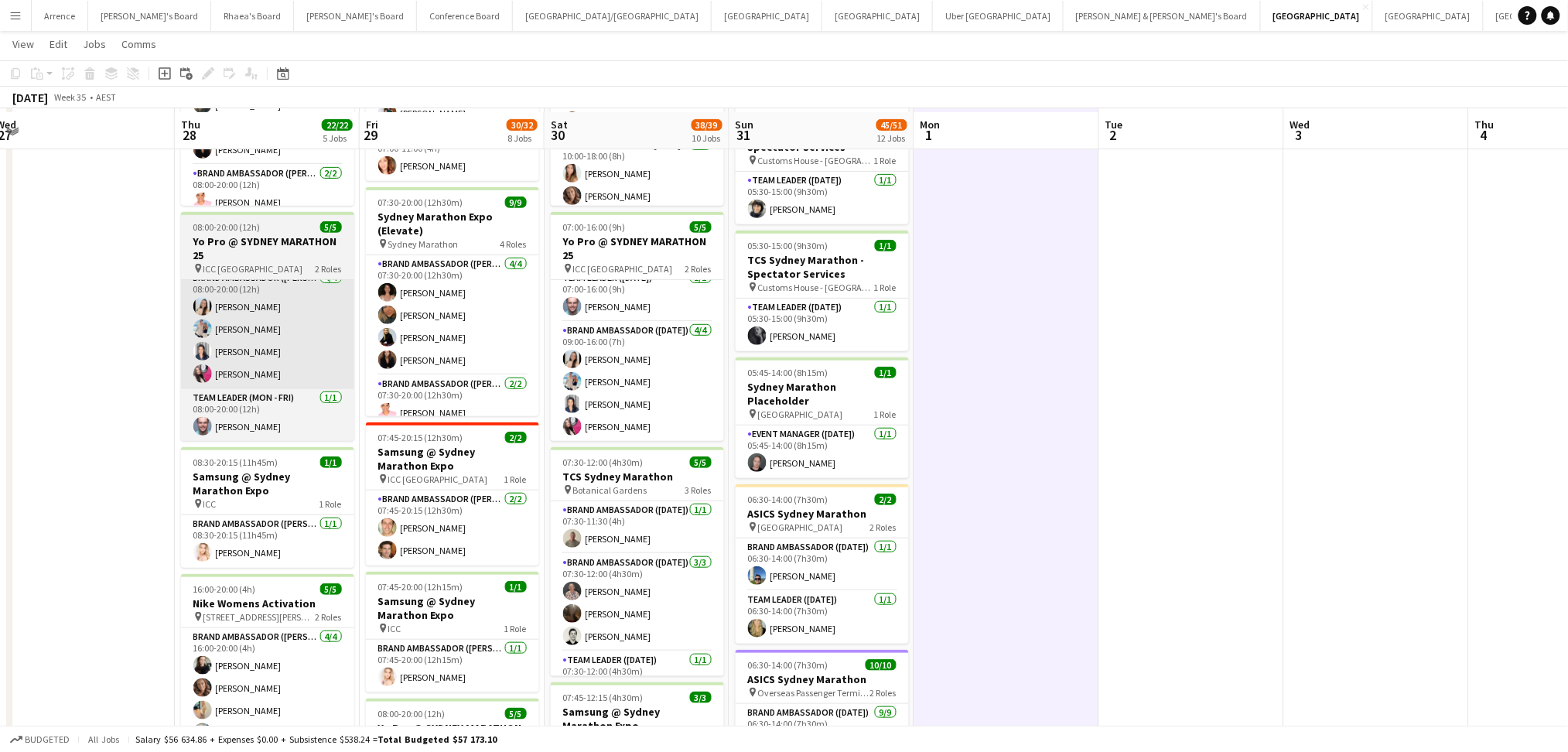
scroll to position [205, 0]
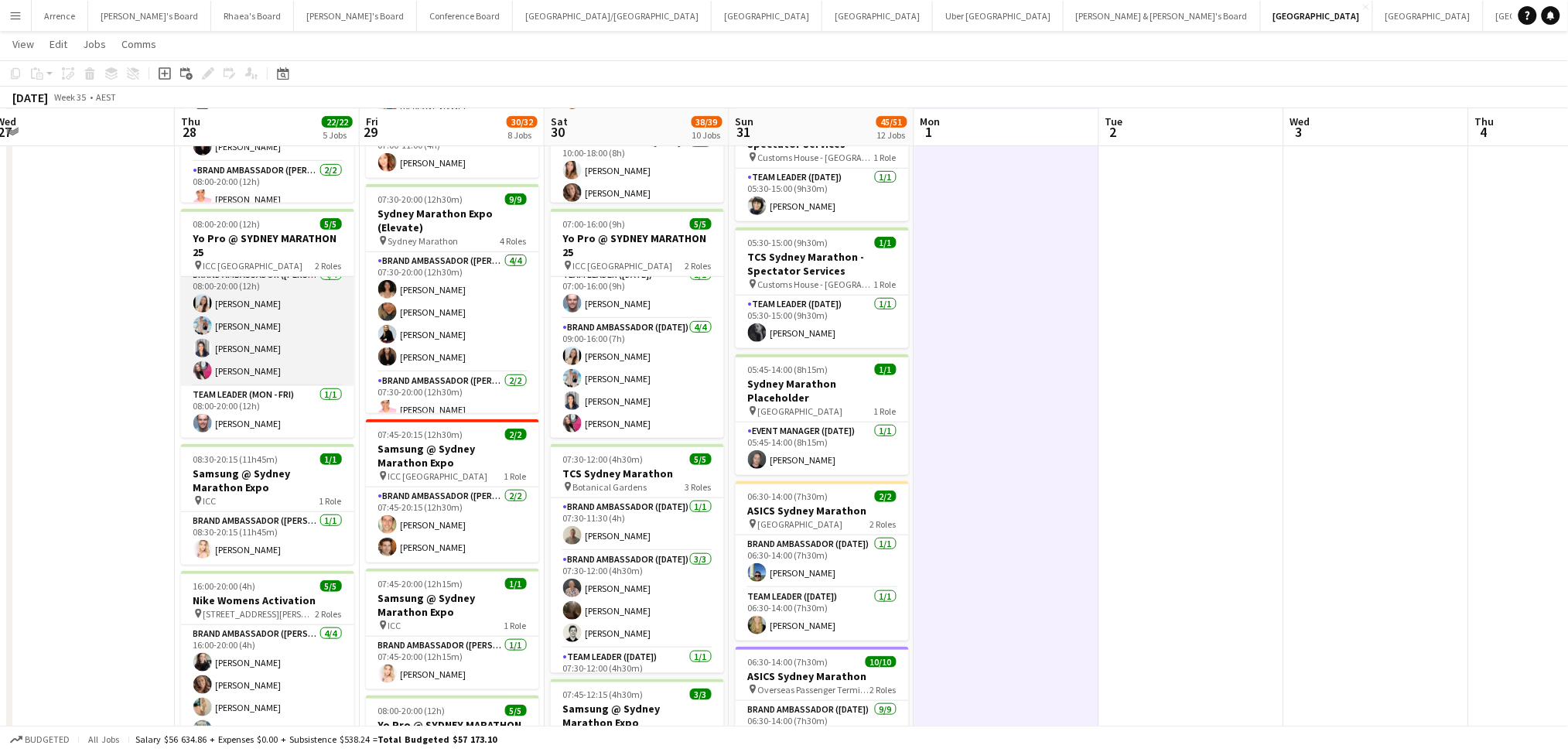
click at [251, 322] on app-card-role "Brand Ambassador (Mon - Fri) [DATE] 08:00-20:00 (12h) [PERSON_NAME] [PERSON_NAM…" at bounding box center [267, 326] width 174 height 120
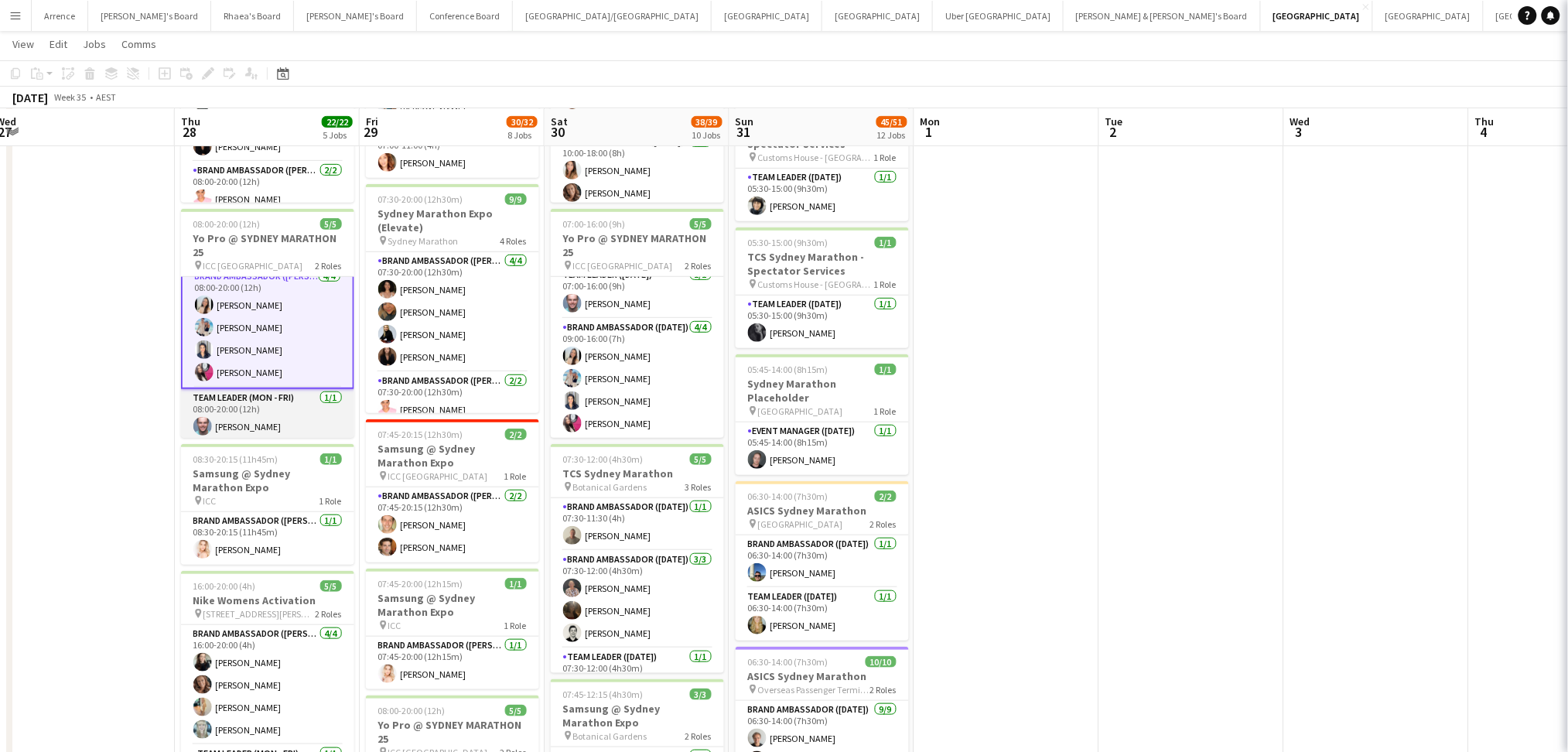
scroll to position [12, 0]
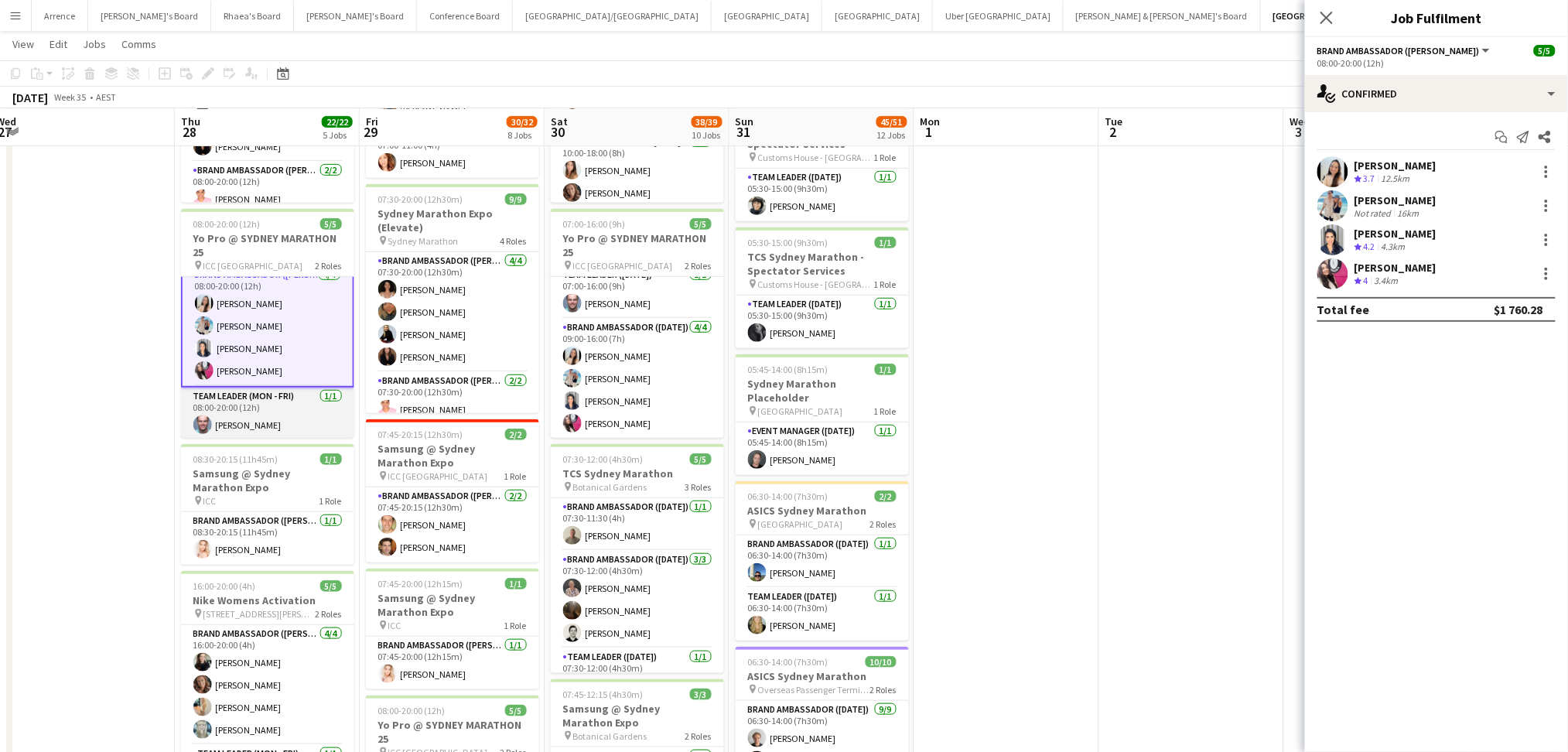
click at [228, 426] on app-card-role "Team Leader (Mon - Fri) [DATE] 08:00-20:00 (12h) [PERSON_NAME]" at bounding box center [267, 414] width 174 height 53
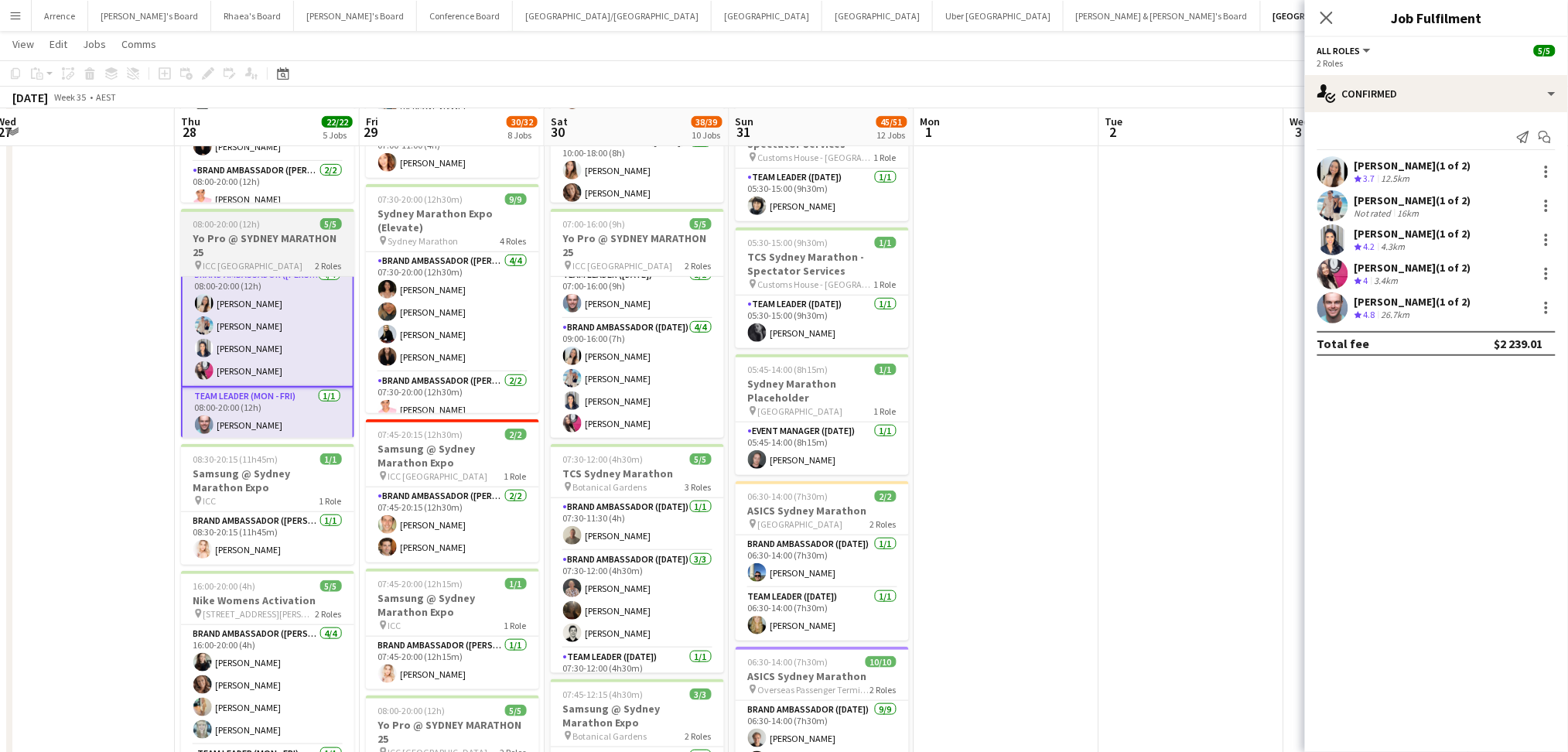
click at [278, 235] on h3 "Yo Pro @ SYDNEY MARATHON 25" at bounding box center [267, 245] width 174 height 28
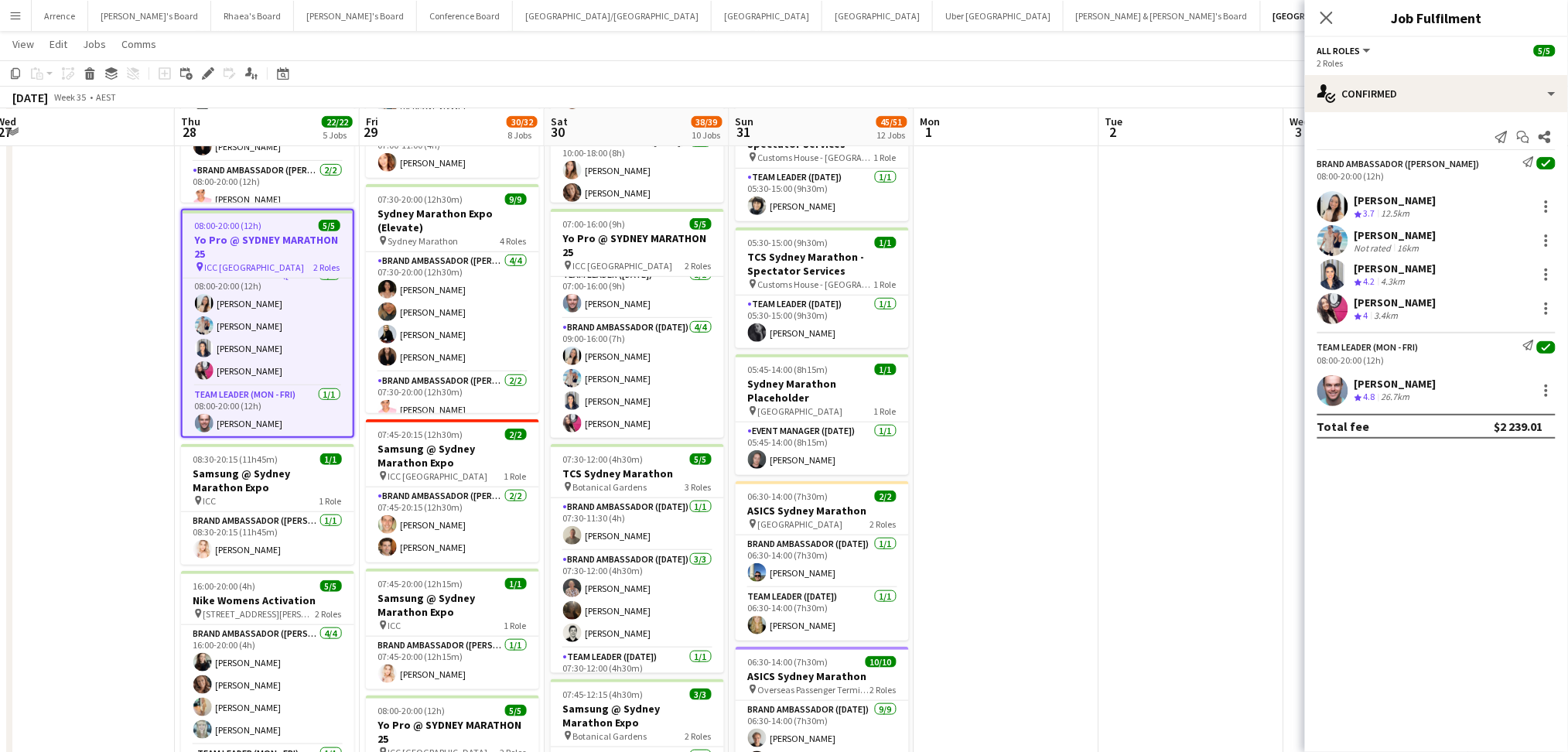
scroll to position [11, 0]
click at [1550, 131] on icon "Share" at bounding box center [1544, 137] width 12 height 12
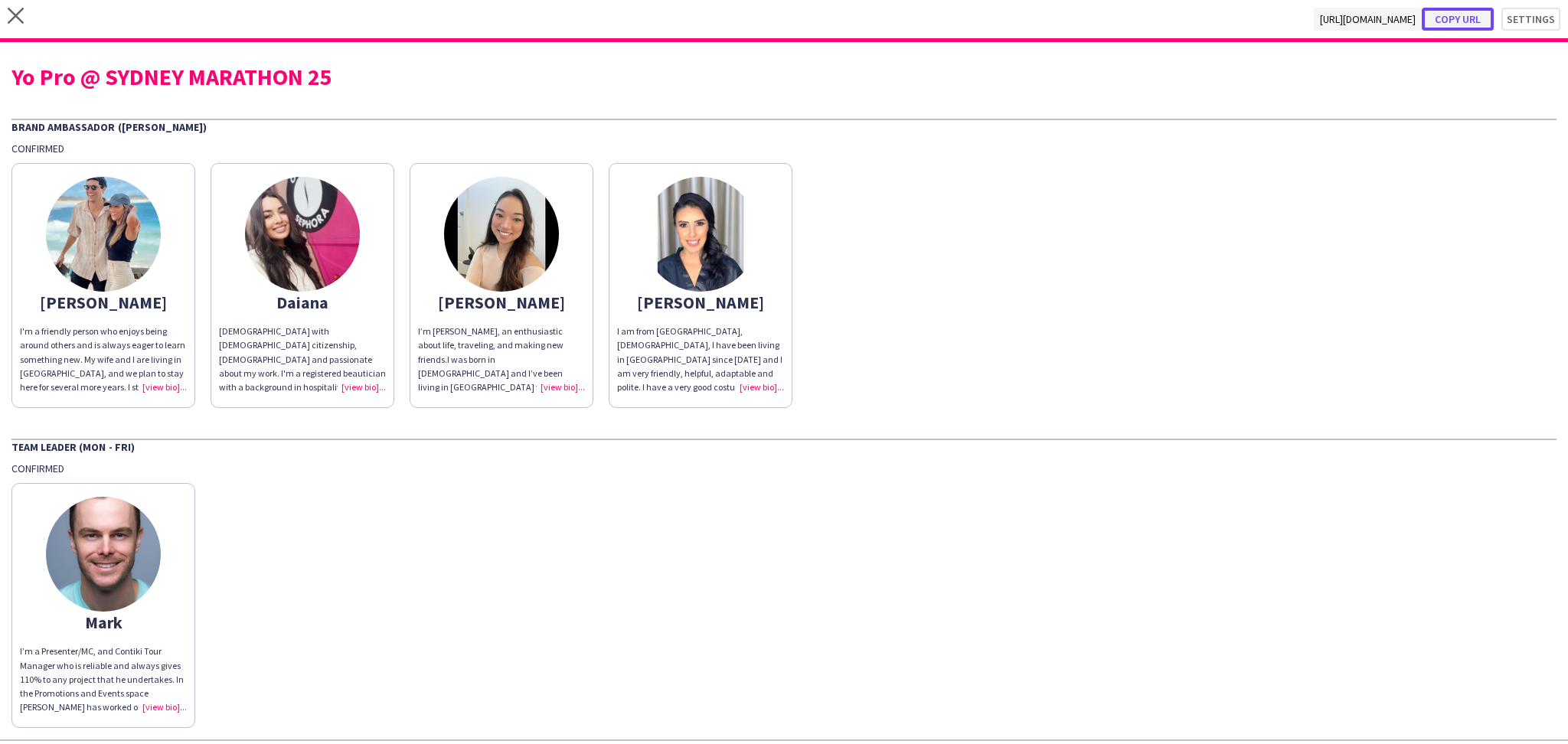
click at [1447, 18] on button "Copy url" at bounding box center [1458, 19] width 72 height 23
click at [194, 69] on div "Yo Pro @ SYDNEY MARATHON 25" at bounding box center [784, 77] width 1545 height 23
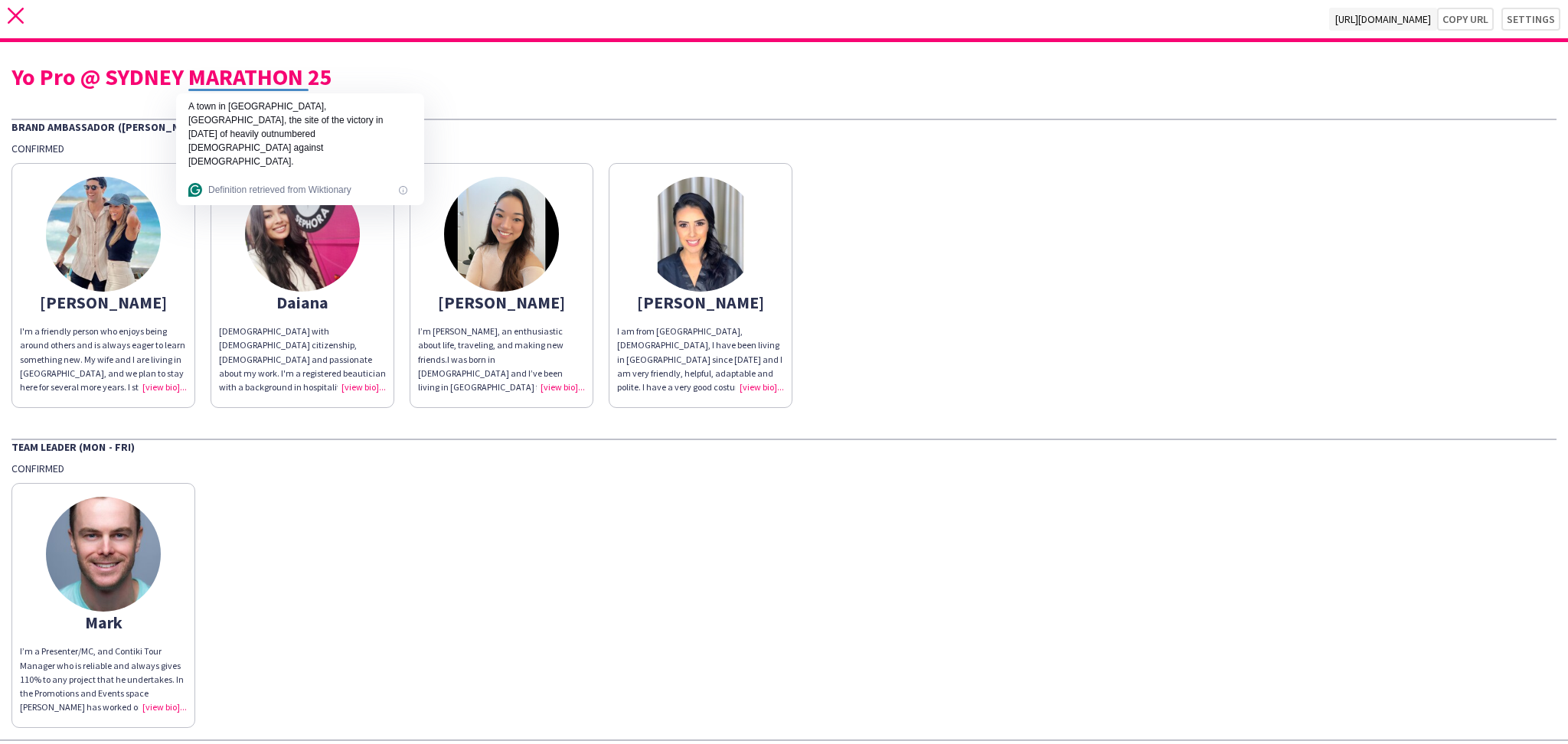
click at [13, 10] on icon "close" at bounding box center [16, 16] width 16 height 16
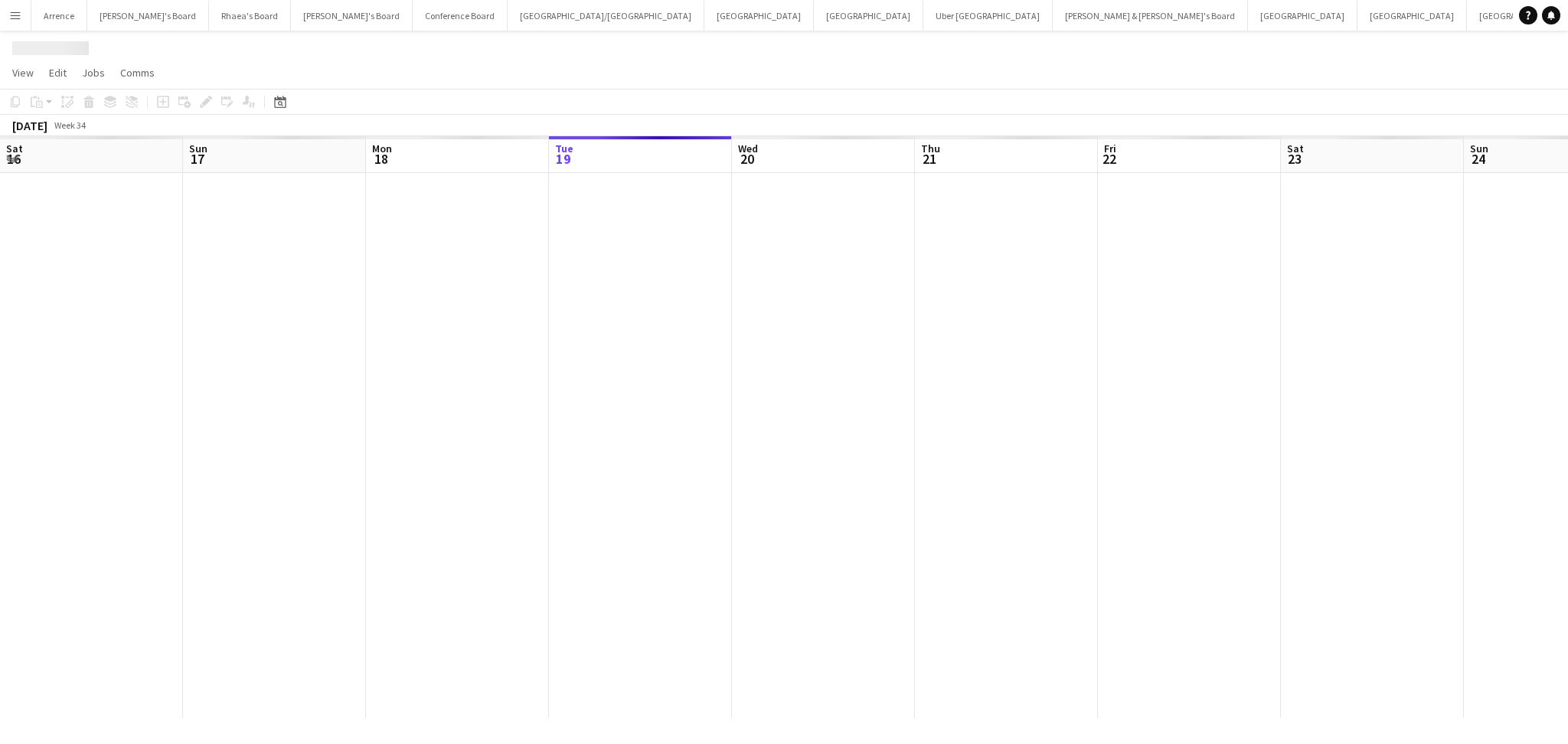
scroll to position [0, 366]
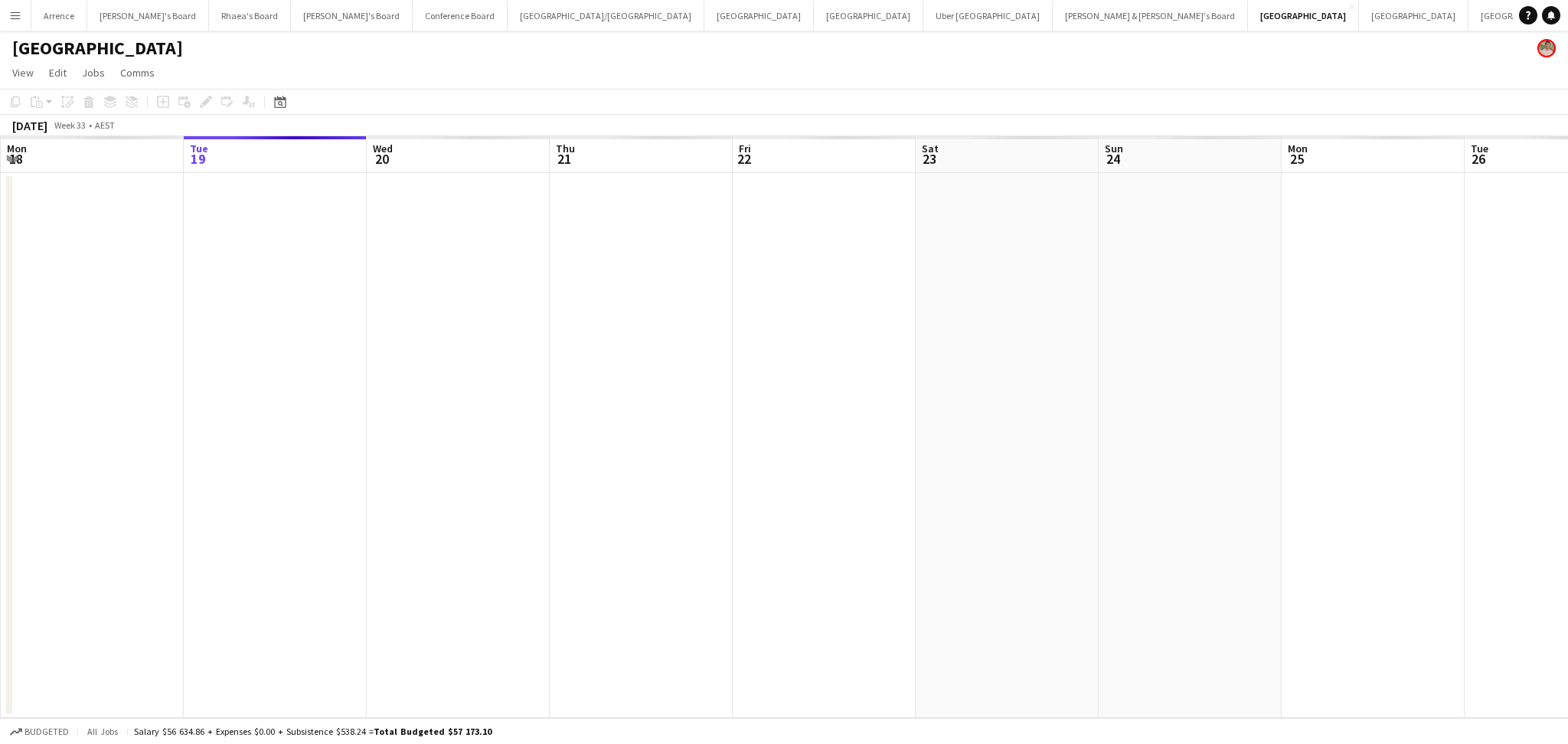
drag, startPoint x: 1377, startPoint y: 526, endPoint x: 638, endPoint y: 492, distance: 739.8
click at [638, 492] on app-calendar-viewport "Sat 16 Sun 17 Mon 18 Tue 19 Wed 20 Thu 21 Fri 22 Sat 23 Sun 24 Mon 25 Tue 26 We…" at bounding box center [784, 427] width 1568 height 582
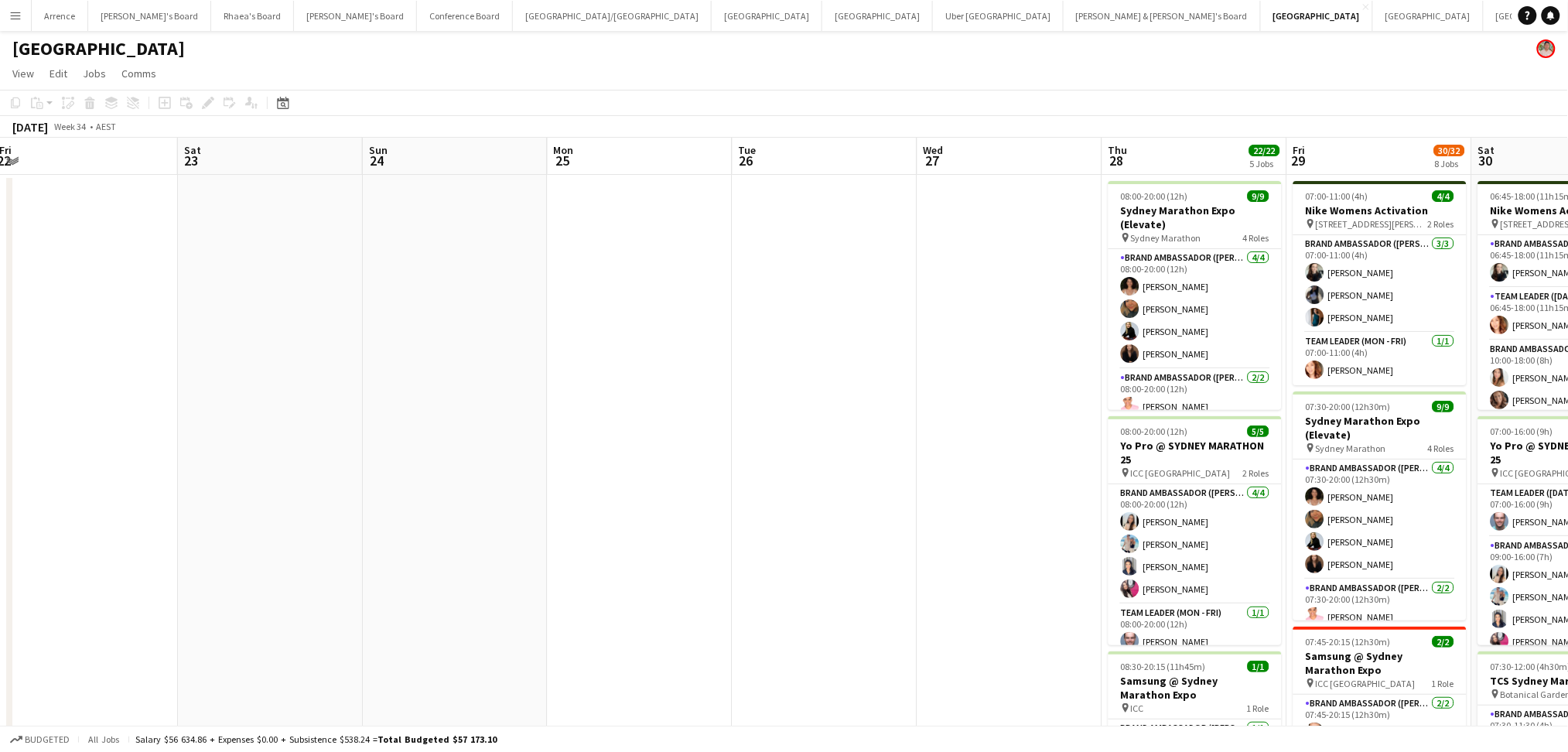
scroll to position [0, 464]
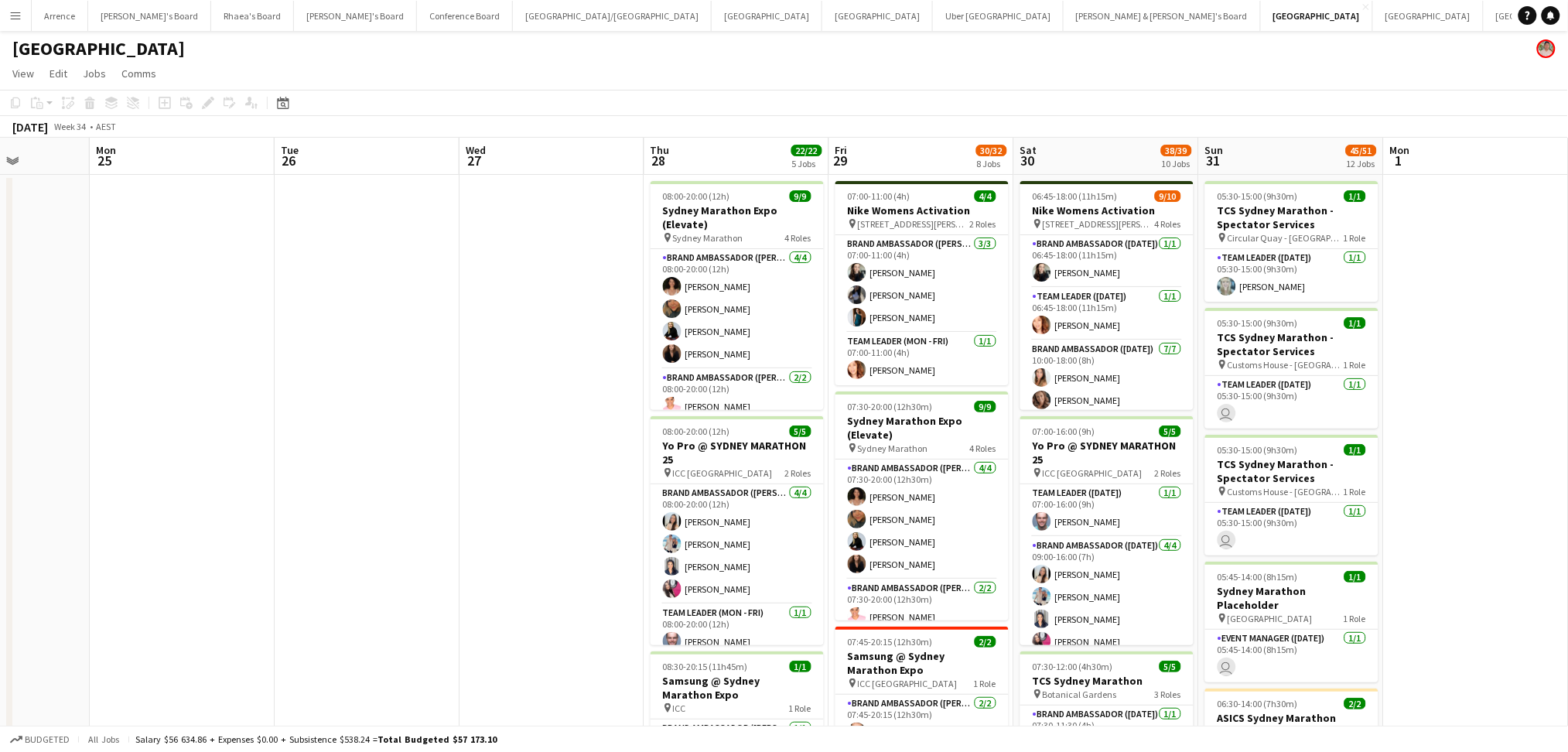
drag, startPoint x: 1047, startPoint y: 525, endPoint x: -59, endPoint y: 521, distance: 1106.0
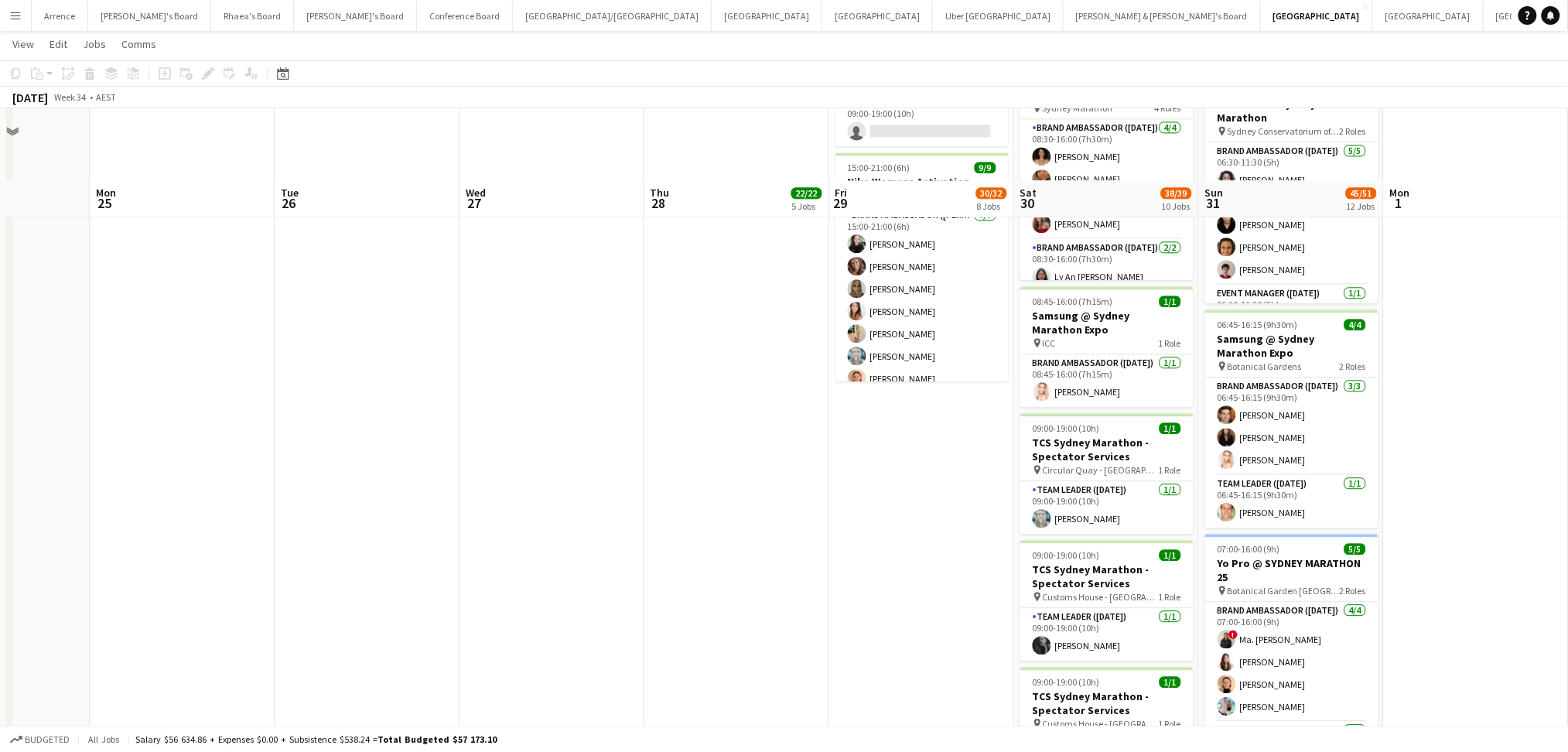
scroll to position [1547, 0]
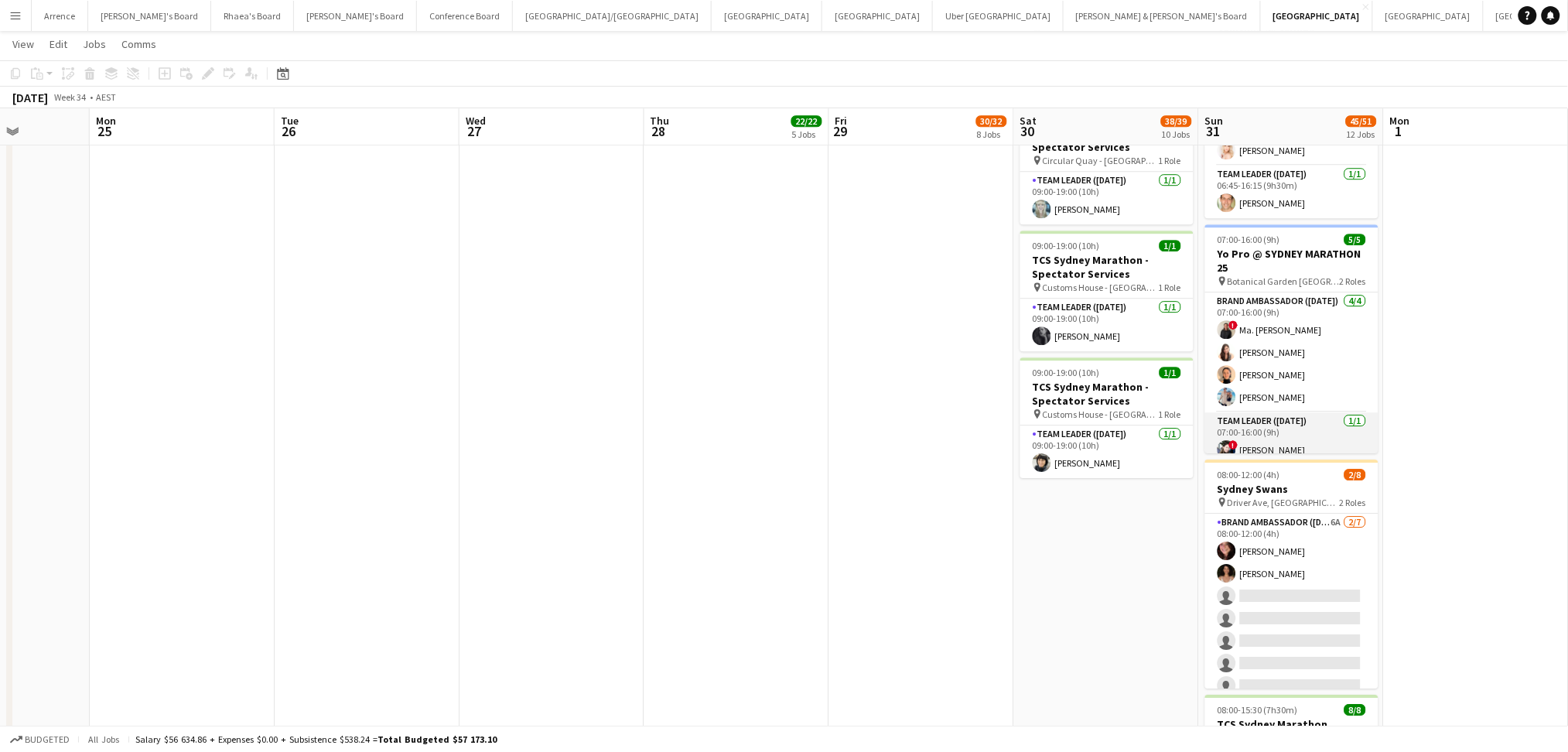
click at [1269, 423] on app-card-role "Team Leader ([DATE]) [DATE] 07:00-16:00 (9h) ! [PERSON_NAME]" at bounding box center [1291, 439] width 174 height 53
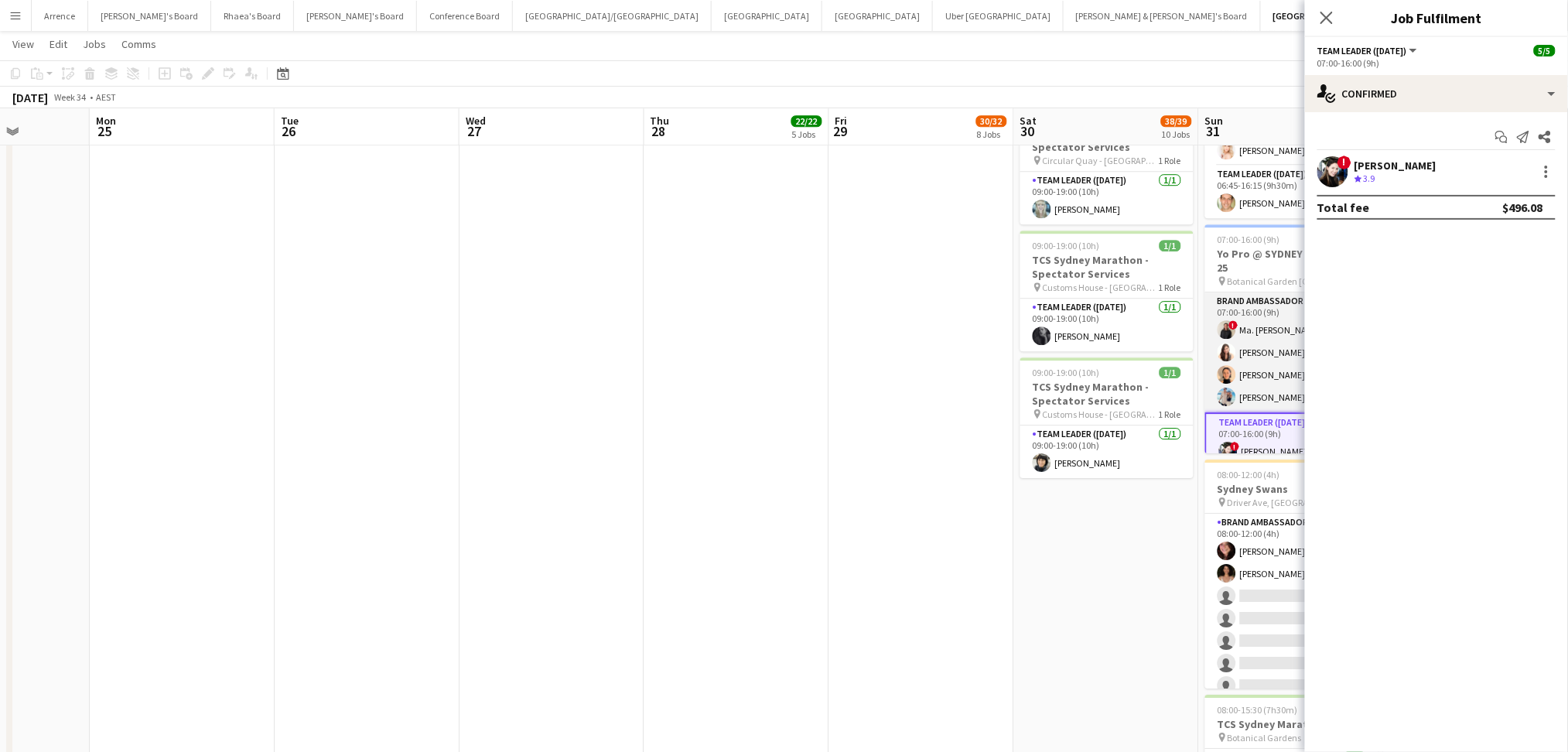
click at [1280, 361] on app-card-role "Brand Ambassador ([DATE]) [DATE] 07:00-16:00 (9h) ! Ma. [PERSON_NAME] [PERSON_N…" at bounding box center [1291, 353] width 174 height 120
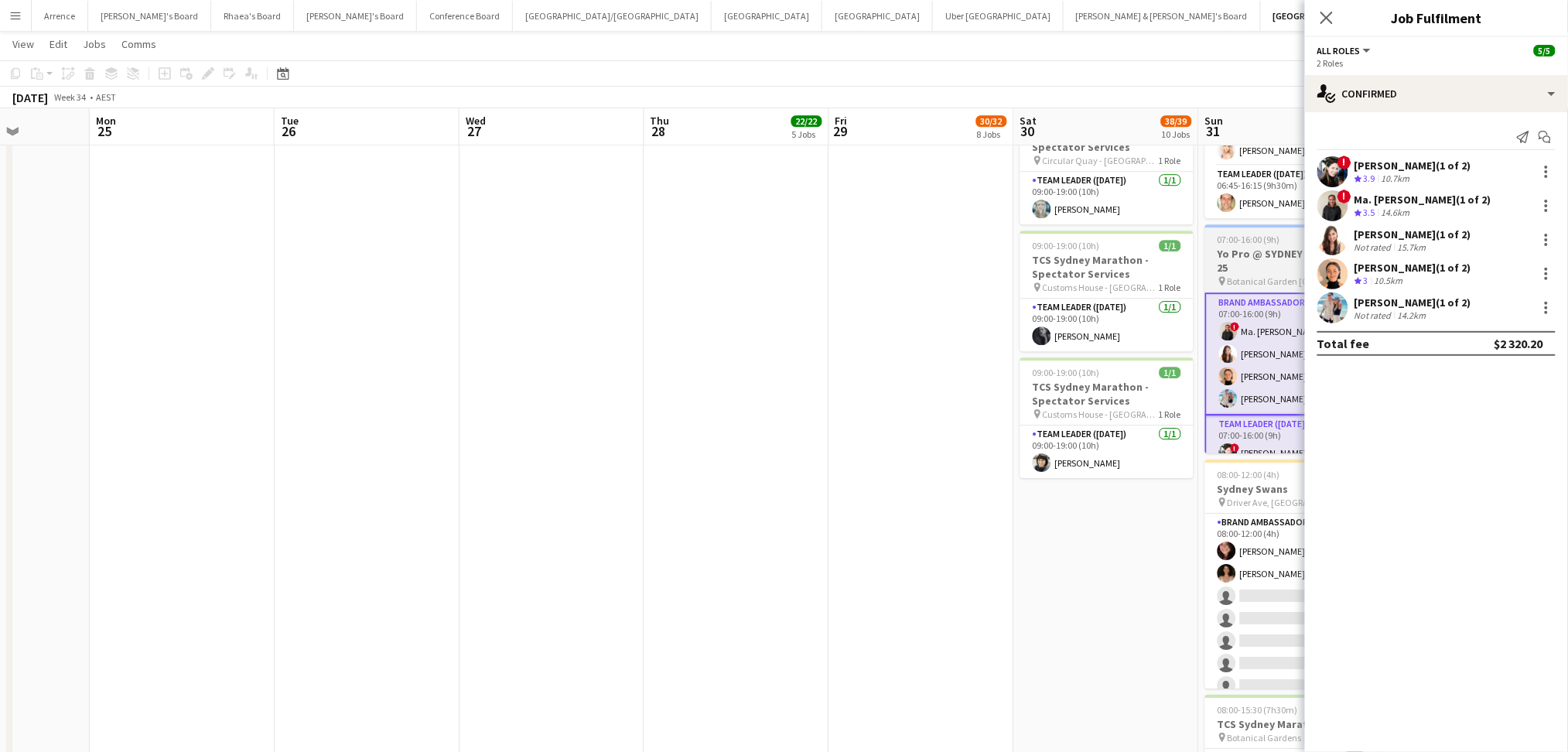
click at [1248, 247] on h3 "Yo Pro @ SYDNEY MARATHON 25" at bounding box center [1291, 261] width 174 height 28
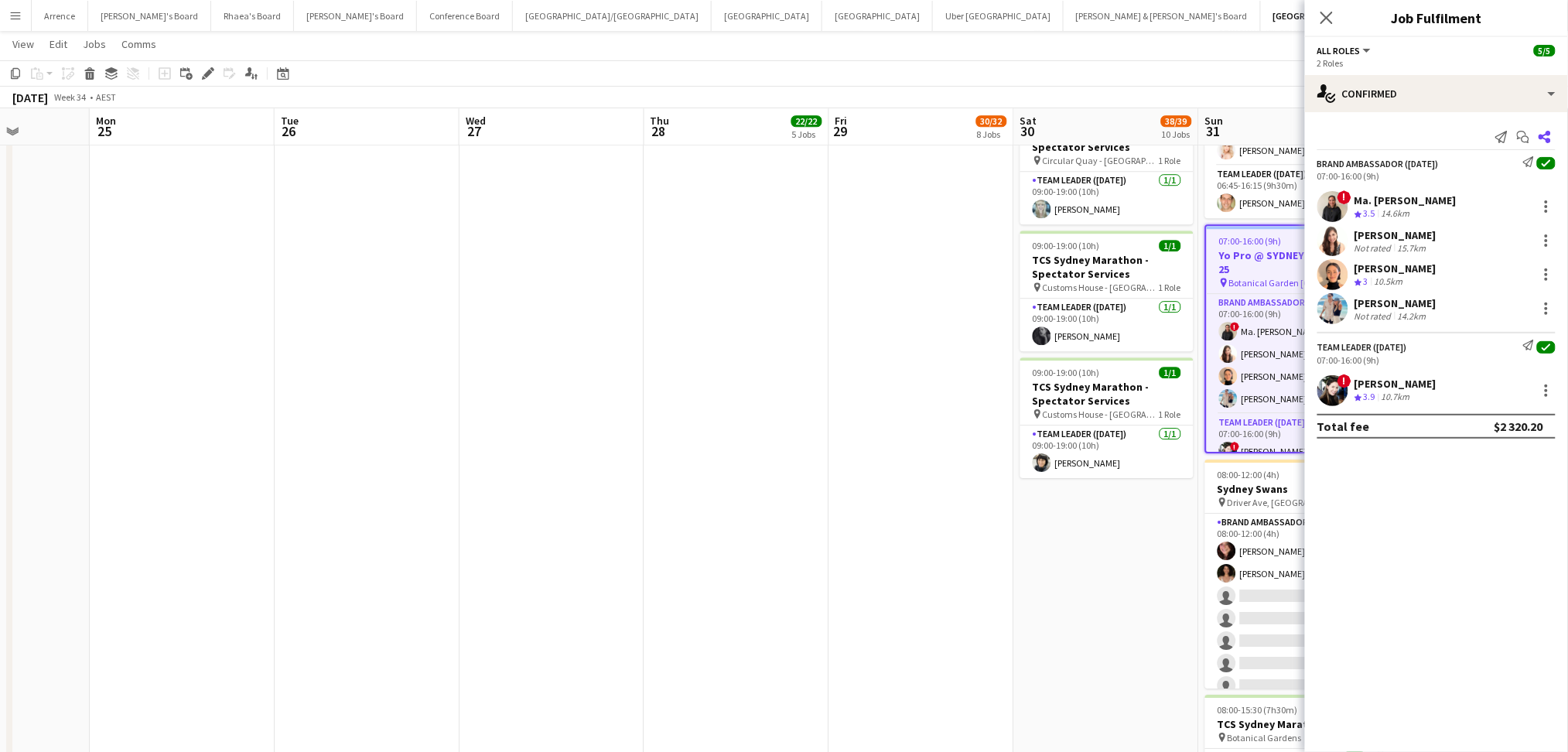
click at [1550, 142] on icon "Share" at bounding box center [1544, 137] width 12 height 12
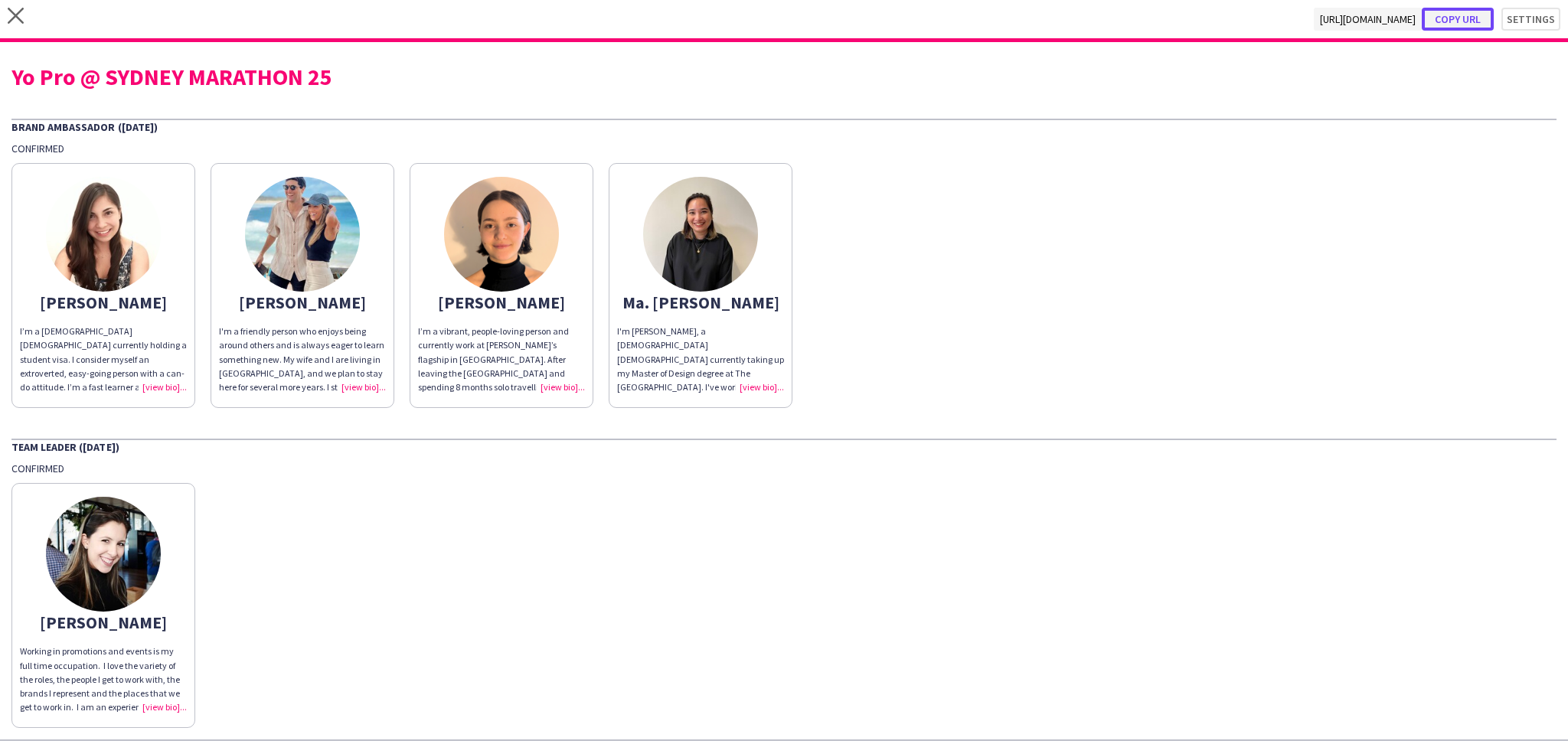
click at [1446, 17] on button "Copy url" at bounding box center [1458, 19] width 72 height 23
type textarea "**********"
click at [312, 76] on div "Yo Pro @ SYDNEY MARATHON 25" at bounding box center [784, 77] width 1545 height 23
